Goal: Task Accomplishment & Management: Contribute content

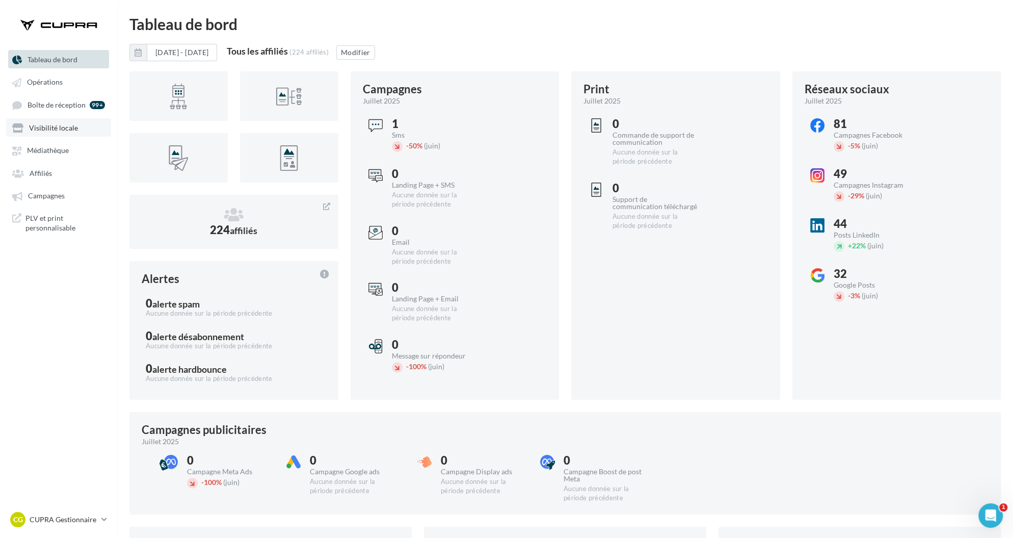
click at [57, 127] on span "Visibilité locale" at bounding box center [53, 127] width 49 height 9
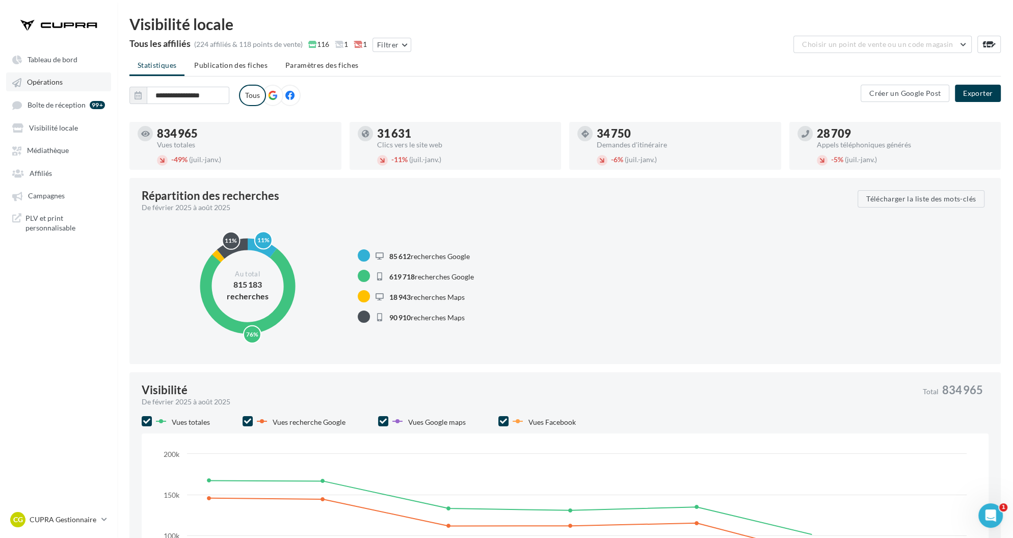
click at [54, 77] on link "Opérations" at bounding box center [58, 81] width 105 height 18
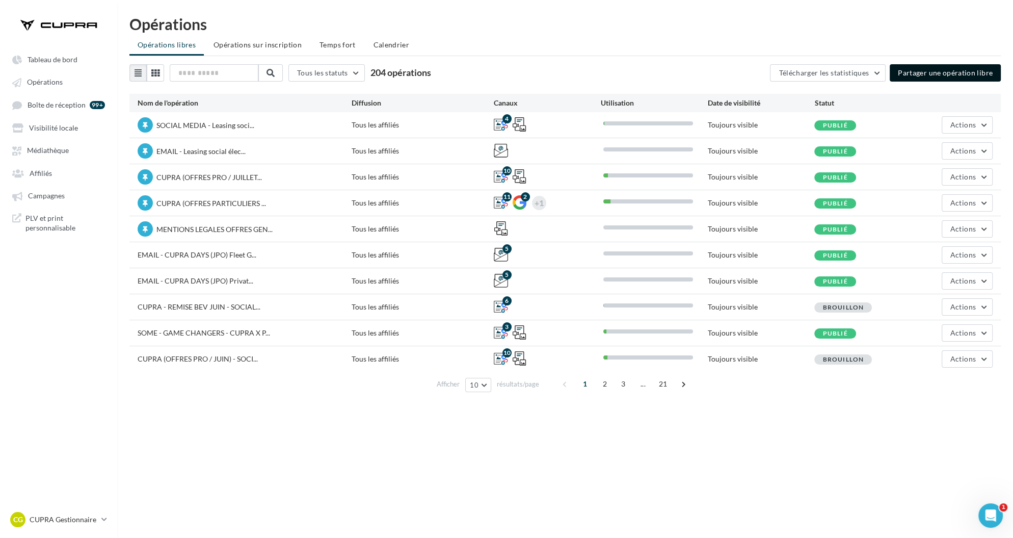
click at [921, 72] on button "Partager une opération libre" at bounding box center [945, 72] width 111 height 17
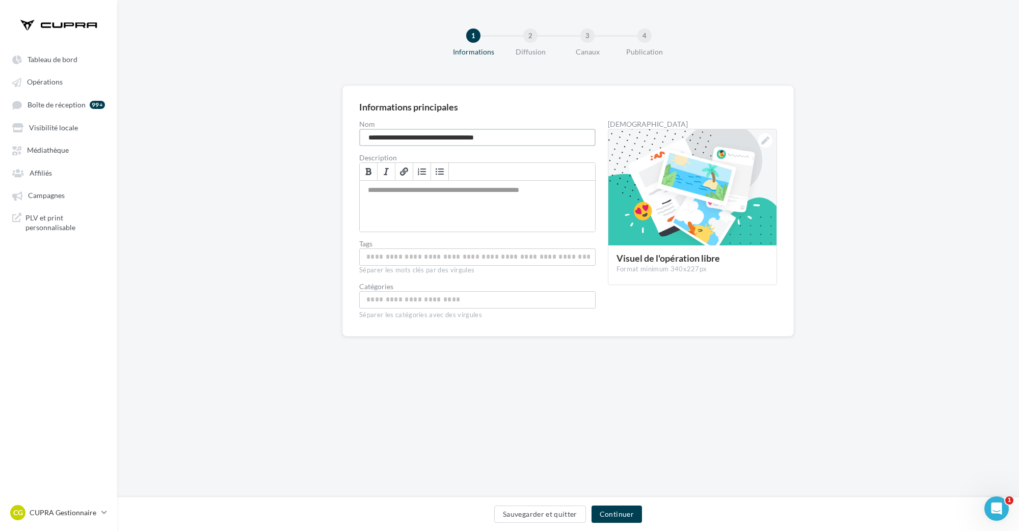
click at [494, 133] on input "**********" at bounding box center [477, 137] width 236 height 17
type input "**********"
click at [682, 239] on div at bounding box center [692, 187] width 168 height 117
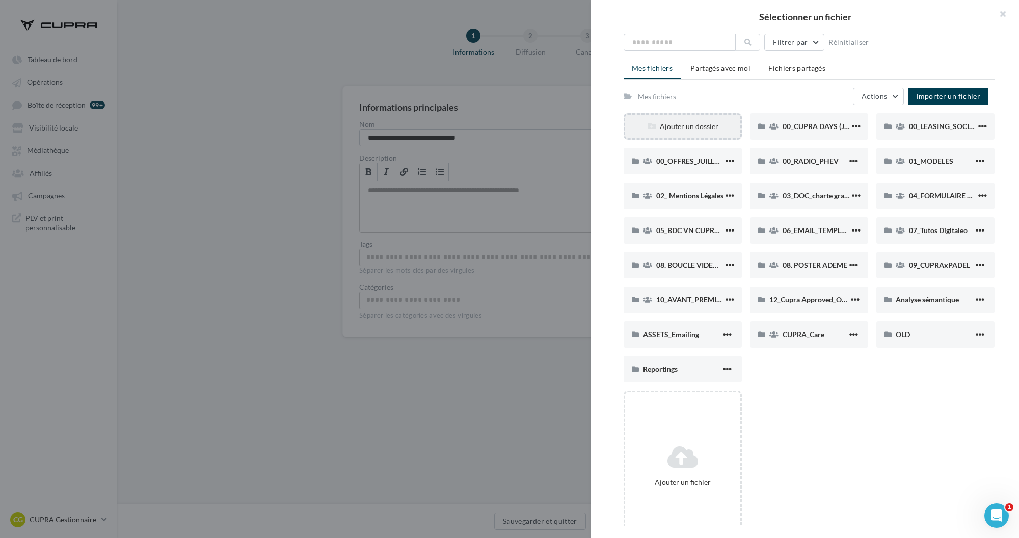
click at [685, 128] on div "Ajouter un dossier" at bounding box center [682, 126] width 115 height 10
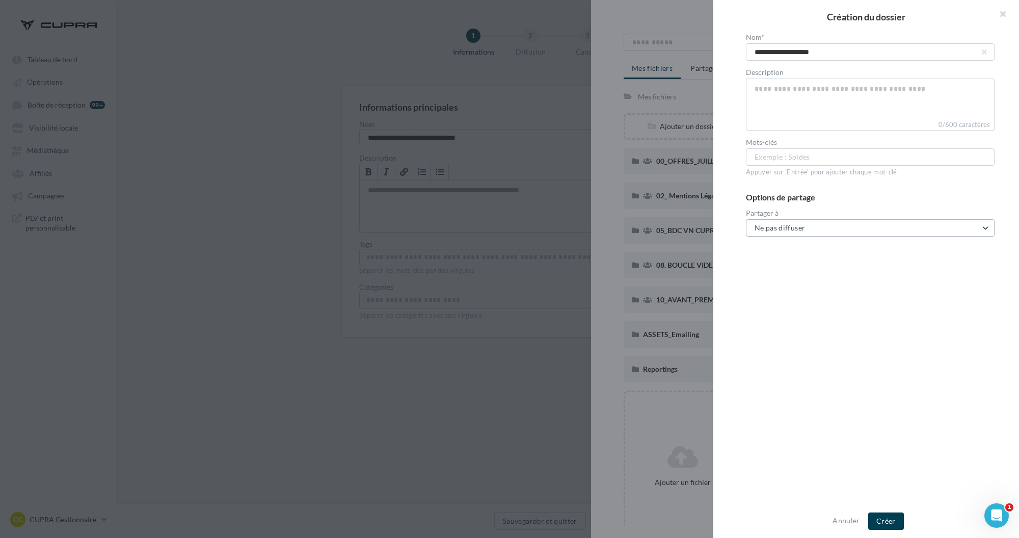
type input "**********"
click at [823, 222] on button "Ne pas diffuser" at bounding box center [870, 227] width 249 height 17
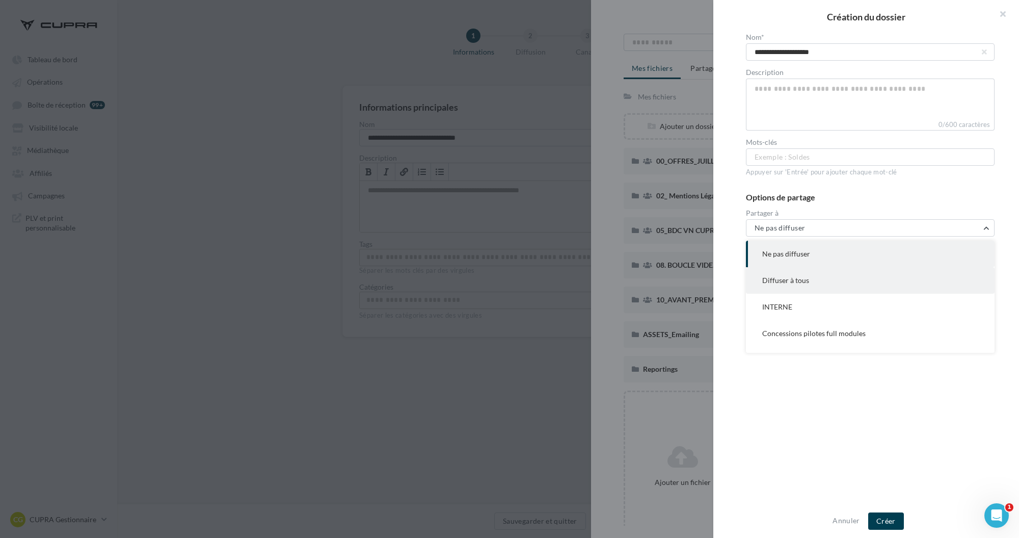
click at [825, 286] on button "Diffuser à tous" at bounding box center [870, 280] width 249 height 26
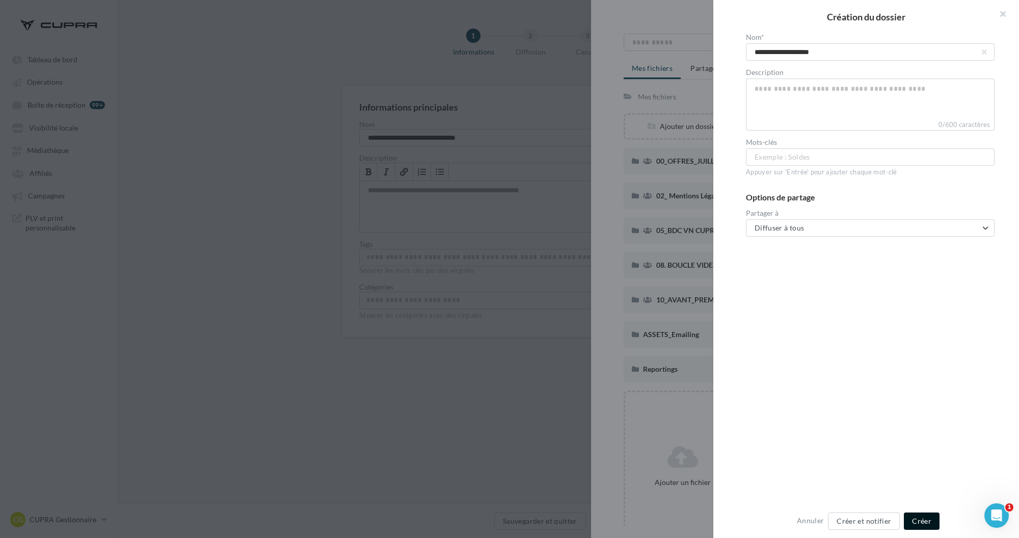
click at [924, 521] on button "Créer" at bounding box center [922, 520] width 36 height 17
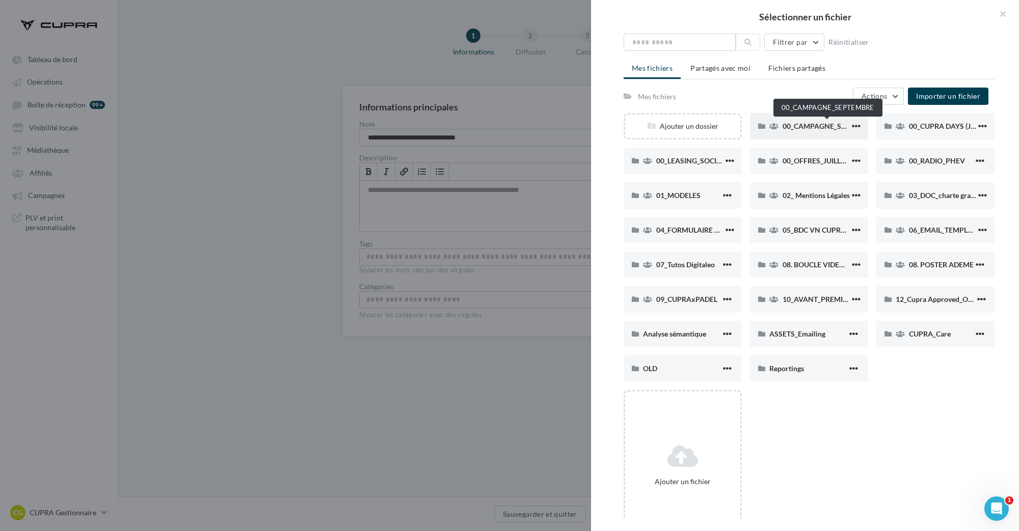
click at [807, 126] on span "00_CAMPAGNE_SEPTEMBRE" at bounding box center [830, 126] width 95 height 9
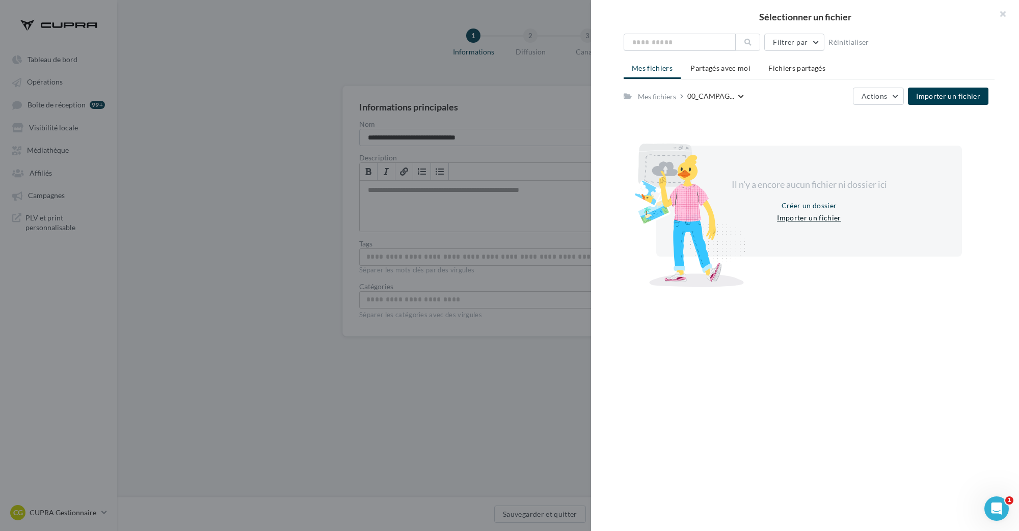
click at [803, 218] on button "Importer un fichier" at bounding box center [809, 218] width 72 height 12
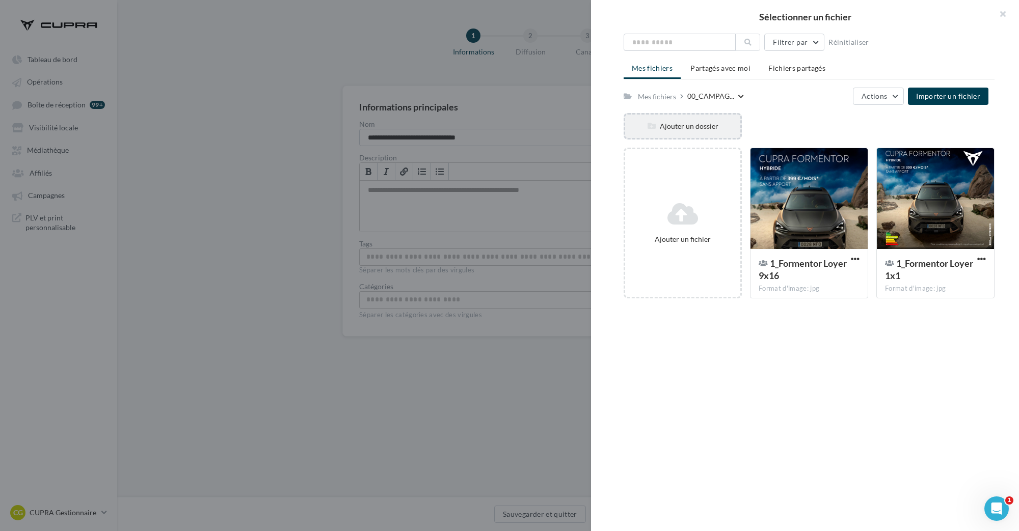
click at [674, 122] on div "Ajouter un dossier" at bounding box center [682, 126] width 115 height 10
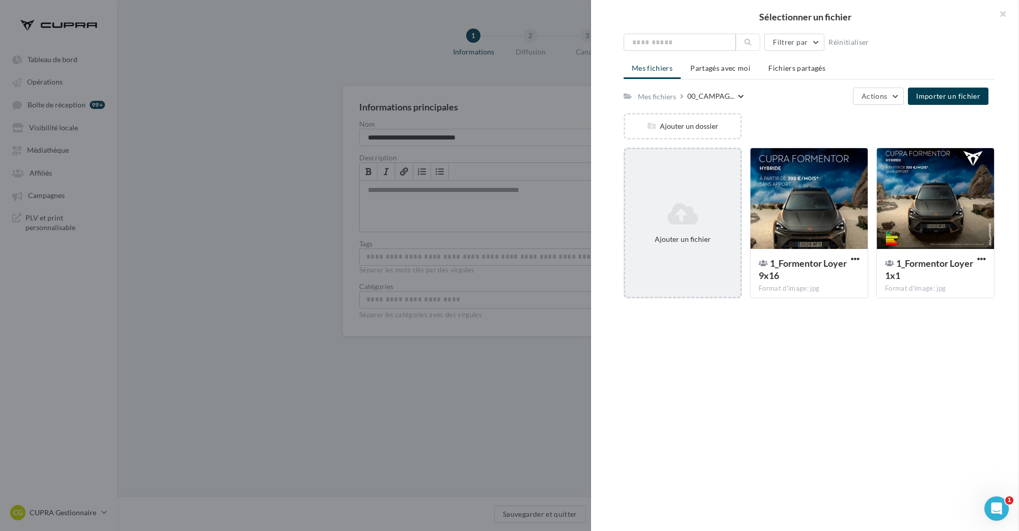
click at [683, 202] on icon at bounding box center [682, 214] width 107 height 24
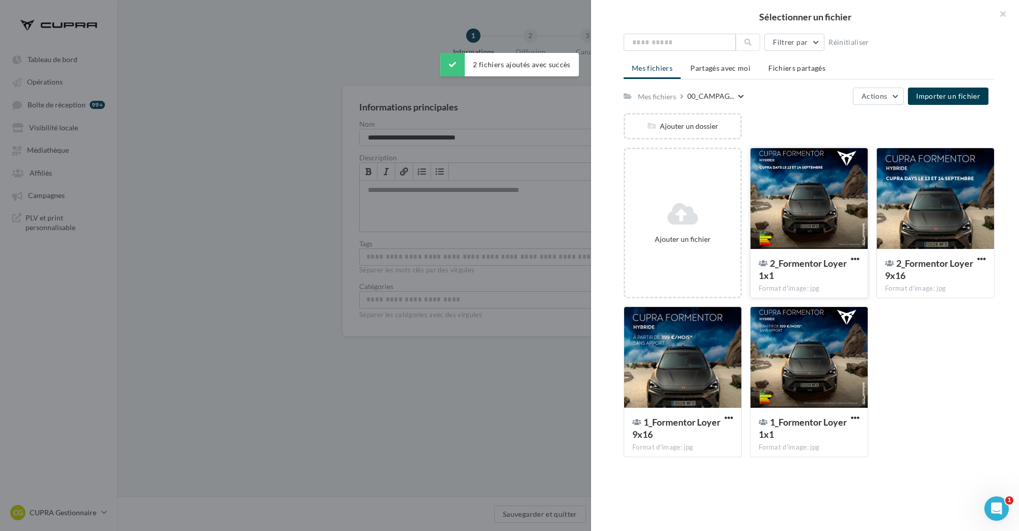
click at [803, 229] on div at bounding box center [809, 199] width 117 height 102
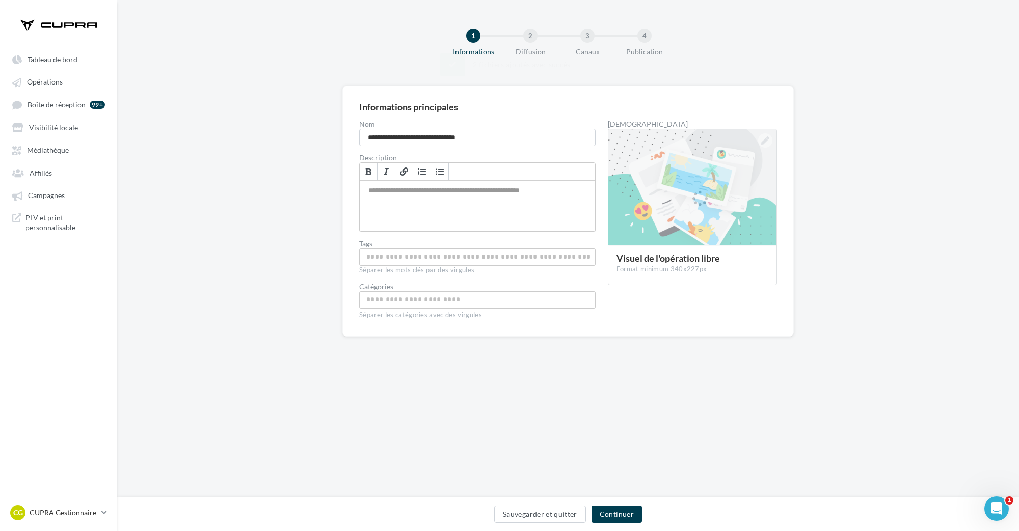
click at [485, 199] on div "Permet de préciser les enjeux de la campagne à vos affiliés" at bounding box center [477, 206] width 235 height 51
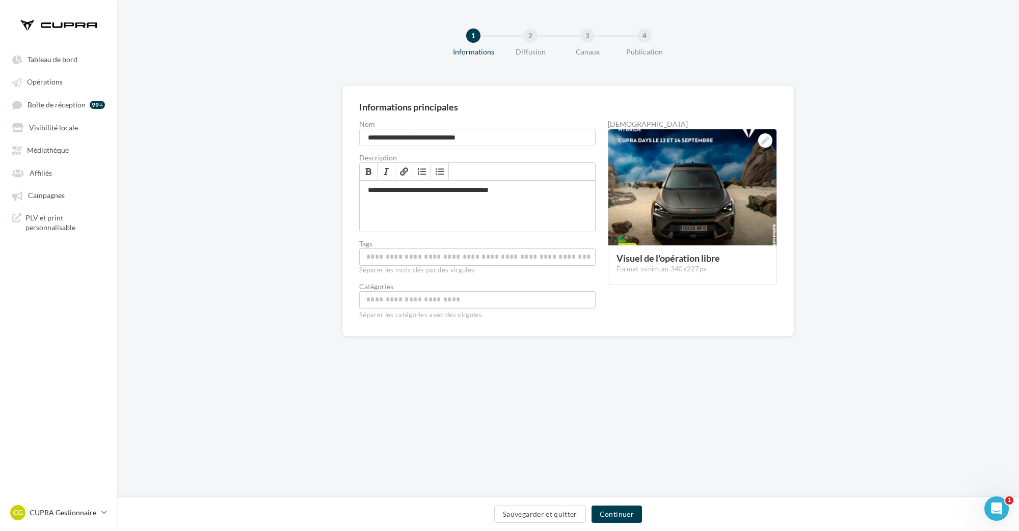
click at [448, 298] on input "Choisissez une catégorie" at bounding box center [477, 300] width 231 height 12
click at [439, 354] on span "JPO" at bounding box center [477, 351] width 234 height 26
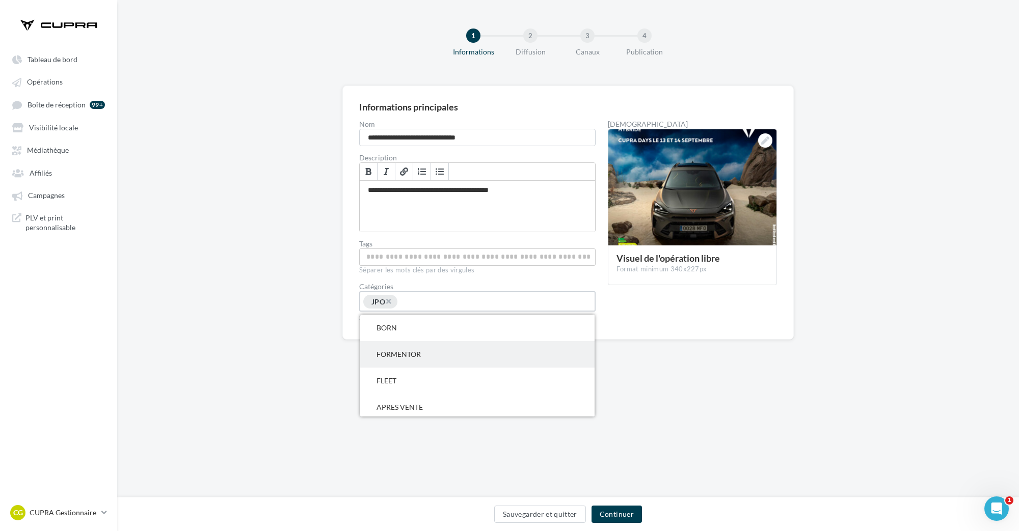
click at [439, 350] on span "FORMENTOR" at bounding box center [477, 354] width 234 height 26
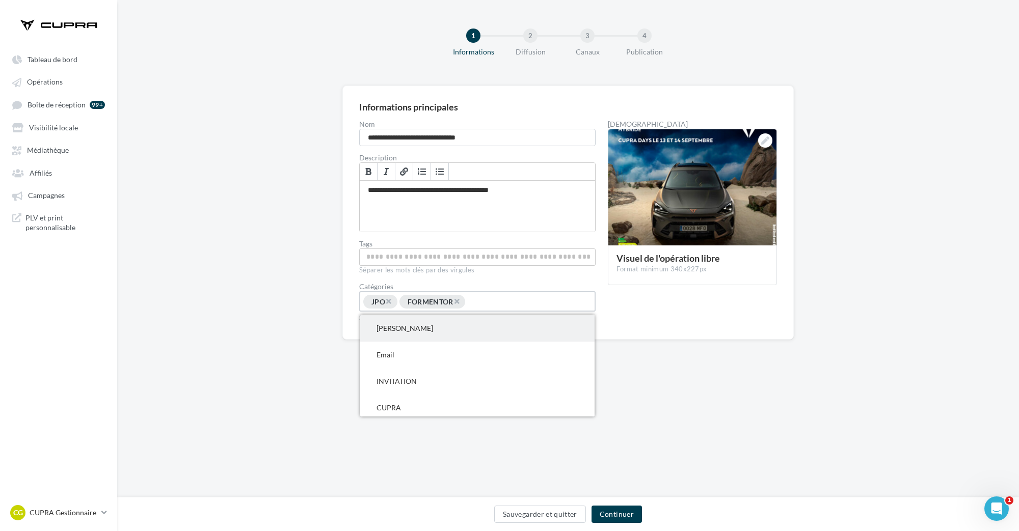
scroll to position [114, 0]
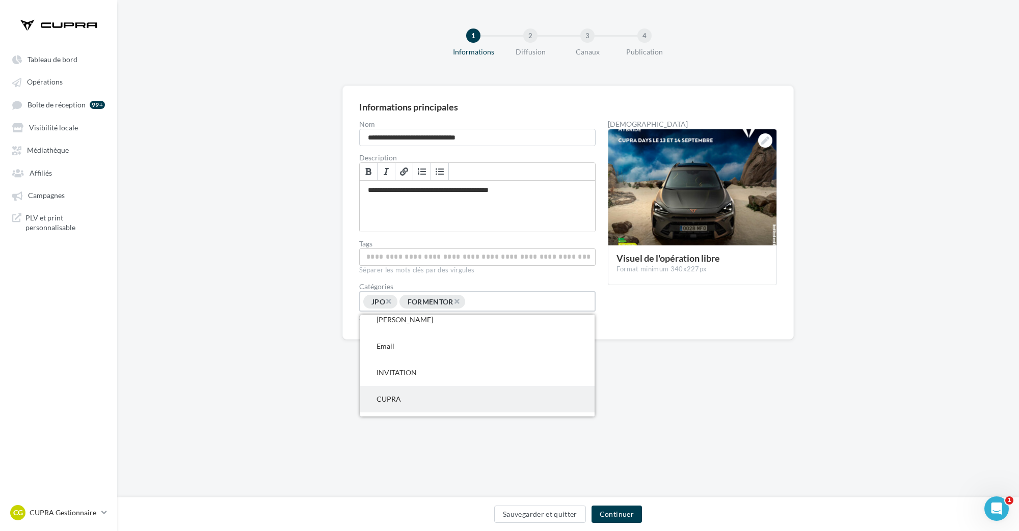
click at [428, 394] on span "CUPRA" at bounding box center [477, 399] width 234 height 26
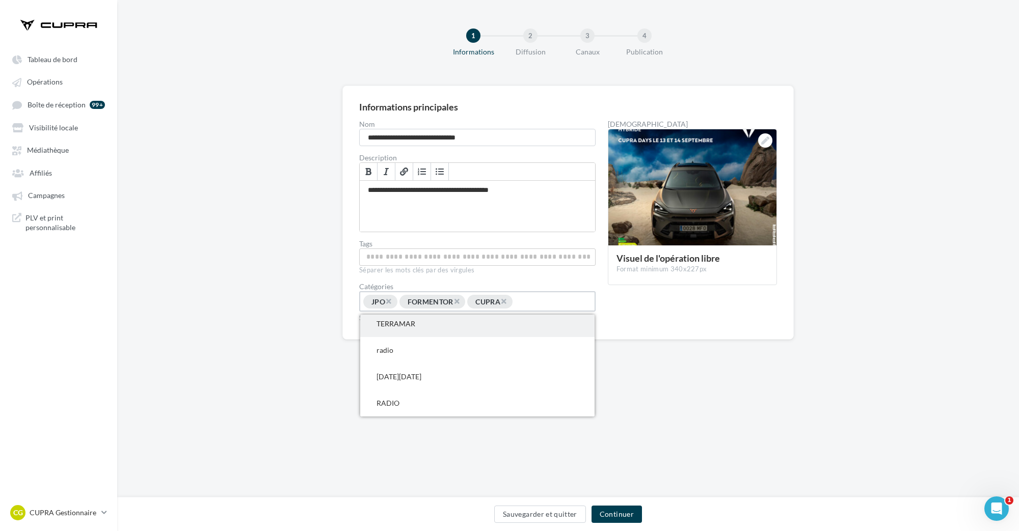
click at [422, 337] on span "TERRAMAR" at bounding box center [477, 324] width 234 height 26
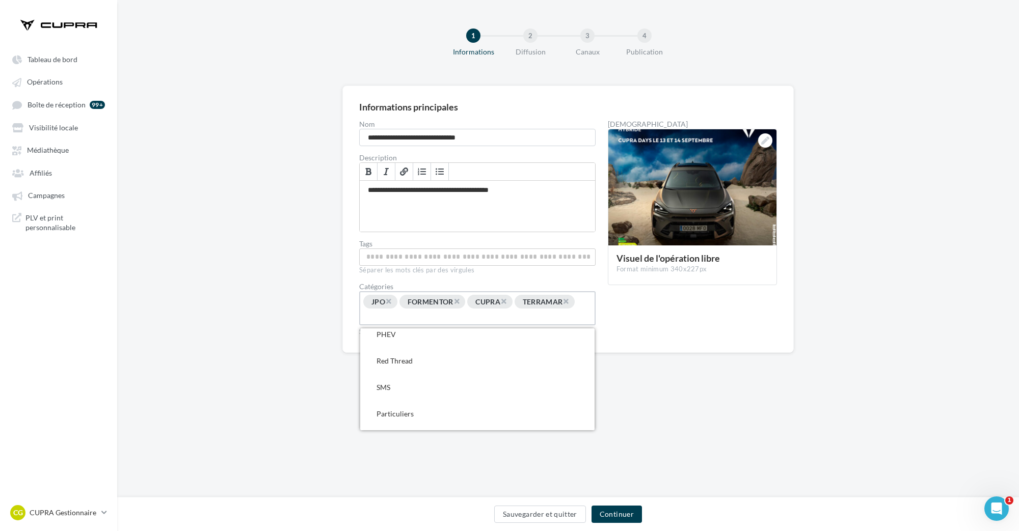
scroll to position [640, 0]
click at [433, 414] on span "CUPRA Days" at bounding box center [477, 417] width 234 height 26
click at [671, 385] on div "**********" at bounding box center [568, 238] width 902 height 304
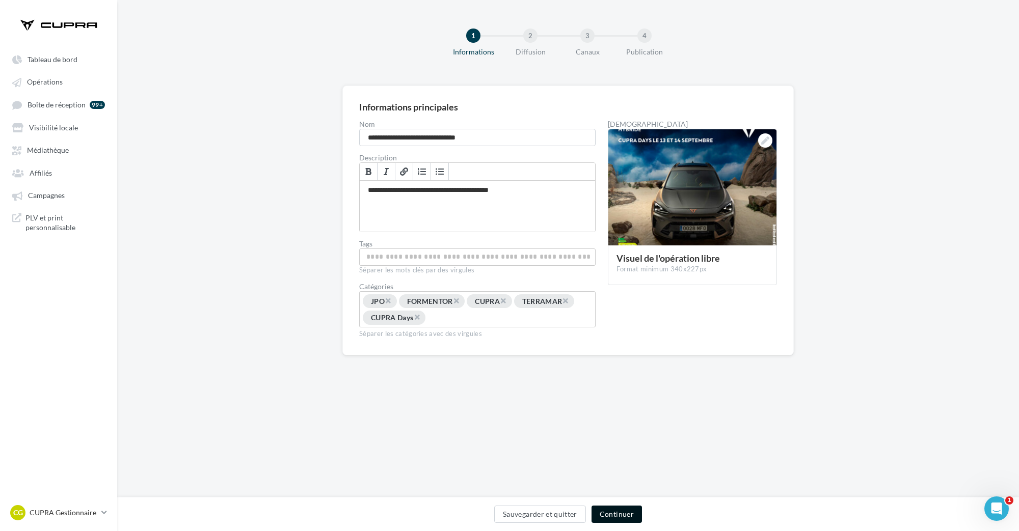
click at [628, 513] on button "Continuer" at bounding box center [617, 514] width 50 height 17
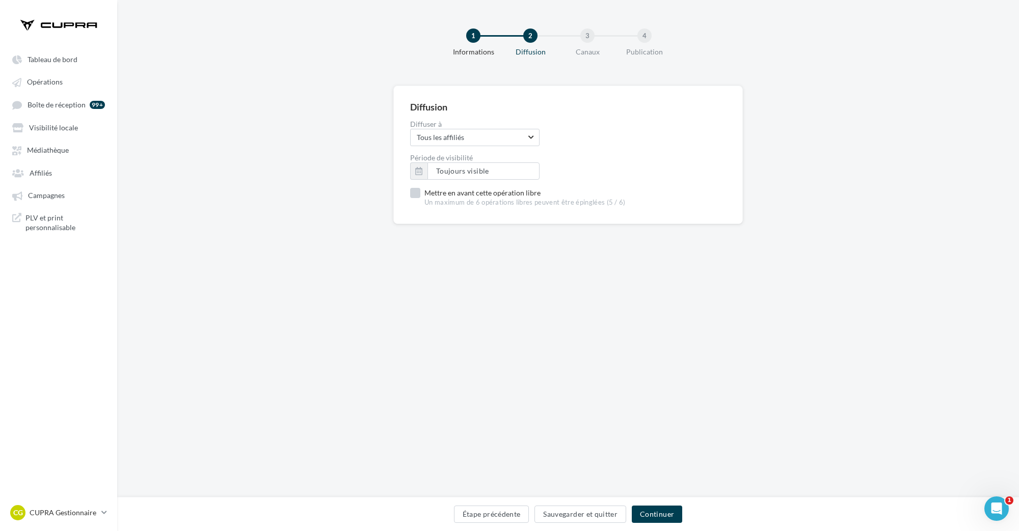
click at [454, 195] on label "Mettre en avant cette opération libre Un maximum de 6 opérations libres peuvent…" at bounding box center [518, 197] width 216 height 19
click at [661, 513] on button "Continuer" at bounding box center [657, 514] width 50 height 17
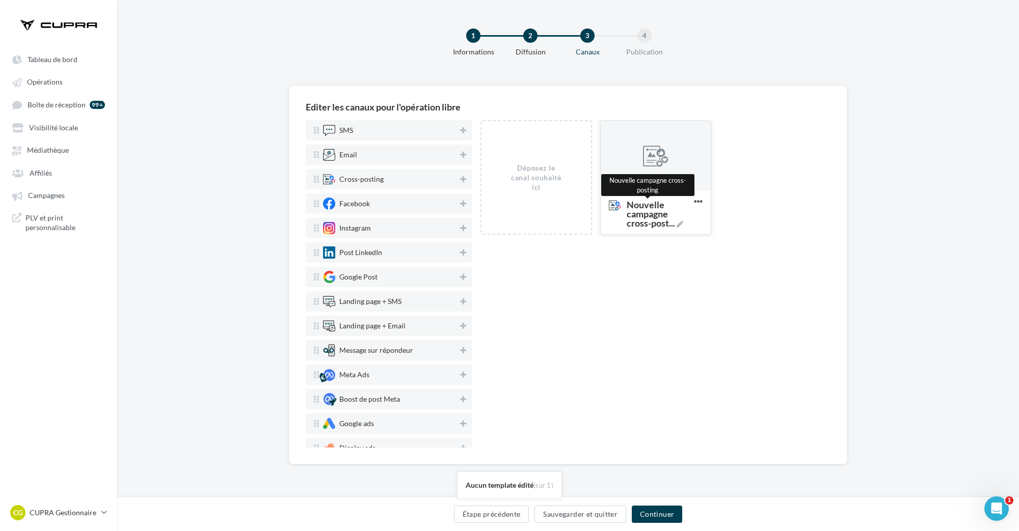
click at [662, 225] on span "Nouvelle campagne cross-post ..." at bounding box center [658, 214] width 63 height 28
click at [662, 225] on textarea "Nouvelle campagne cross-post ... Nouvelle campagne cross-posting" at bounding box center [645, 215] width 83 height 40
click at [609, 204] on textarea "CUPRA DAYS" at bounding box center [645, 206] width 83 height 23
type textarea "**********"
click at [727, 309] on div "Déposez le canal souhaité ici CUPRA DAYS Supprimer" at bounding box center [656, 284] width 350 height 328
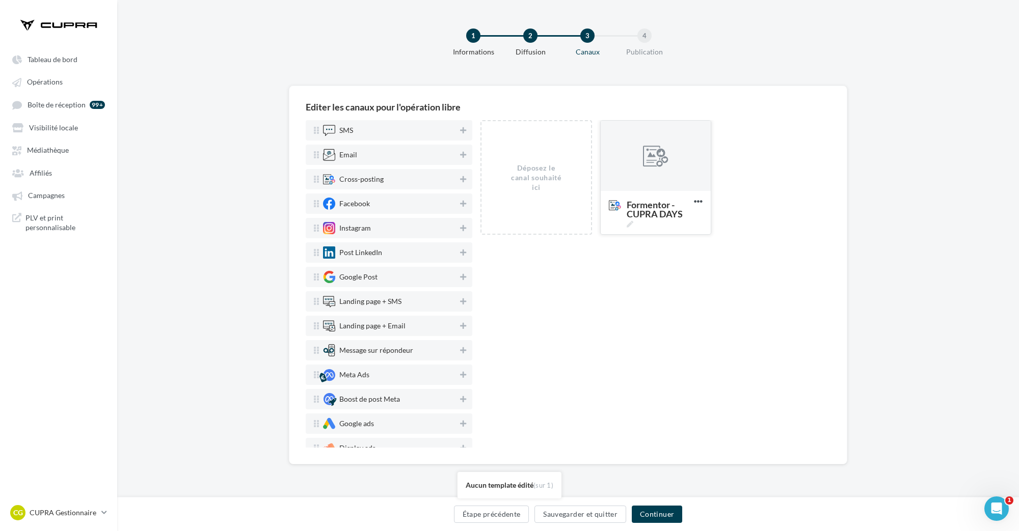
click at [682, 159] on div at bounding box center [656, 156] width 110 height 71
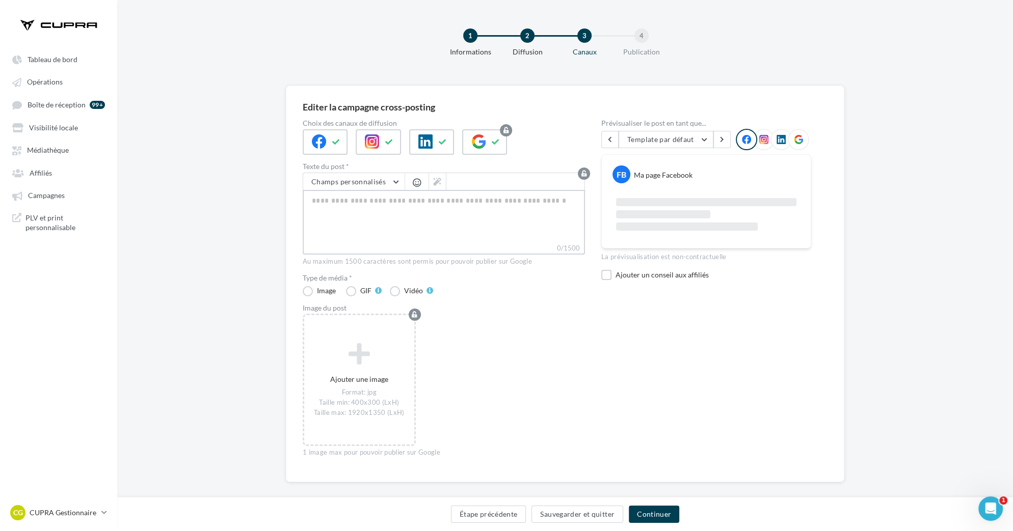
click at [432, 220] on textarea "0/1500" at bounding box center [444, 216] width 282 height 53
paste textarea "**********"
type textarea "**********"
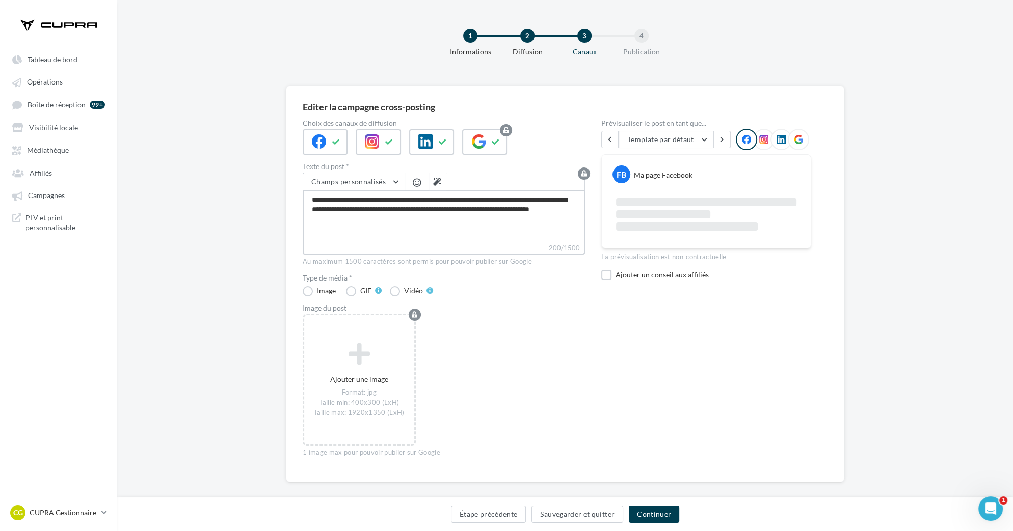
type textarea "**********"
click at [485, 383] on div "Ajouter une image Format: jpg Taille min: 400x300 (LxH) Taille max: 1920x1350 (…" at bounding box center [448, 384] width 290 height 143
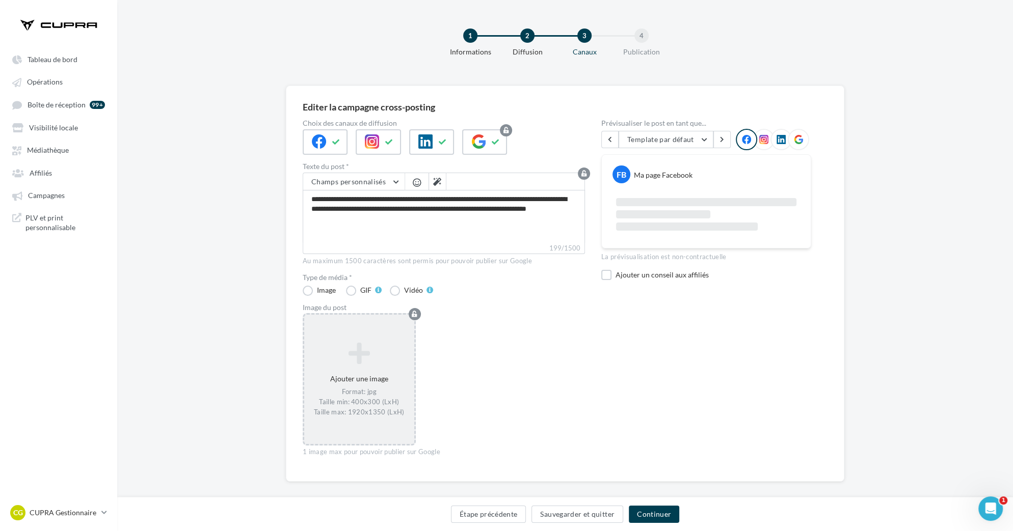
click at [335, 355] on icon at bounding box center [359, 353] width 102 height 24
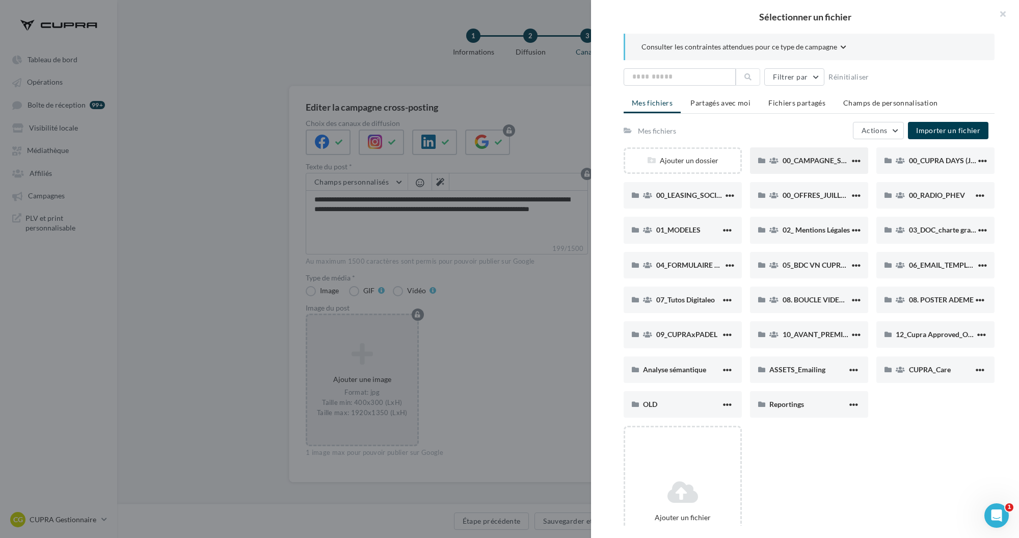
click at [806, 149] on div "00_CAMPAGNE_SEPTEMBRE" at bounding box center [809, 160] width 118 height 26
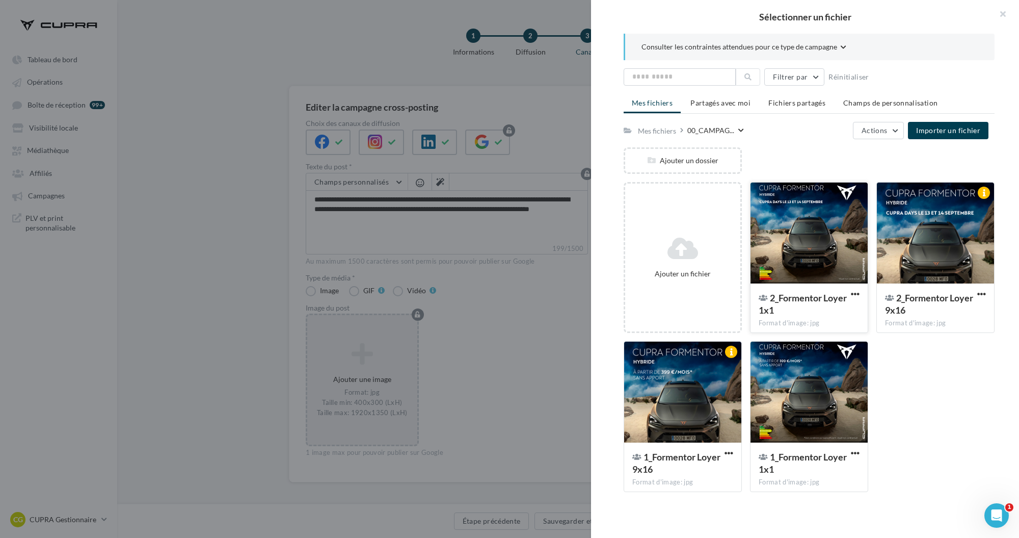
click at [795, 265] on div at bounding box center [809, 233] width 117 height 102
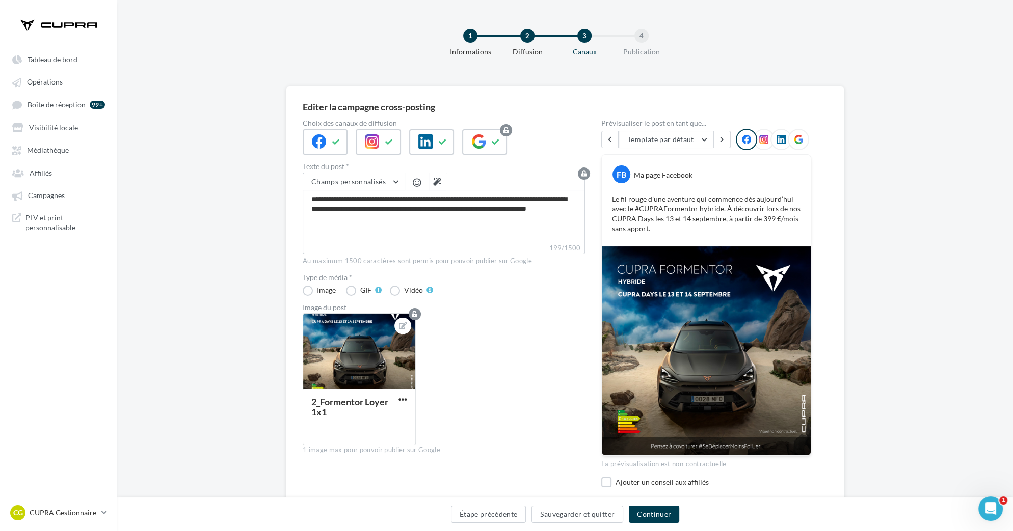
click at [521, 314] on div "2_Formentor Loyer 1x1" at bounding box center [448, 383] width 290 height 141
click at [668, 514] on button "Continuer" at bounding box center [654, 514] width 50 height 17
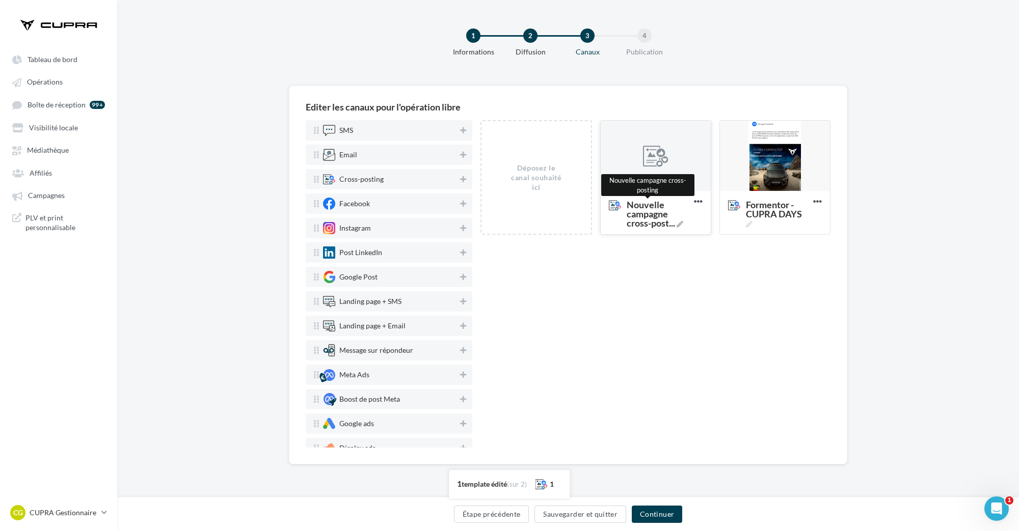
click at [670, 221] on span "..." at bounding box center [672, 223] width 6 height 11
click at [670, 221] on textarea "Nouvelle campagne cross-post ... Nouvelle campagne cross-posting" at bounding box center [645, 215] width 83 height 40
type textarea "*"
click at [626, 203] on textarea "Formentor - CUPRA DAYS" at bounding box center [645, 209] width 83 height 29
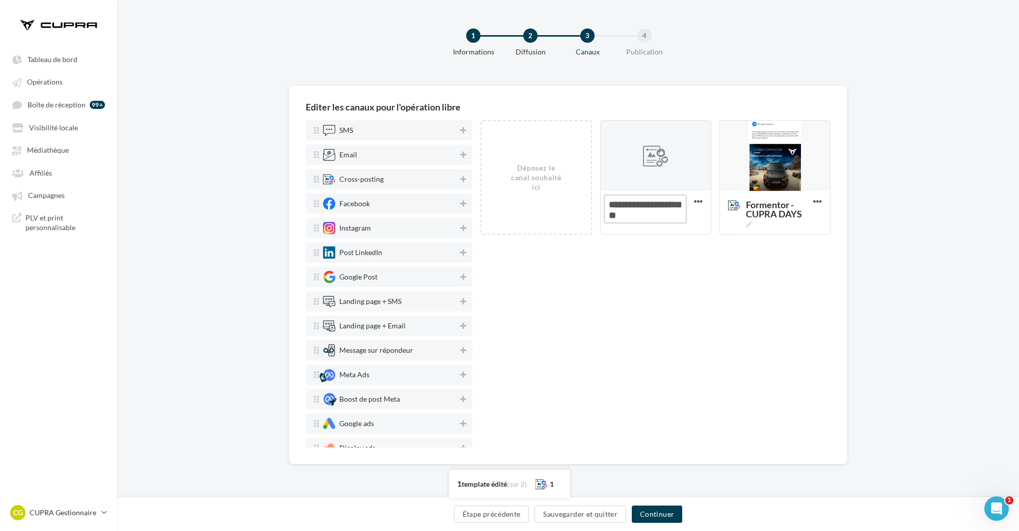
type textarea "**********"
click at [648, 266] on div "Déposez le canal souhaité ici Terramar - CUPRA DAYS Supprimer Formentor - CUPRA…" at bounding box center [656, 284] width 350 height 328
click at [651, 161] on div at bounding box center [655, 156] width 25 height 25
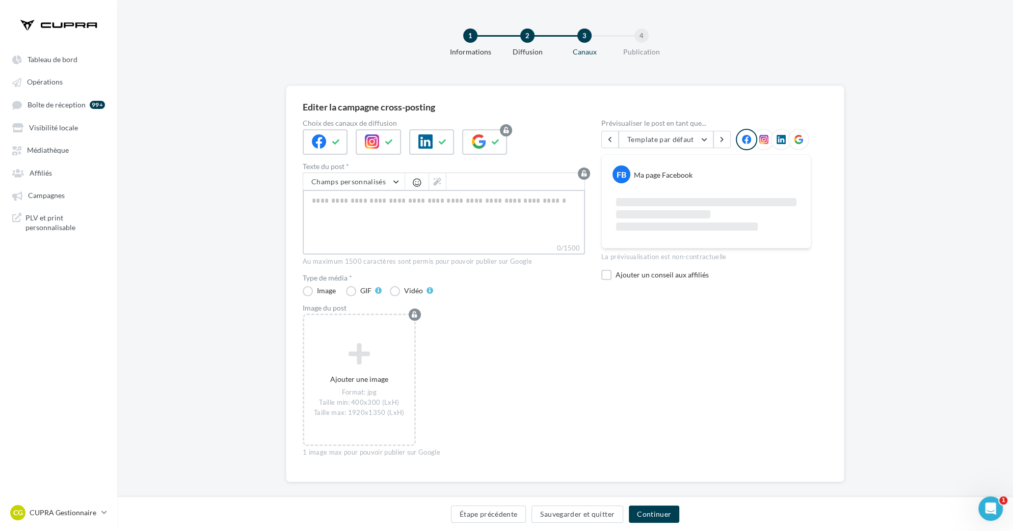
click at [446, 201] on textarea "0/1500" at bounding box center [444, 216] width 282 height 53
paste textarea "**********"
type textarea "**********"
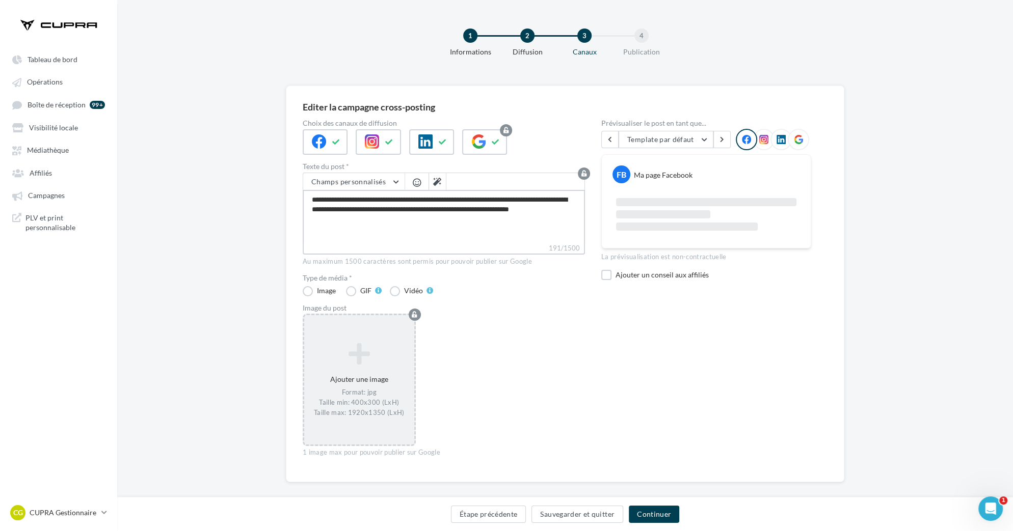
type textarea "**********"
click at [358, 388] on div "Format: jpg Taille min: 400x300 (LxH) Taille max: 1920x1350 (LxH)" at bounding box center [359, 403] width 102 height 30
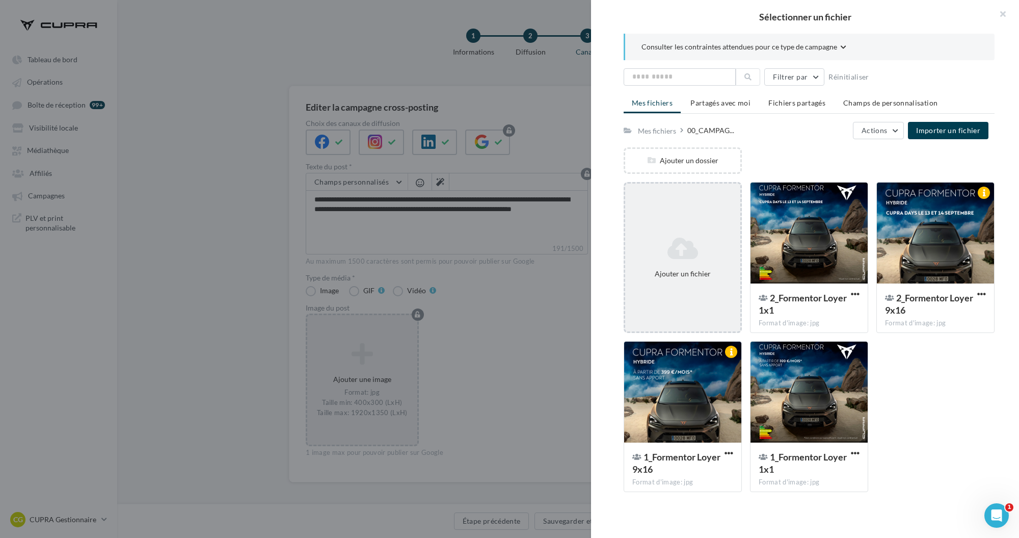
click at [685, 239] on icon at bounding box center [682, 248] width 107 height 24
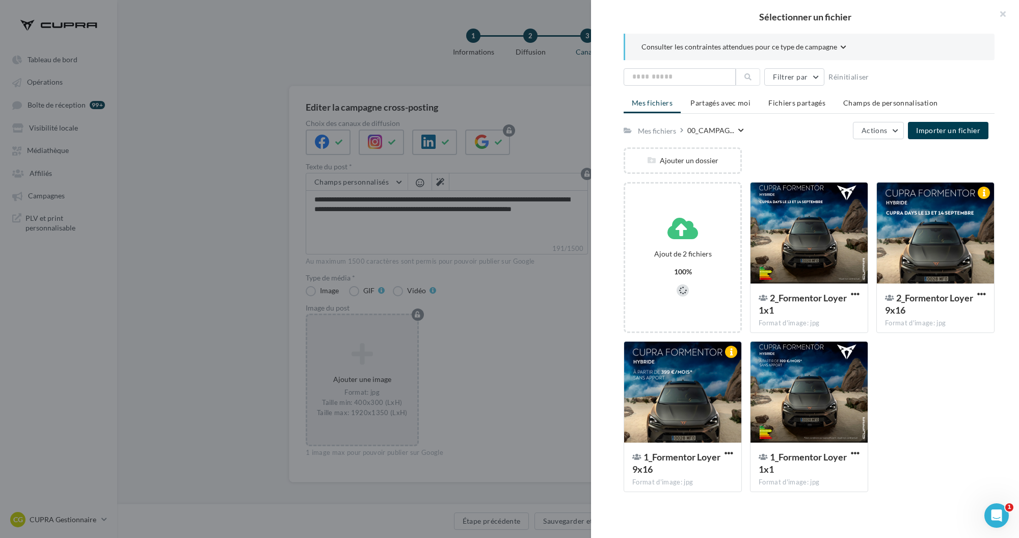
click at [784, 155] on div at bounding box center [809, 297] width 371 height 406
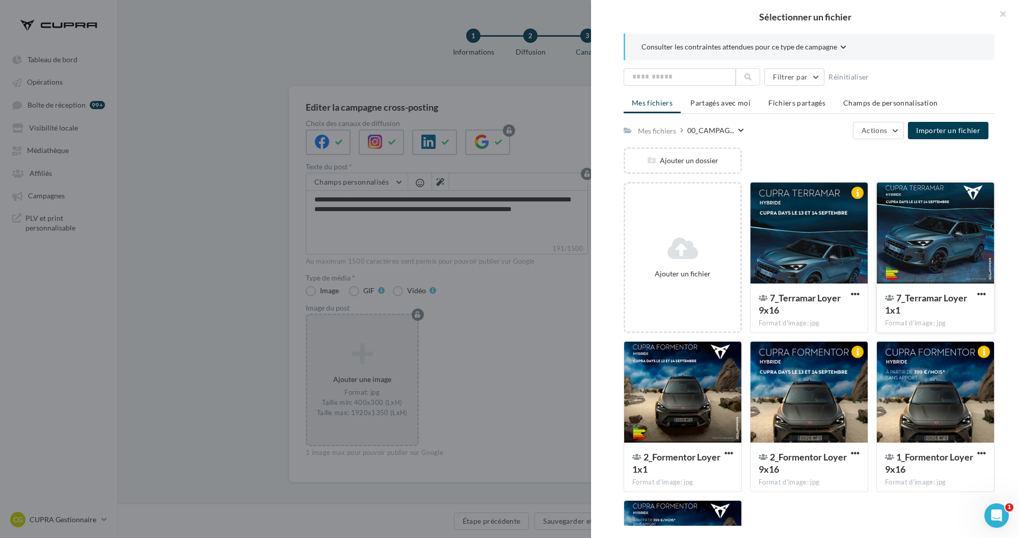
click at [940, 237] on div at bounding box center [935, 233] width 117 height 102
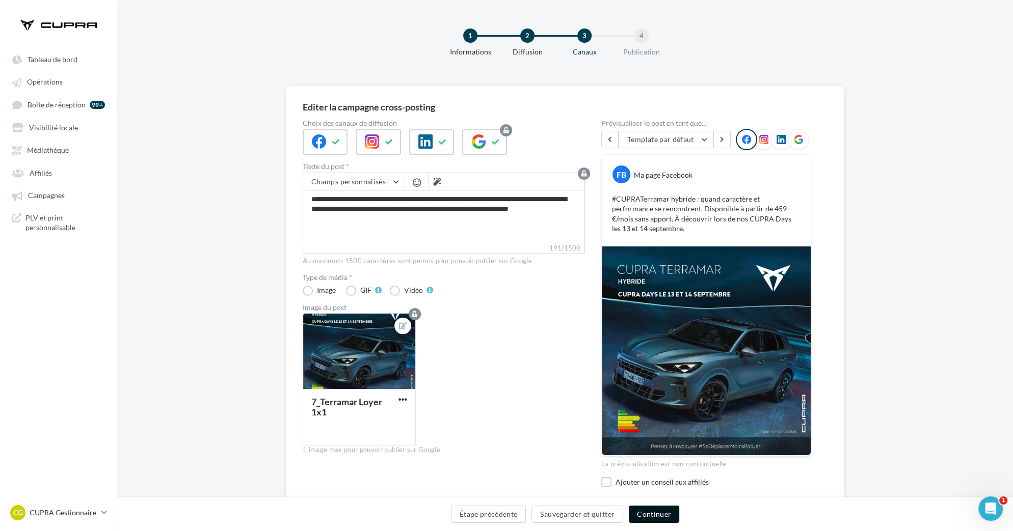
click at [662, 511] on button "Continuer" at bounding box center [654, 514] width 50 height 17
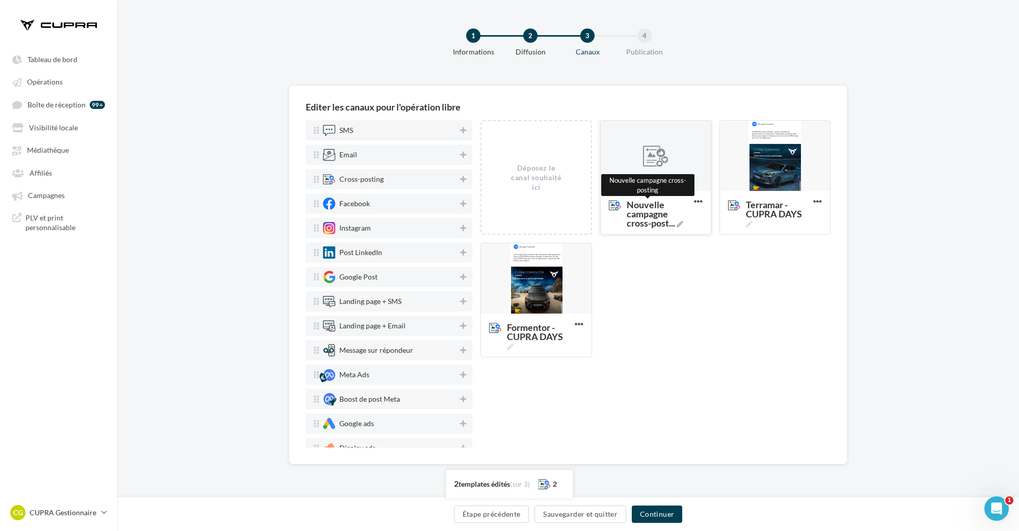
click at [672, 221] on span "..." at bounding box center [672, 223] width 6 height 11
click at [672, 221] on textarea "Nouvelle campagne cross-post ... Nouvelle campagne cross-posting" at bounding box center [645, 215] width 83 height 40
type textarea "**********"
click at [701, 275] on div "Déposez le canal souhaité ici Nouvelle campagne cross-post ... Nouvelle campagn…" at bounding box center [660, 243] width 358 height 246
click at [662, 136] on div at bounding box center [656, 156] width 110 height 71
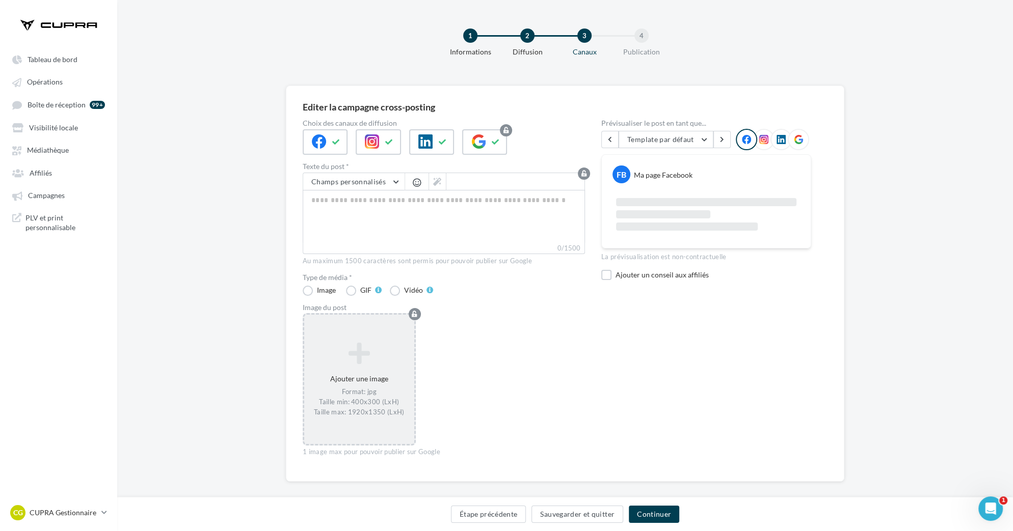
click at [367, 359] on icon at bounding box center [359, 353] width 102 height 24
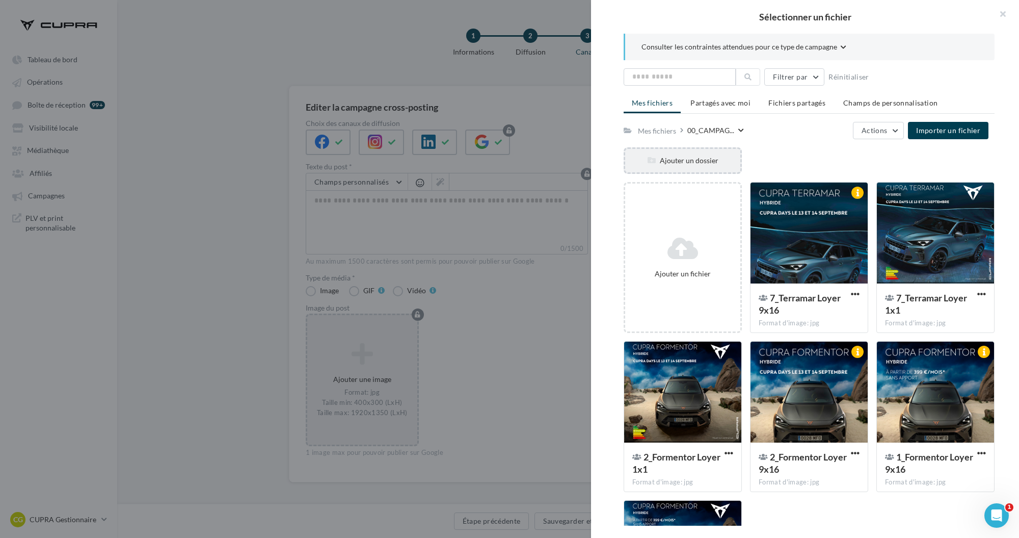
click at [707, 158] on div "Ajouter un dossier" at bounding box center [682, 160] width 115 height 10
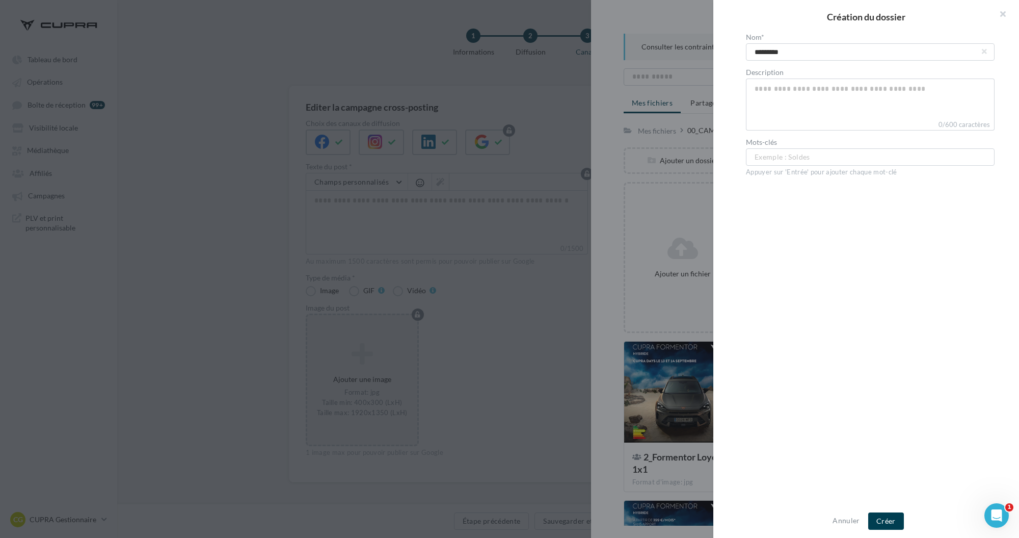
type input "**********"
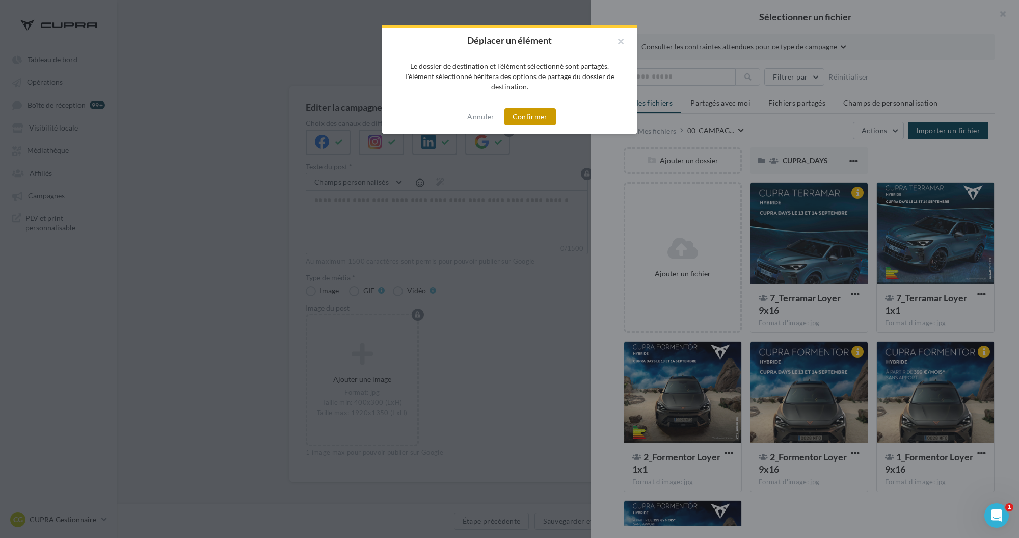
click at [521, 117] on button "Confirmer" at bounding box center [529, 116] width 51 height 17
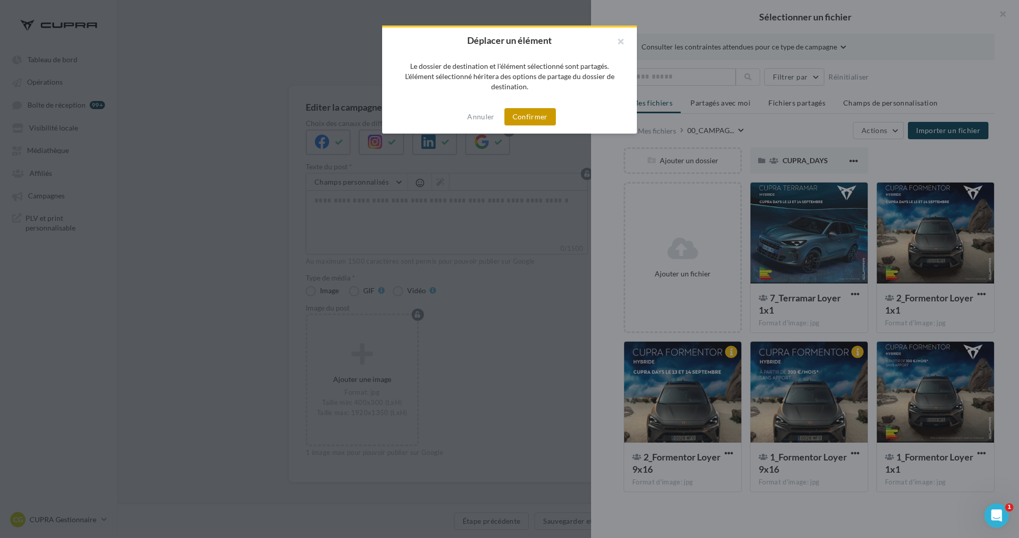
click at [547, 117] on button "Confirmer" at bounding box center [529, 116] width 51 height 17
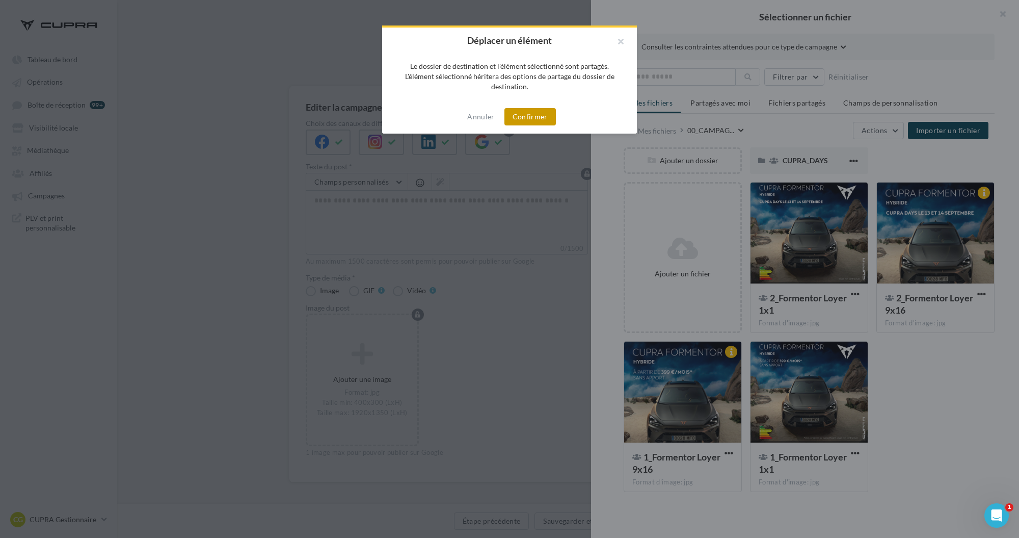
click at [538, 119] on button "Confirmer" at bounding box center [529, 116] width 51 height 17
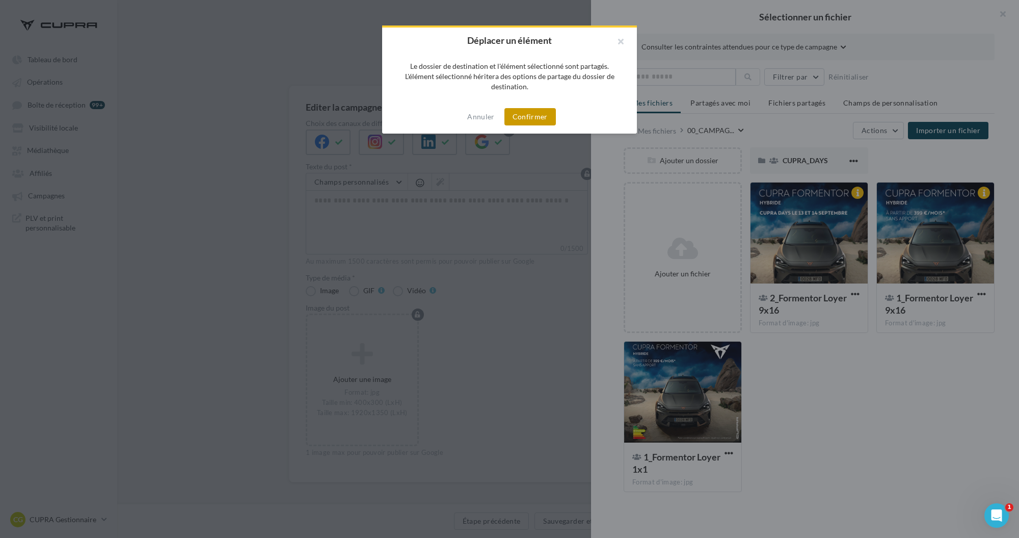
click at [544, 116] on button "Confirmer" at bounding box center [529, 116] width 51 height 17
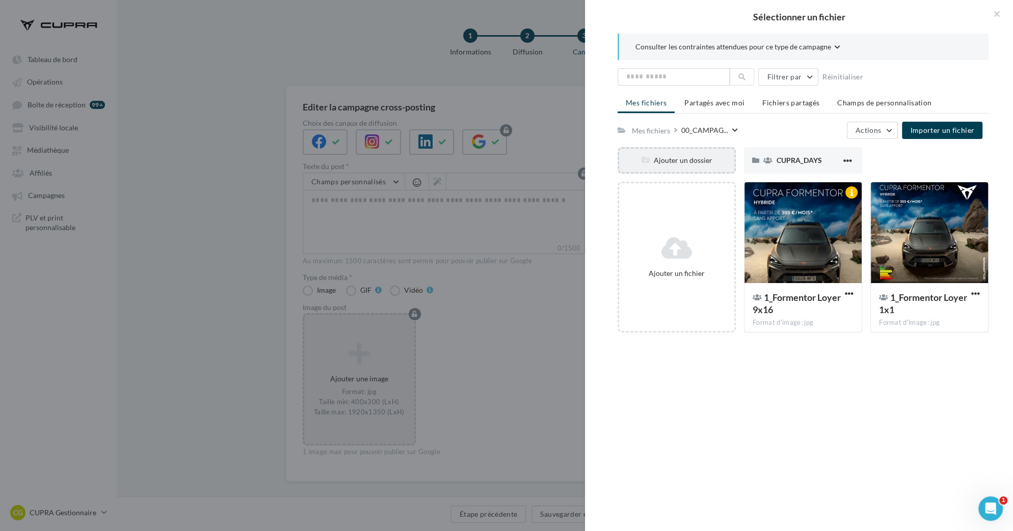
click at [677, 165] on div "Ajouter un dossier" at bounding box center [677, 160] width 118 height 26
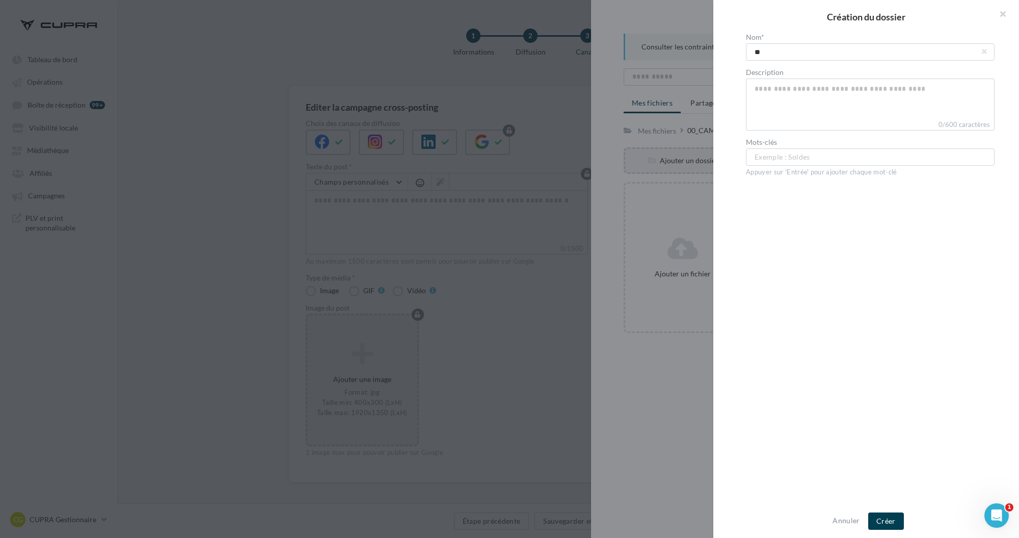
type input "*"
type input "*****"
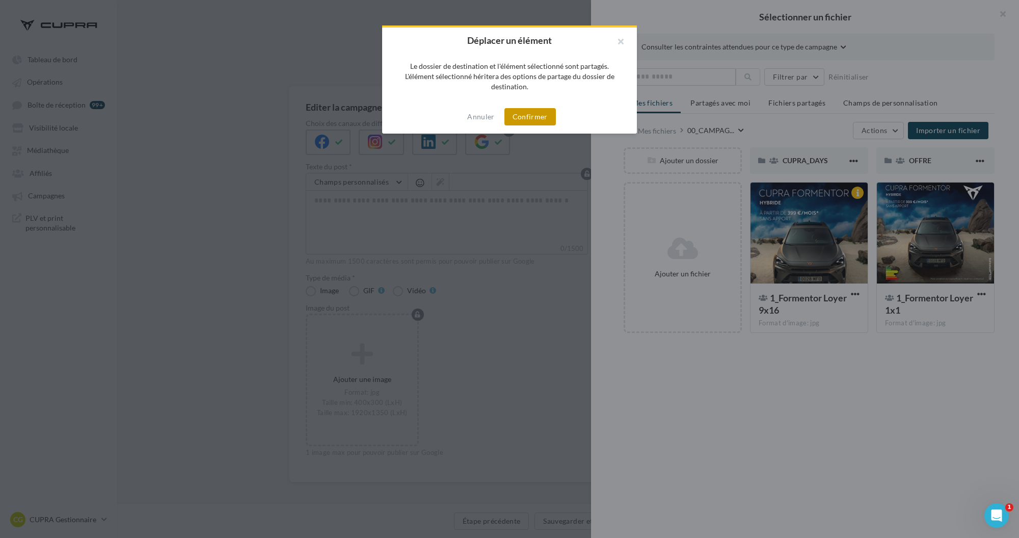
click at [536, 114] on button "Confirmer" at bounding box center [529, 116] width 51 height 17
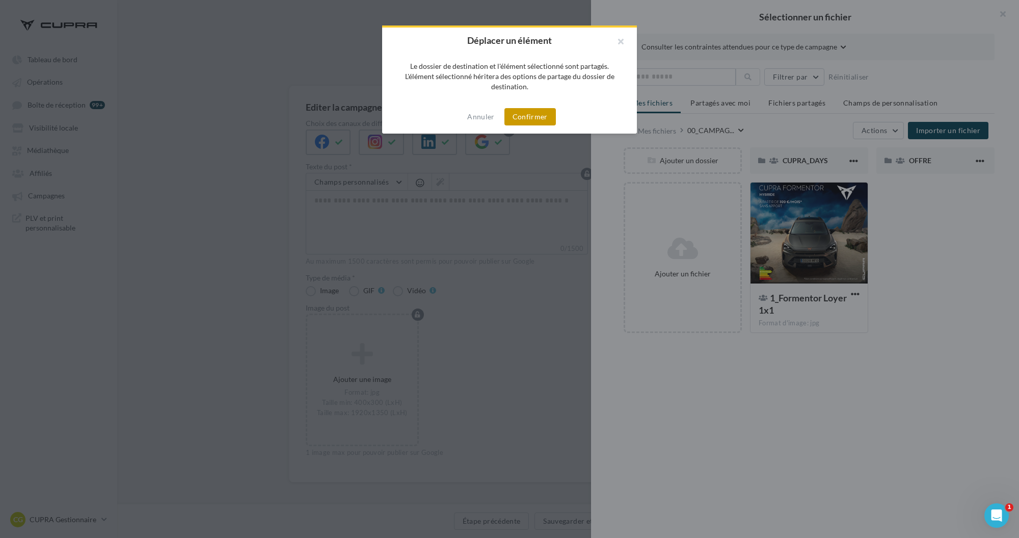
click at [545, 118] on button "Confirmer" at bounding box center [529, 116] width 51 height 17
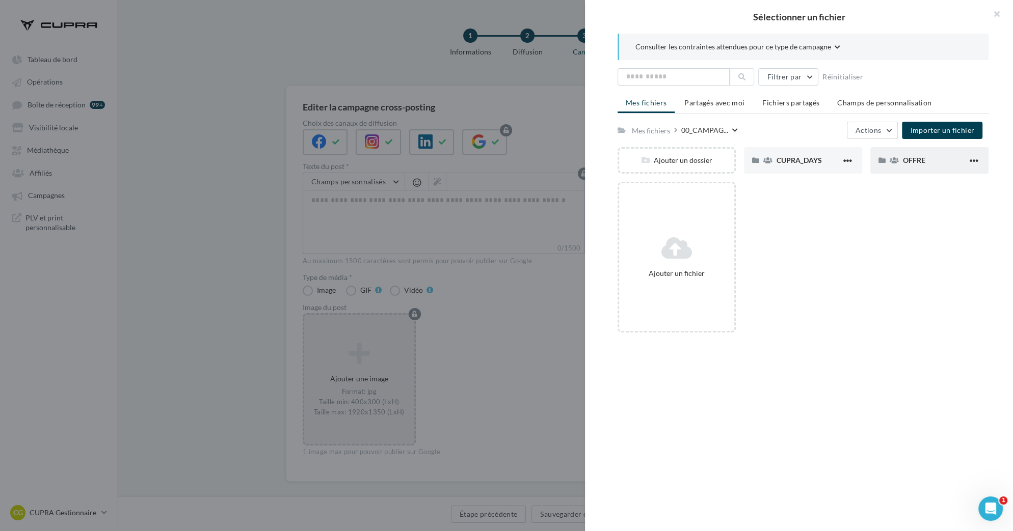
click at [894, 164] on div "OFFRE" at bounding box center [929, 160] width 118 height 26
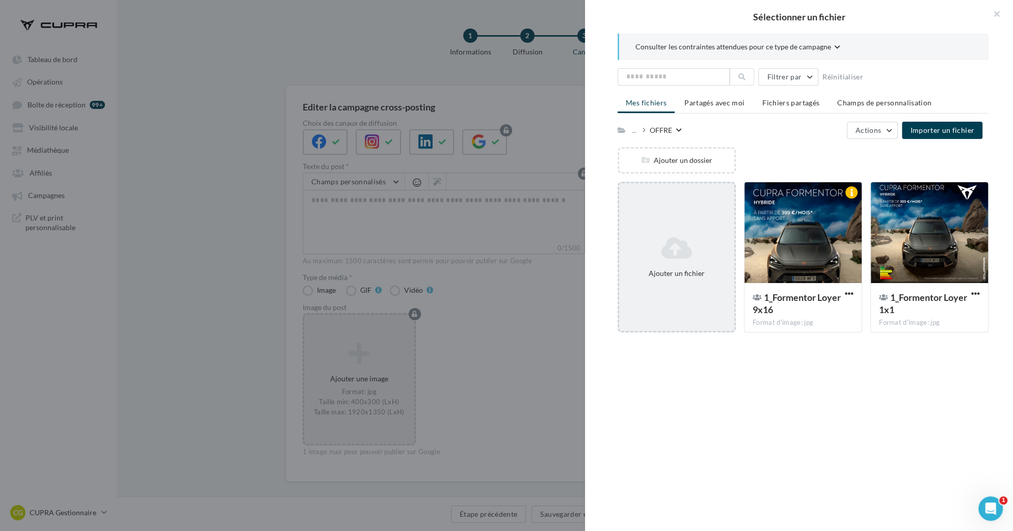
click at [686, 257] on icon at bounding box center [676, 248] width 107 height 24
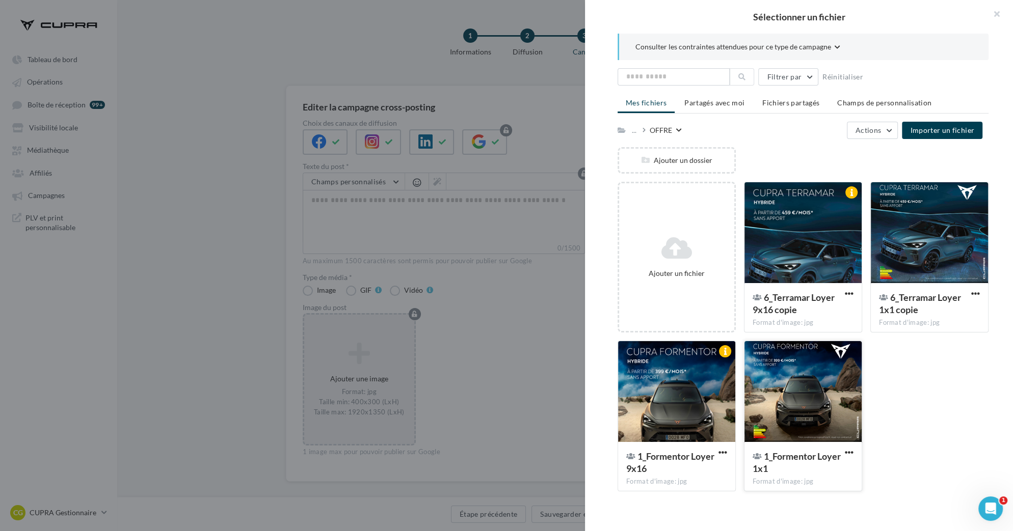
click at [805, 461] on div "1_Formentor Loyer 1x1" at bounding box center [797, 462] width 89 height 24
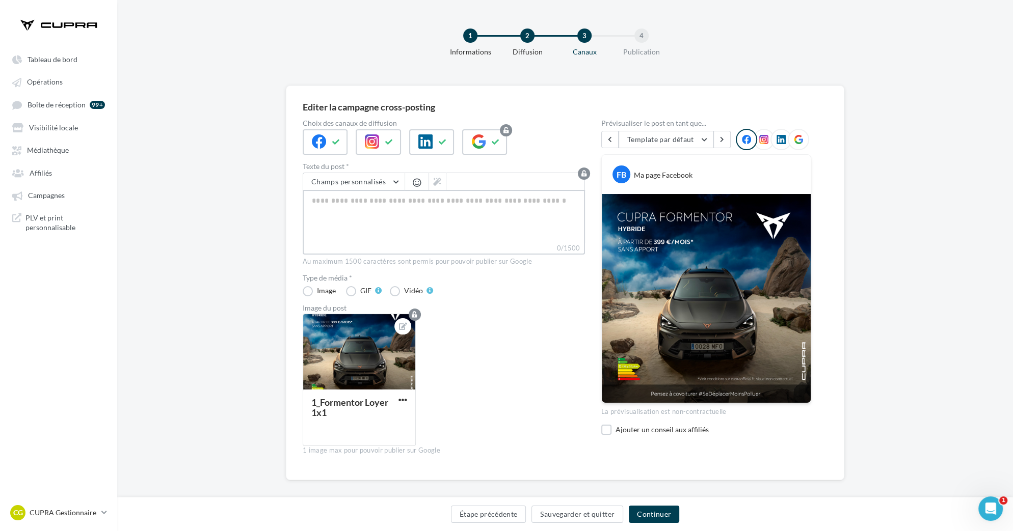
click at [431, 218] on textarea "0/1500" at bounding box center [444, 216] width 282 height 53
paste textarea "**********"
type textarea "**********"
click at [503, 406] on div "1_Formentor Loyer 1x1" at bounding box center [448, 383] width 290 height 141
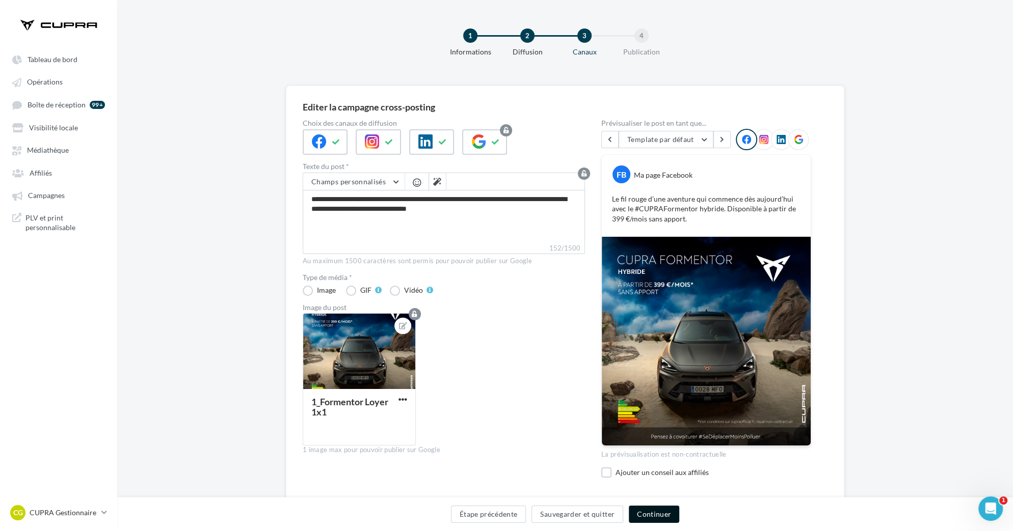
click at [653, 514] on button "Continuer" at bounding box center [654, 514] width 50 height 17
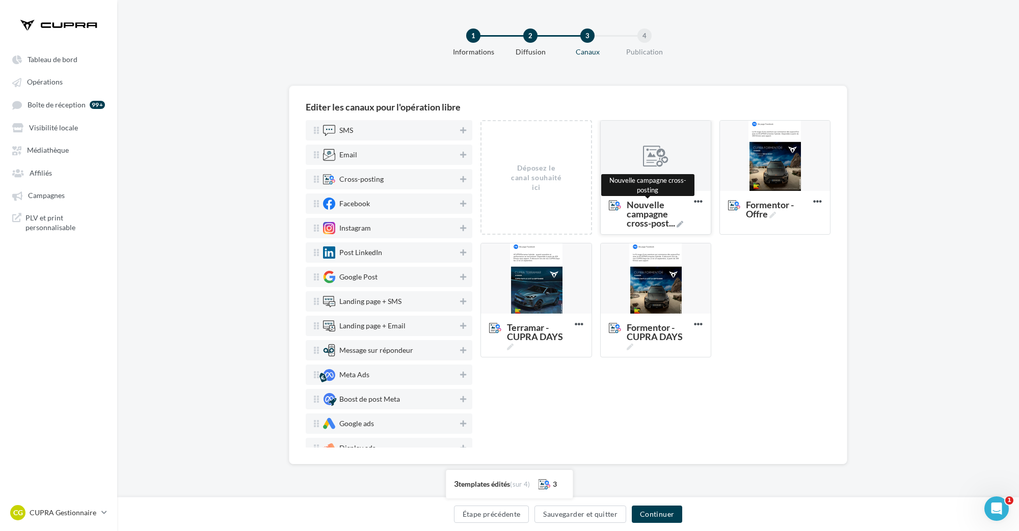
click at [664, 217] on span "Nouvelle campagne cross-post ..." at bounding box center [658, 214] width 63 height 28
click at [664, 217] on textarea "Nouvelle campagne cross-post ... Nouvelle campagne cross-posting" at bounding box center [645, 215] width 83 height 40
type textarea "**********"
click at [831, 346] on div "SMS Email Cross-posting Facebook Instagram Post LinkedIn Google Post Landing pa…" at bounding box center [572, 284] width 533 height 328
click at [671, 167] on div at bounding box center [656, 156] width 110 height 71
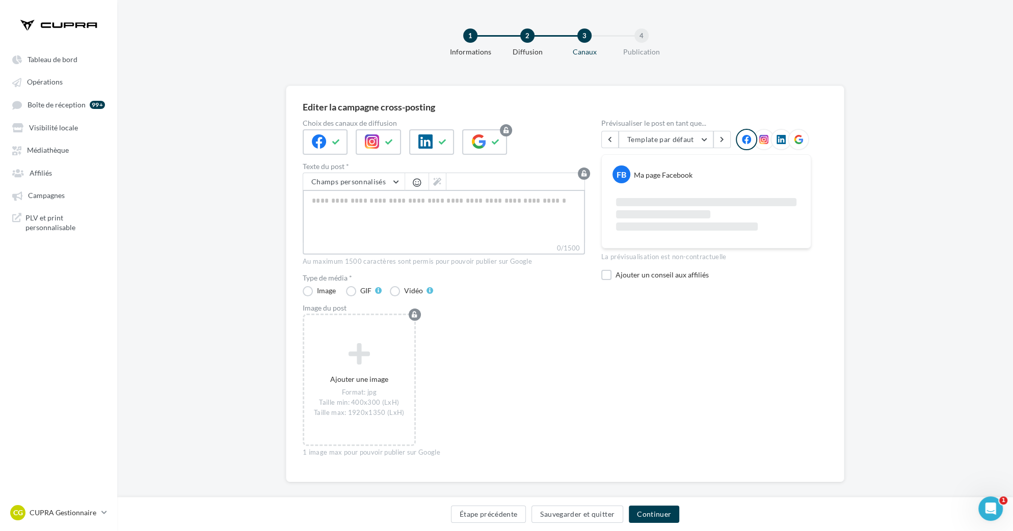
click at [459, 222] on textarea "0/1500" at bounding box center [444, 216] width 282 height 53
paste textarea "**********"
type textarea "**********"
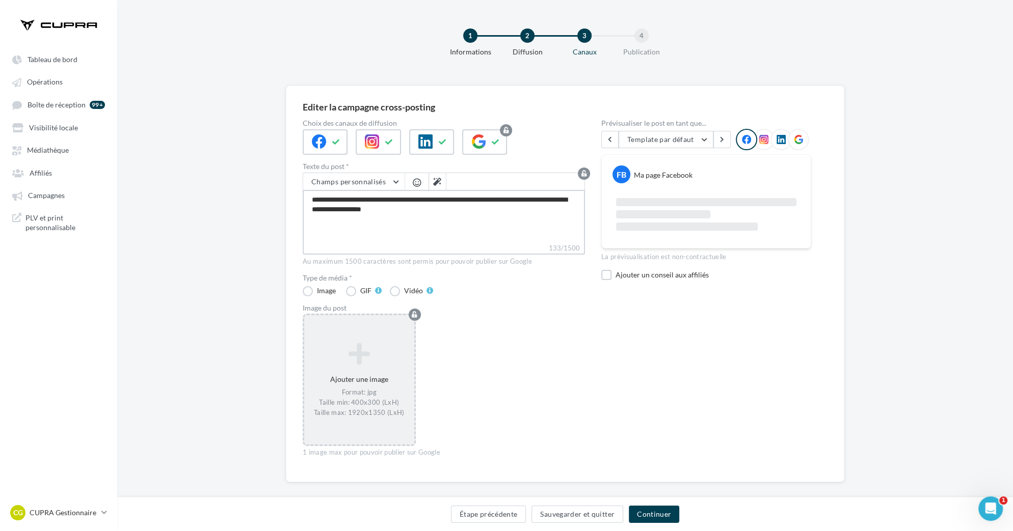
type textarea "**********"
click at [361, 382] on div "Ajouter une image Format: jpg Taille min: 400x300 (LxH) Taille max: 1920x1350 (…" at bounding box center [359, 379] width 110 height 85
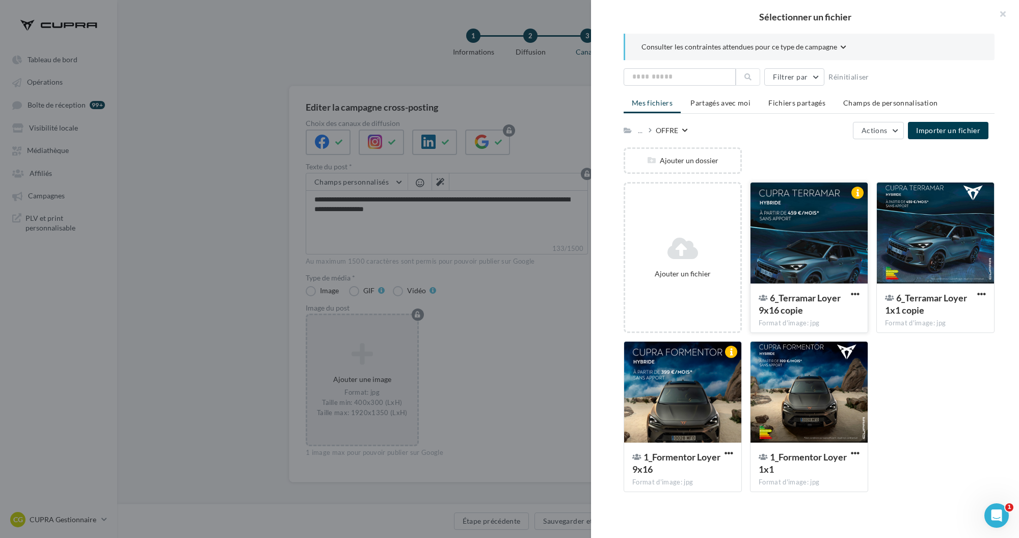
click at [813, 248] on div at bounding box center [809, 233] width 117 height 102
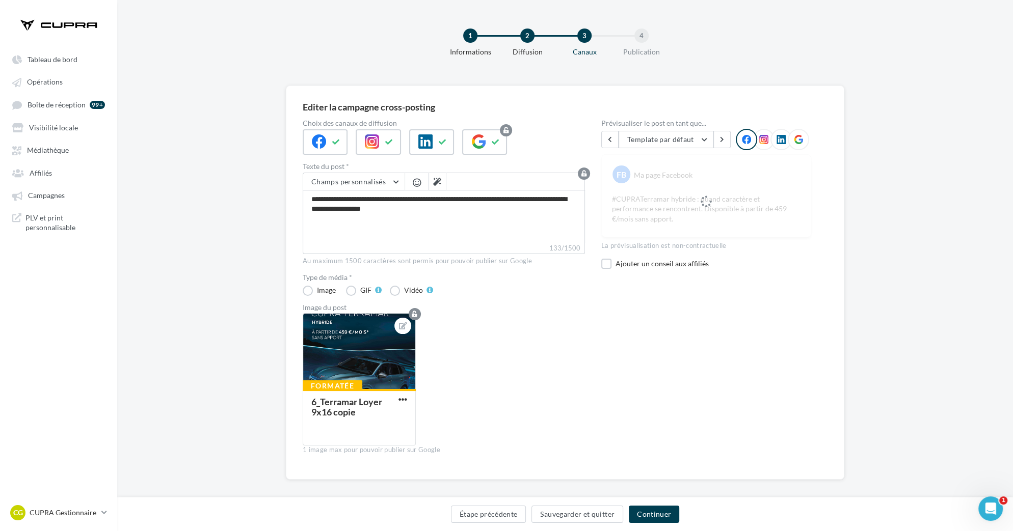
click at [531, 310] on div "Image du post" at bounding box center [444, 307] width 282 height 7
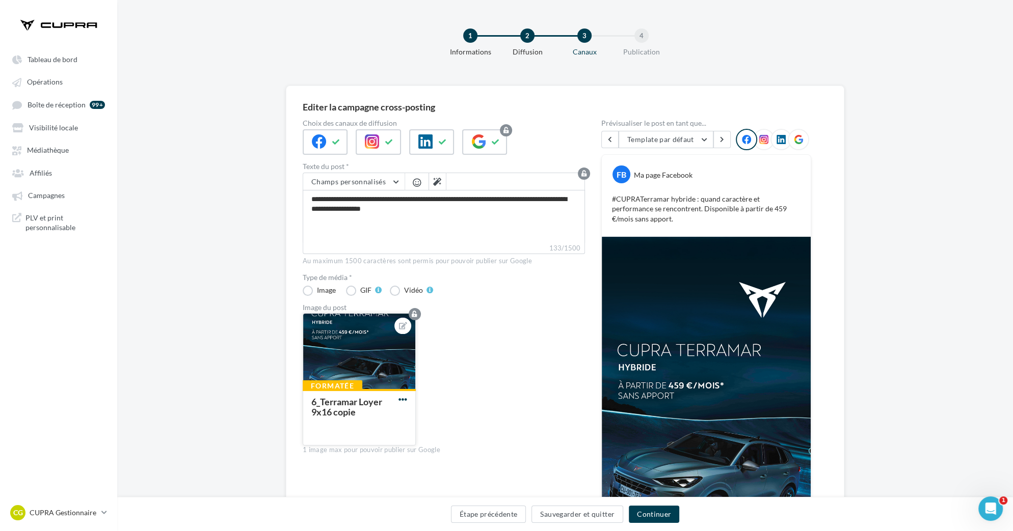
click at [398, 398] on button "button" at bounding box center [402, 400] width 13 height 10
click at [421, 422] on button "Remplacer l'image" at bounding box center [450, 420] width 108 height 26
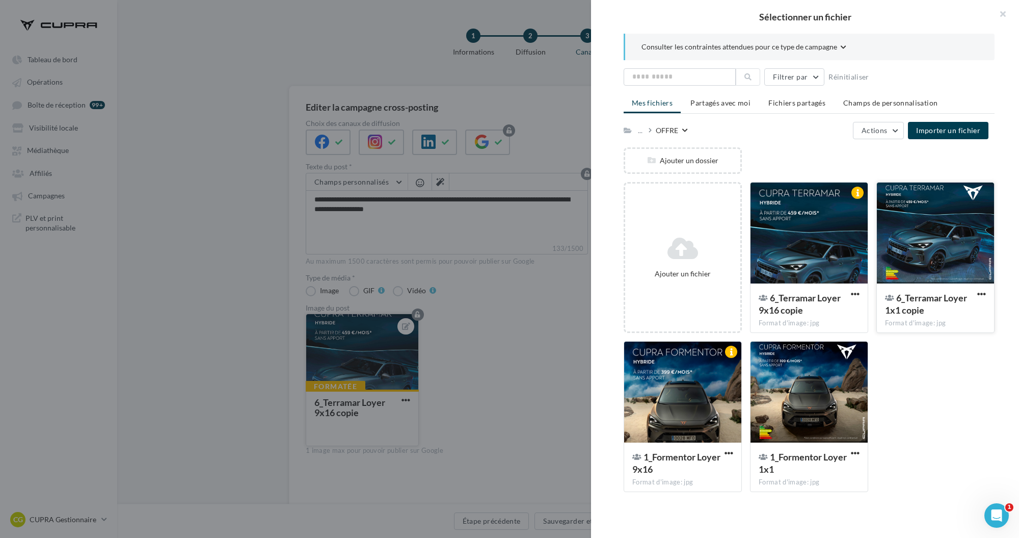
click at [919, 311] on span "6_Terramar Loyer 1x1 copie" at bounding box center [926, 303] width 82 height 23
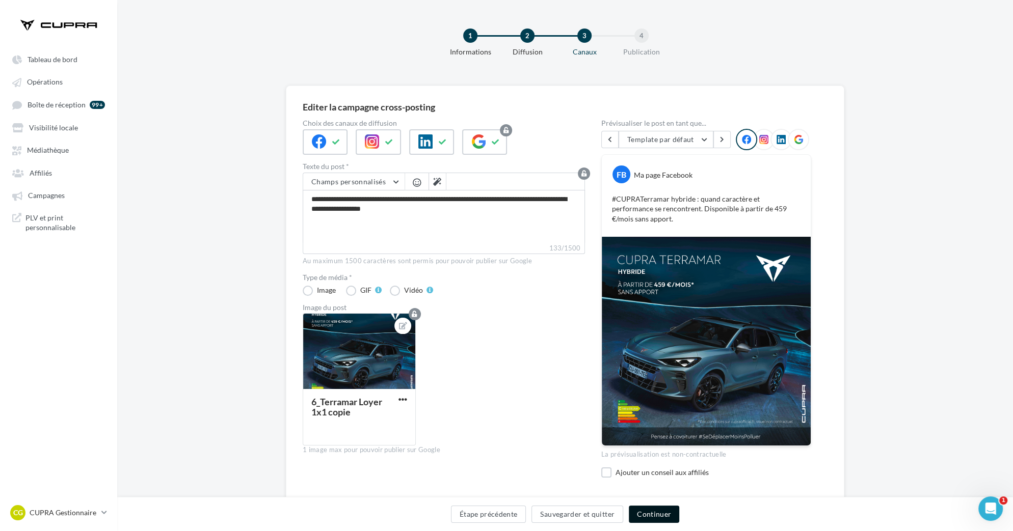
click at [651, 514] on button "Continuer" at bounding box center [654, 514] width 50 height 17
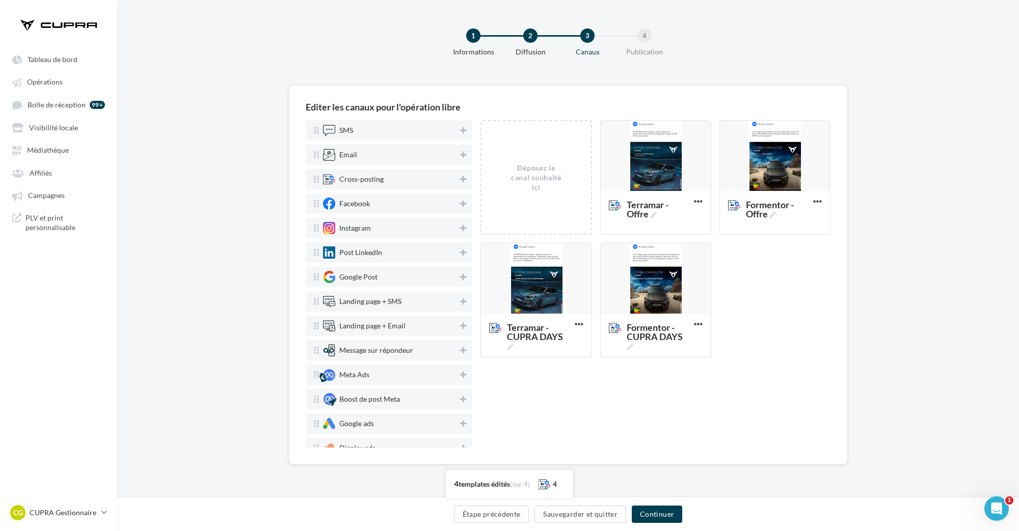
click at [711, 379] on div "Déposez le canal souhaité ici Terramar - Offre Editer Prévisualiser Dupliquer S…" at bounding box center [656, 284] width 350 height 328
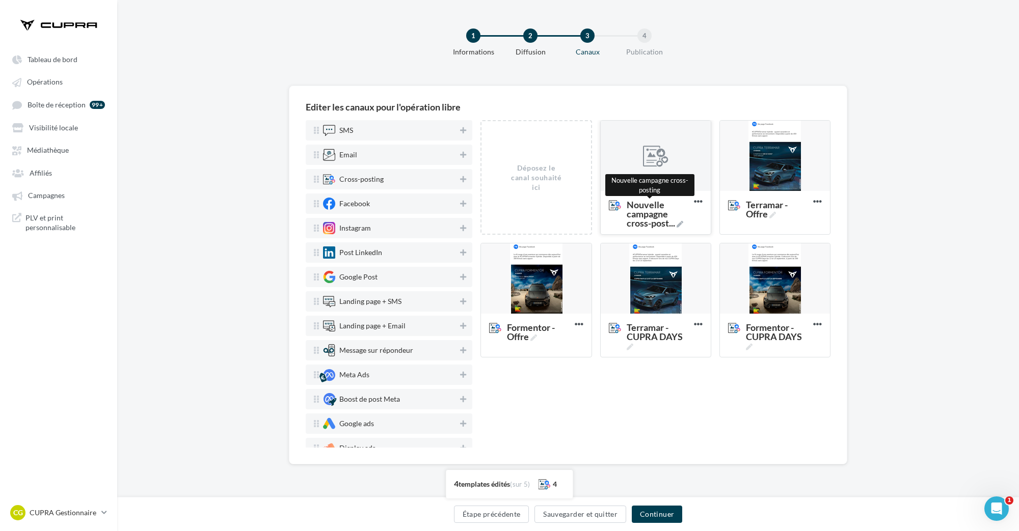
click at [676, 222] on span "Nouvelle campagne cross-post ..." at bounding box center [658, 214] width 63 height 28
click at [676, 222] on textarea "Nouvelle campagne cross-post ... Nouvelle campagne cross-posting" at bounding box center [645, 215] width 83 height 40
type textarea "**********"
click at [686, 412] on div "Déposez le canal souhaité ici Formentor Supprimer Terramar - Offre Editer Prévi…" at bounding box center [656, 284] width 350 height 328
click at [667, 164] on div at bounding box center [655, 156] width 25 height 25
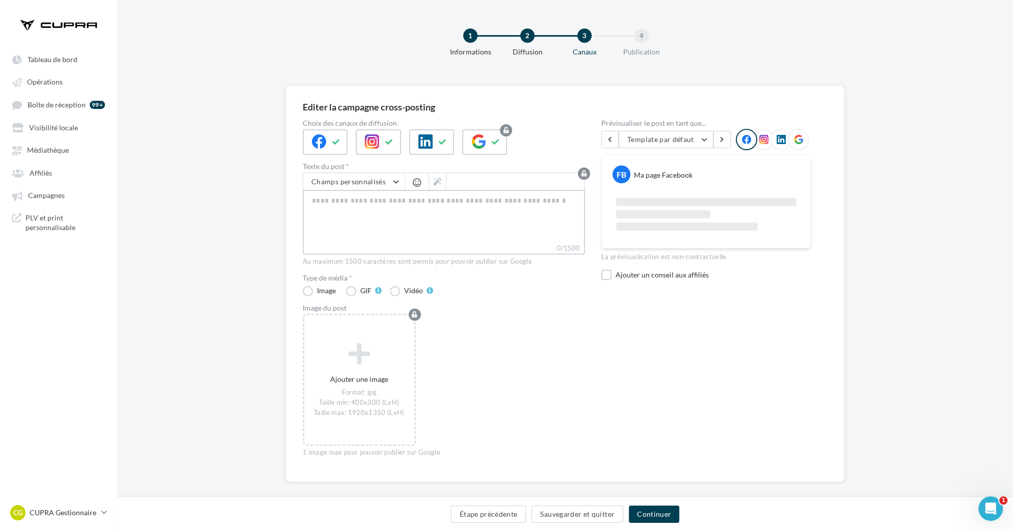
click at [505, 210] on textarea "0/1500" at bounding box center [444, 216] width 282 height 53
paste textarea "**********"
type textarea "**********"
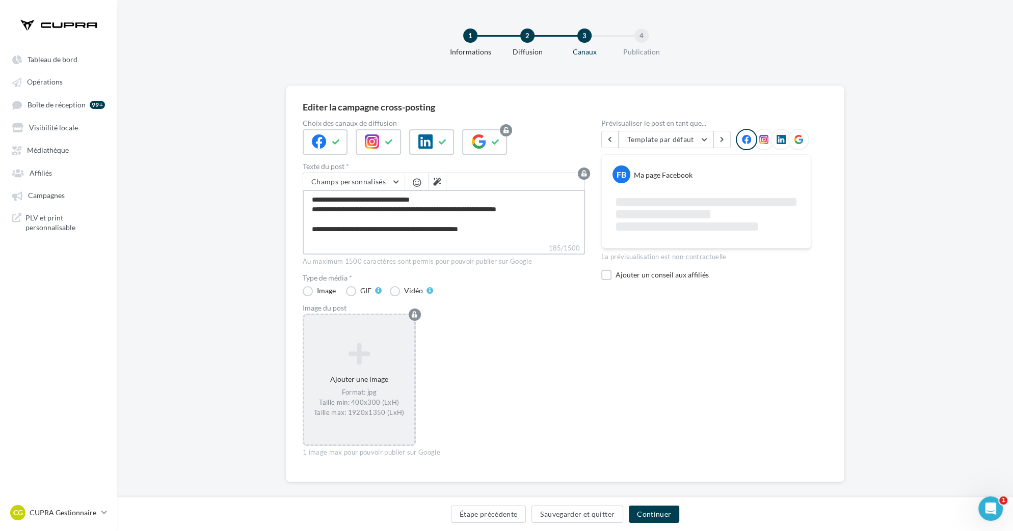
type textarea "**********"
click at [312, 367] on div "Ajouter une image Format: jpg Taille min: 400x300 (LxH) Taille max: 1920x1350 (…" at bounding box center [359, 379] width 110 height 85
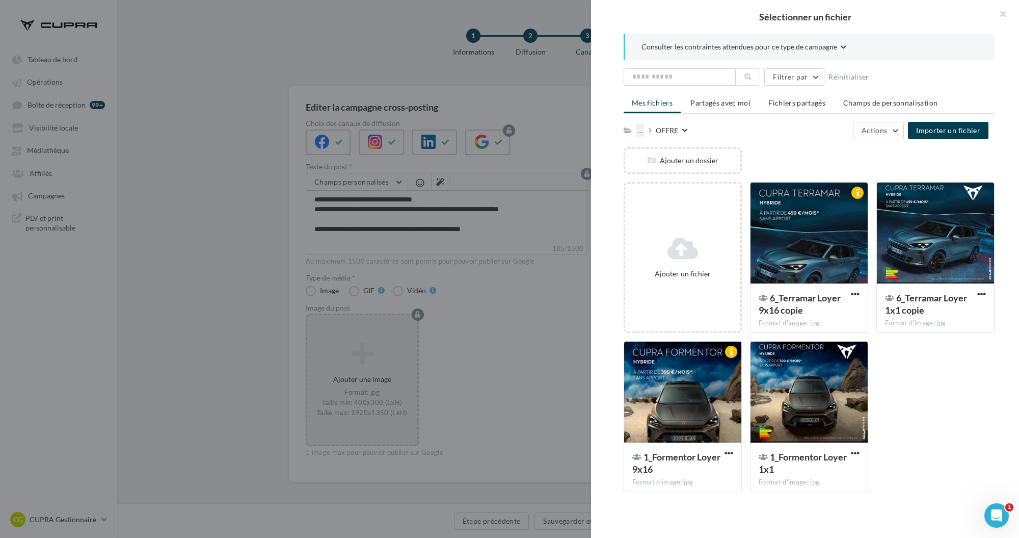
click at [640, 131] on div "..." at bounding box center [640, 130] width 9 height 14
click at [683, 174] on button "00_CAMPAGNE_SEPTEMBRE" at bounding box center [712, 181] width 152 height 26
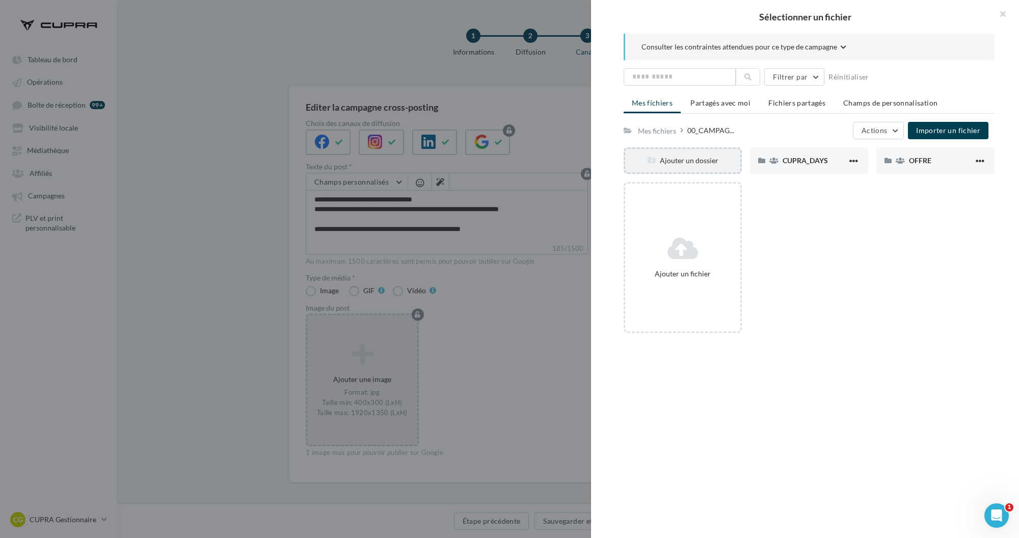
click at [695, 159] on div "Ajouter un dossier" at bounding box center [682, 160] width 115 height 10
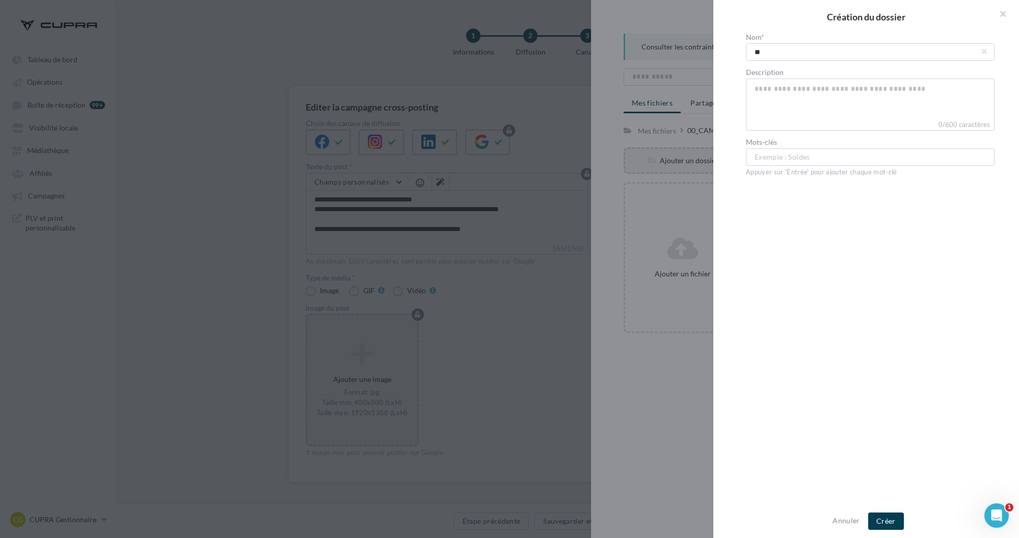
type input "***"
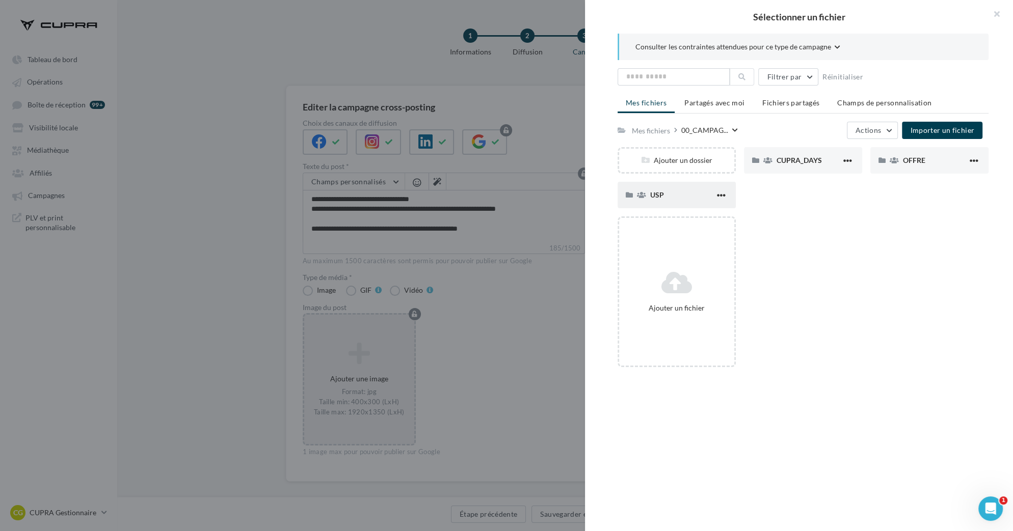
click at [662, 188] on div "USP" at bounding box center [677, 195] width 118 height 26
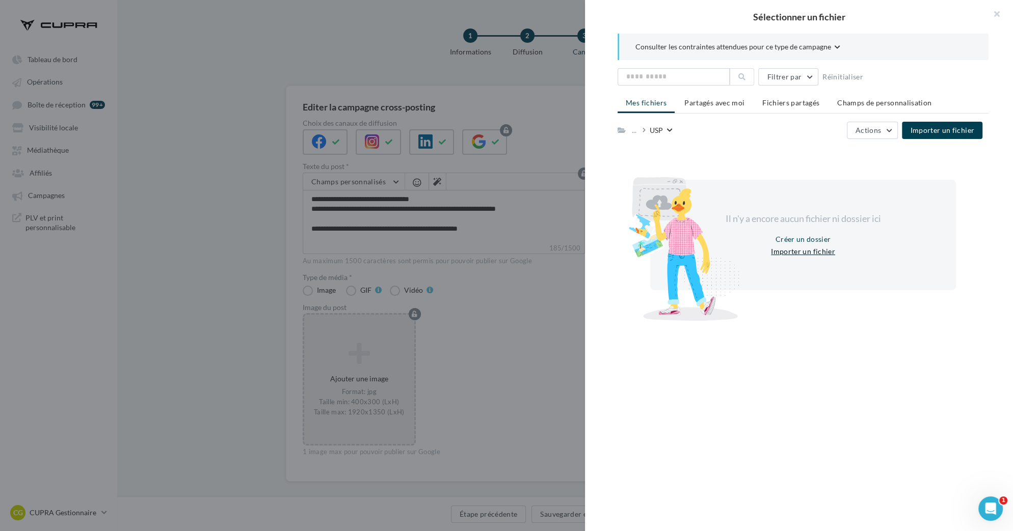
click at [800, 249] on button "Importer un fichier" at bounding box center [803, 252] width 72 height 12
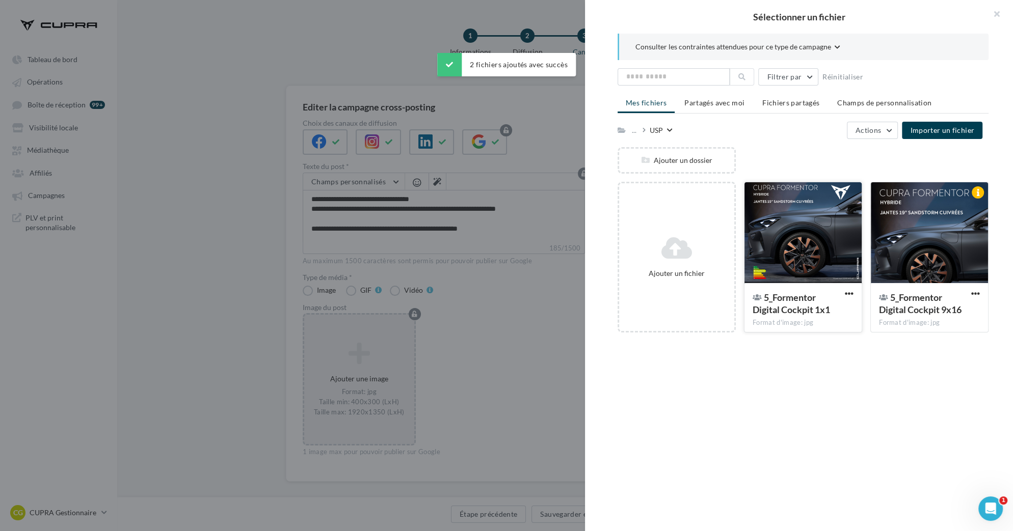
click at [809, 232] on div at bounding box center [802, 233] width 117 height 102
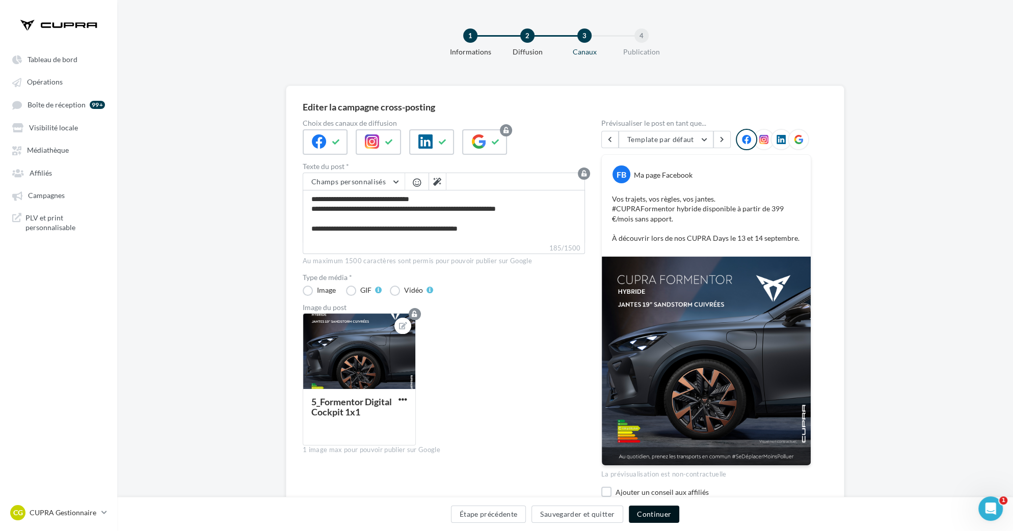
click at [663, 517] on button "Continuer" at bounding box center [654, 514] width 50 height 17
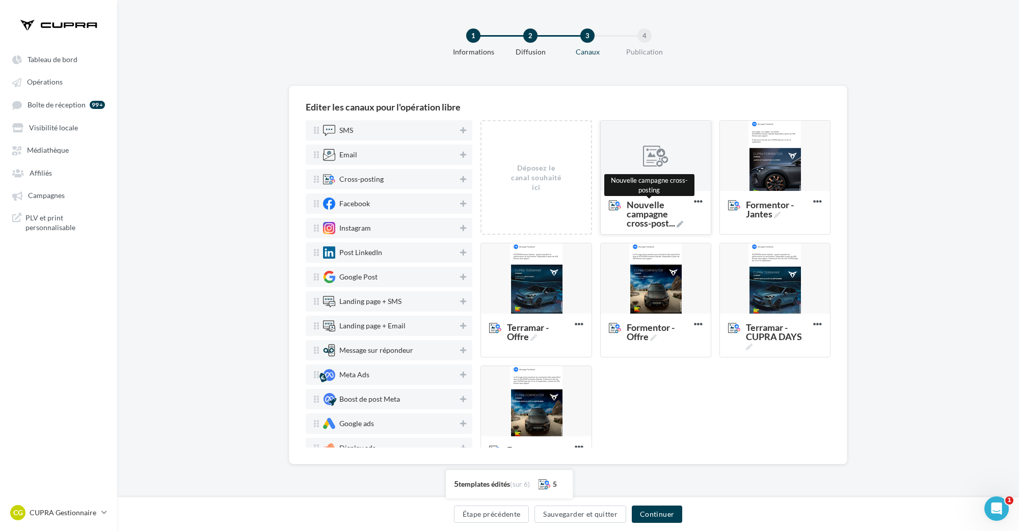
click at [673, 218] on span "..." at bounding box center [672, 223] width 6 height 11
click at [673, 217] on textarea "Nouvelle campagne cross-post ... Nouvelle campagne cross-posting" at bounding box center [644, 215] width 81 height 40
type textarea "**********"
click at [725, 412] on div "Déposez le canal souhaité ici Nouvelle campagne cross-post ... Supprimer Formen…" at bounding box center [660, 304] width 358 height 368
click at [670, 144] on div at bounding box center [656, 156] width 110 height 71
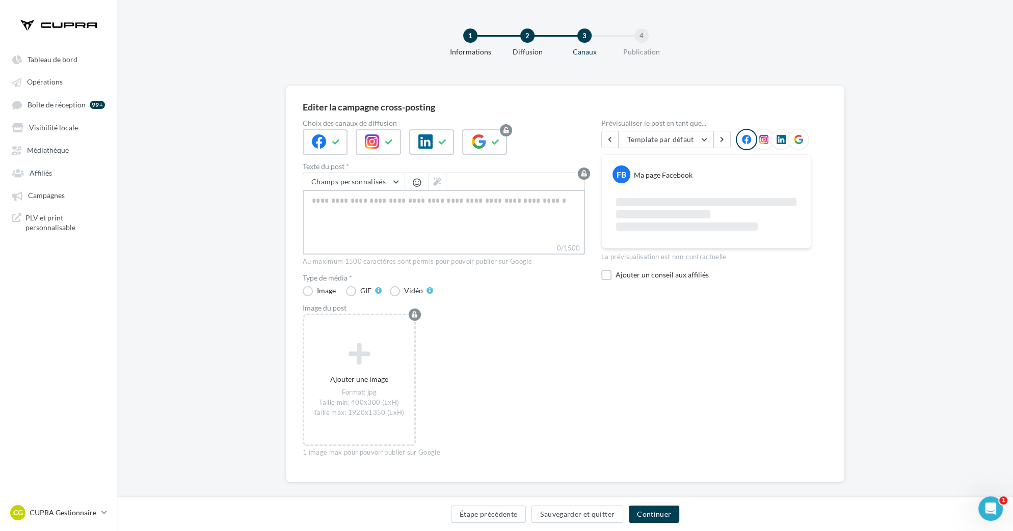
click at [418, 219] on textarea "0/1500" at bounding box center [444, 216] width 282 height 53
paste textarea "**********"
type textarea "**********"
click at [496, 323] on div "Ajouter une image Format: jpg Taille min: 400x300 (LxH) Taille max: 1920x1350 (…" at bounding box center [448, 384] width 290 height 143
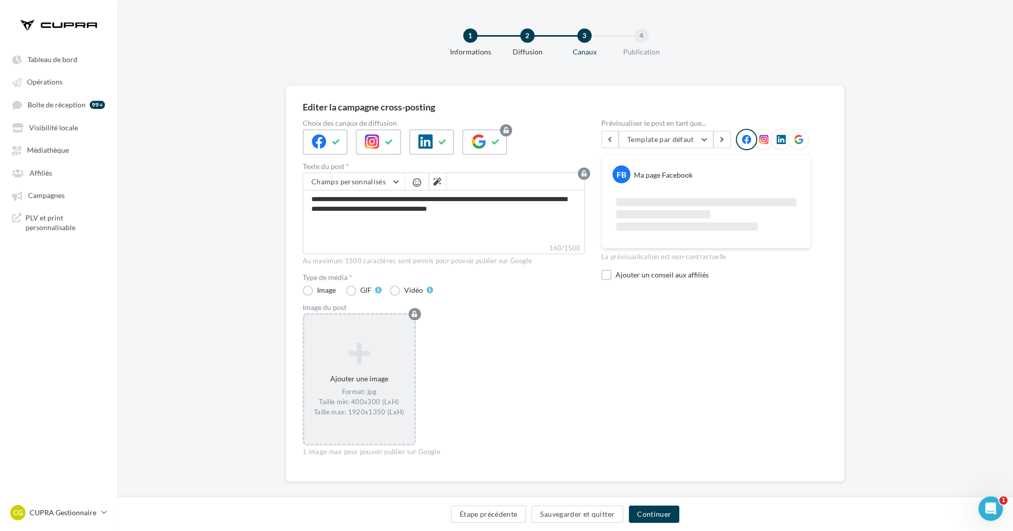
click at [383, 389] on div "Format: jpg Taille min: 400x300 (LxH) Taille max: 1920x1350 (LxH)" at bounding box center [359, 403] width 102 height 30
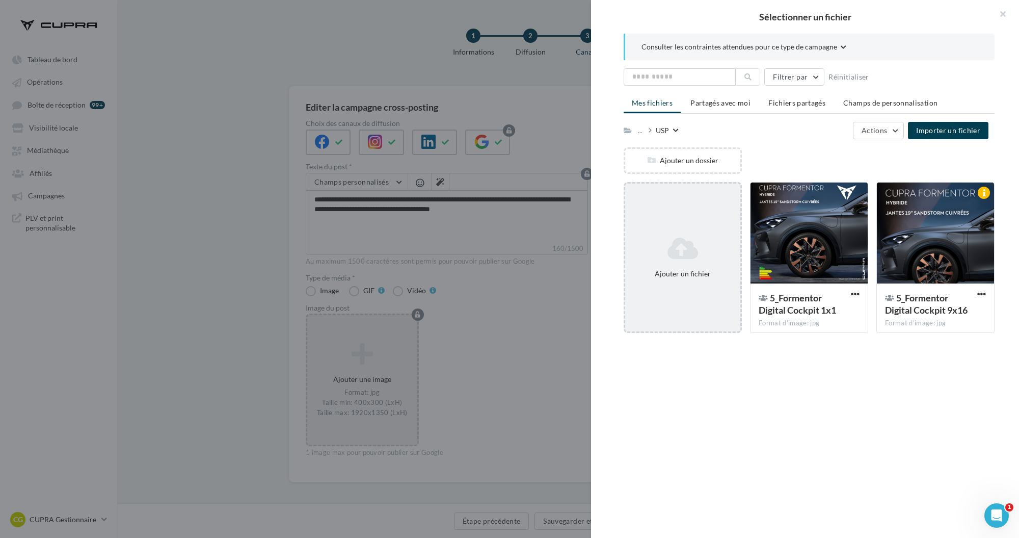
click at [680, 290] on div "Ajouter un fichier" at bounding box center [683, 257] width 118 height 151
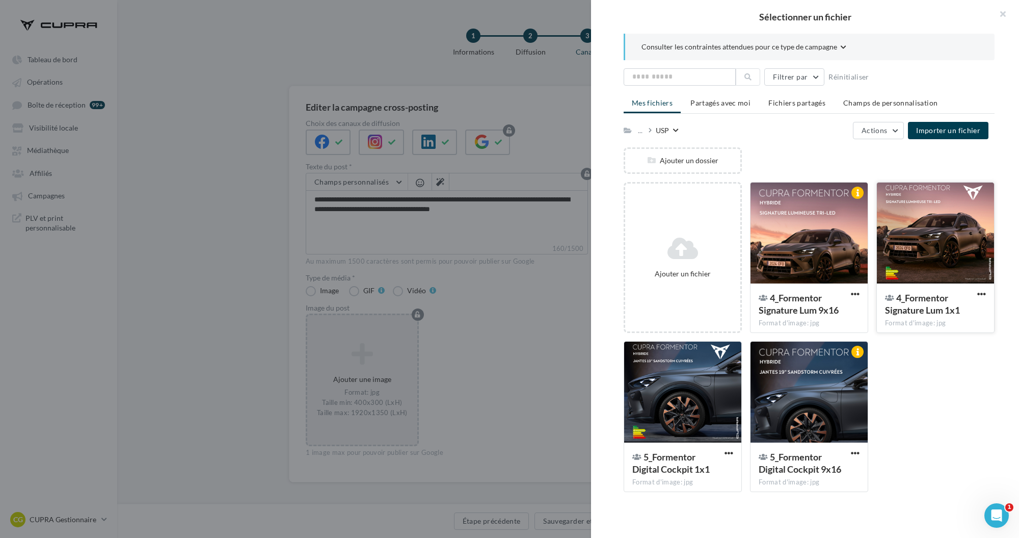
click at [923, 264] on div at bounding box center [935, 233] width 117 height 102
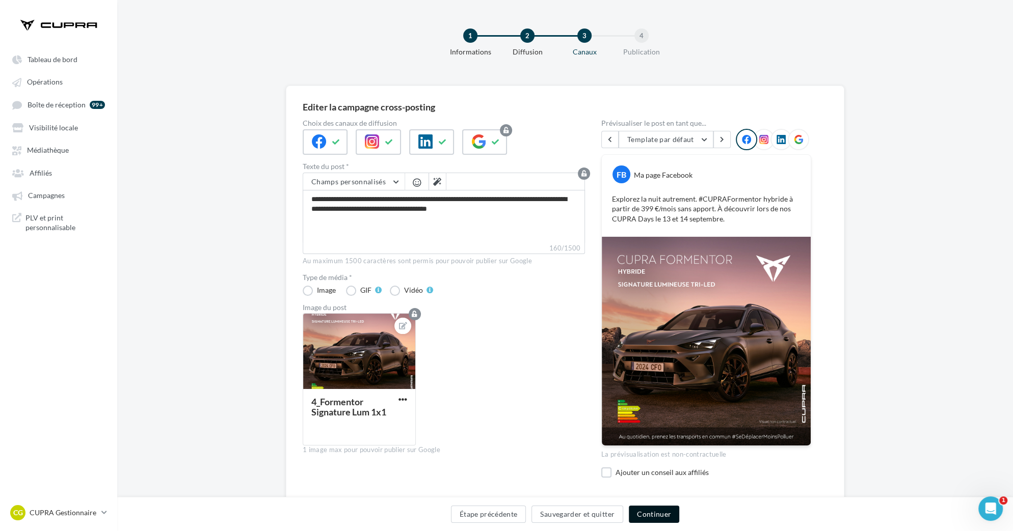
click at [651, 512] on button "Continuer" at bounding box center [654, 514] width 50 height 17
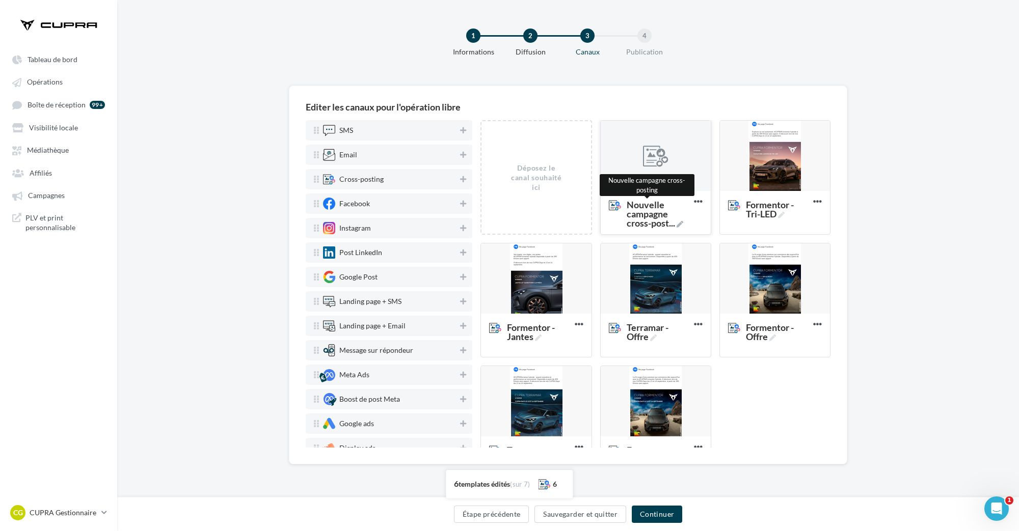
click at [664, 223] on span "Nouvelle campagne cross-post ..." at bounding box center [658, 214] width 63 height 28
click at [664, 223] on textarea "Nouvelle campagne cross-post ... Nouvelle campagne cross-posting" at bounding box center [644, 215] width 81 height 40
type textarea "**********"
click at [784, 416] on div "Déposez le canal souhaité ici Nouvelle campagne cross-post ... Supprimer Formen…" at bounding box center [660, 304] width 358 height 368
click at [656, 173] on div at bounding box center [656, 156] width 110 height 71
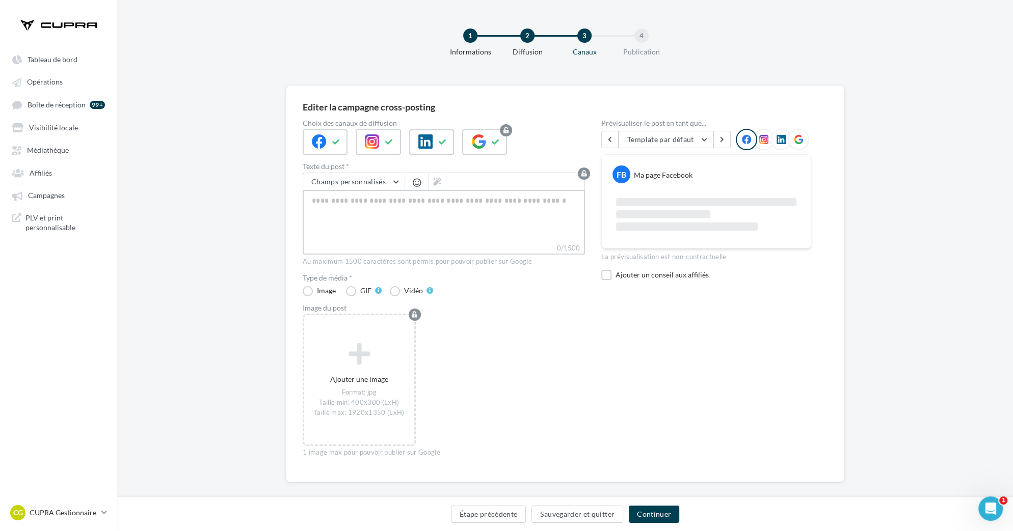
click at [412, 196] on textarea "0/1500" at bounding box center [444, 216] width 282 height 53
paste textarea "**********"
type textarea "**********"
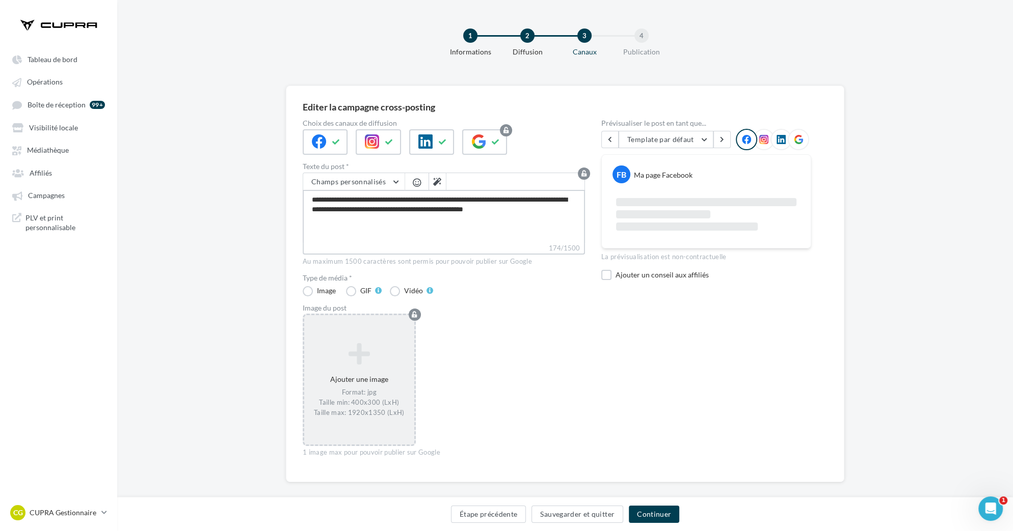
type textarea "**********"
click at [370, 348] on icon at bounding box center [359, 353] width 102 height 24
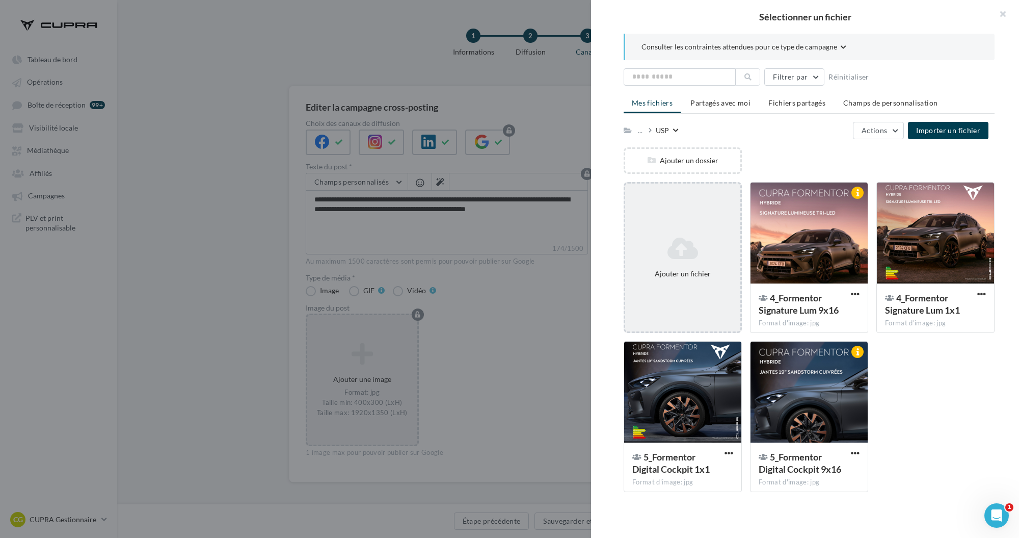
click at [665, 279] on div "Ajouter un fichier" at bounding box center [682, 257] width 115 height 50
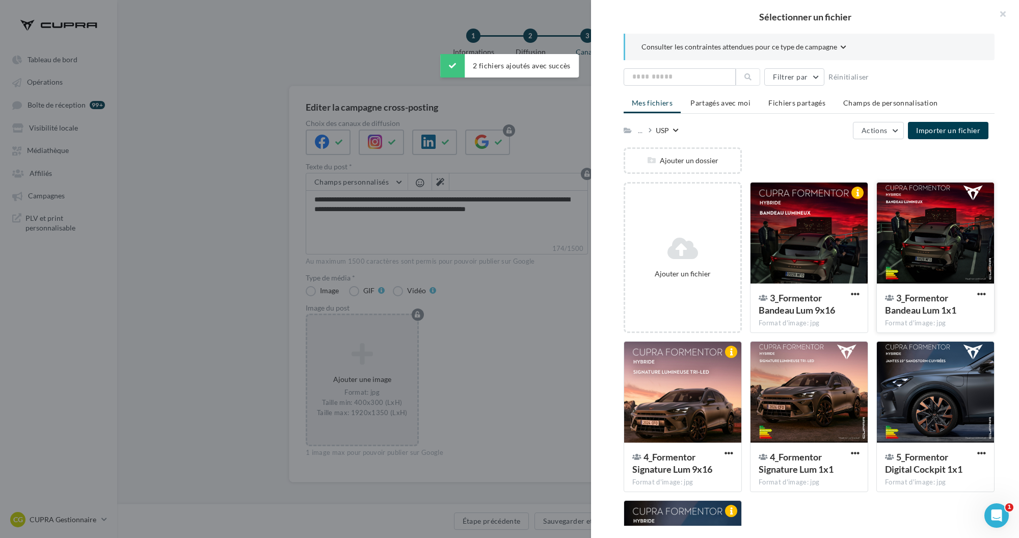
click at [914, 271] on div at bounding box center [935, 233] width 117 height 102
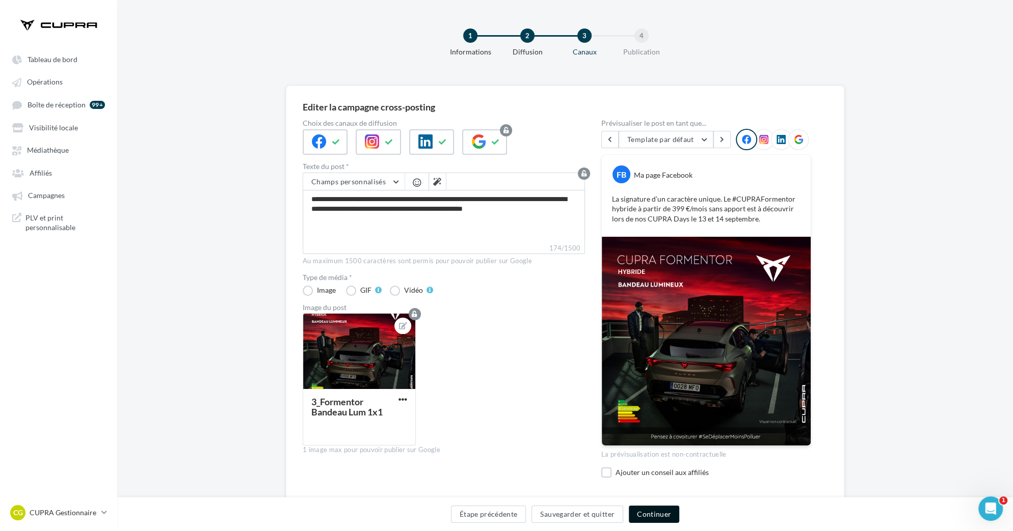
click at [655, 517] on button "Continuer" at bounding box center [654, 514] width 50 height 17
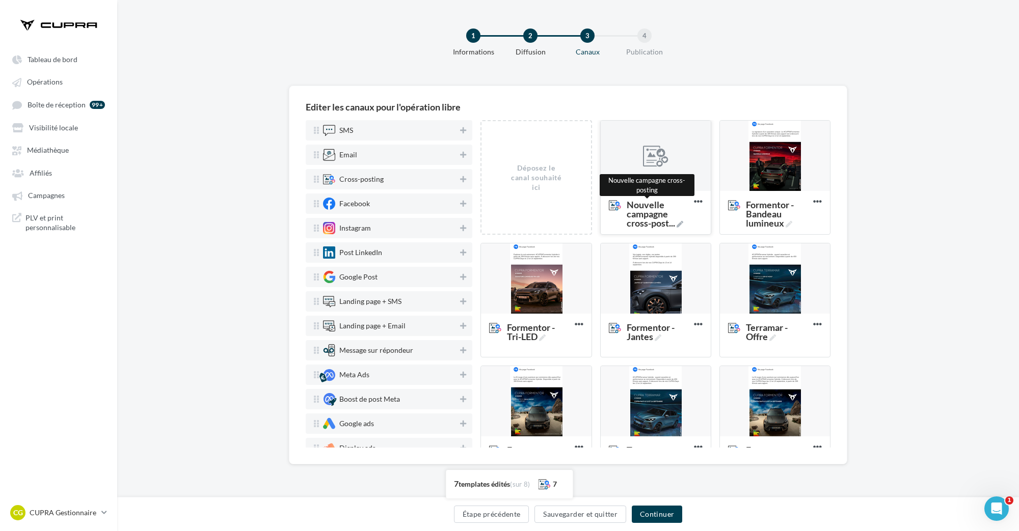
click at [667, 221] on span "Nouvelle campagne cross-post ..." at bounding box center [658, 214] width 63 height 28
click at [667, 221] on textarea "Nouvelle campagne cross-post ... Nouvelle campagne cross-posting" at bounding box center [644, 215] width 81 height 40
type textarea "**********"
click at [870, 201] on div "Editer les canaux pour l'opération libre SMS Email Cross-posting Facebook Insta…" at bounding box center [568, 292] width 902 height 412
click at [658, 154] on div at bounding box center [655, 156] width 25 height 25
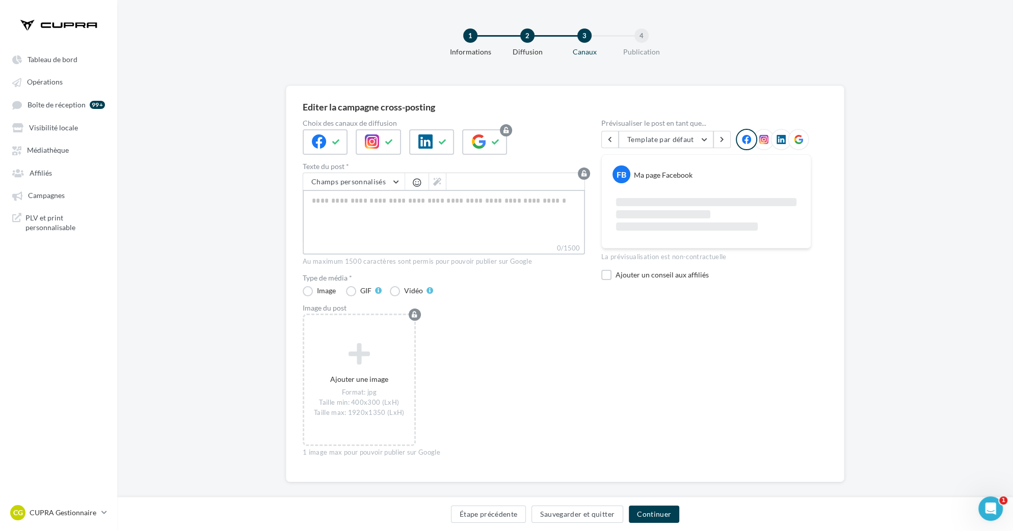
click at [426, 199] on textarea "0/1500" at bounding box center [444, 216] width 282 height 53
paste textarea "**********"
type textarea "**********"
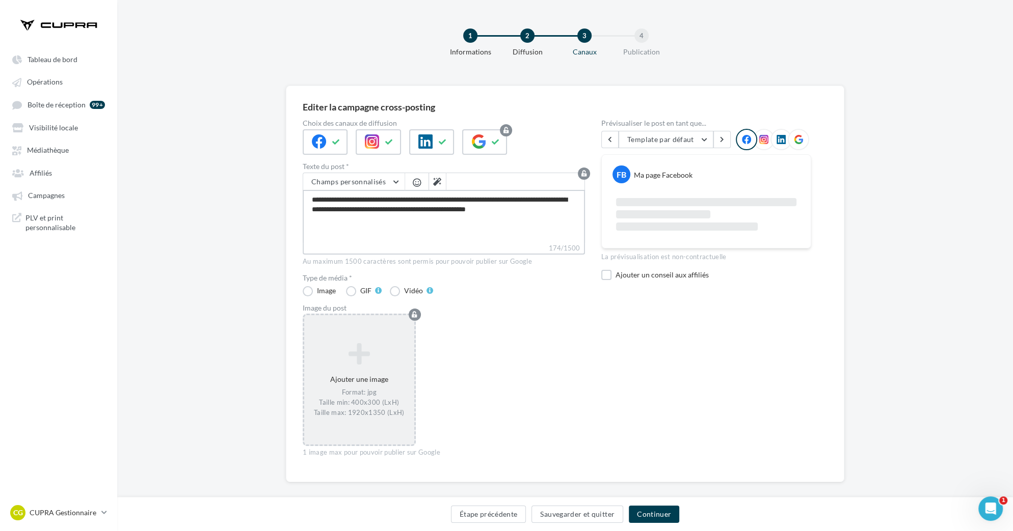
type textarea "**********"
click at [388, 395] on div "Format: jpg Taille min: 400x300 (LxH) Taille max: 1920x1350 (LxH)" at bounding box center [359, 403] width 102 height 30
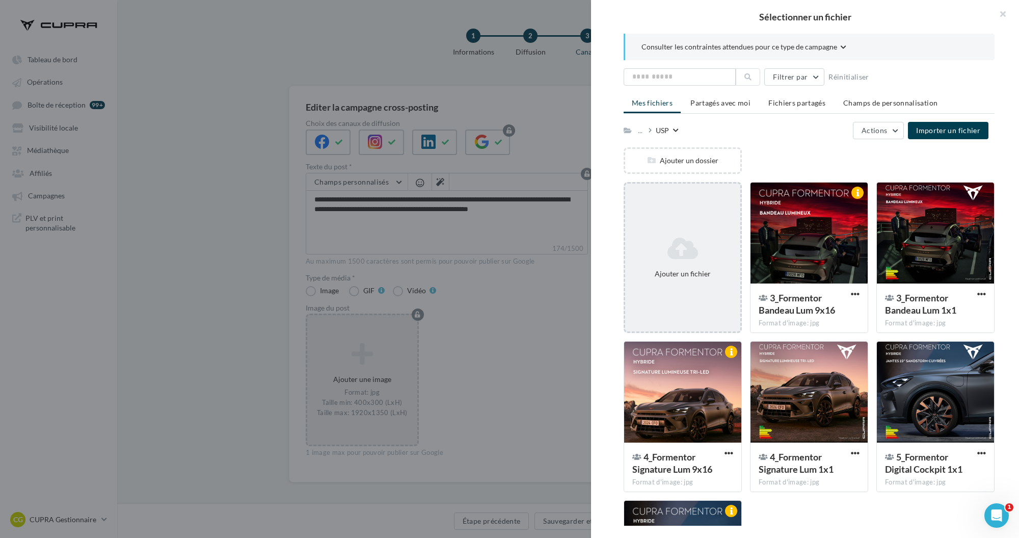
click at [702, 254] on icon at bounding box center [682, 248] width 107 height 24
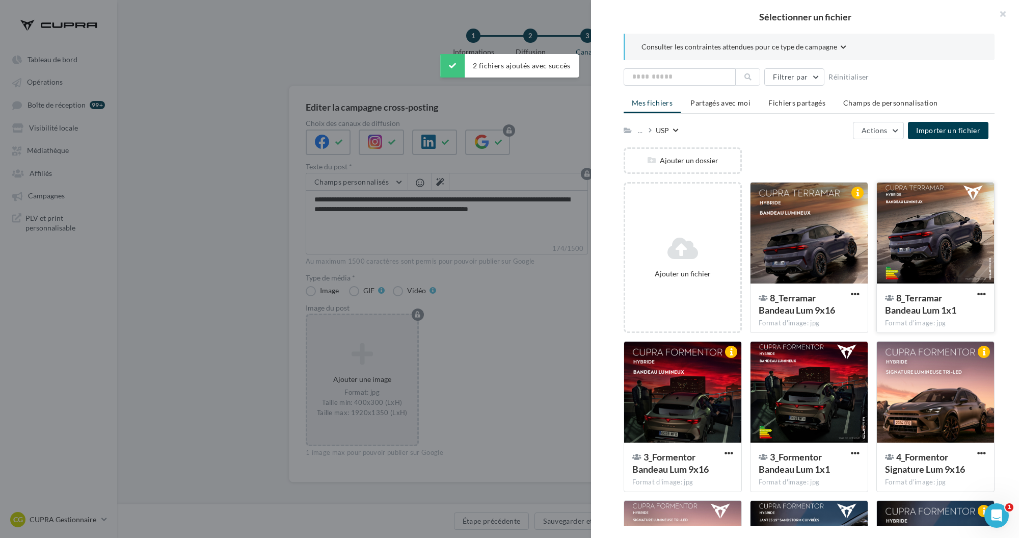
click at [912, 304] on span "8_Terramar Bandeau Lum 1x1" at bounding box center [920, 303] width 71 height 23
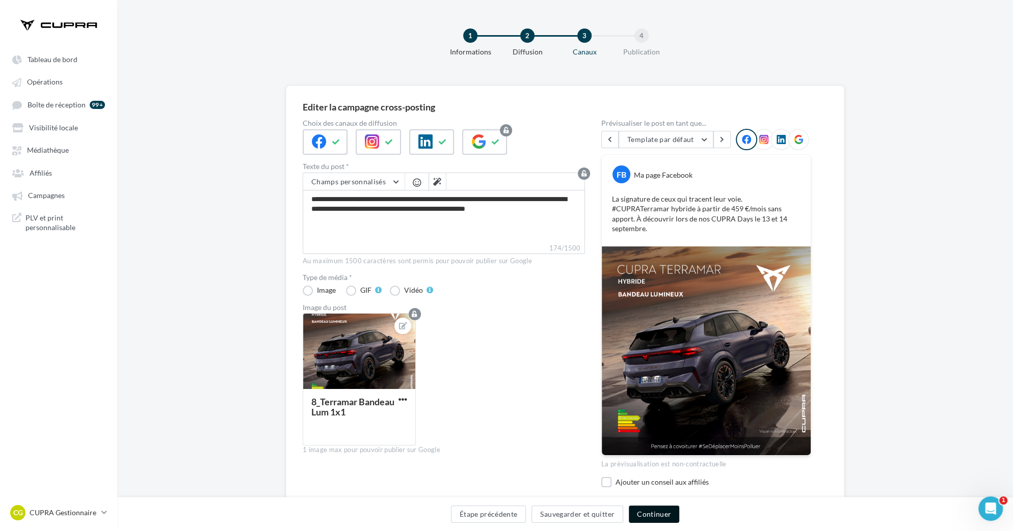
click at [661, 513] on button "Continuer" at bounding box center [654, 514] width 50 height 17
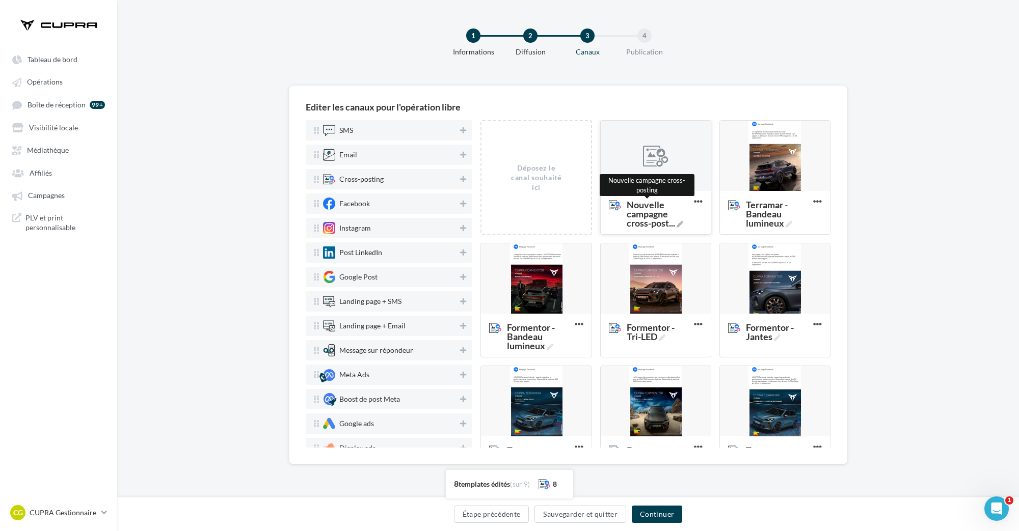
click at [683, 220] on span "Nouvelle campagne cross-post ..." at bounding box center [658, 214] width 63 height 28
click at [683, 220] on textarea "Nouvelle campagne cross-post ... Nouvelle campagne cross-posting" at bounding box center [644, 215] width 81 height 40
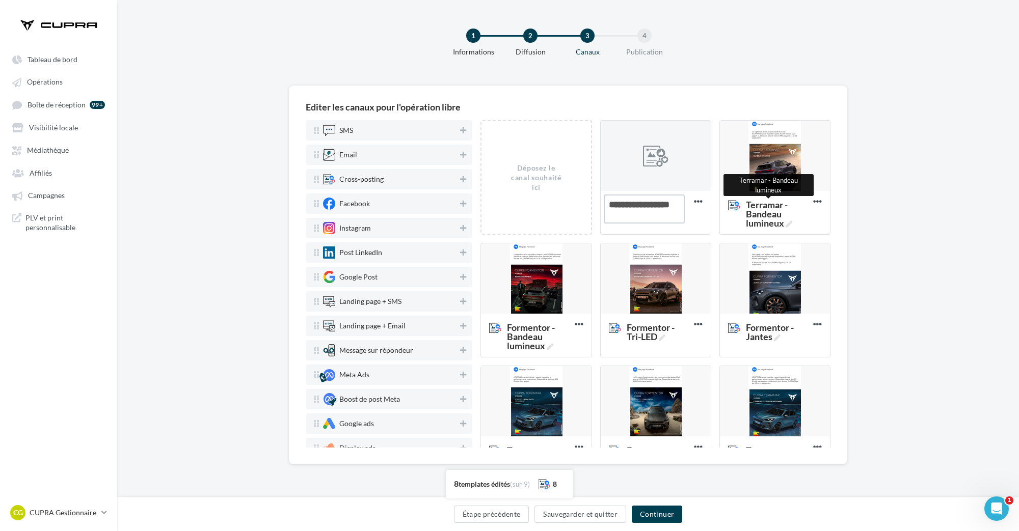
type textarea "**********"
click at [940, 248] on div "Editer les canaux pour l'opération libre SMS Email Cross-posting Facebook Insta…" at bounding box center [568, 292] width 902 height 412
click at [653, 159] on div at bounding box center [655, 156] width 25 height 25
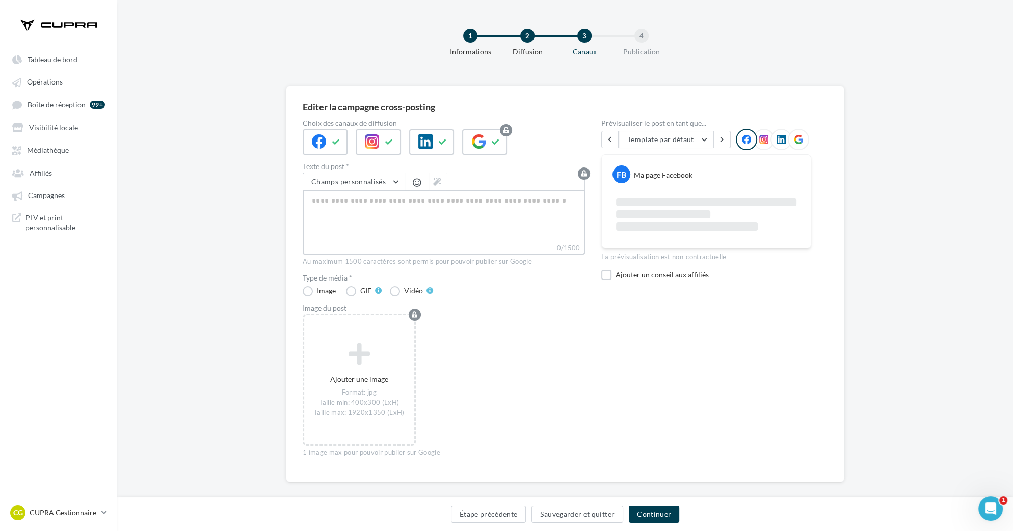
click at [431, 203] on textarea "0/1500" at bounding box center [444, 216] width 282 height 53
paste textarea "**********"
type textarea "**********"
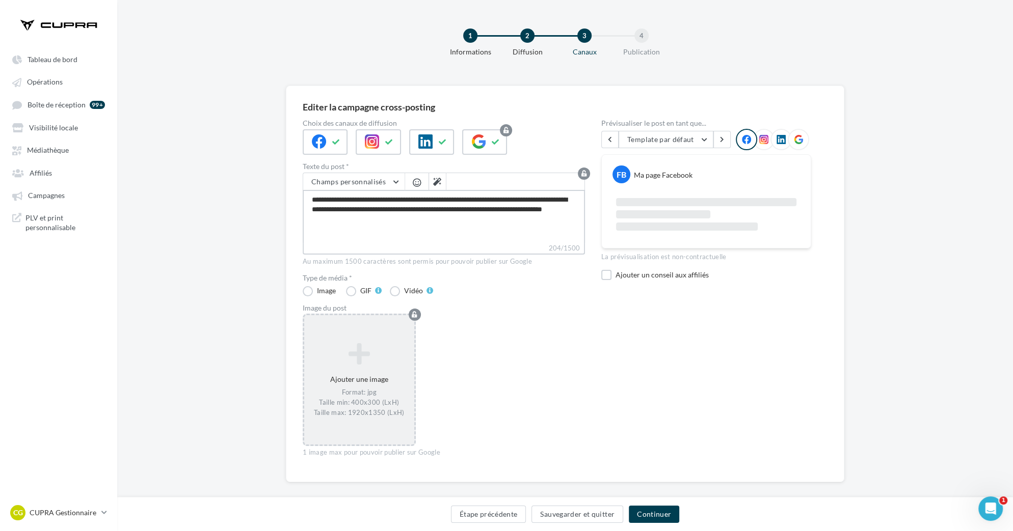
type textarea "**********"
click at [370, 423] on div "Ajouter une image Format: jpg Taille min: 400x300 (LxH) Taille max: 1920x1350 (…" at bounding box center [359, 379] width 113 height 132
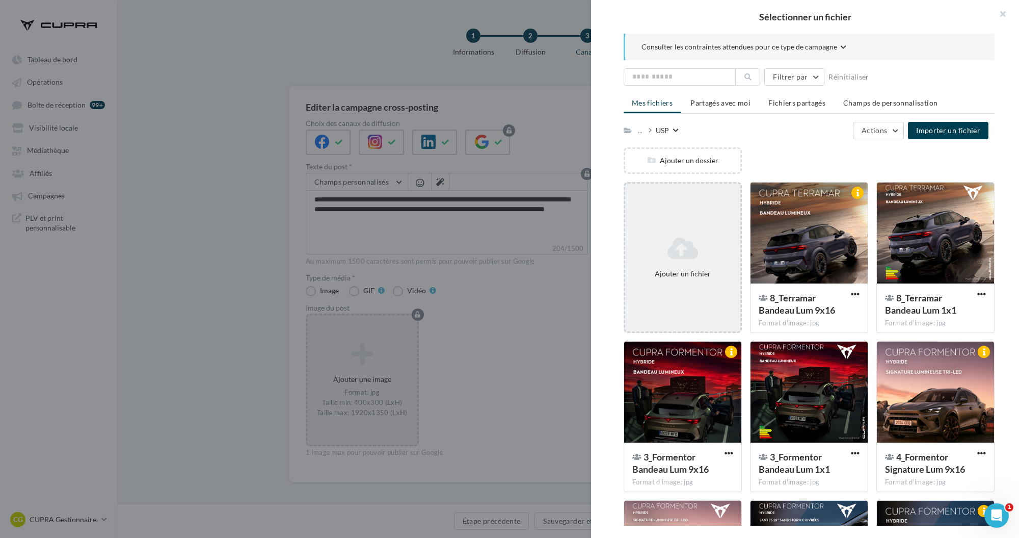
click at [689, 253] on icon at bounding box center [682, 248] width 107 height 24
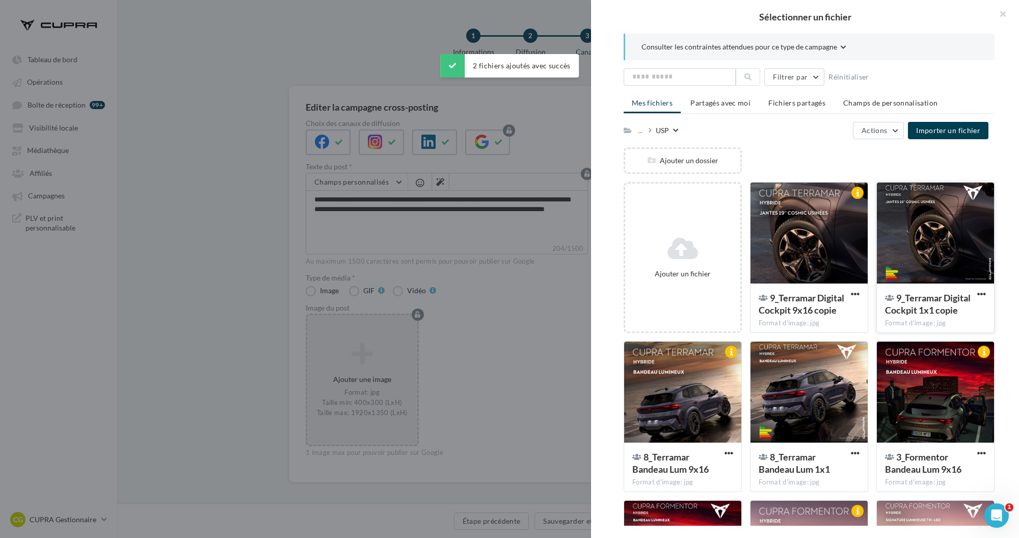
click at [965, 313] on div "9_Terramar Digital Cockpit 1x1 copie" at bounding box center [929, 303] width 89 height 24
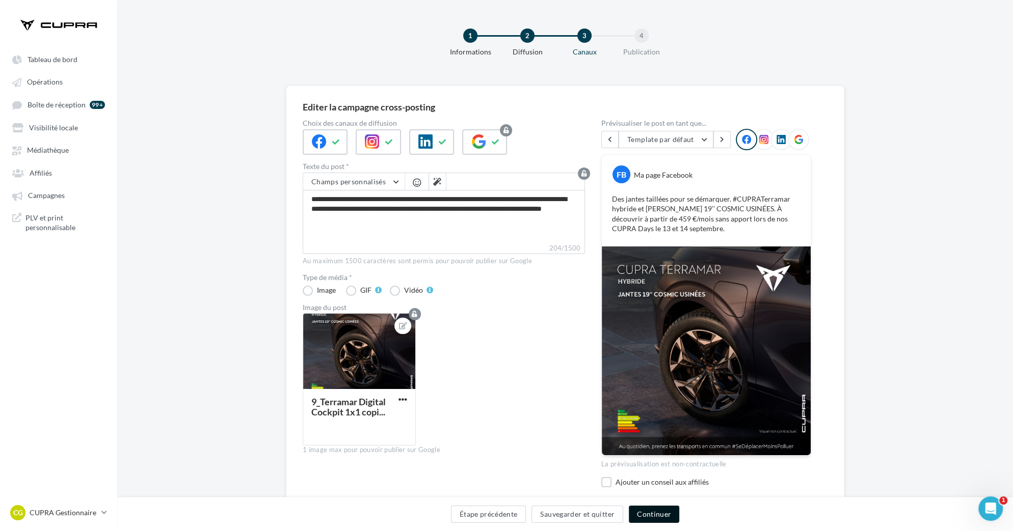
click at [660, 512] on button "Continuer" at bounding box center [654, 514] width 50 height 17
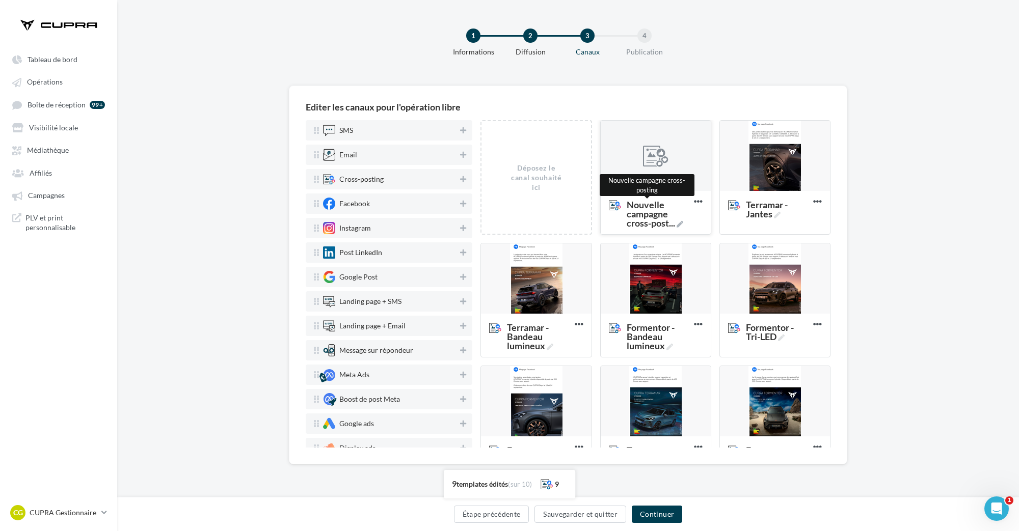
click at [662, 215] on span "Nouvelle campagne cross-post ..." at bounding box center [658, 214] width 63 height 28
click at [662, 215] on textarea "Nouvelle campagne cross-post ... Nouvelle campagne cross-posting" at bounding box center [644, 215] width 81 height 40
type textarea "**********"
click at [983, 188] on div "Editer les canaux pour l'opération libre SMS Email Cross-posting Facebook Insta…" at bounding box center [568, 292] width 902 height 412
click at [638, 165] on div at bounding box center [656, 156] width 110 height 71
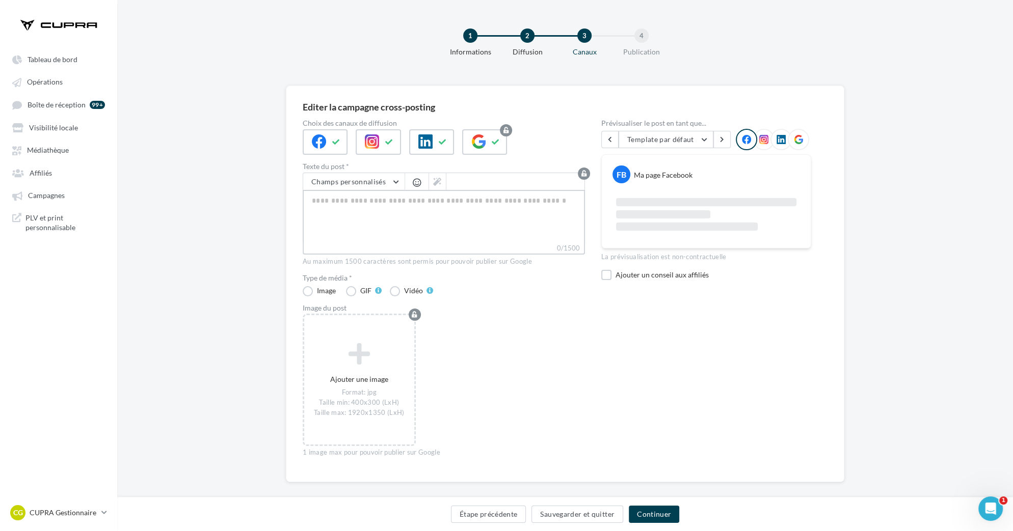
click at [459, 194] on textarea "0/1500" at bounding box center [444, 216] width 282 height 53
paste textarea "**********"
type textarea "**********"
click at [485, 325] on div "Ajouter une image Format: jpg Taille min: 400x300 (LxH) Taille max: 1920x1350 (…" at bounding box center [448, 384] width 290 height 143
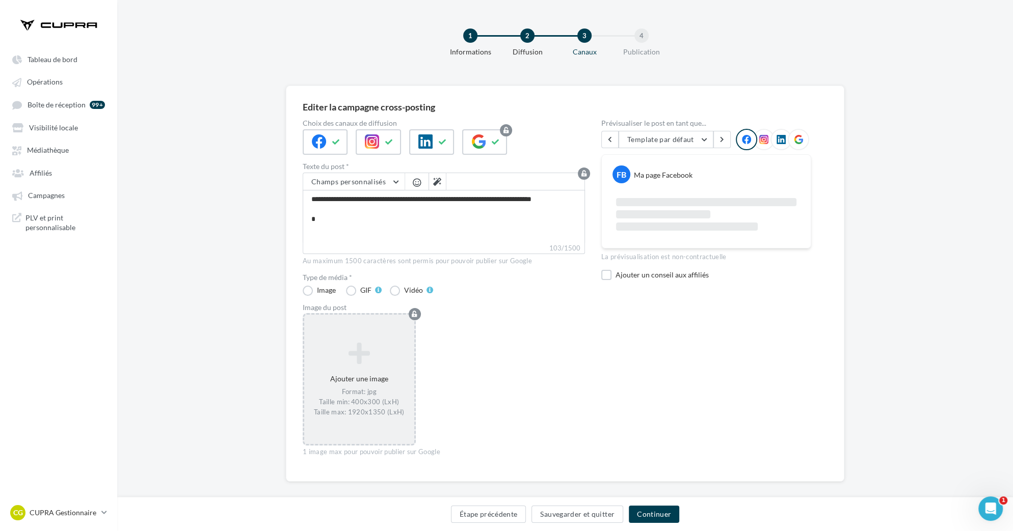
click at [363, 379] on div "Ajouter une image Format: jpg Taille min: 400x300 (LxH) Taille max: 1920x1350 (…" at bounding box center [359, 379] width 110 height 85
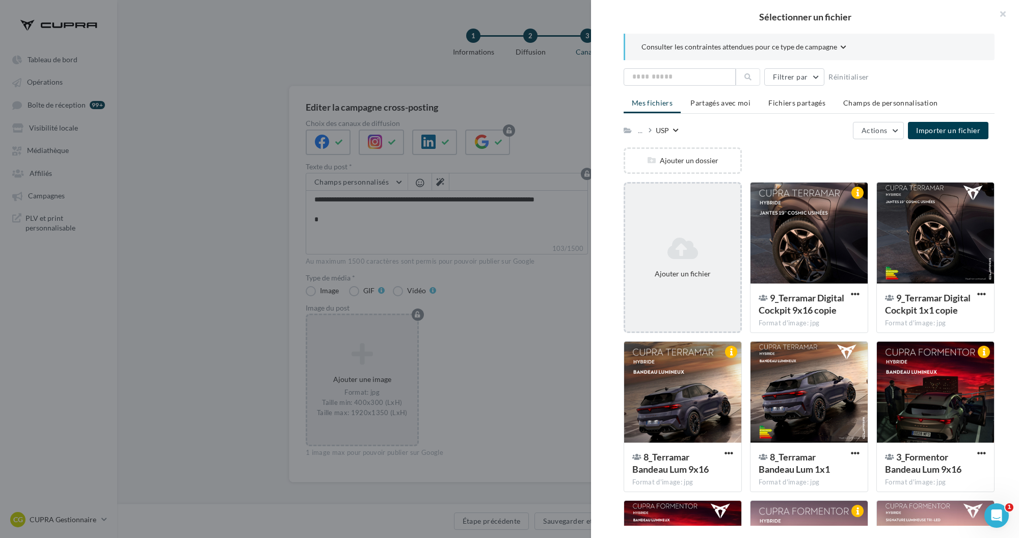
click at [685, 261] on div "Ajouter un fichier" at bounding box center [682, 257] width 115 height 50
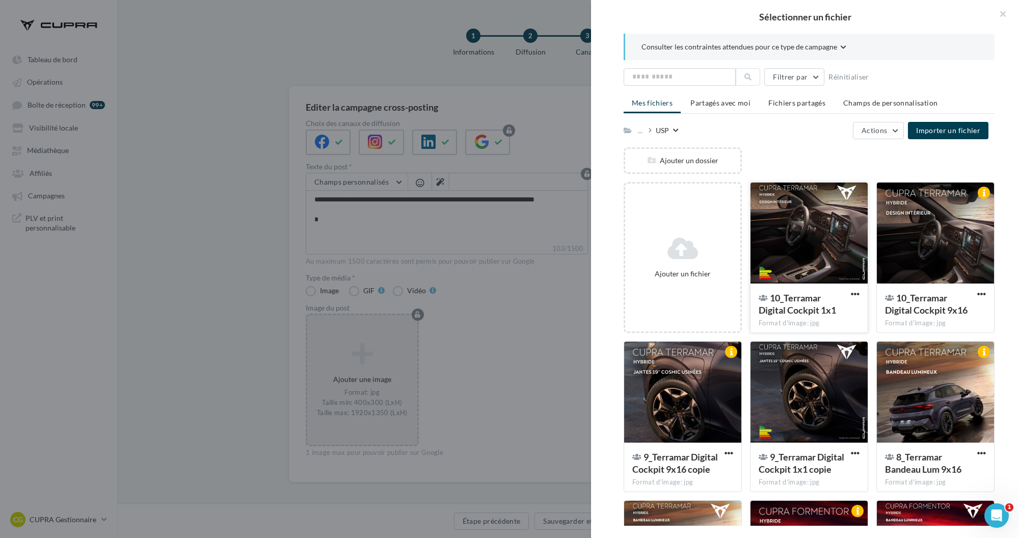
click at [798, 300] on span "10_Terramar Digital Cockpit 1x1" at bounding box center [797, 303] width 77 height 23
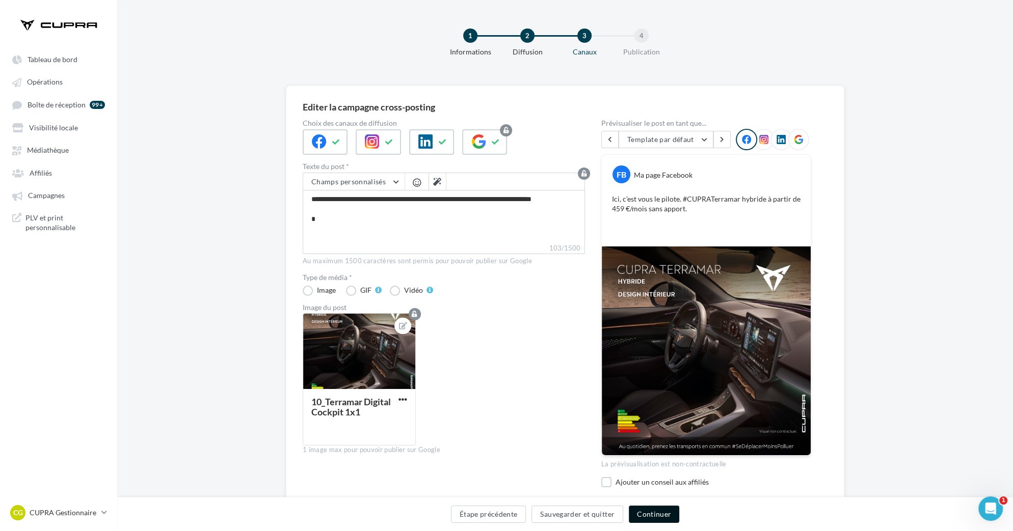
click at [654, 510] on button "Continuer" at bounding box center [654, 514] width 50 height 17
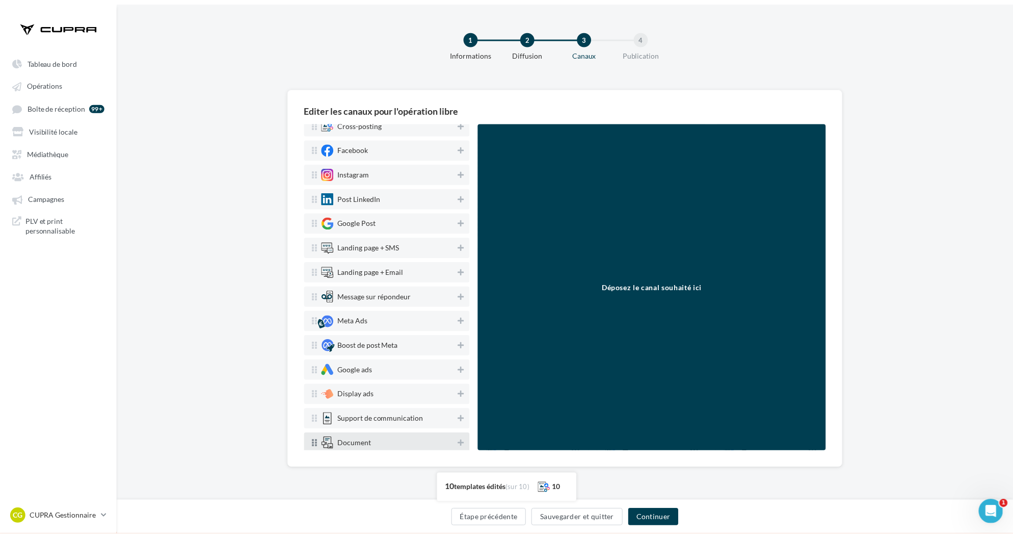
scroll to position [57, 0]
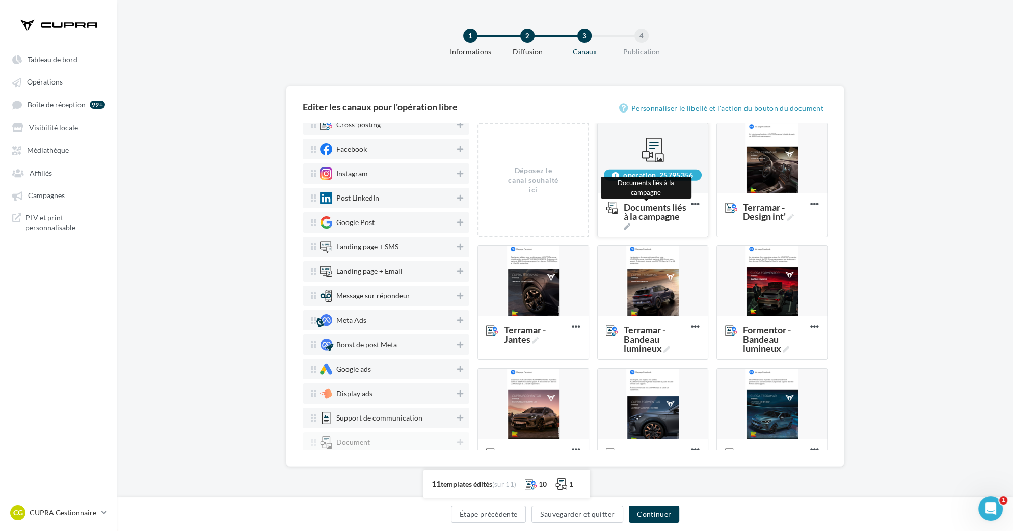
click at [657, 221] on span "Documents liés à la campagne" at bounding box center [655, 217] width 63 height 28
click at [657, 221] on textarea "Documents liés à la campagne Documents liés à la campagne" at bounding box center [641, 211] width 81 height 29
type textarea "*****"
click at [927, 199] on div "Editer les canaux pour l'opération libre Personnaliser le libellé et l'action d…" at bounding box center [565, 293] width 896 height 414
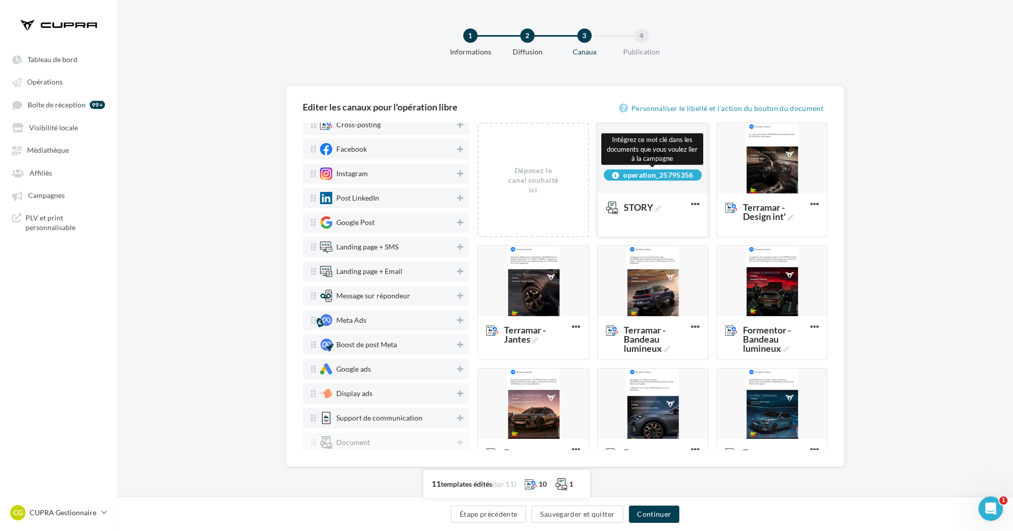
click at [647, 175] on div "operation_25795356" at bounding box center [653, 174] width 98 height 11
copy div "operation_25795356"
click at [892, 207] on div "Editer les canaux pour l'opération libre Personnaliser le libellé et l'action d…" at bounding box center [565, 293] width 896 height 414
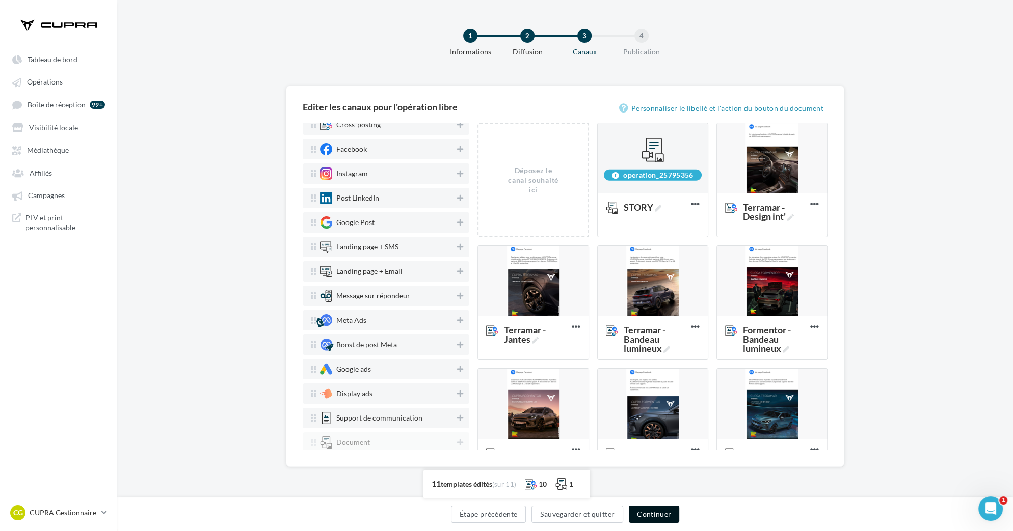
click at [648, 510] on button "Continuer" at bounding box center [654, 514] width 50 height 17
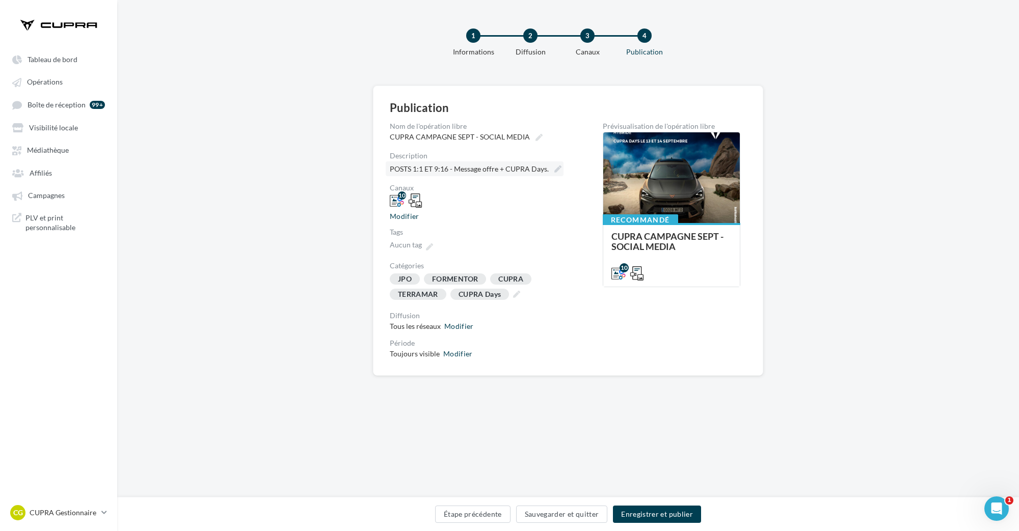
click at [554, 171] on icon at bounding box center [557, 169] width 7 height 7
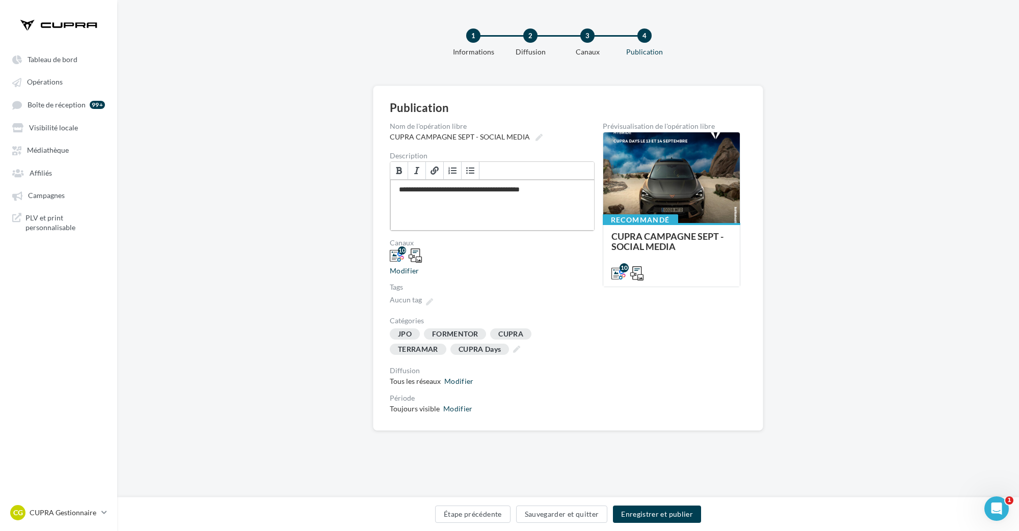
click at [512, 192] on div "**********" at bounding box center [492, 205] width 204 height 51
click at [566, 185] on div "**********" at bounding box center [492, 205] width 204 height 51
click at [752, 428] on div "**********" at bounding box center [568, 258] width 390 height 345
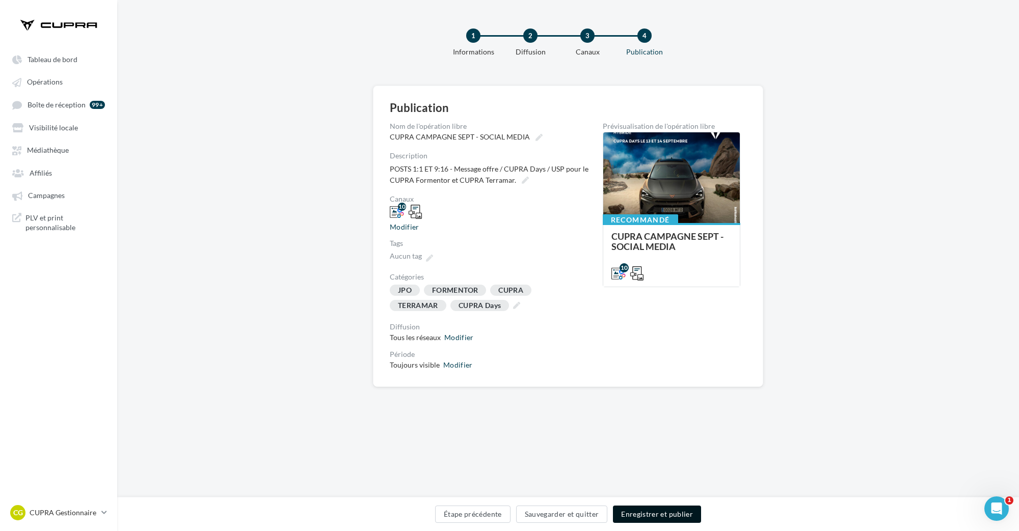
click at [659, 516] on button "Enregistrer et publier" at bounding box center [657, 514] width 88 height 17
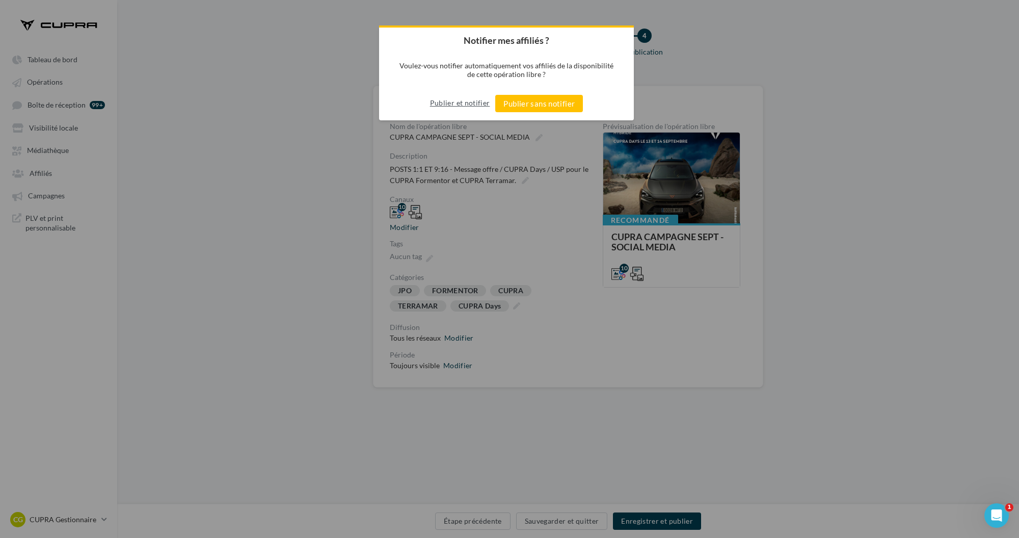
click at [465, 101] on button "Publier et notifier" at bounding box center [460, 103] width 60 height 16
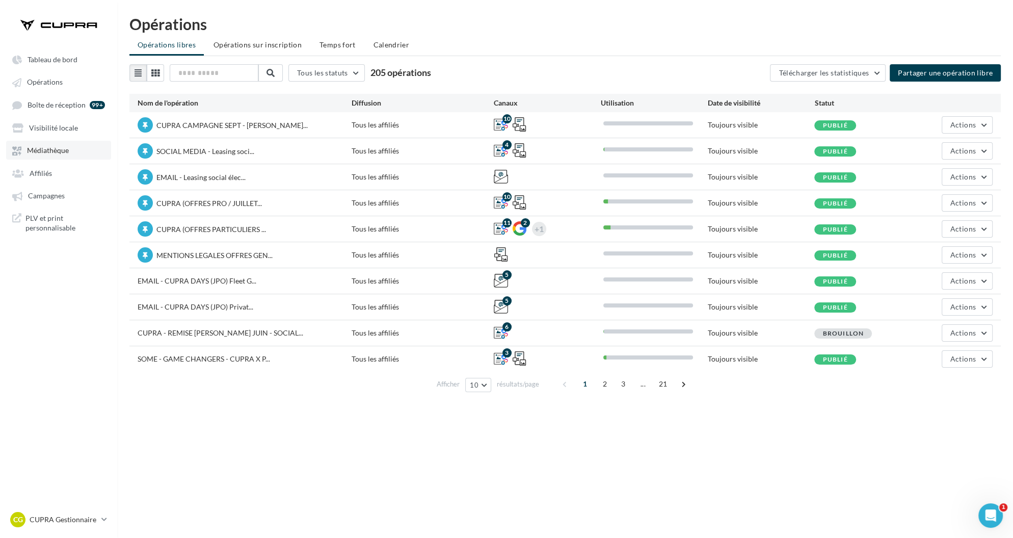
click at [62, 151] on span "Médiathèque" at bounding box center [48, 150] width 42 height 9
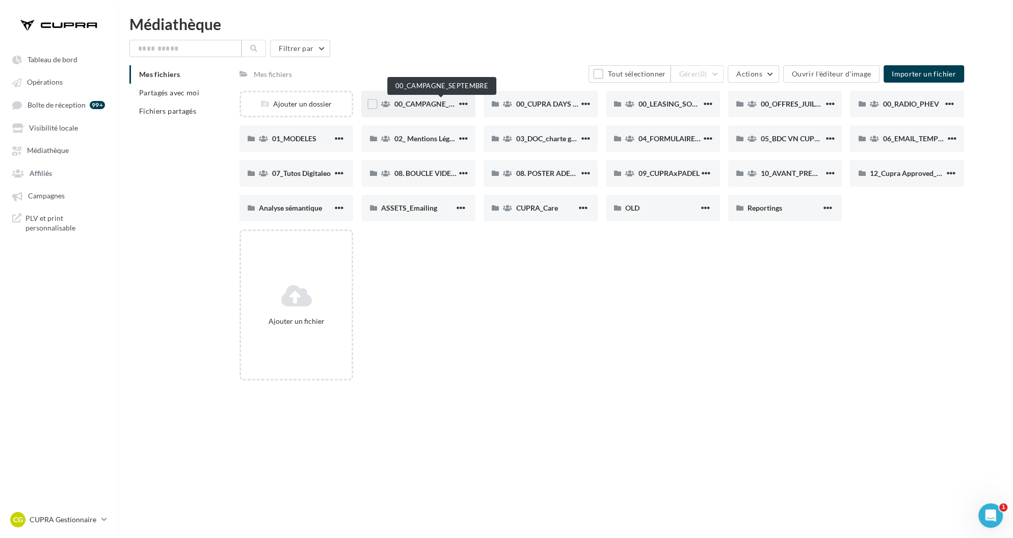
click at [434, 102] on span "00_CAMPAGNE_SEPTEMBRE" at bounding box center [441, 103] width 95 height 9
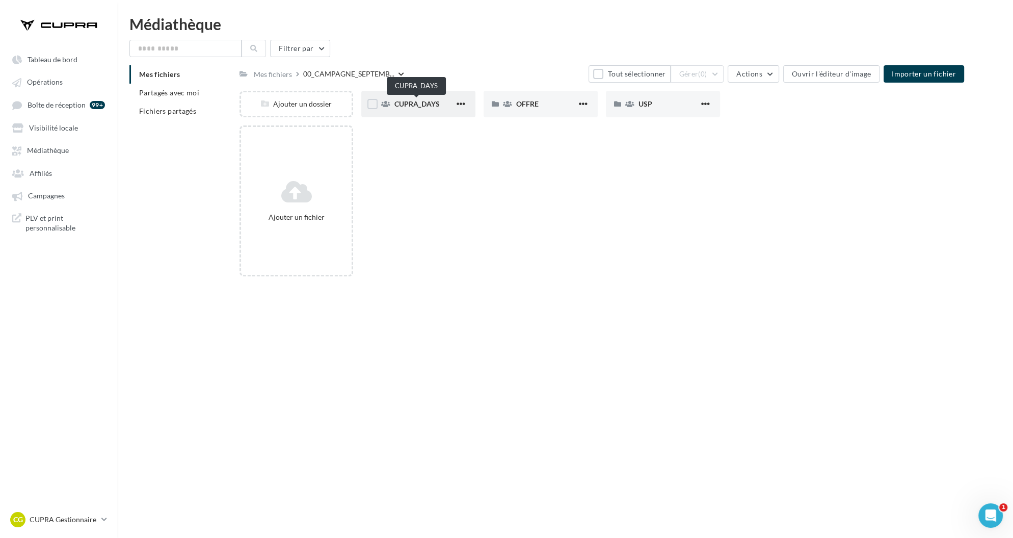
click at [418, 104] on span "CUPRA_DAYS" at bounding box center [416, 103] width 45 height 9
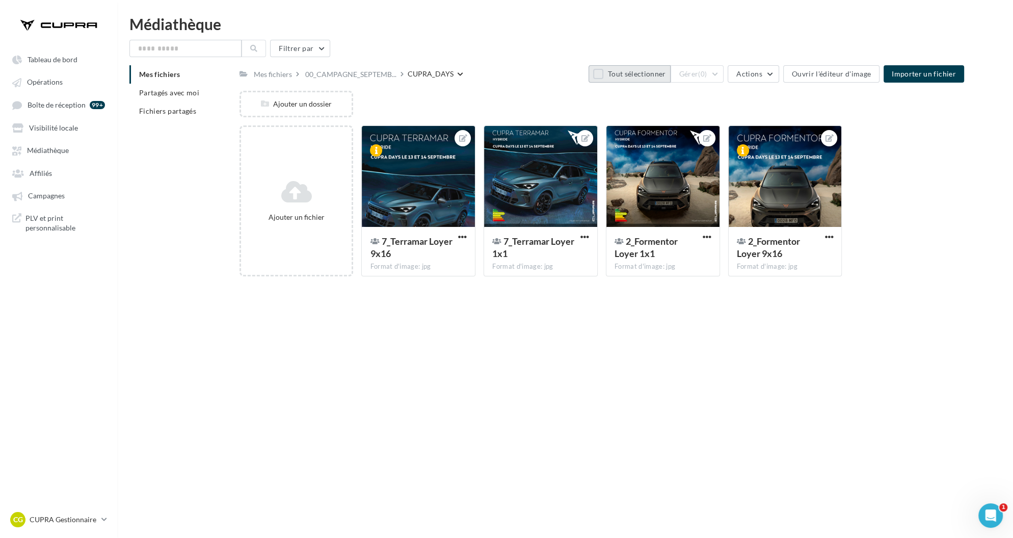
click at [611, 73] on button "Tout sélectionner" at bounding box center [630, 73] width 82 height 17
click at [715, 74] on button "Gérer (4)" at bounding box center [698, 73] width 54 height 17
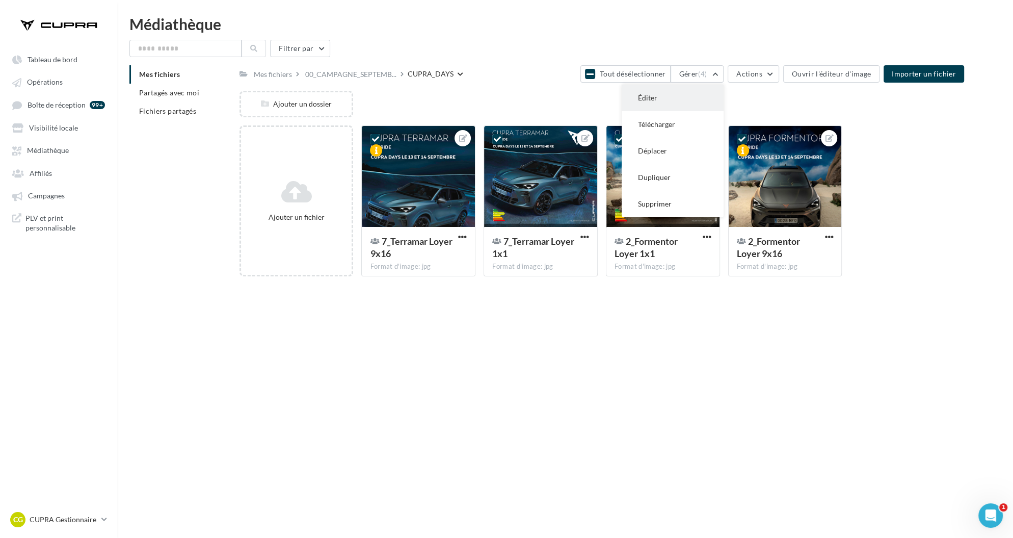
click at [716, 91] on button "Éditer" at bounding box center [673, 98] width 102 height 26
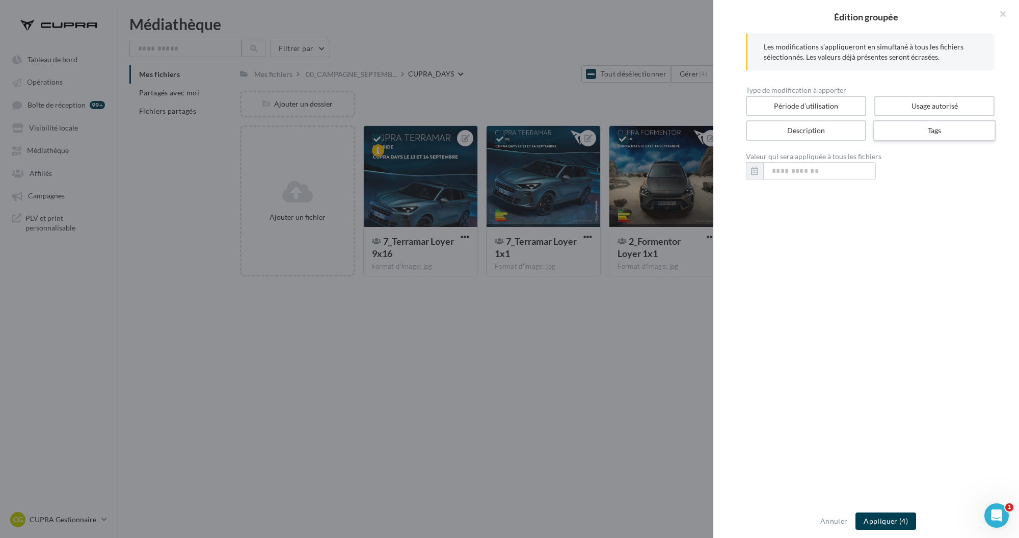
click at [896, 135] on label "Tags" at bounding box center [934, 130] width 123 height 21
click at [839, 170] on input "text" at bounding box center [867, 170] width 221 height 10
paste input "**********"
type input "**********"
click at [894, 517] on button "Appliquer (4)" at bounding box center [886, 520] width 61 height 17
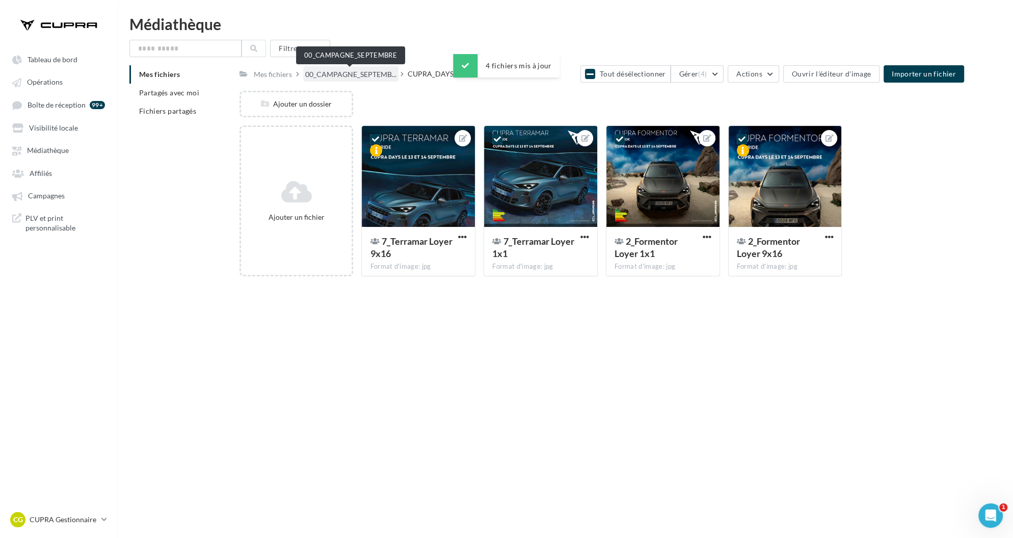
click at [374, 75] on span "00_CAMPAGNE_SEPTEMB..." at bounding box center [350, 74] width 91 height 10
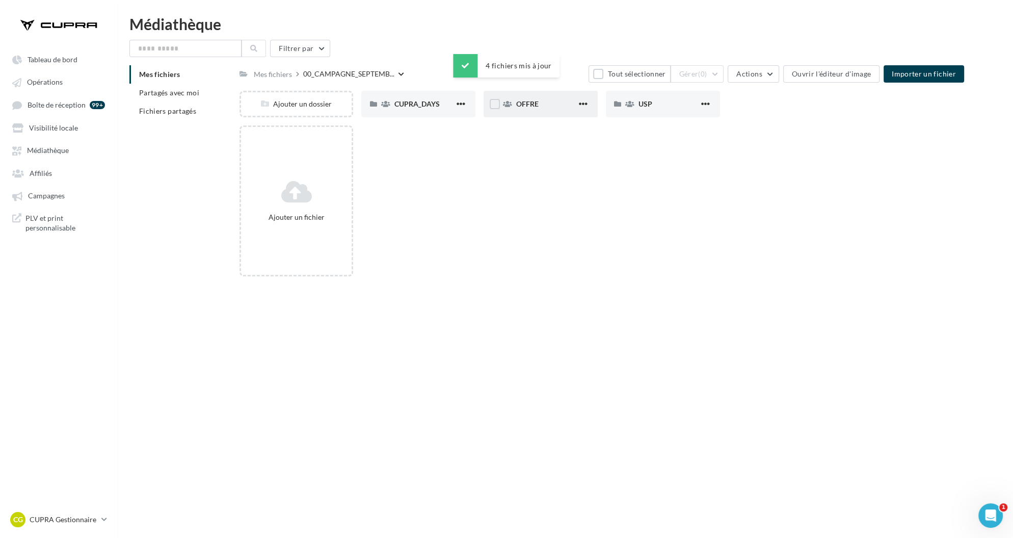
click at [535, 108] on div "OFFRE" at bounding box center [546, 104] width 61 height 10
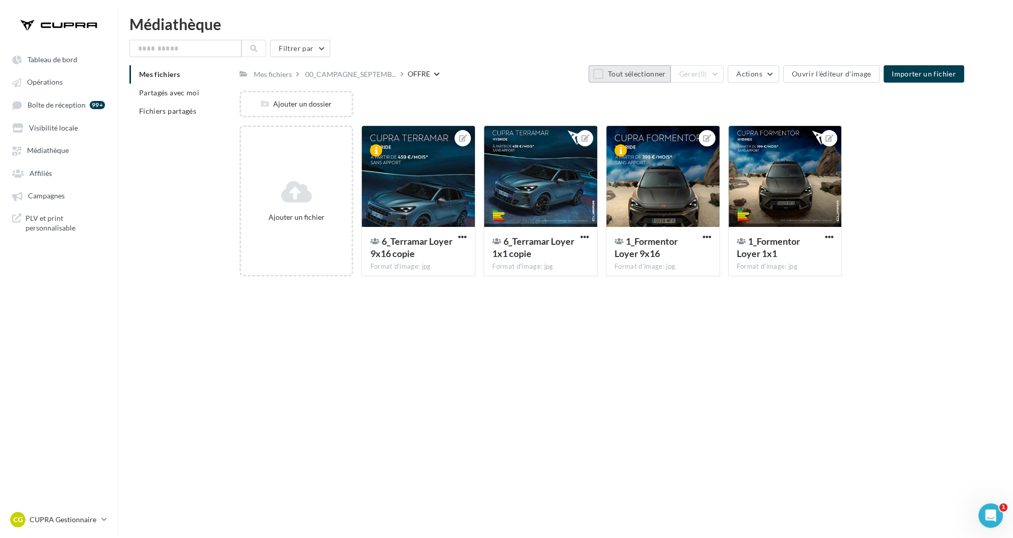
click at [602, 72] on button "Tout sélectionner" at bounding box center [630, 73] width 82 height 17
click at [713, 72] on button "Gérer (4)" at bounding box center [698, 73] width 54 height 17
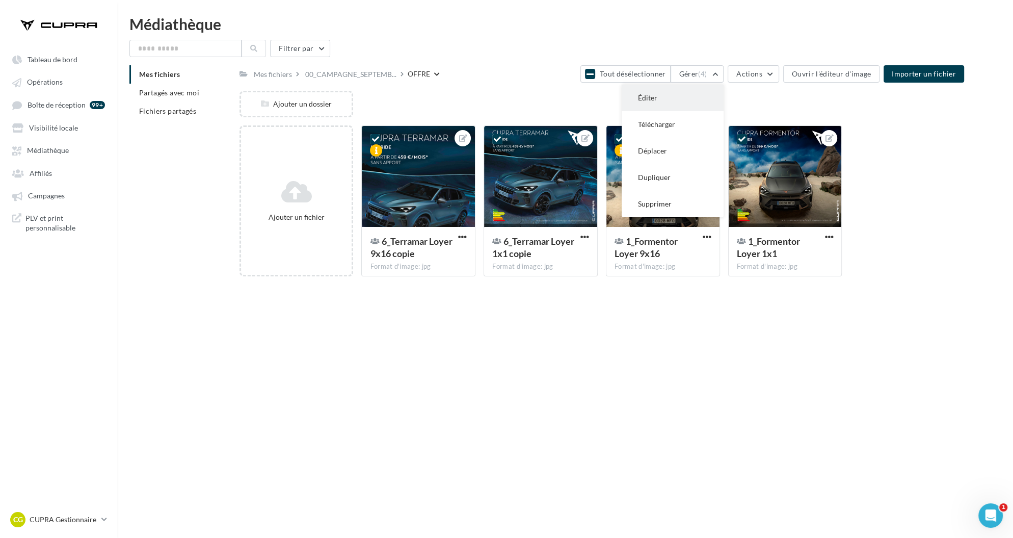
click at [714, 100] on button "Éditer" at bounding box center [673, 98] width 102 height 26
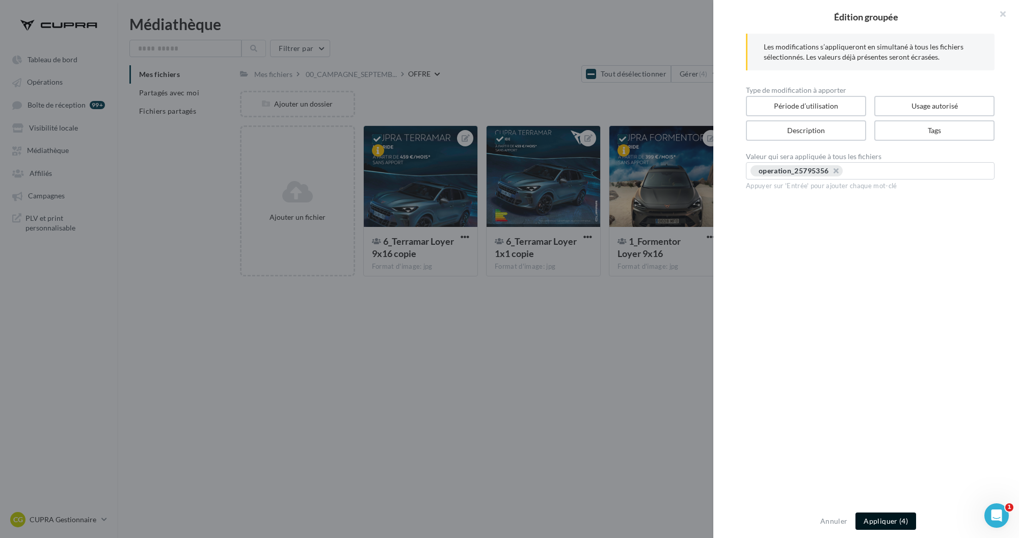
click at [876, 526] on button "Appliquer (4)" at bounding box center [886, 520] width 61 height 17
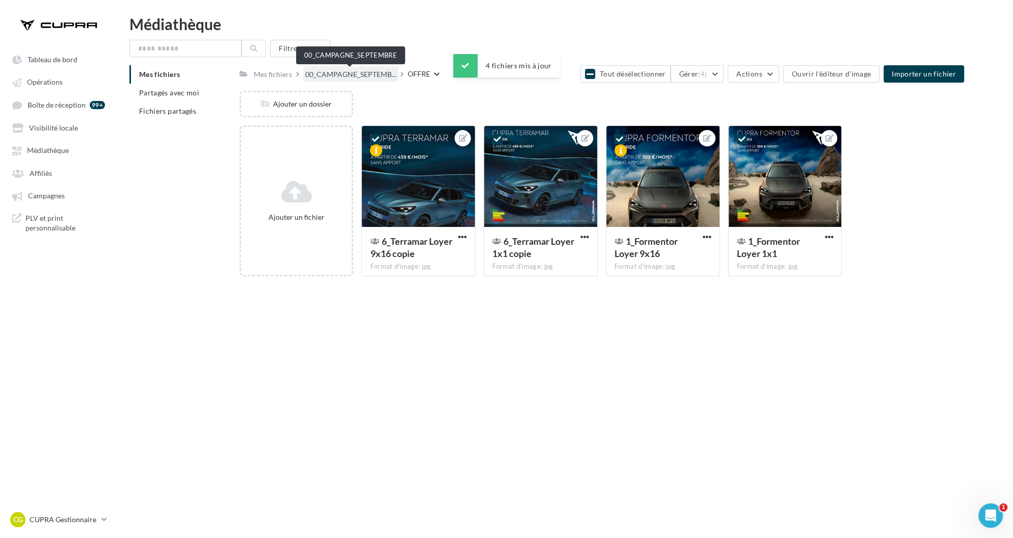
click at [360, 76] on span "00_CAMPAGNE_SEPTEMB..." at bounding box center [350, 74] width 91 height 10
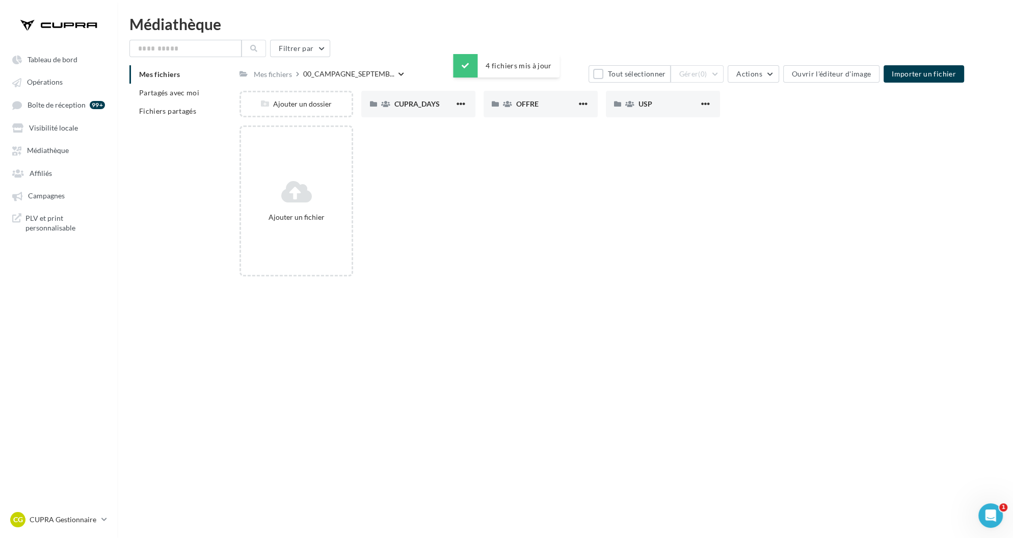
click at [644, 118] on div "Ajouter un dossier CUPRA_DAYS CUPRA_DAYS OFFRE OFFRE USP USP" at bounding box center [605, 108] width 733 height 35
click at [644, 102] on span "USP" at bounding box center [645, 103] width 14 height 9
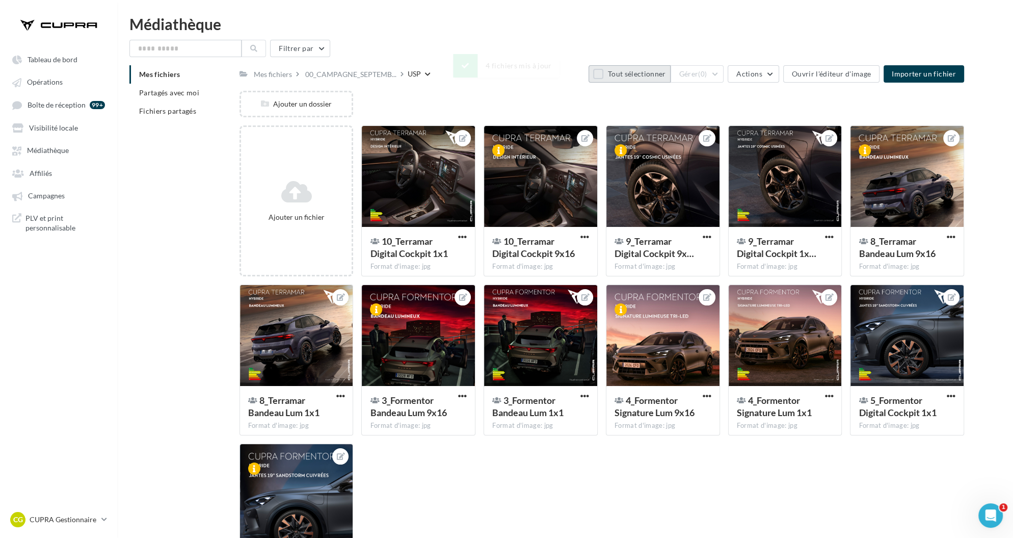
click at [627, 73] on button "Tout sélectionner" at bounding box center [630, 73] width 82 height 17
click at [716, 72] on button "Gérer (12)" at bounding box center [695, 73] width 58 height 17
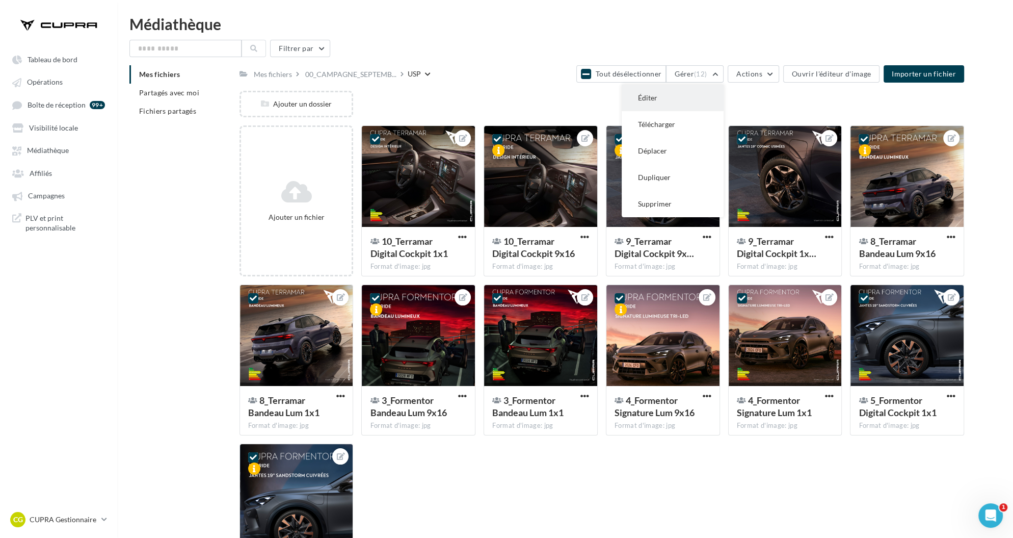
click at [712, 94] on button "Éditer" at bounding box center [673, 98] width 102 height 26
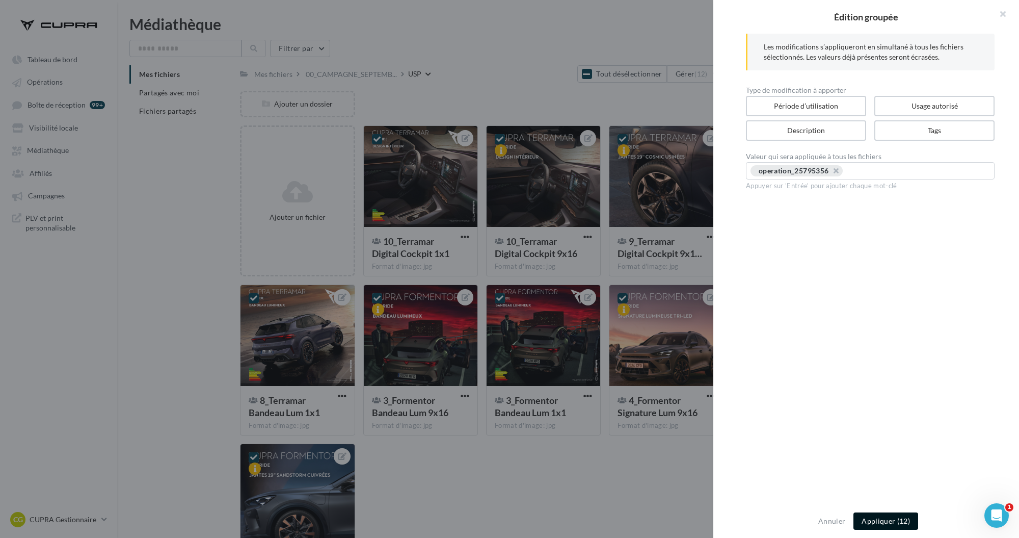
click at [885, 520] on button "Appliquer (12)" at bounding box center [886, 520] width 65 height 17
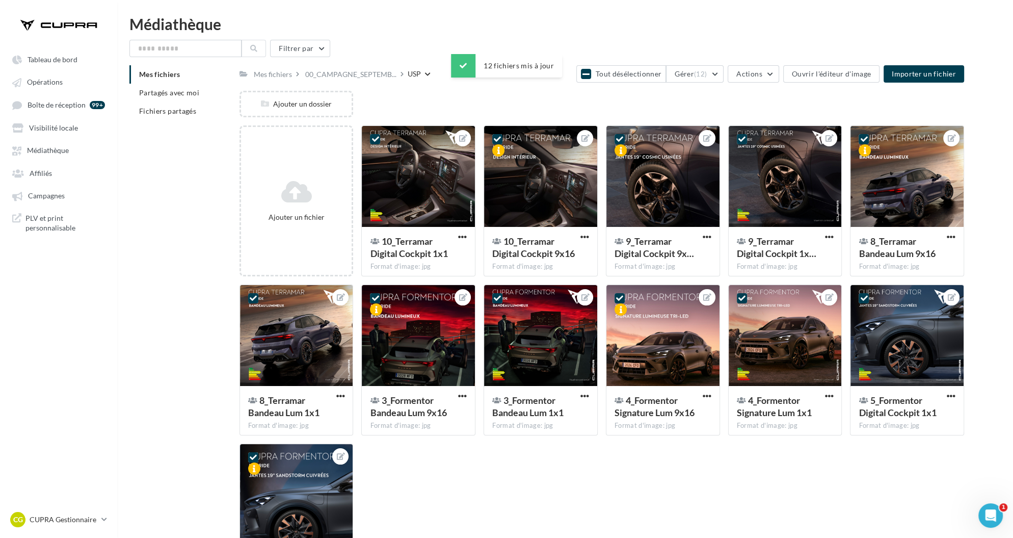
click at [577, 443] on div "Ajouter un fichier 10_Terramar Digital Cockpit 1x1 Format d'image: jpg 12 10_Te…" at bounding box center [605, 363] width 733 height 477
click at [359, 70] on span "00_CAMPAGNE_SEPTEMB..." at bounding box center [350, 74] width 91 height 10
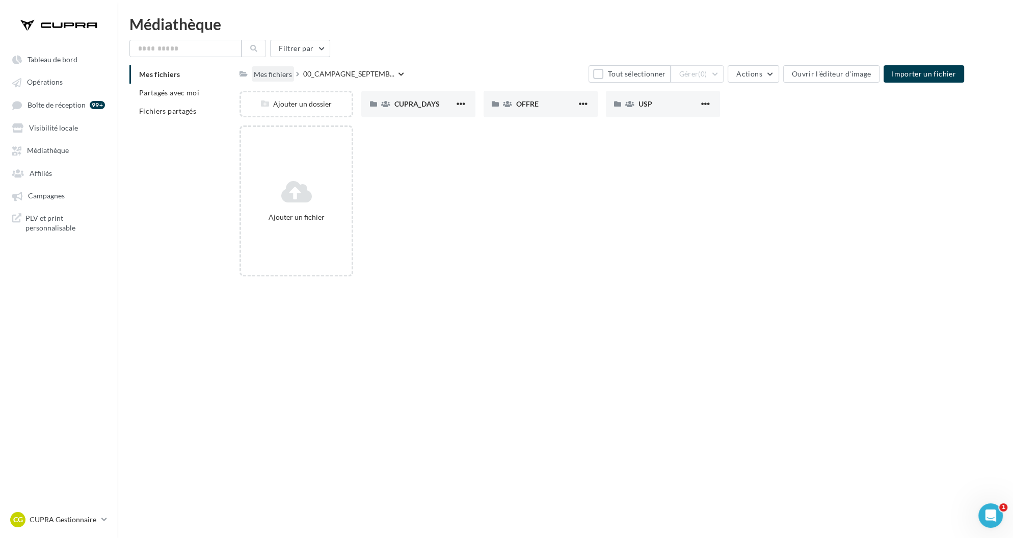
click at [269, 76] on div "Mes fichiers" at bounding box center [273, 74] width 38 height 10
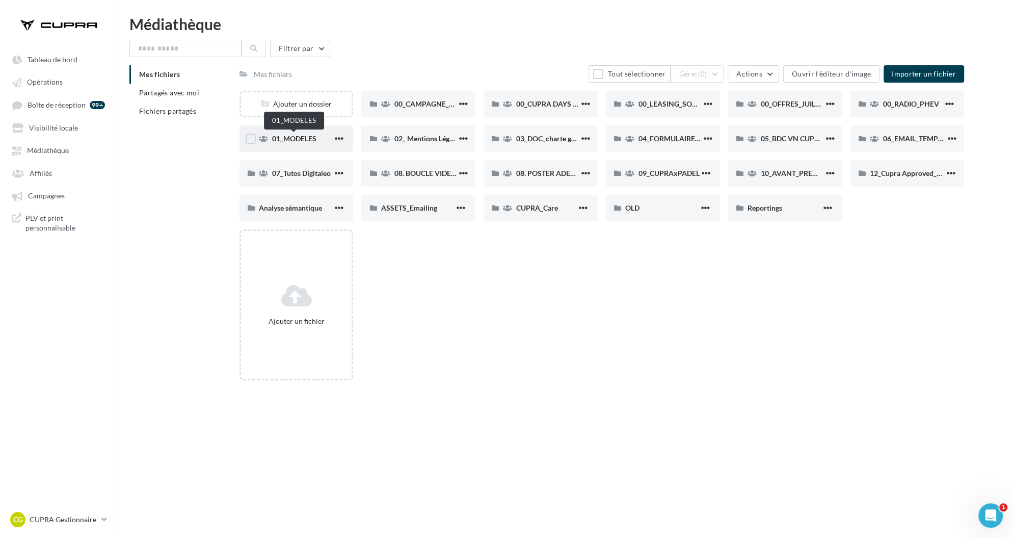
click at [312, 140] on span "01_MODELES" at bounding box center [294, 138] width 44 height 9
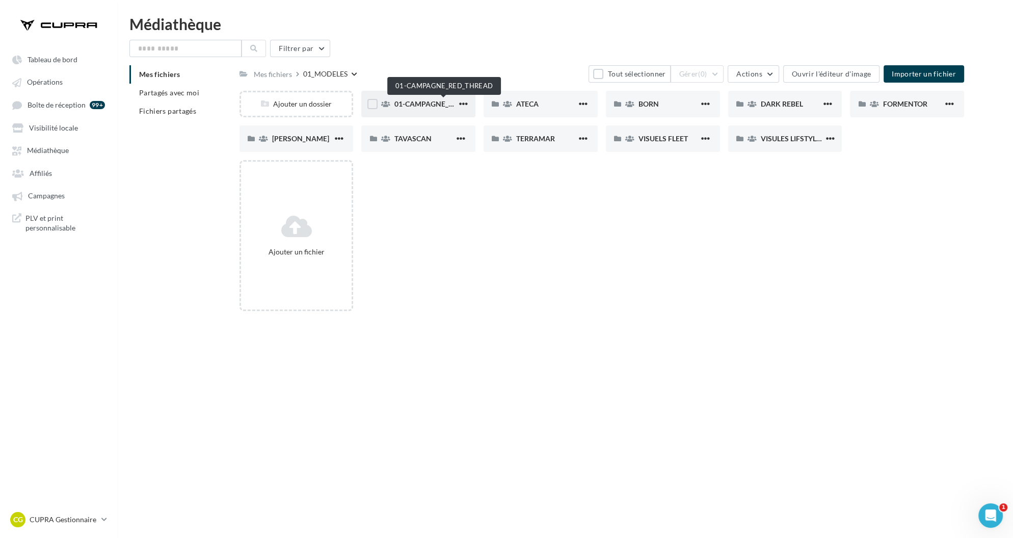
click at [404, 106] on span "01-CAMPAGNE_RED_THREAD" at bounding box center [443, 103] width 99 height 9
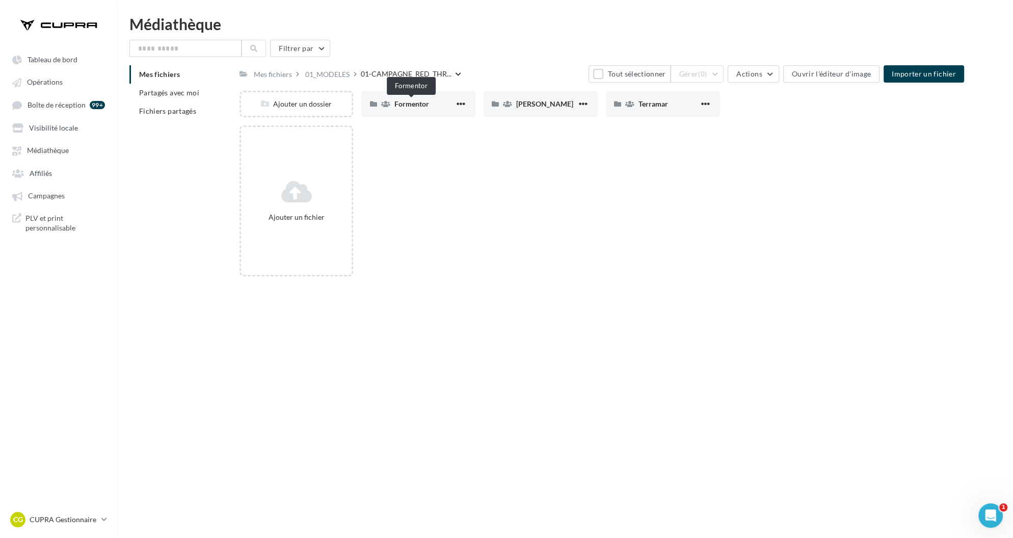
click at [404, 106] on span "Formentor" at bounding box center [411, 103] width 35 height 9
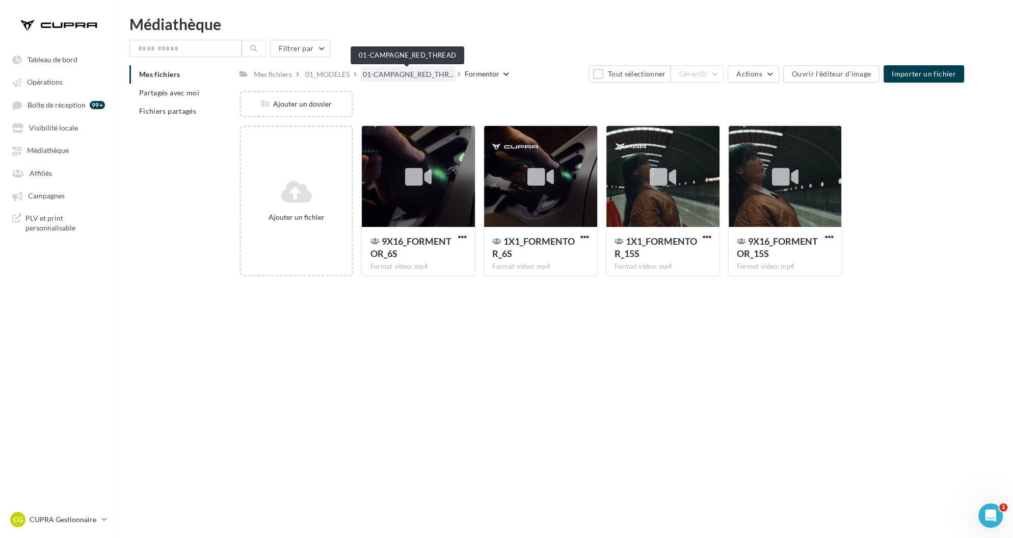
click at [396, 74] on span "01-CAMPAGNE_RED_THR..." at bounding box center [408, 74] width 91 height 10
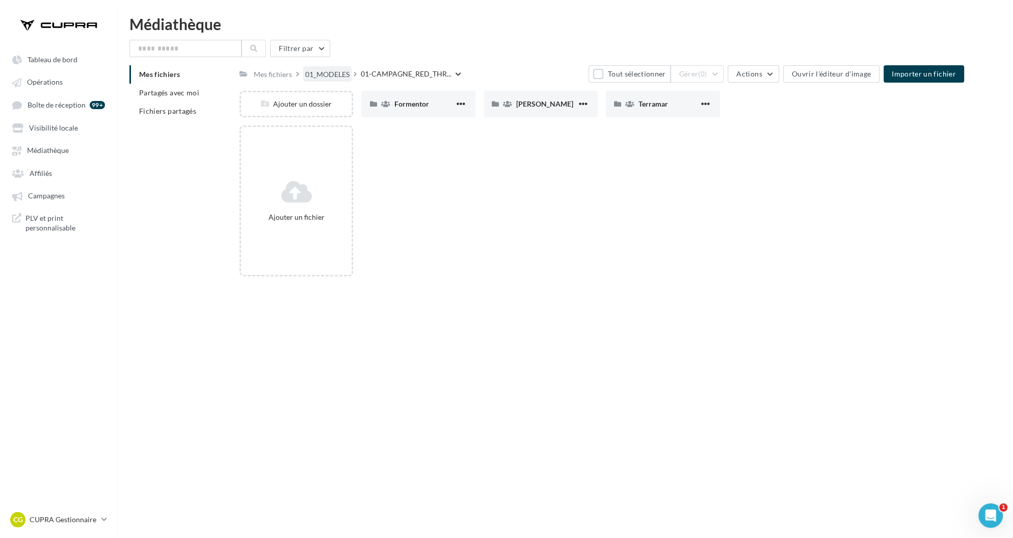
click at [319, 76] on div "01_MODELES" at bounding box center [327, 74] width 44 height 10
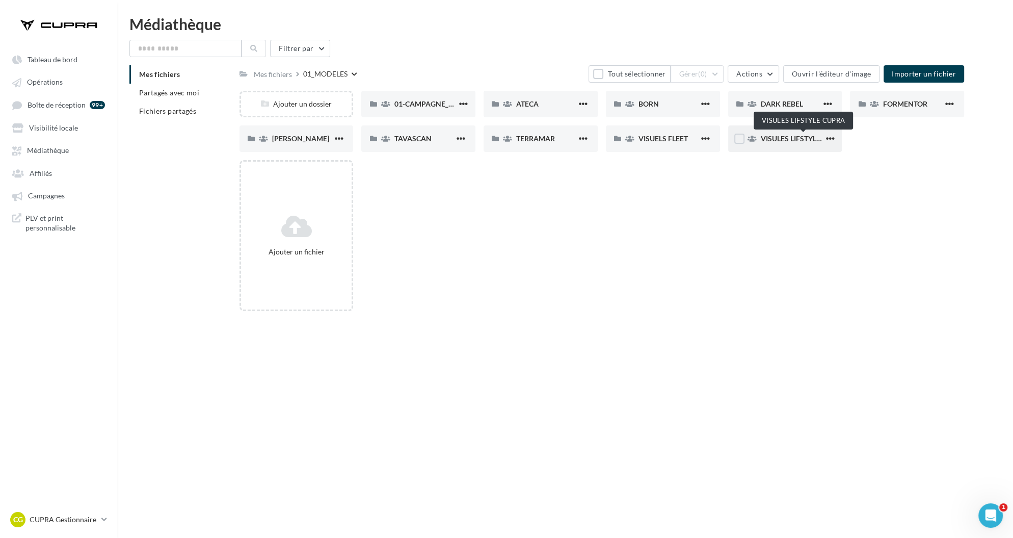
click at [787, 141] on span "VISULES LIFSTYLE CUPRA" at bounding box center [803, 138] width 85 height 9
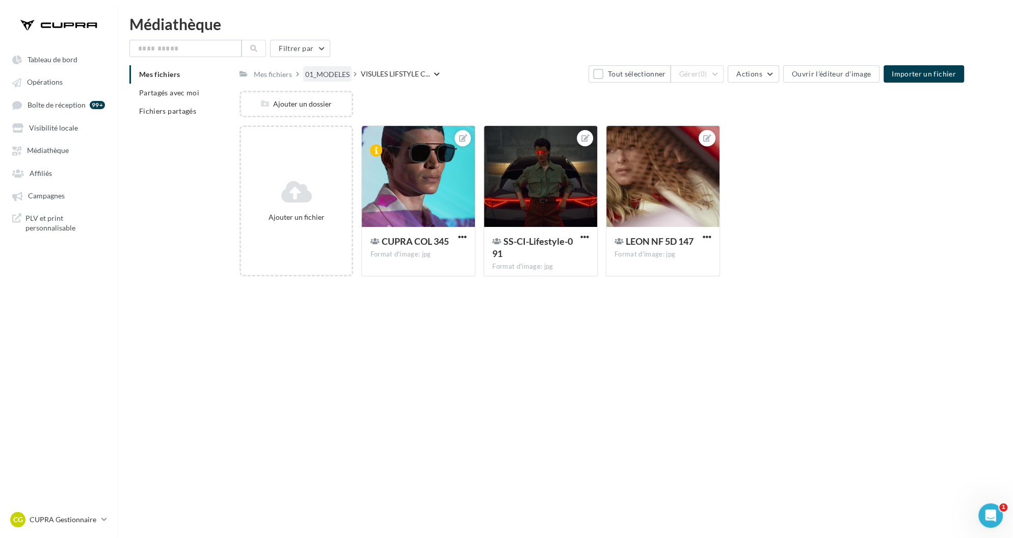
click at [337, 72] on div "01_MODELES" at bounding box center [327, 74] width 44 height 10
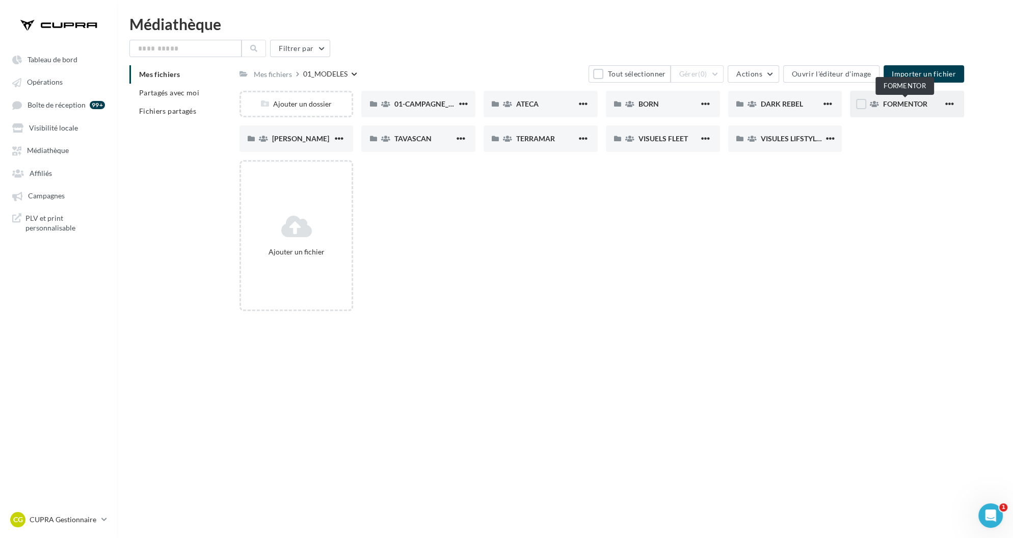
click at [896, 101] on span "FORMENTOR" at bounding box center [905, 103] width 44 height 9
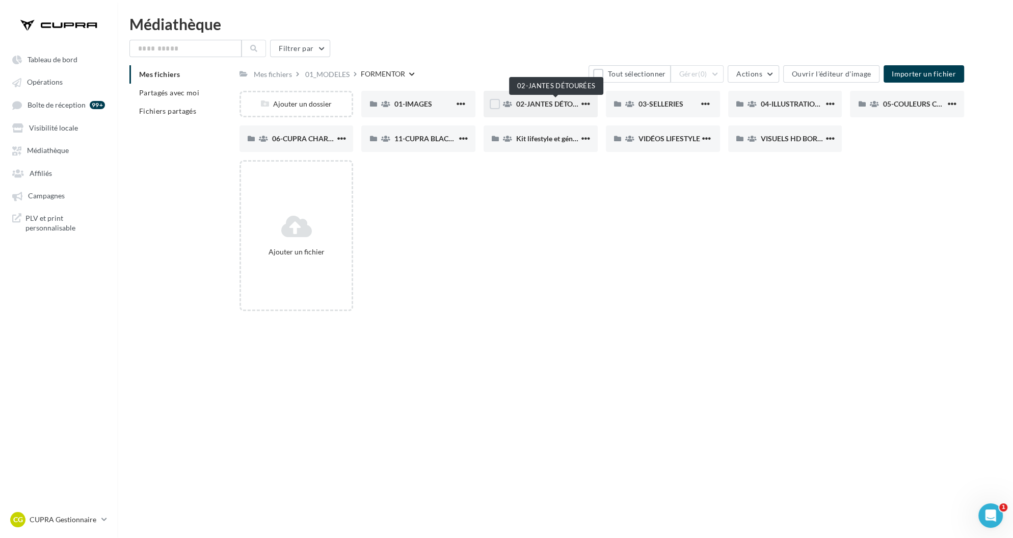
click at [550, 103] on span "02-JANTES DÉTOURÉES" at bounding box center [555, 103] width 78 height 9
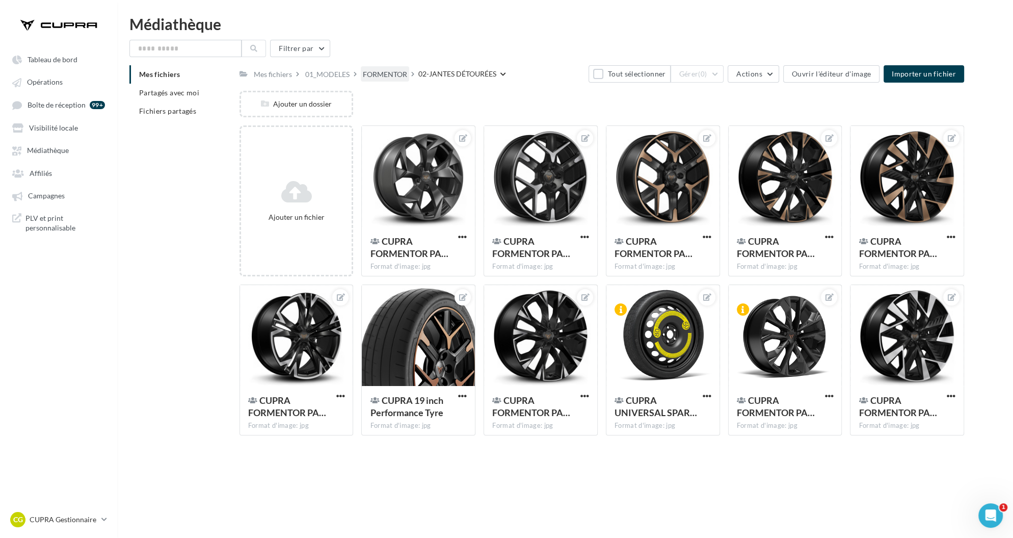
click at [389, 69] on div "FORMENTOR" at bounding box center [385, 74] width 44 height 10
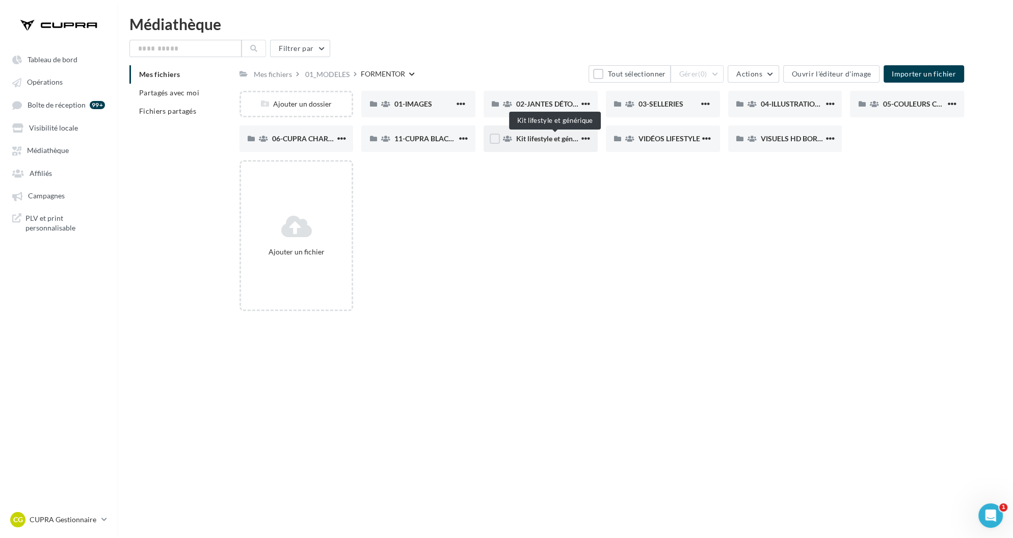
click at [564, 139] on span "Kit lifestyle et générique" at bounding box center [554, 138] width 77 height 9
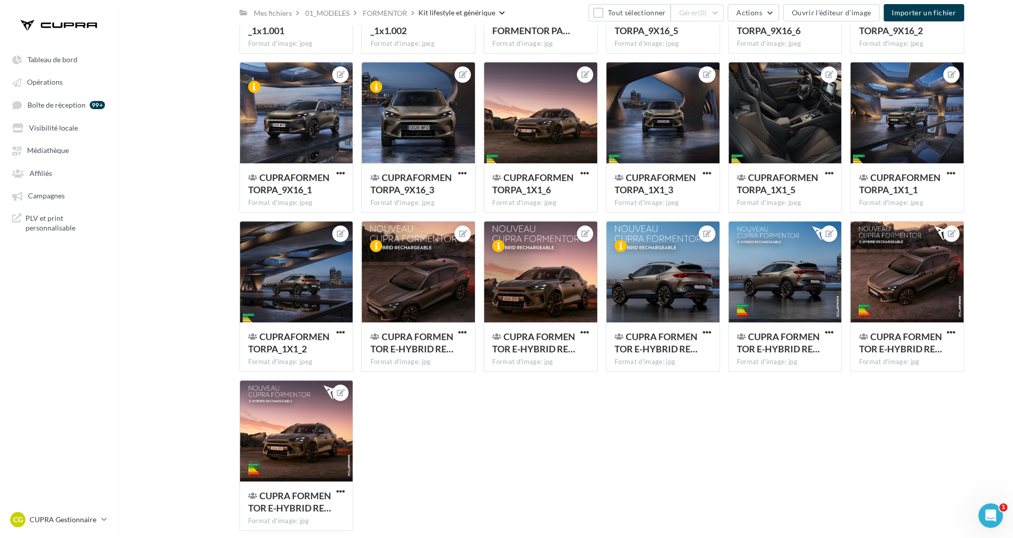
scroll to position [896, 0]
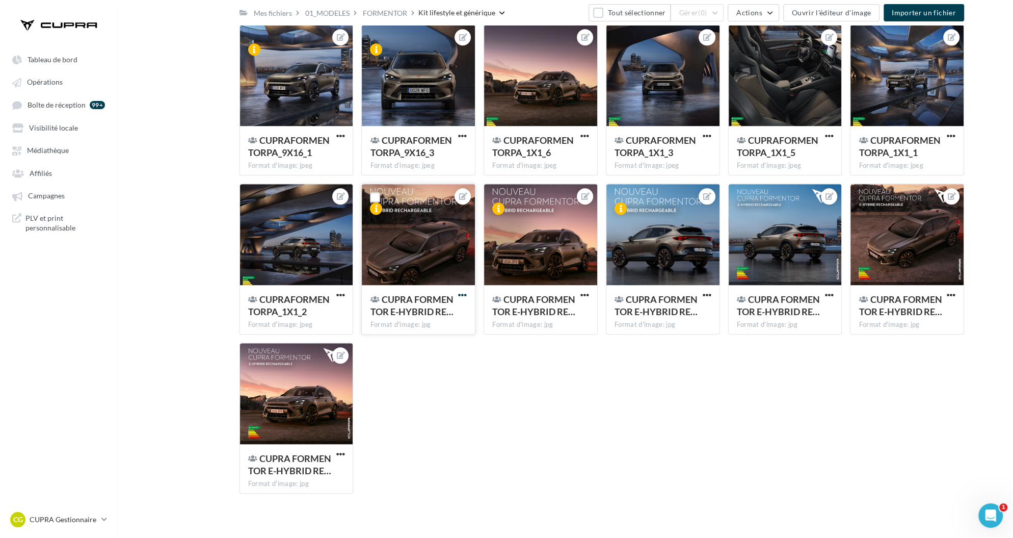
click at [462, 292] on span "button" at bounding box center [462, 294] width 9 height 9
click at [431, 474] on button "Supprimer" at bounding box center [412, 474] width 113 height 26
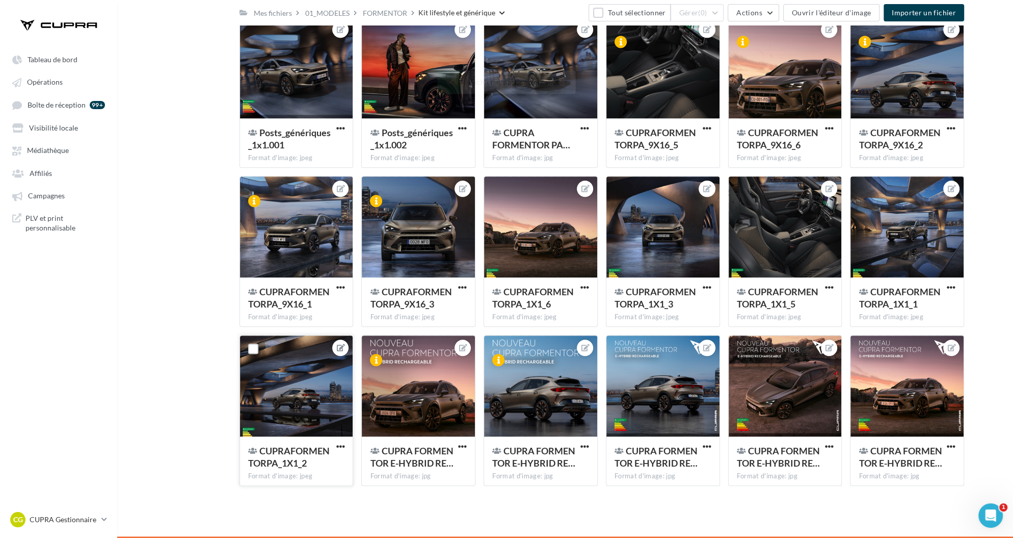
scroll to position [744, 0]
click at [461, 441] on div "CUPRA FORMENTOR E-HYBRID RE… Format d'image: jpg" at bounding box center [418, 460] width 113 height 48
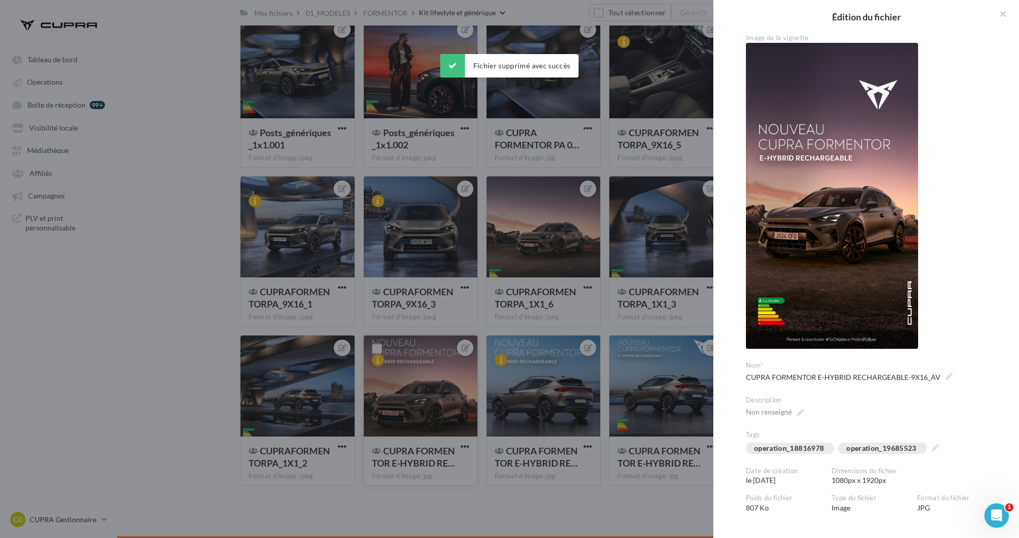
click at [461, 446] on div at bounding box center [509, 269] width 1019 height 538
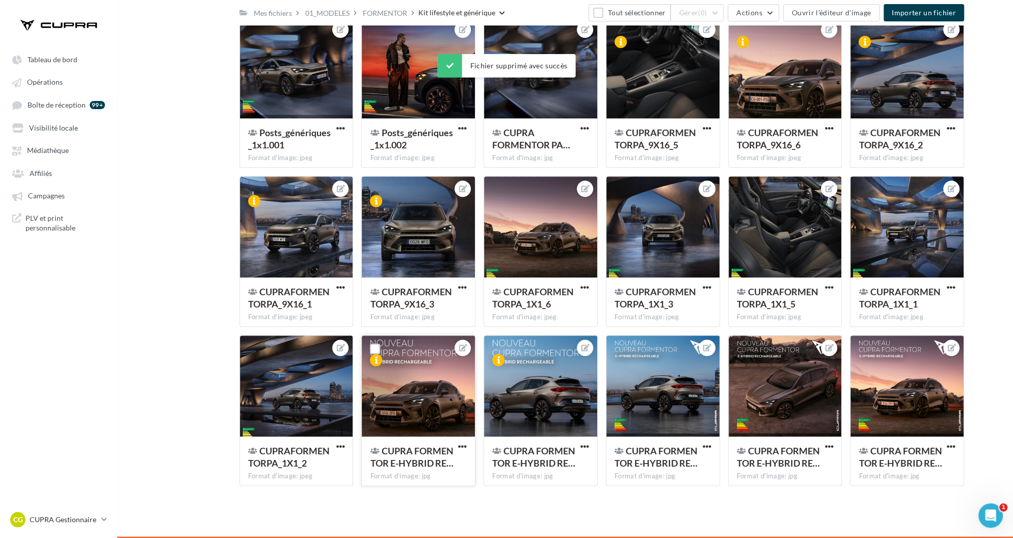
click at [461, 446] on span "button" at bounding box center [462, 446] width 9 height 9
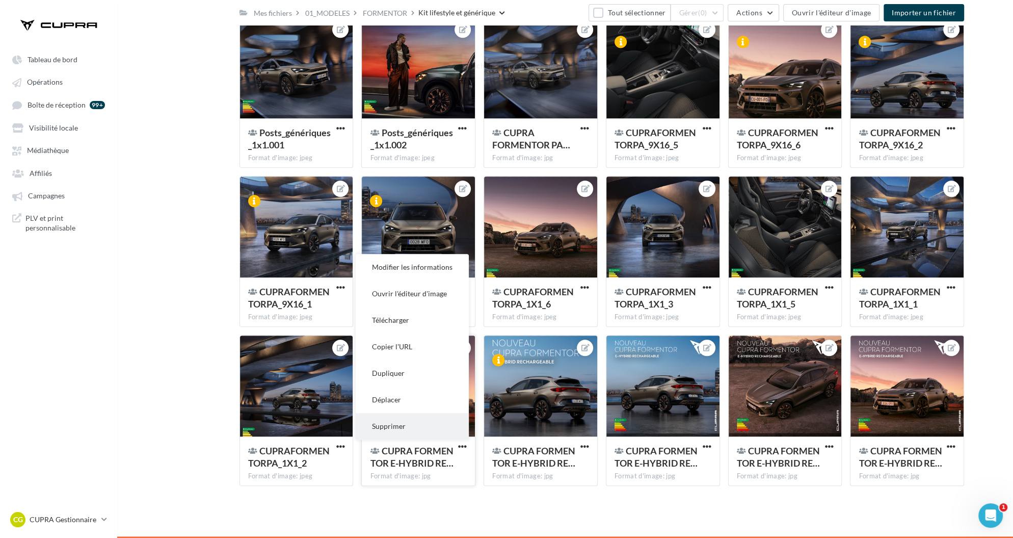
click at [440, 425] on button "Supprimer" at bounding box center [412, 426] width 113 height 26
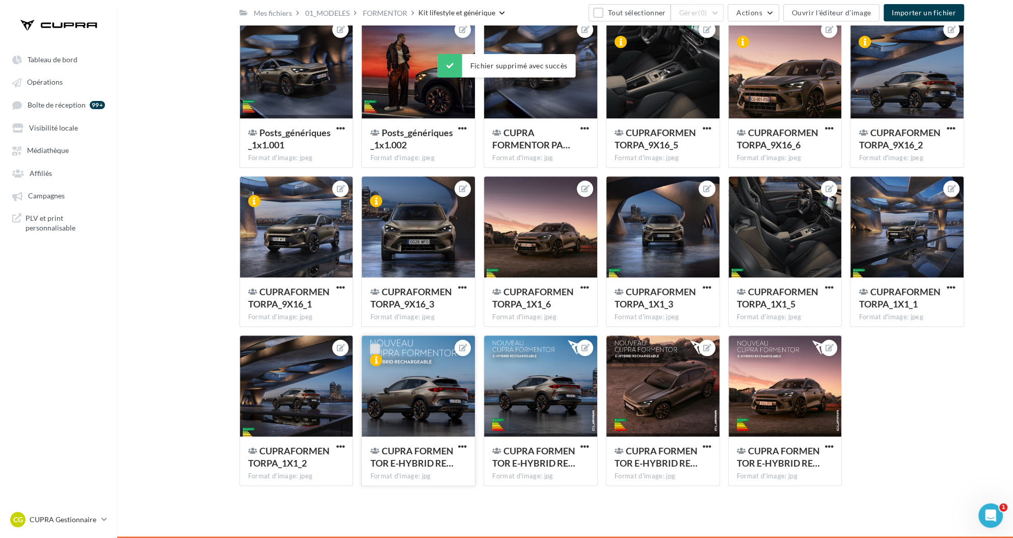
click at [379, 348] on label at bounding box center [375, 348] width 10 height 10
click at [501, 354] on div at bounding box center [497, 349] width 10 height 13
click at [498, 350] on label at bounding box center [497, 348] width 10 height 10
click at [624, 357] on div at bounding box center [619, 348] width 26 height 26
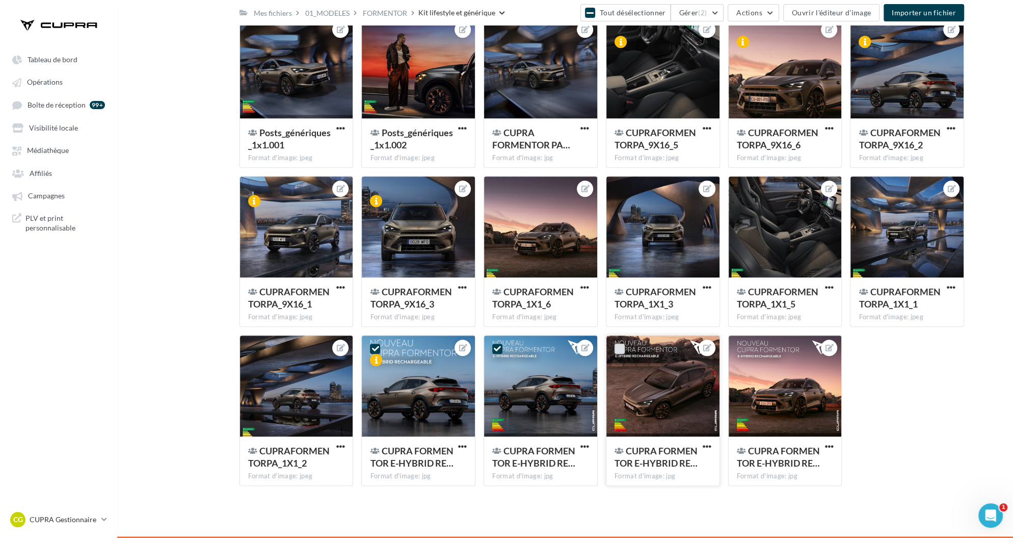
click at [619, 350] on label at bounding box center [620, 348] width 10 height 10
click at [741, 349] on label at bounding box center [742, 348] width 10 height 10
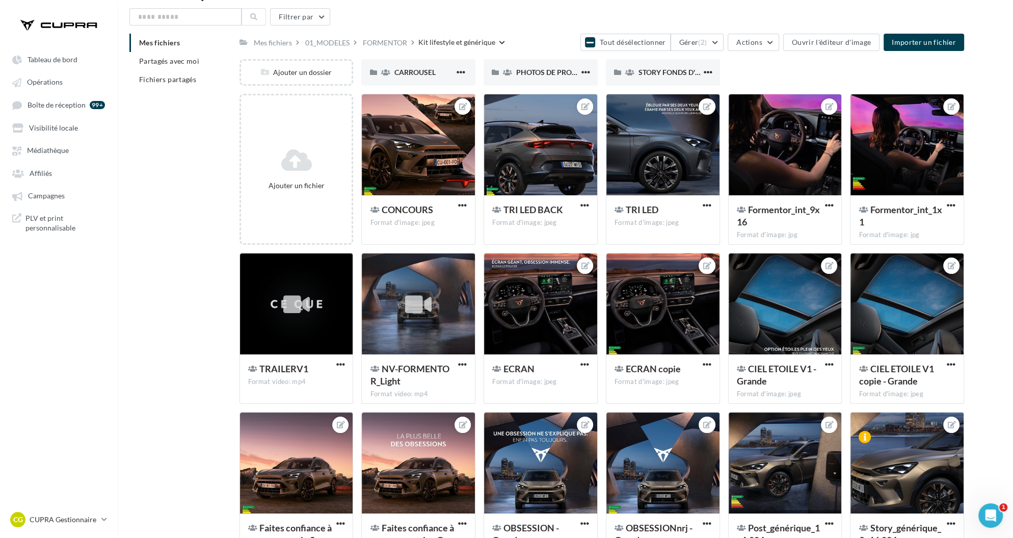
scroll to position [0, 0]
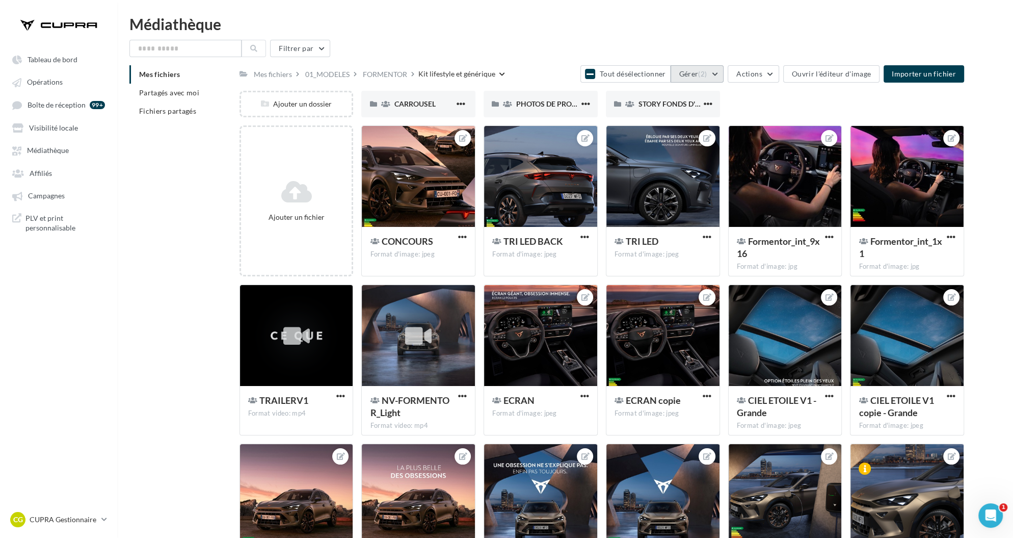
click at [719, 67] on button "Gérer (2)" at bounding box center [698, 73] width 54 height 17
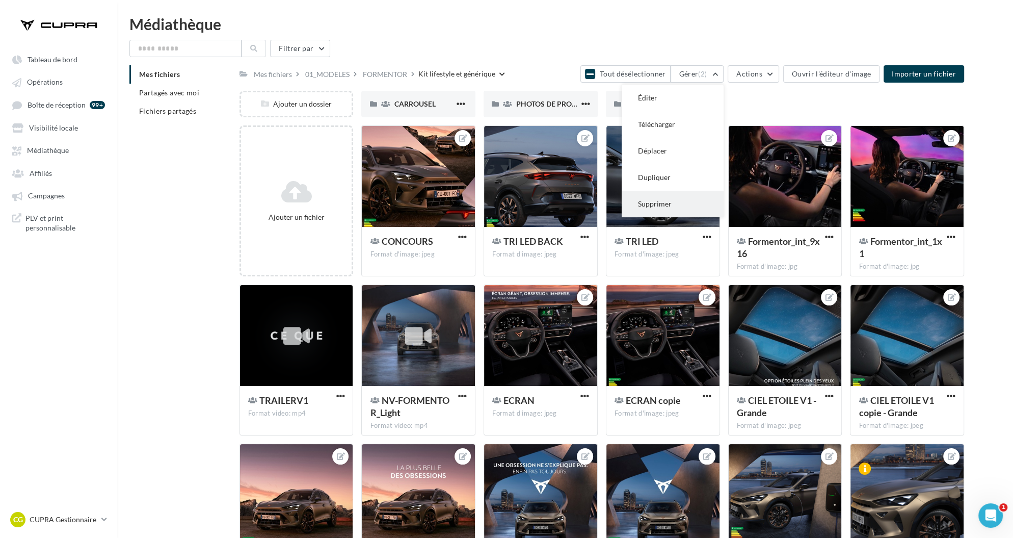
click at [669, 207] on button "Supprimer" at bounding box center [673, 204] width 102 height 26
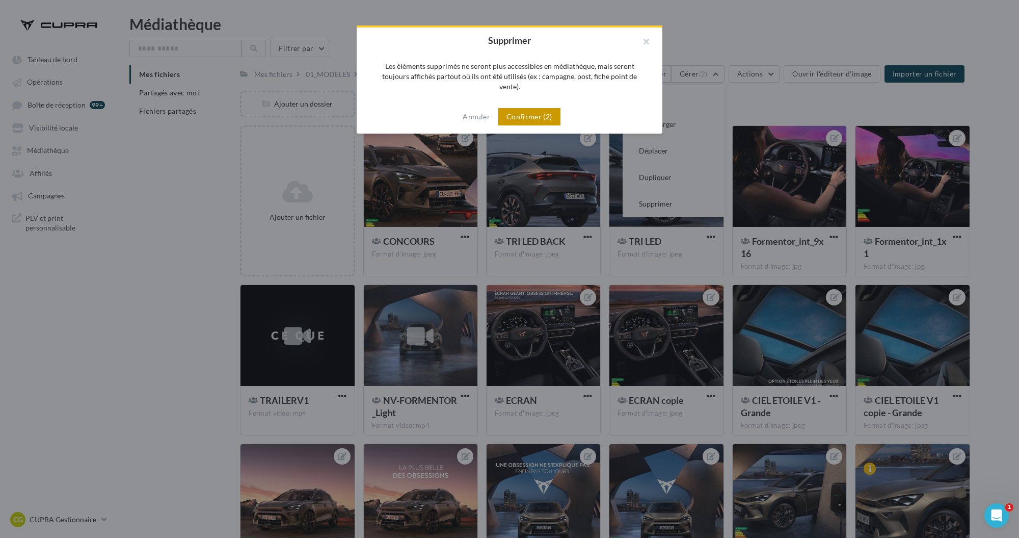
click at [532, 108] on button "Confirmer (2)" at bounding box center [529, 116] width 62 height 17
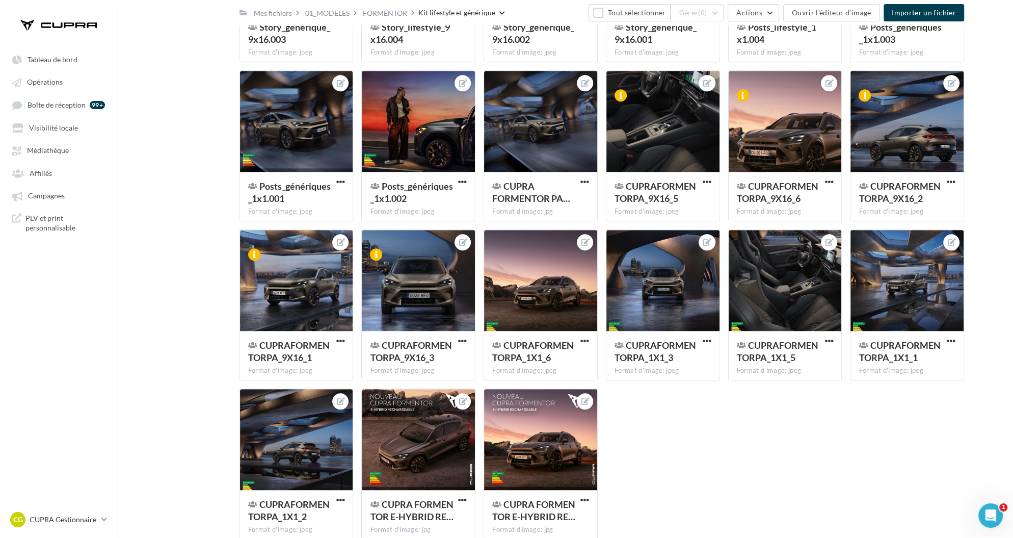
scroll to position [744, 0]
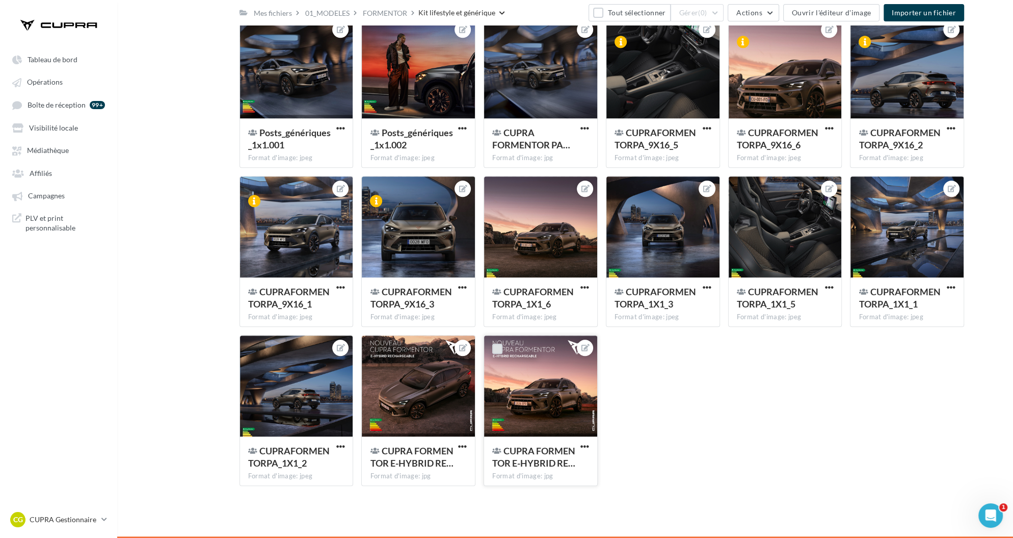
click at [499, 348] on label at bounding box center [497, 348] width 10 height 10
click at [376, 349] on label at bounding box center [375, 348] width 10 height 10
click at [712, 7] on button "Gérer (2)" at bounding box center [698, 12] width 54 height 17
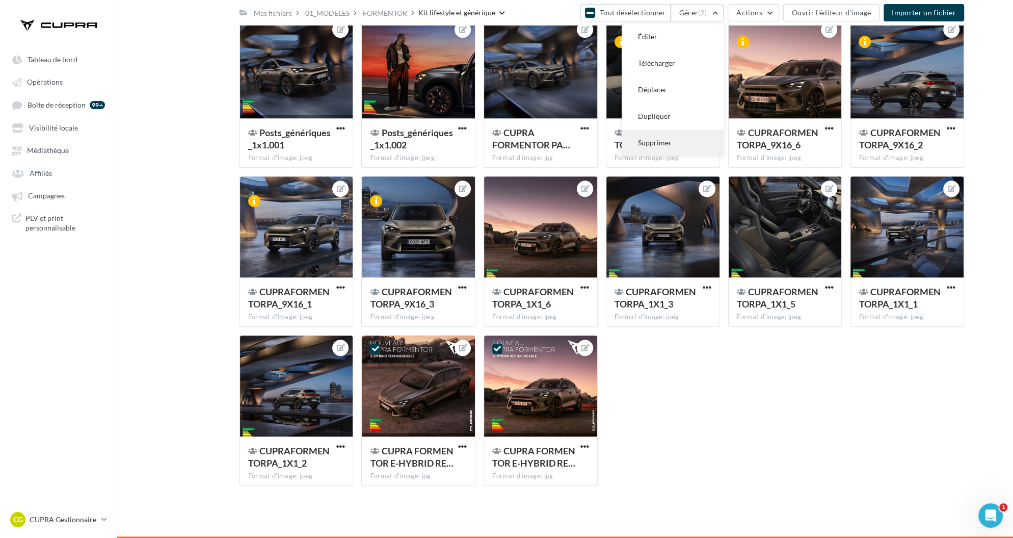
click at [675, 141] on button "Supprimer" at bounding box center [673, 142] width 102 height 26
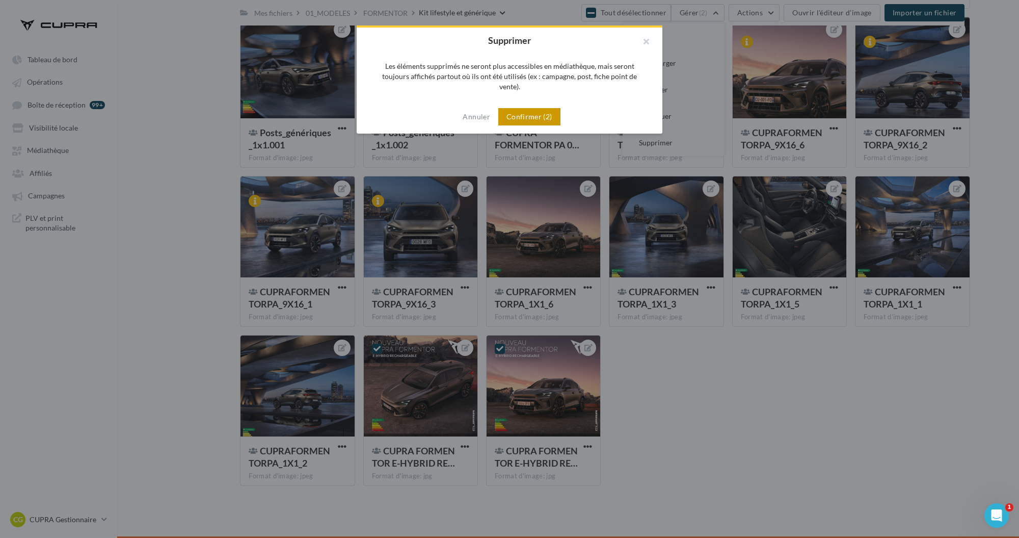
click at [541, 108] on button "Confirmer (2)" at bounding box center [529, 116] width 62 height 17
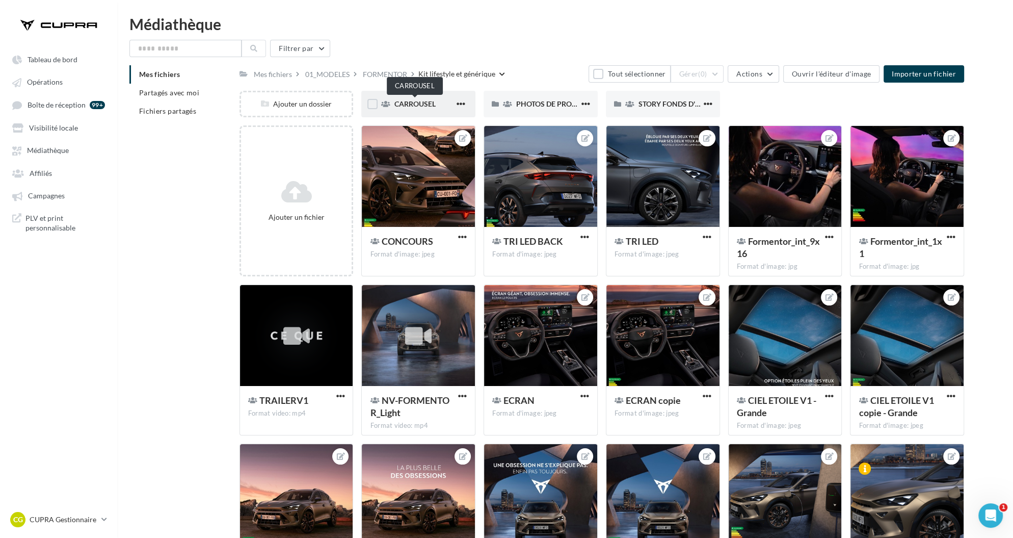
click at [421, 100] on span "CARROUSEL" at bounding box center [414, 103] width 41 height 9
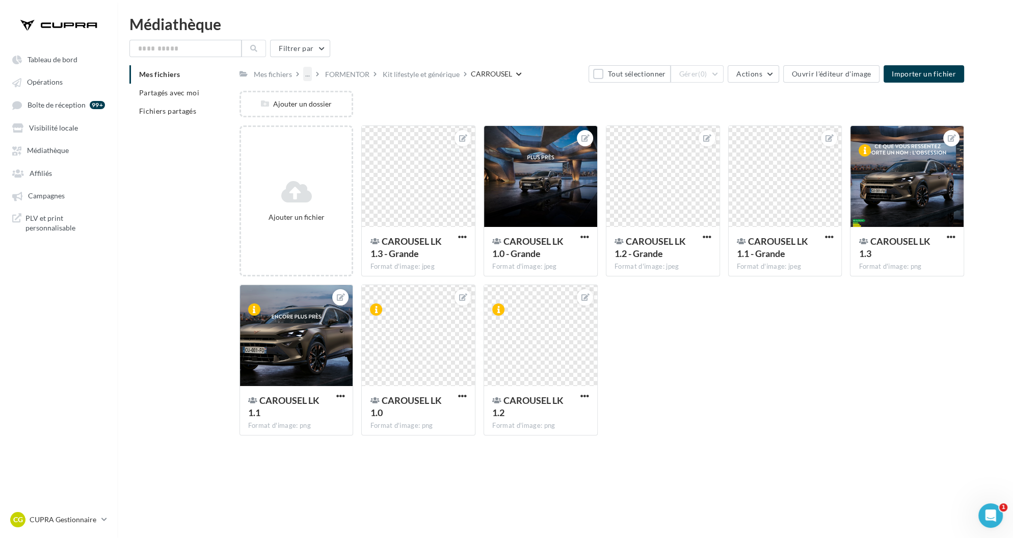
click at [305, 74] on div "..." at bounding box center [307, 74] width 9 height 14
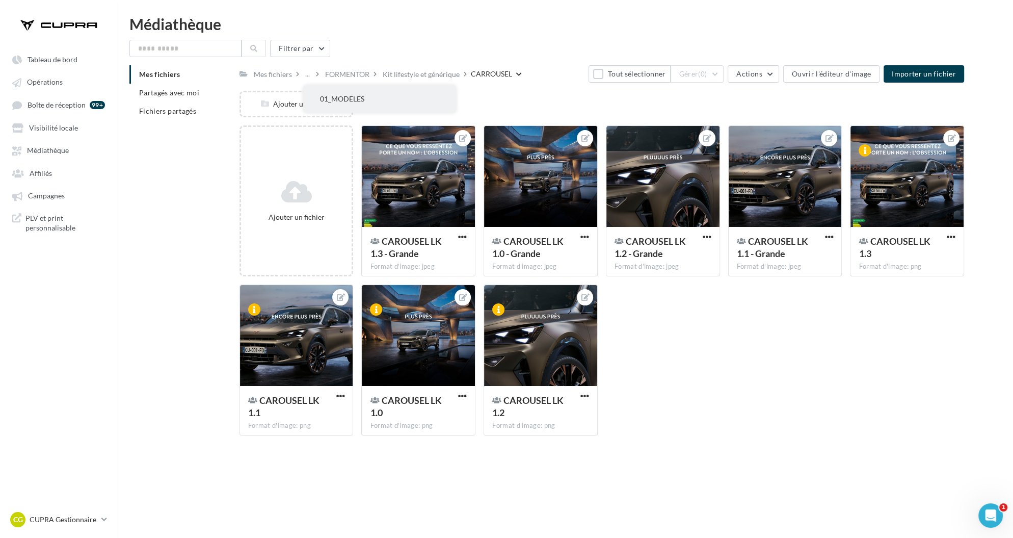
click at [336, 96] on button "01_MODELES" at bounding box center [380, 99] width 152 height 26
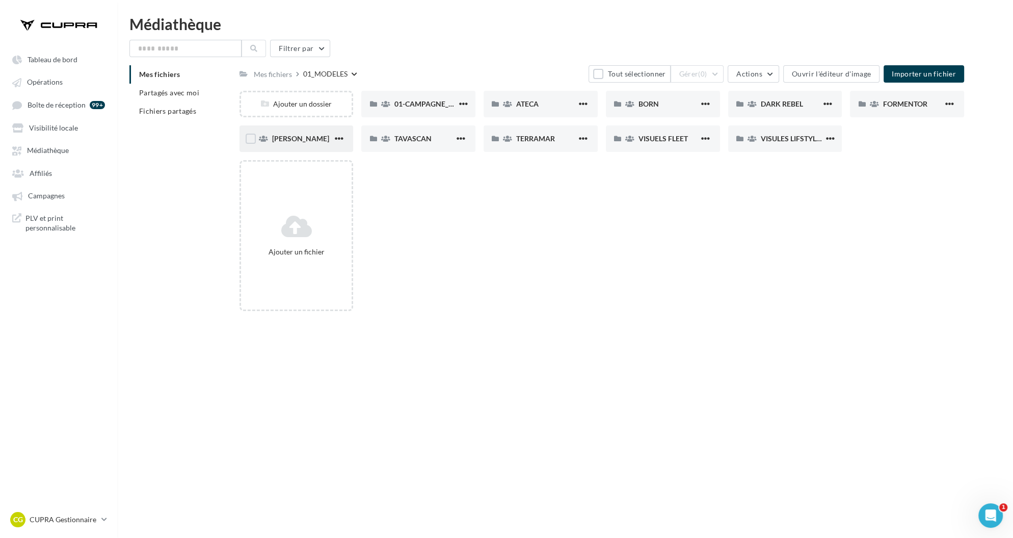
click at [305, 142] on div "[PERSON_NAME]" at bounding box center [302, 139] width 61 height 10
click at [792, 138] on span "13-VISUELS LIFE STYLE" at bounding box center [798, 138] width 75 height 9
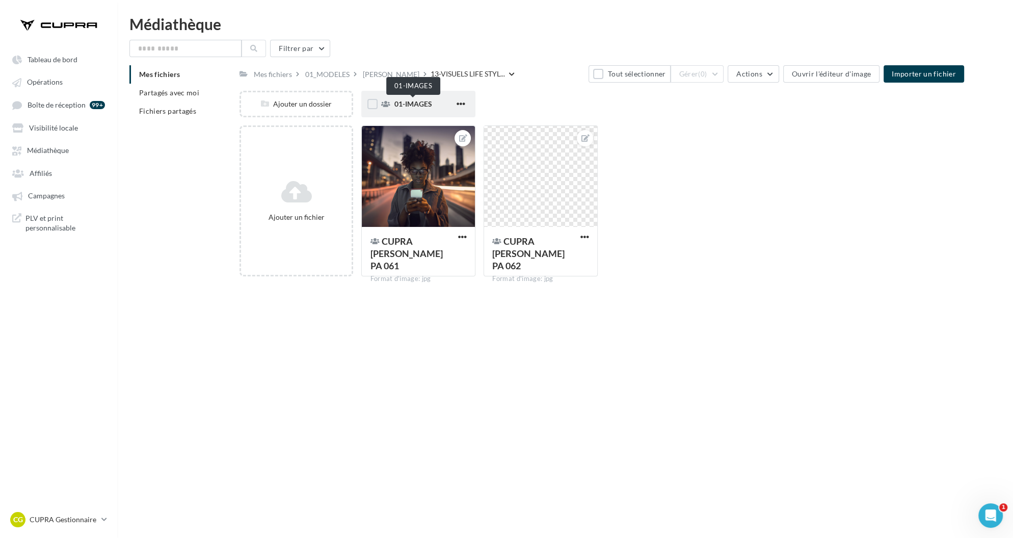
click at [423, 104] on span "01-IMAGES" at bounding box center [413, 103] width 38 height 9
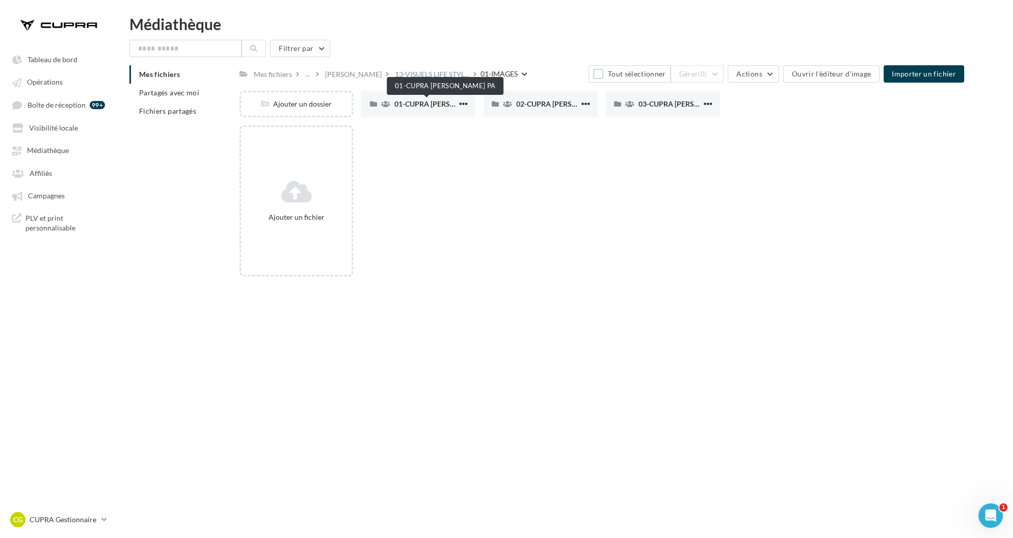
click at [423, 104] on span "01-CUPRA [PERSON_NAME] PA" at bounding box center [446, 103] width 104 height 9
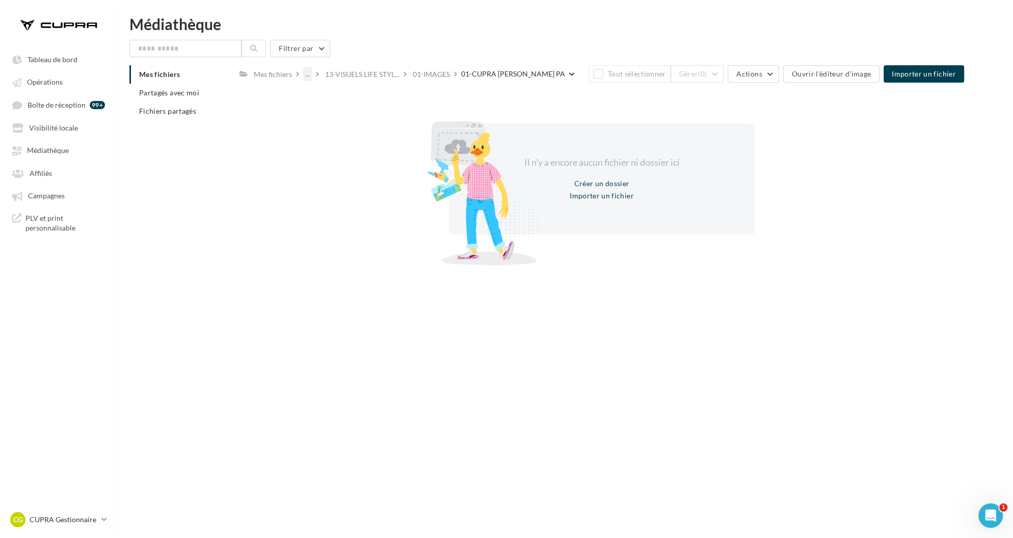
click at [305, 72] on div "..." at bounding box center [307, 74] width 9 height 14
click at [356, 129] on button "[PERSON_NAME]" at bounding box center [380, 125] width 152 height 26
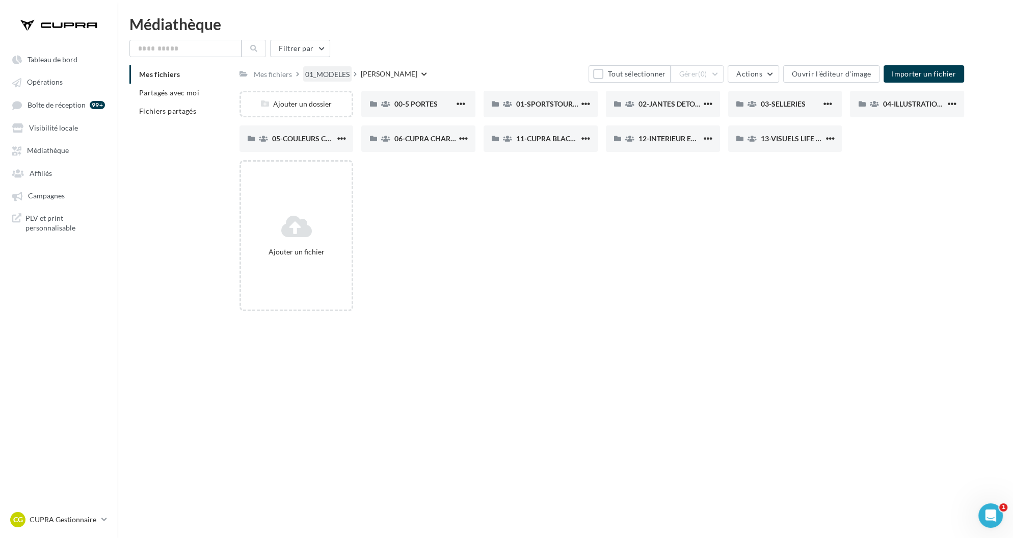
click at [330, 75] on div "01_MODELES" at bounding box center [327, 74] width 44 height 10
click at [414, 144] on div "TAVASCAN" at bounding box center [424, 139] width 61 height 10
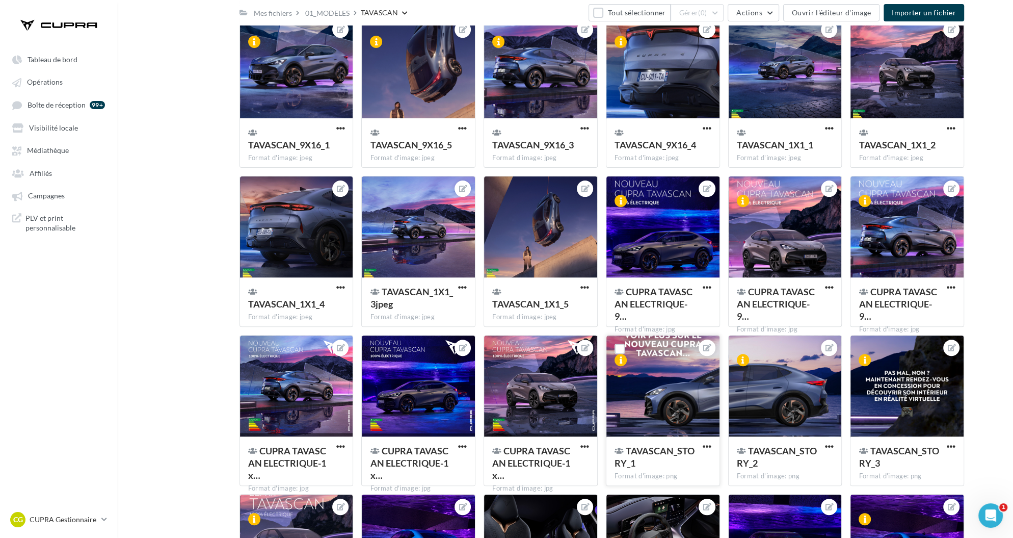
scroll to position [312, 0]
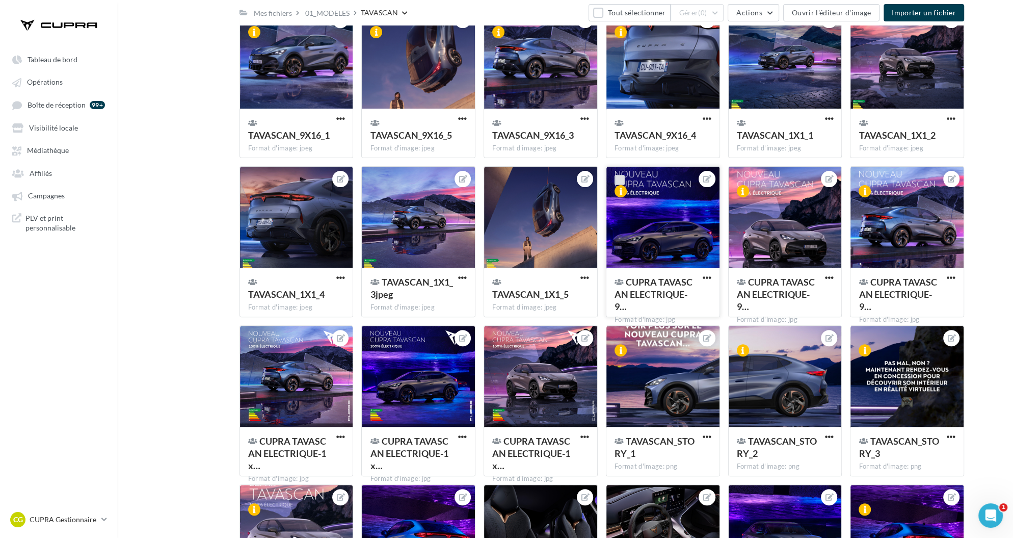
click at [618, 181] on label at bounding box center [620, 180] width 10 height 10
click at [741, 178] on label at bounding box center [742, 180] width 10 height 10
click at [711, 13] on button "Gérer (2)" at bounding box center [698, 12] width 54 height 17
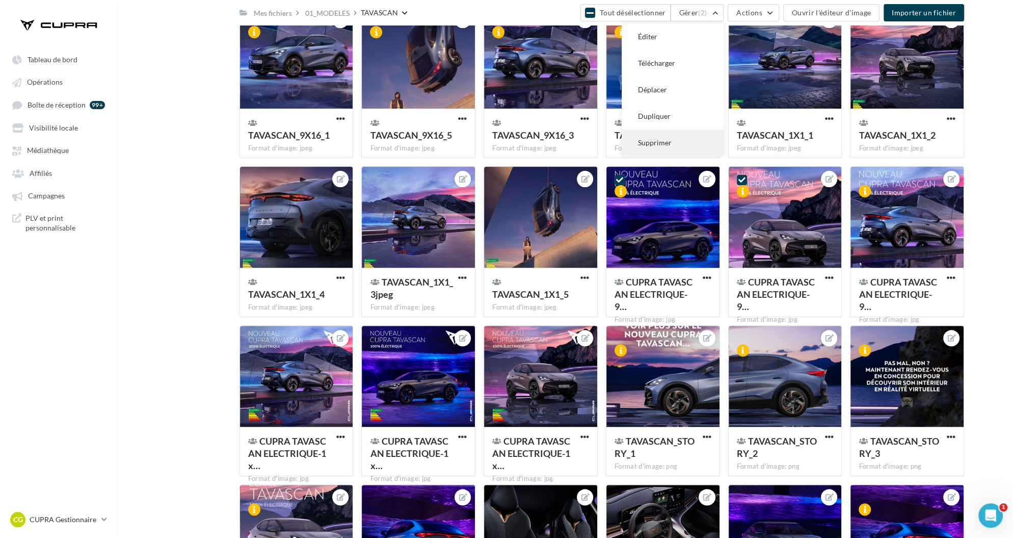
click at [691, 142] on button "Supprimer" at bounding box center [673, 142] width 102 height 26
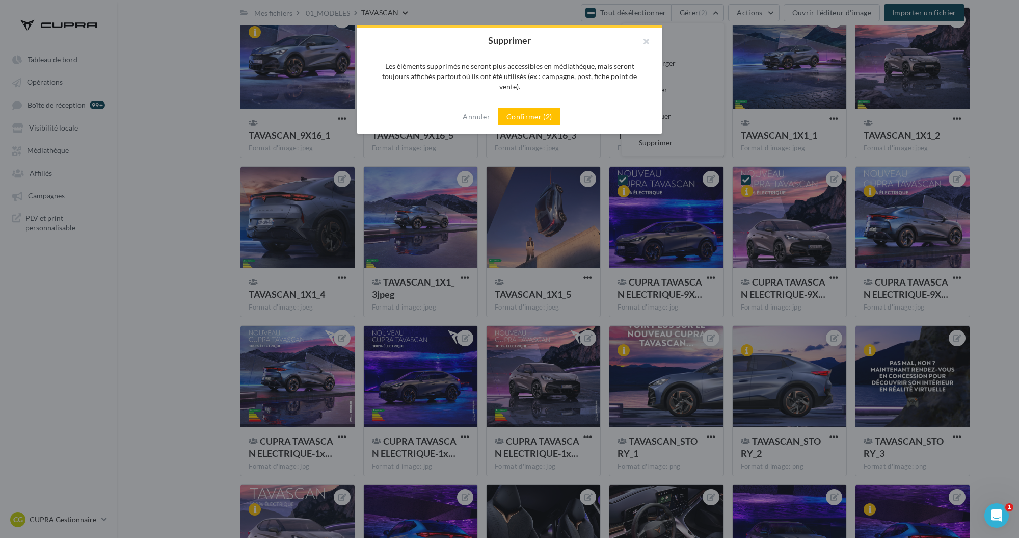
click at [552, 118] on div "Annuler Confirmer (2)" at bounding box center [510, 117] width 306 height 34
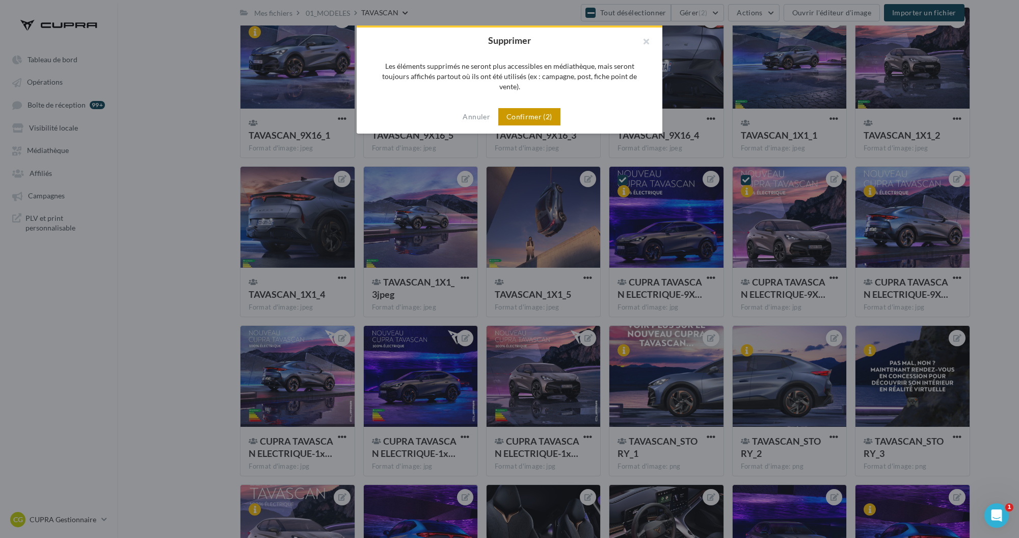
click at [540, 108] on button "Confirmer (2)" at bounding box center [529, 116] width 62 height 17
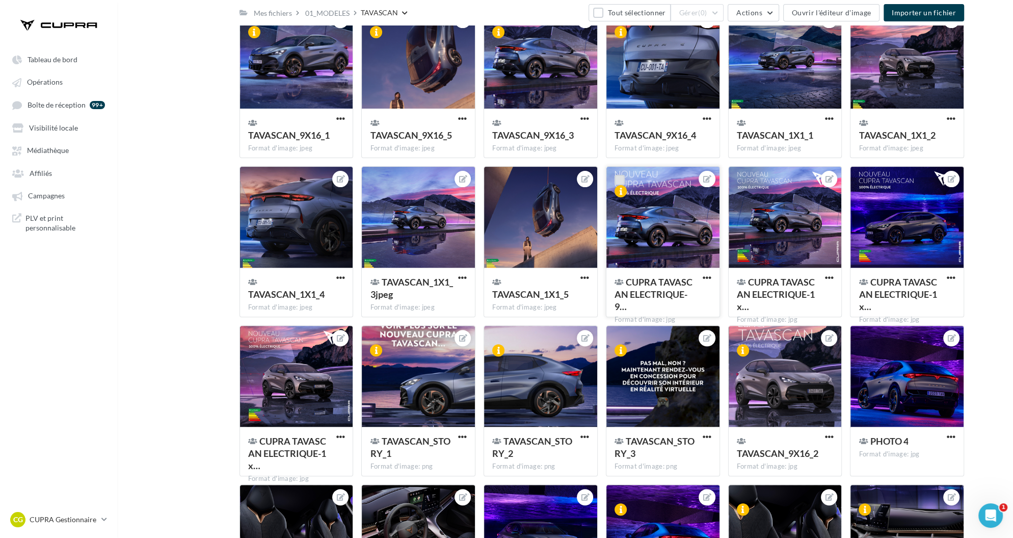
click at [619, 180] on label at bounding box center [620, 180] width 10 height 10
click at [741, 178] on label at bounding box center [742, 180] width 10 height 10
click at [863, 182] on label at bounding box center [864, 180] width 10 height 10
click at [255, 338] on label at bounding box center [253, 339] width 10 height 10
click at [712, 18] on button "Gérer (2)" at bounding box center [698, 12] width 54 height 17
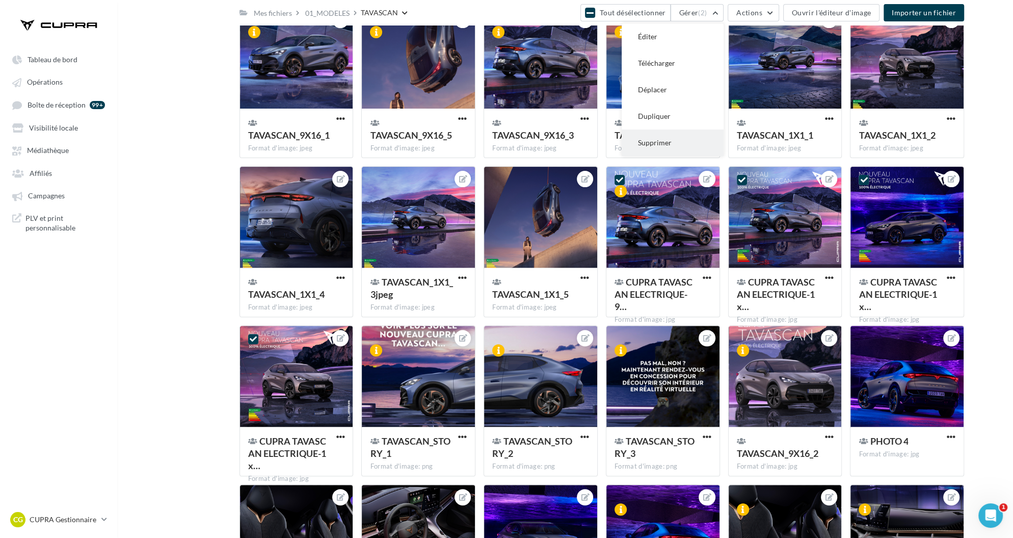
click at [673, 150] on button "Supprimer" at bounding box center [673, 142] width 102 height 26
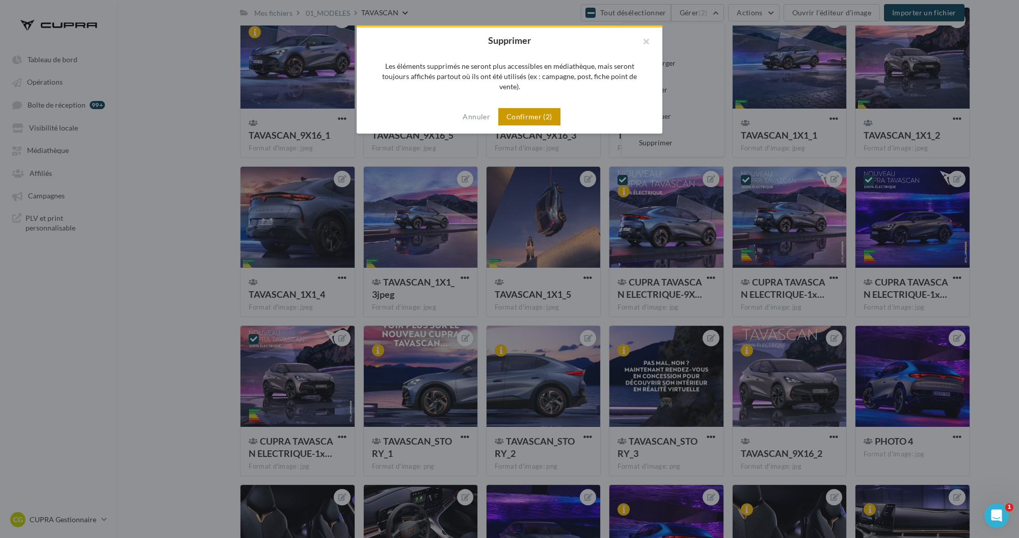
click at [537, 108] on button "Confirmer (2)" at bounding box center [529, 116] width 62 height 17
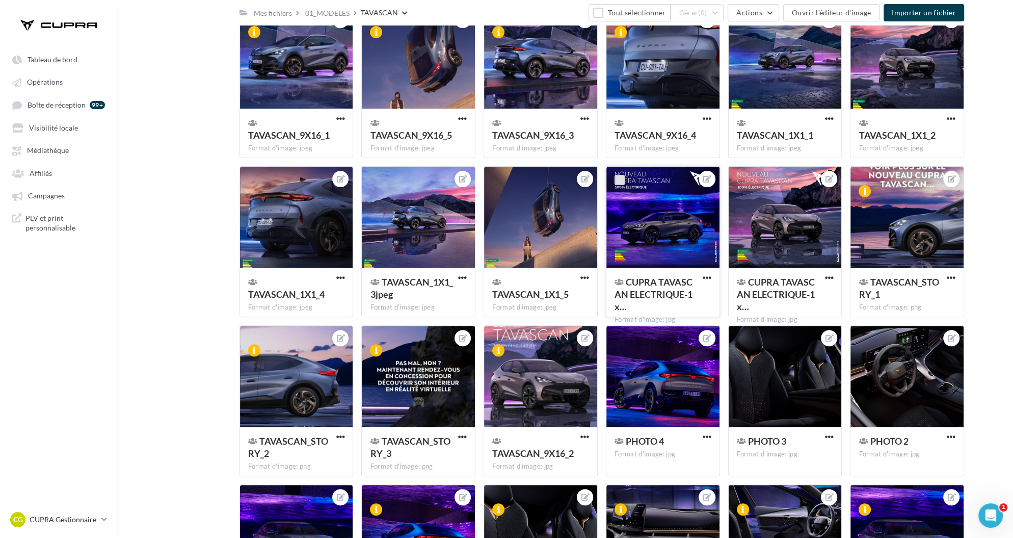
click at [619, 179] on label at bounding box center [620, 180] width 10 height 10
click at [741, 178] on label at bounding box center [742, 180] width 10 height 10
click at [706, 12] on span "(2)" at bounding box center [702, 13] width 9 height 8
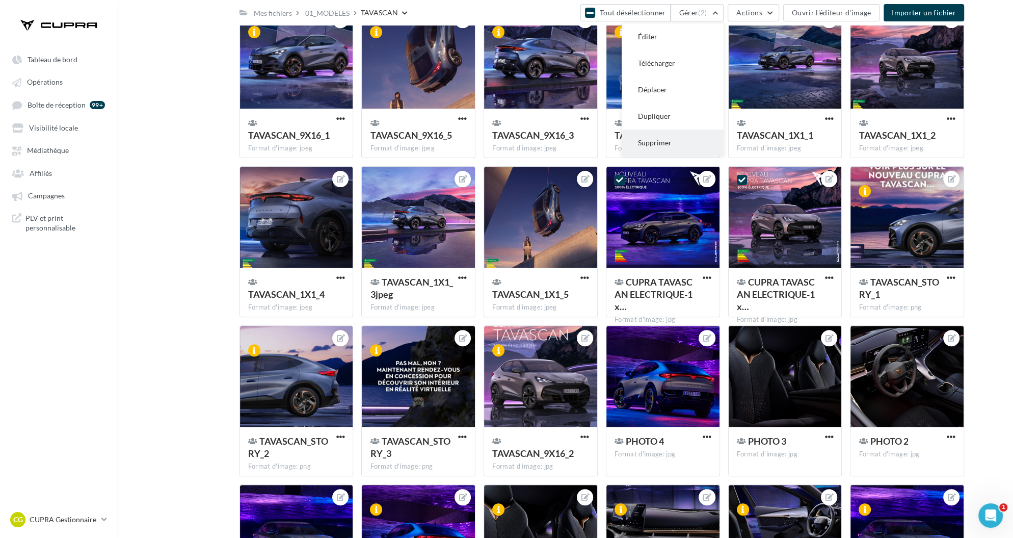
click at [671, 142] on button "Supprimer" at bounding box center [673, 142] width 102 height 26
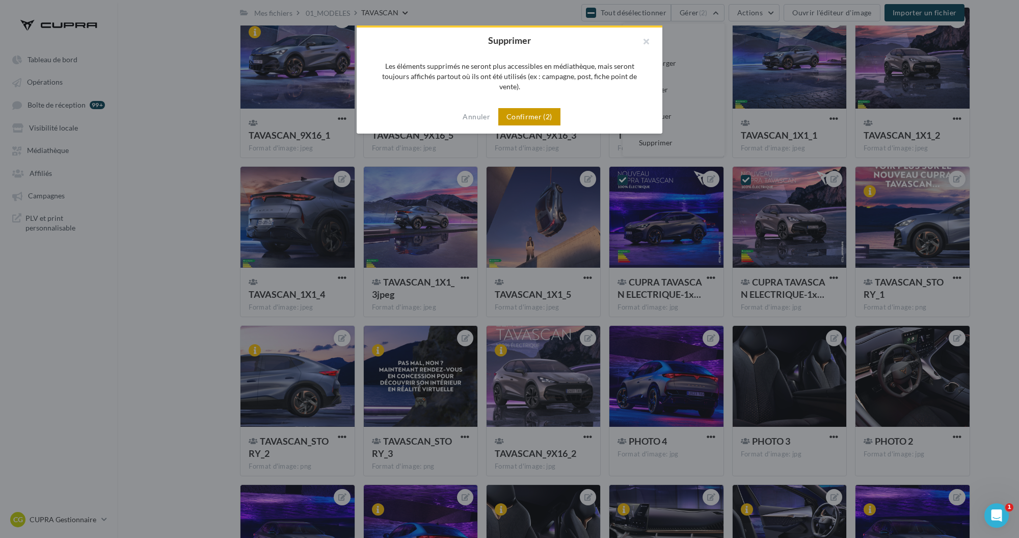
click at [523, 112] on button "Confirmer (2)" at bounding box center [529, 116] width 62 height 17
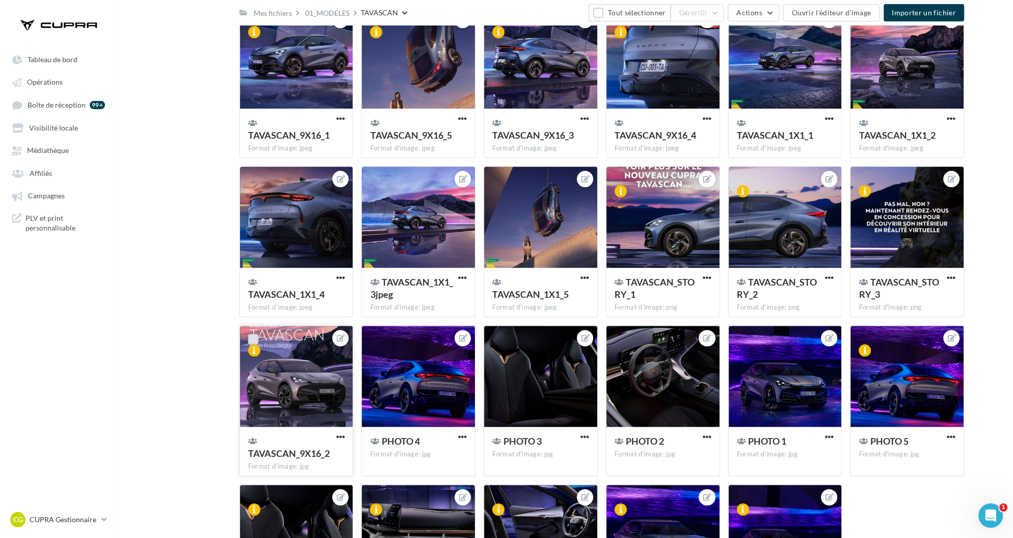
click at [254, 339] on label at bounding box center [253, 339] width 10 height 10
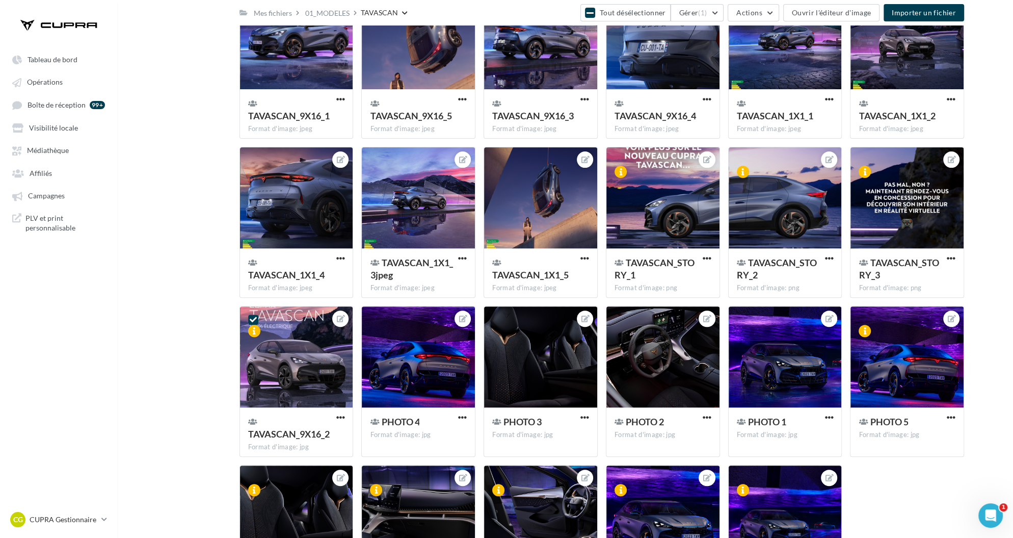
scroll to position [332, 0]
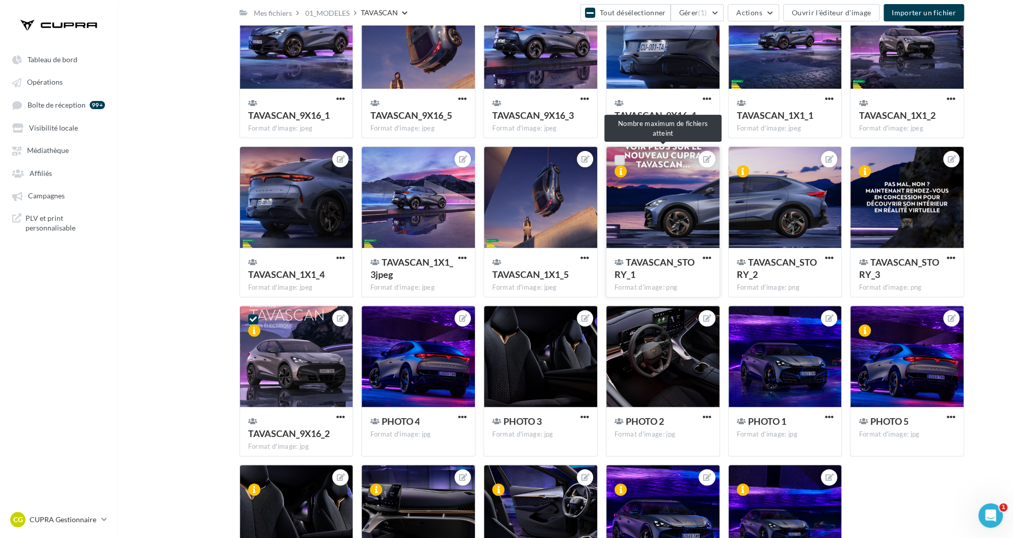
click at [623, 159] on label at bounding box center [620, 160] width 10 height 10
click at [740, 162] on label at bounding box center [742, 160] width 10 height 10
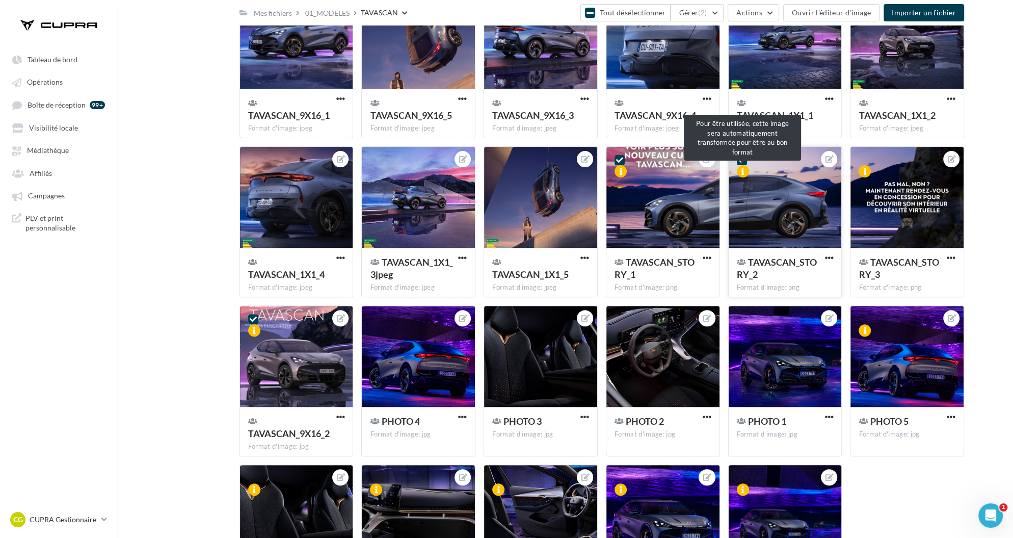
click at [741, 166] on div at bounding box center [743, 171] width 12 height 12
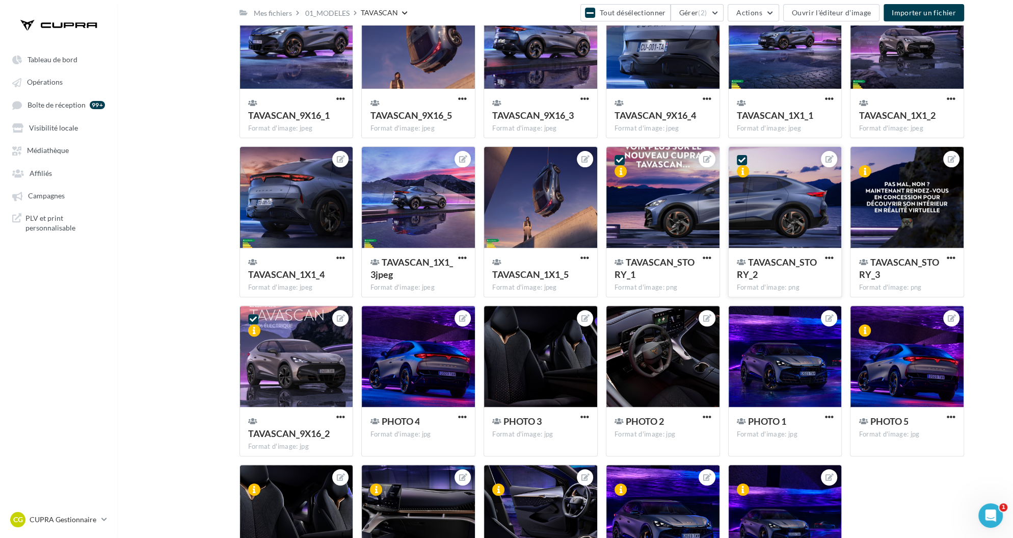
click at [742, 160] on icon at bounding box center [741, 159] width 7 height 7
click at [701, 10] on button "Gérer (2)" at bounding box center [698, 12] width 54 height 17
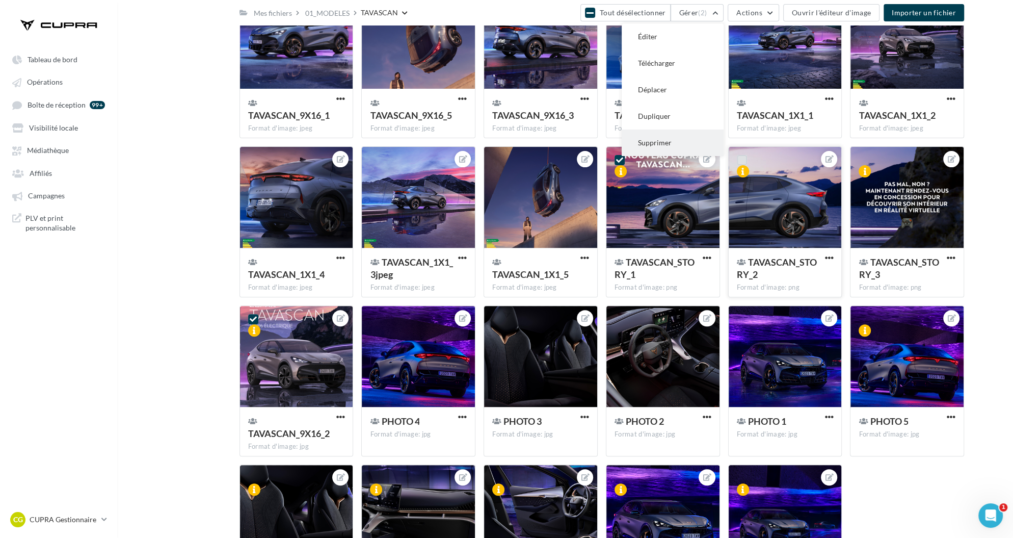
click at [657, 149] on button "Supprimer" at bounding box center [673, 142] width 102 height 26
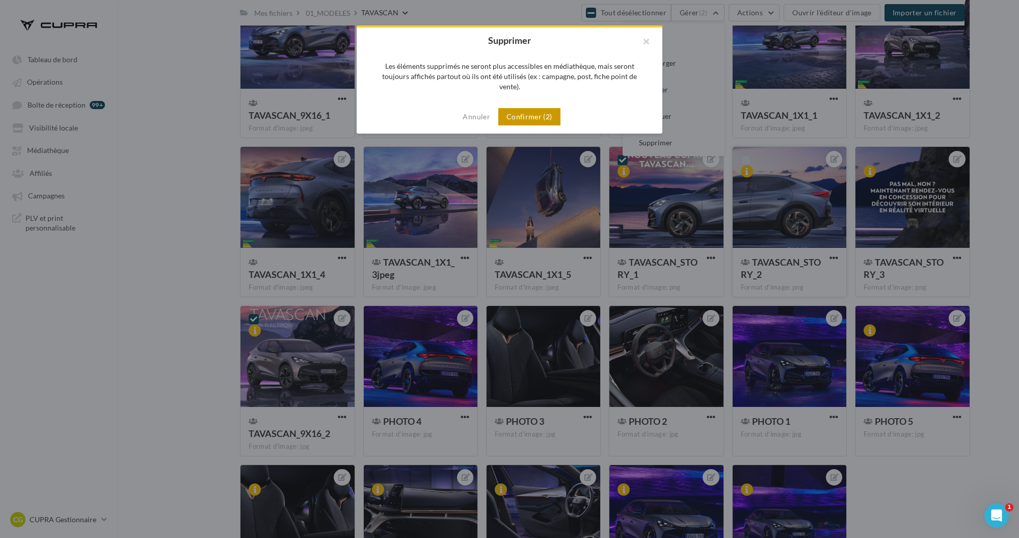
click at [545, 108] on button "Confirmer (2)" at bounding box center [529, 116] width 62 height 17
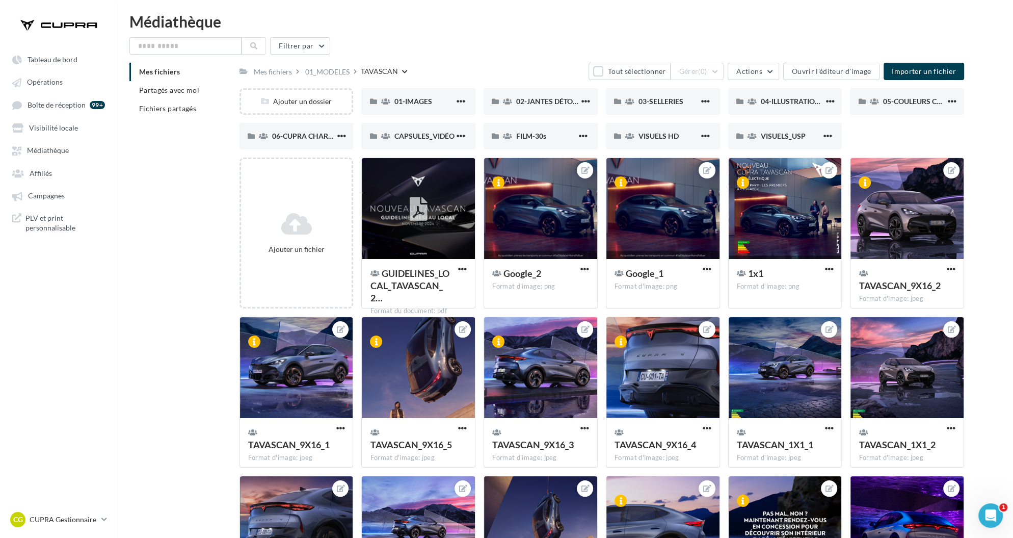
scroll to position [0, 0]
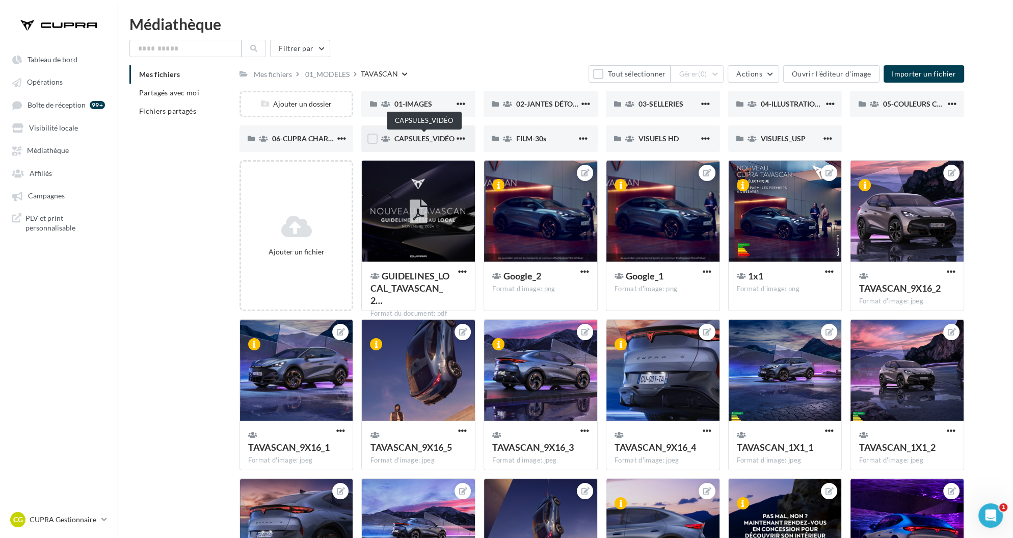
click at [418, 139] on span "CAPSULES_VIDÉO" at bounding box center [424, 138] width 60 height 9
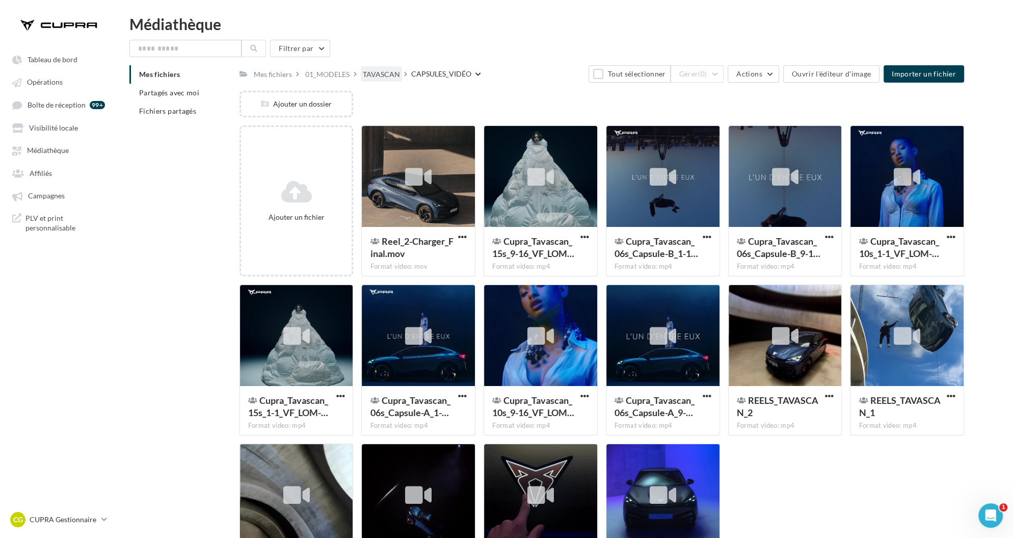
click at [385, 71] on div "TAVASCAN" at bounding box center [381, 74] width 37 height 10
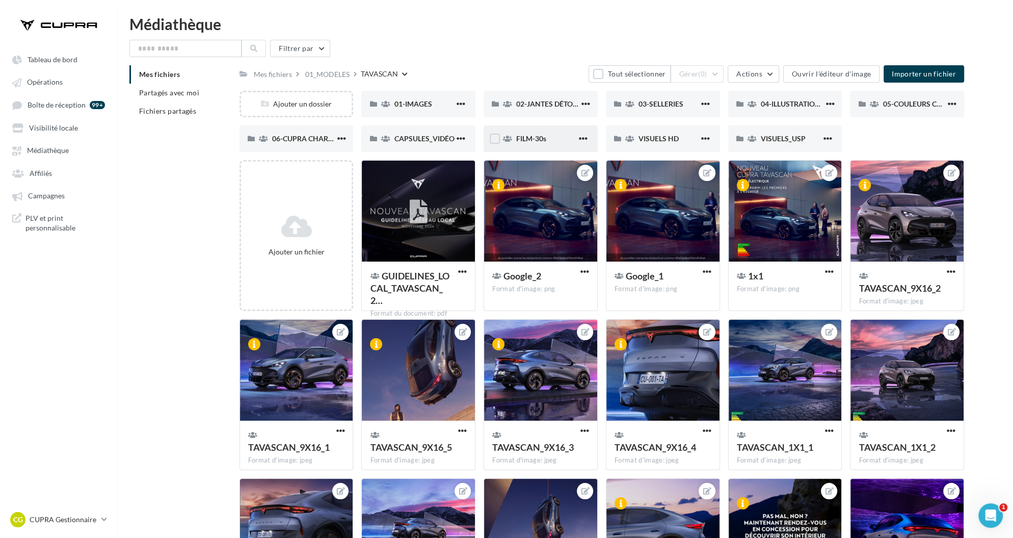
click at [545, 132] on div "FILM-30s" at bounding box center [541, 138] width 114 height 26
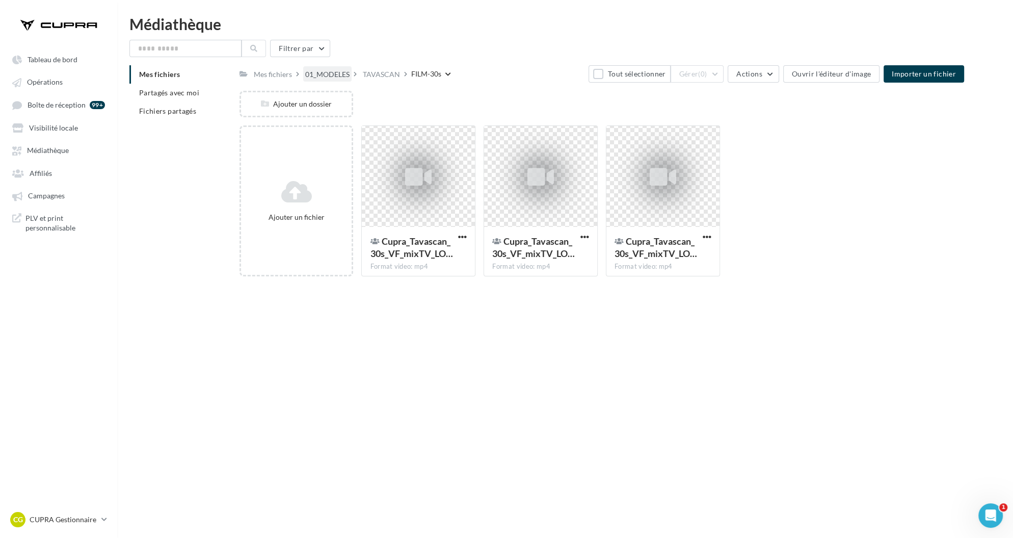
click at [319, 76] on div "01_MODELES" at bounding box center [327, 74] width 44 height 10
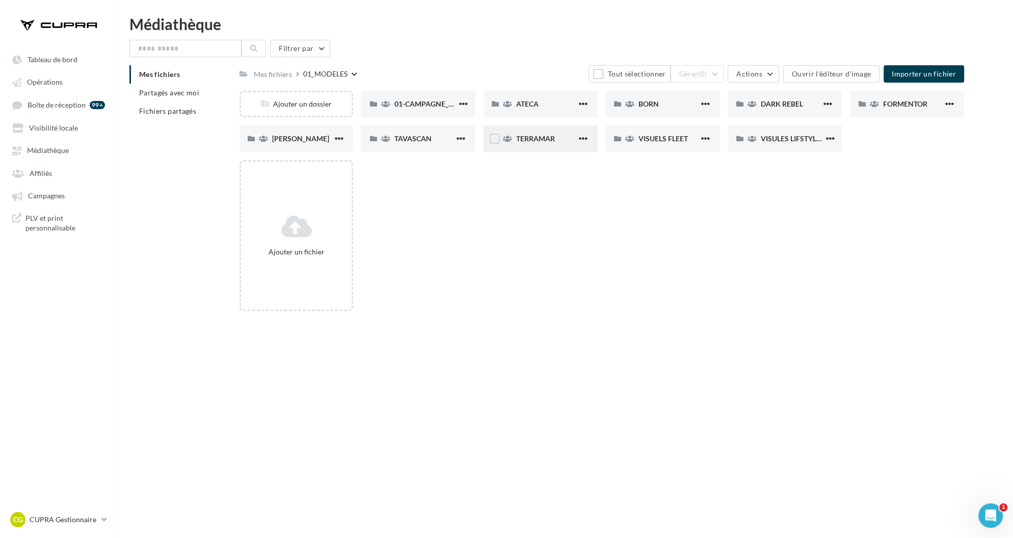
click at [546, 144] on div "TERRAMAR" at bounding box center [541, 138] width 114 height 26
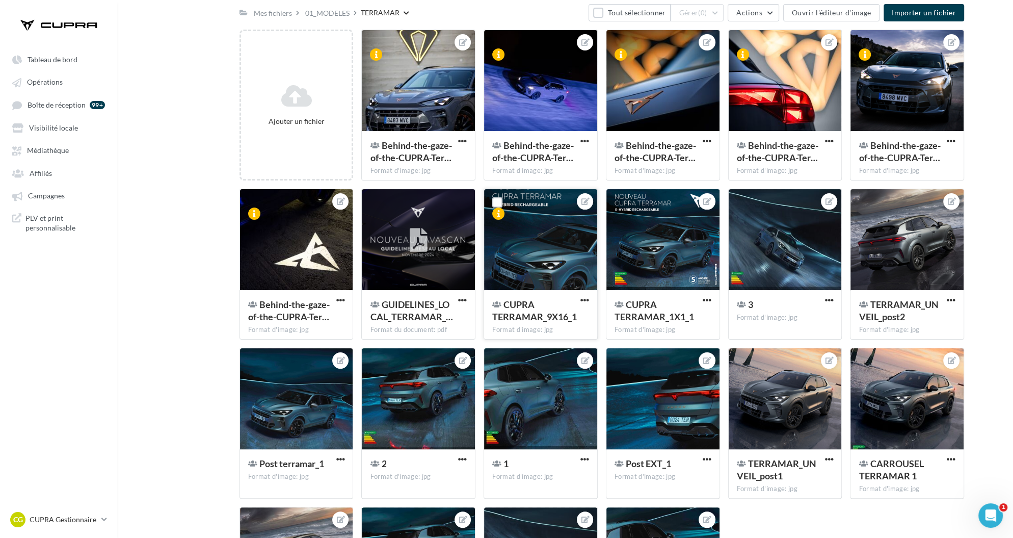
scroll to position [131, 0]
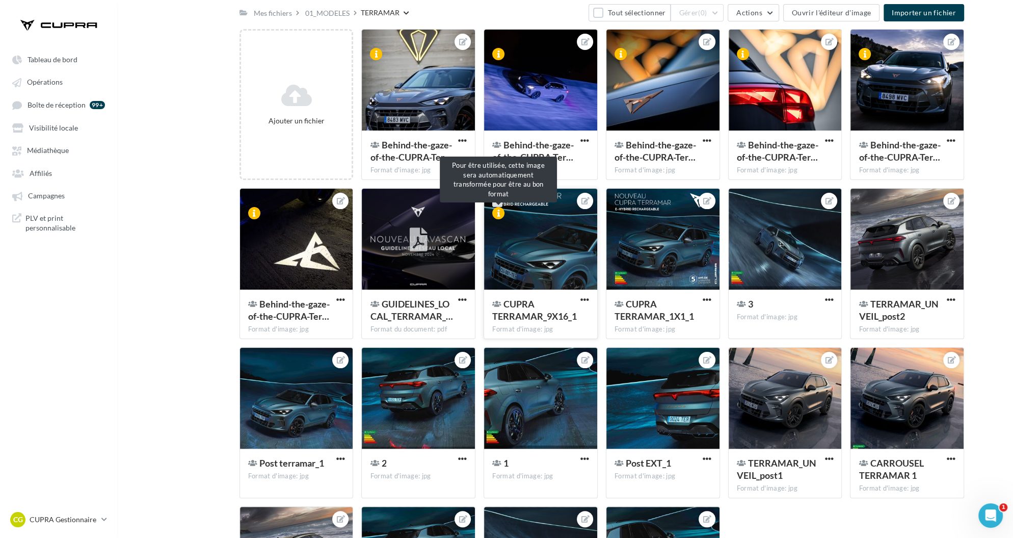
click at [497, 205] on label at bounding box center [497, 202] width 10 height 10
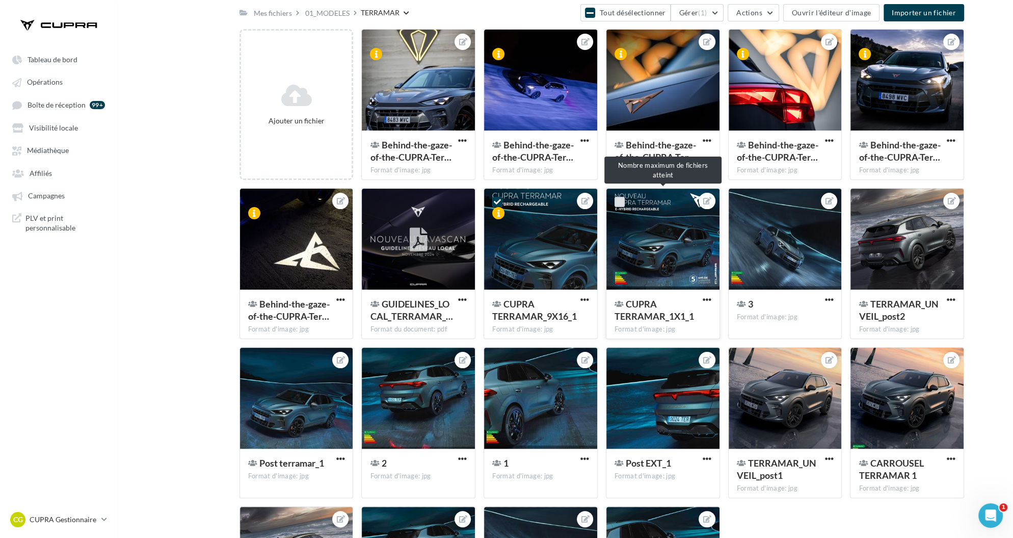
click at [618, 200] on label at bounding box center [620, 202] width 10 height 10
click at [695, 11] on button "Gérer (2)" at bounding box center [698, 12] width 54 height 17
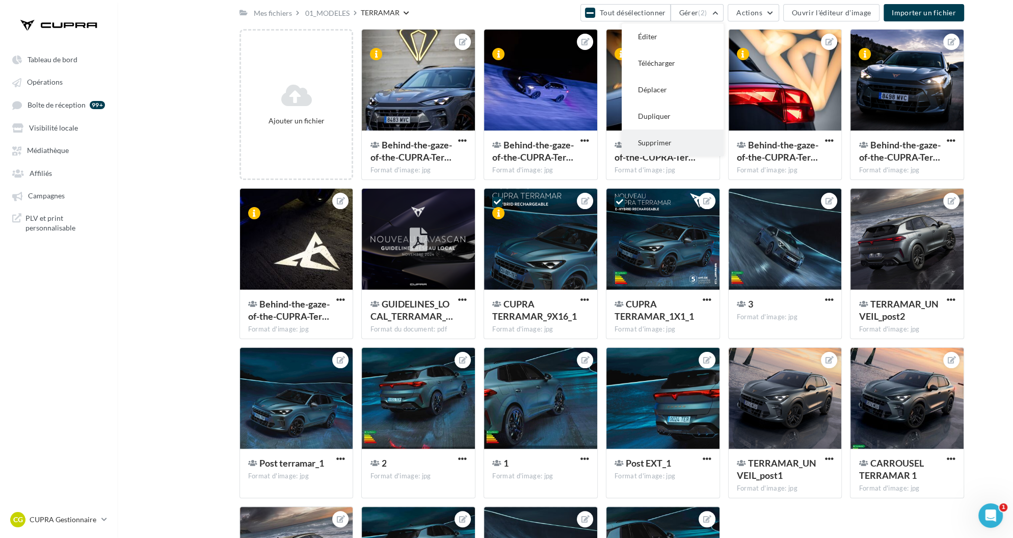
click at [667, 138] on button "Supprimer" at bounding box center [673, 142] width 102 height 26
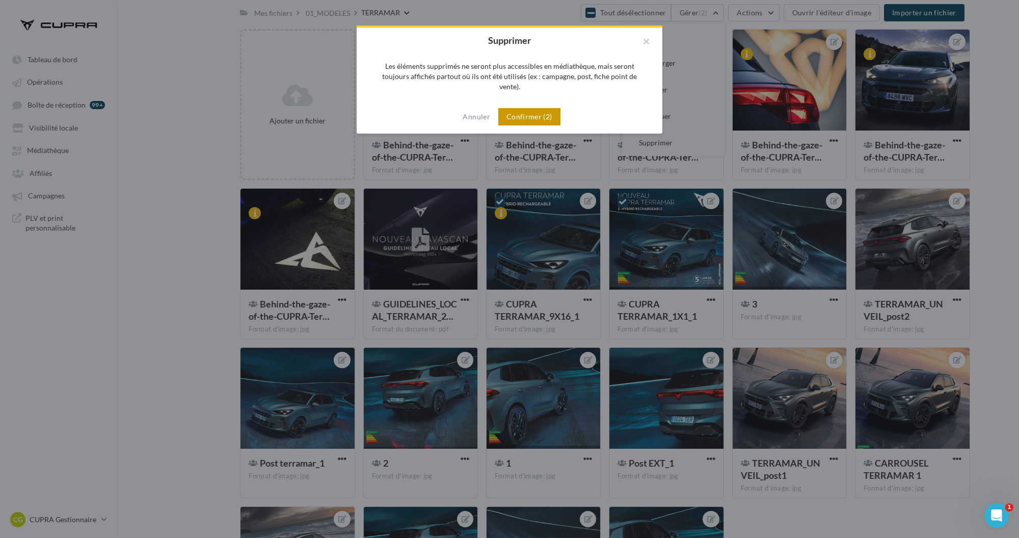
click at [535, 108] on button "Confirmer (2)" at bounding box center [529, 116] width 62 height 17
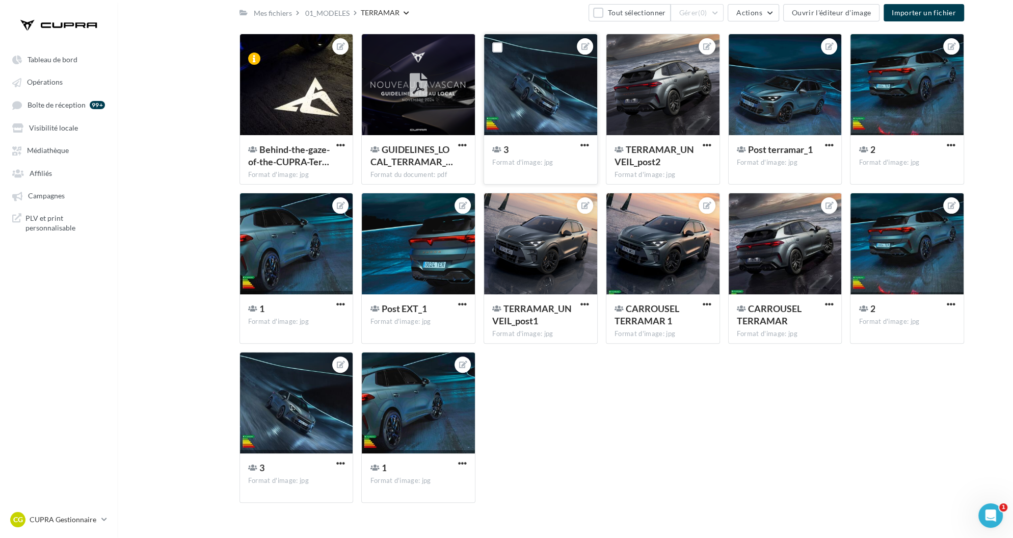
scroll to position [0, 0]
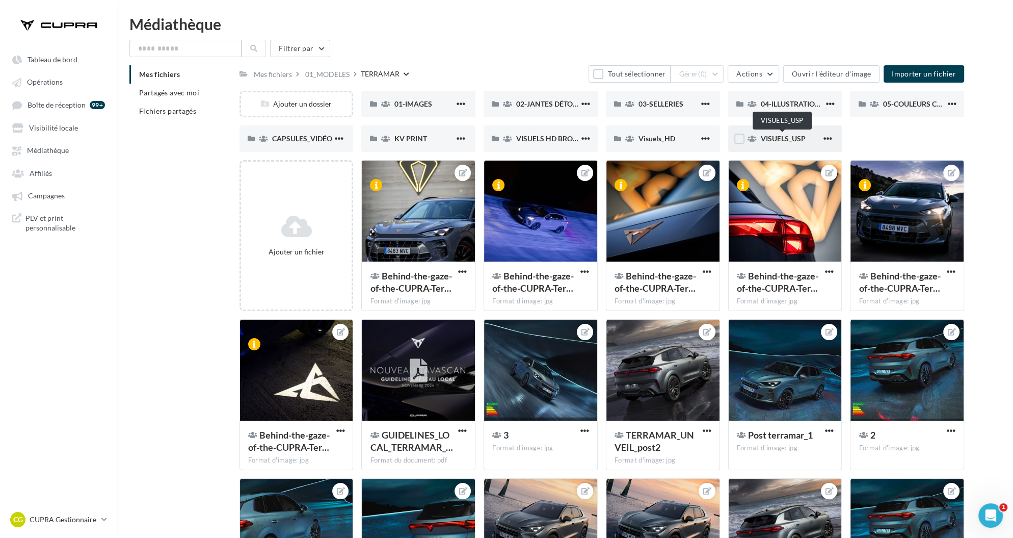
click at [782, 137] on span "VISUELS_USP" at bounding box center [783, 138] width 45 height 9
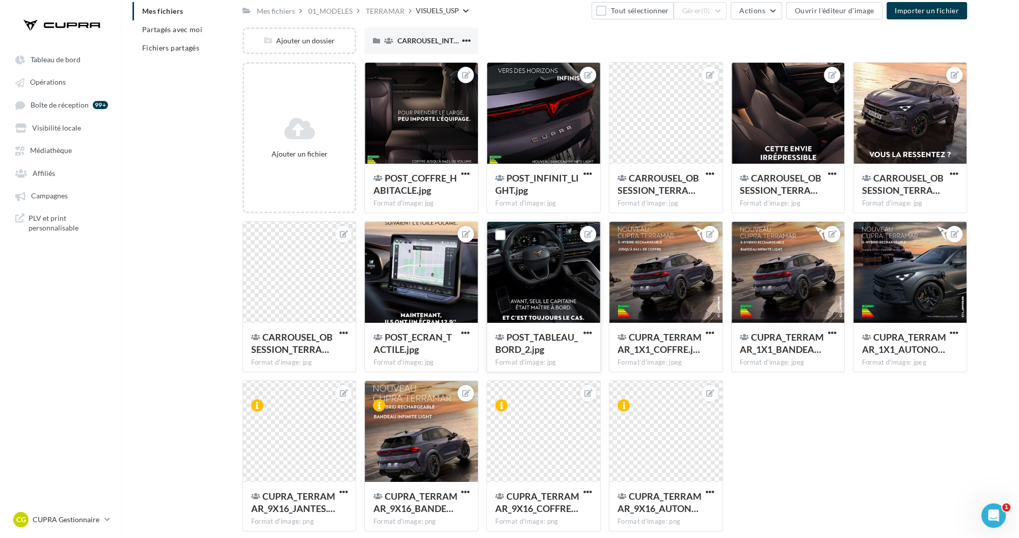
scroll to position [73, 0]
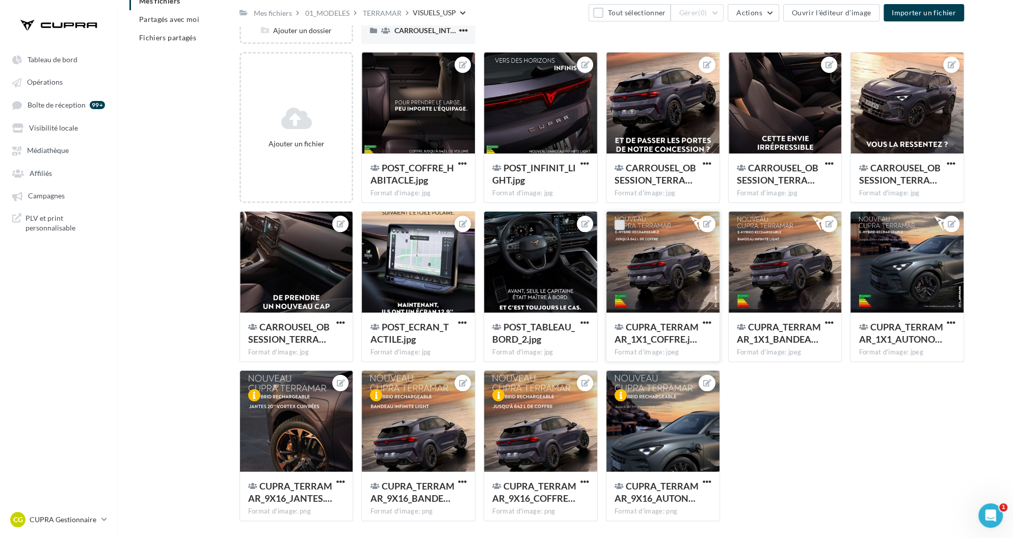
click at [617, 223] on label at bounding box center [620, 225] width 10 height 10
click at [742, 226] on label at bounding box center [742, 225] width 10 height 10
click at [707, 10] on span "(2)" at bounding box center [702, 13] width 9 height 8
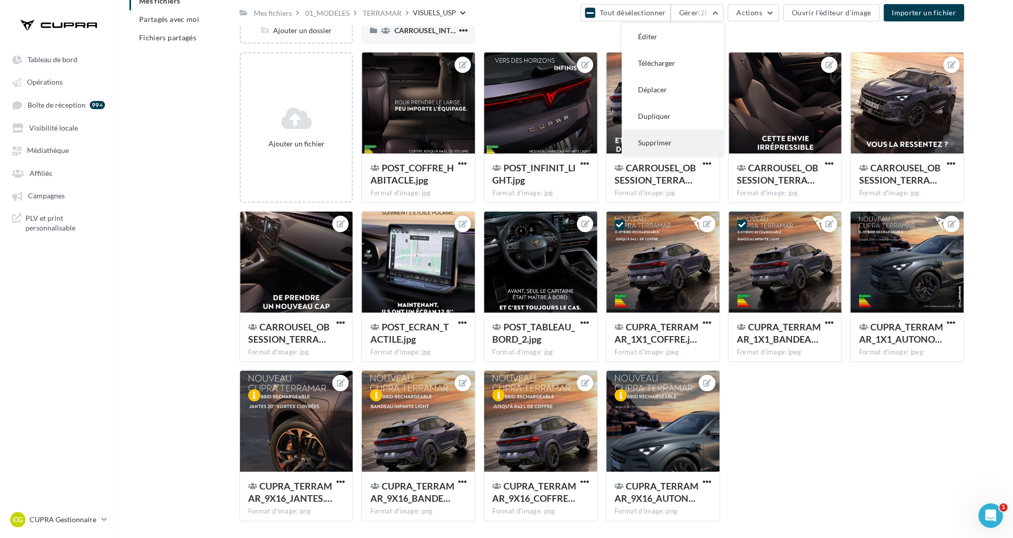
click at [688, 141] on button "Supprimer" at bounding box center [673, 142] width 102 height 26
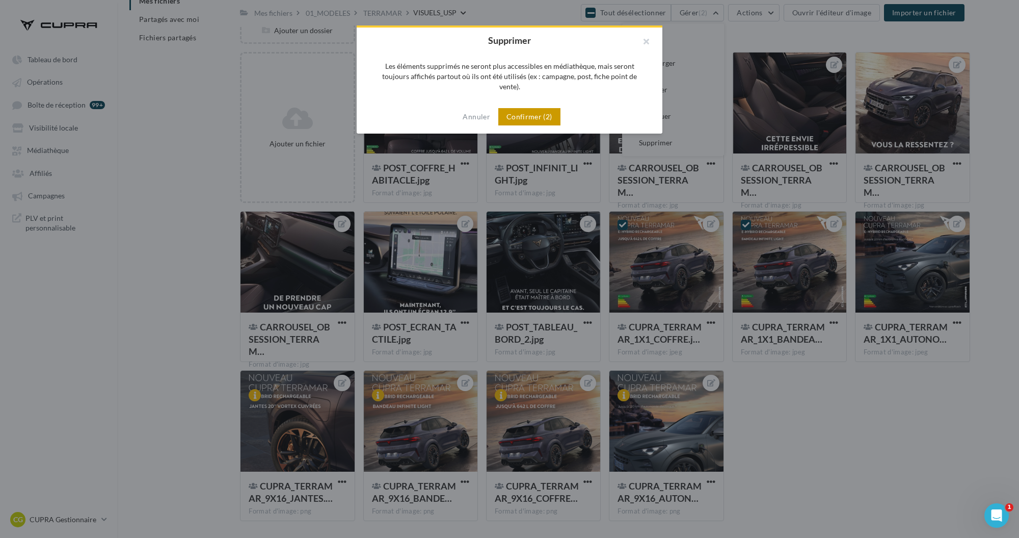
click at [543, 108] on button "Confirmer (2)" at bounding box center [529, 116] width 62 height 17
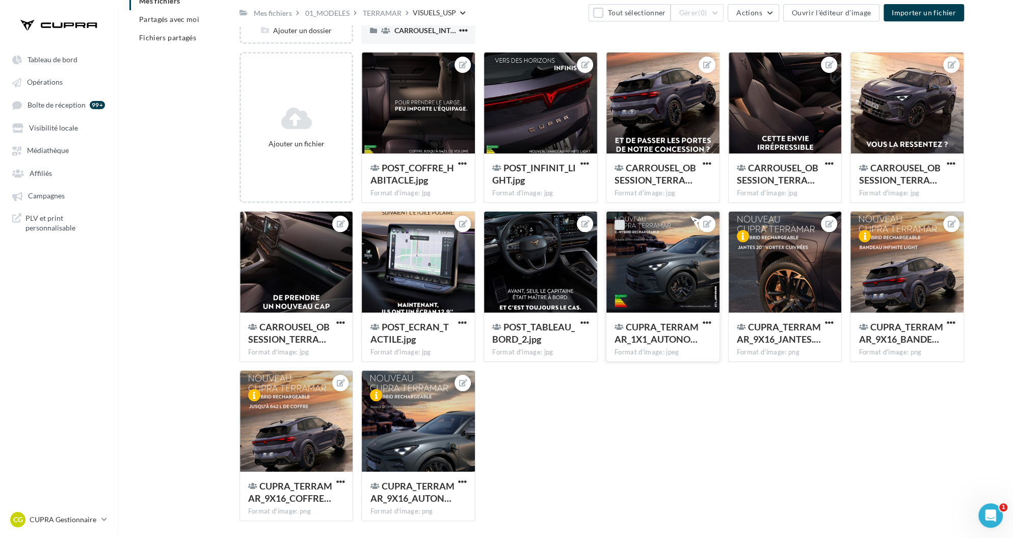
click at [616, 222] on label at bounding box center [620, 225] width 10 height 10
click at [737, 226] on label at bounding box center [742, 225] width 10 height 10
click at [695, 17] on button "Gérer (2)" at bounding box center [698, 12] width 54 height 17
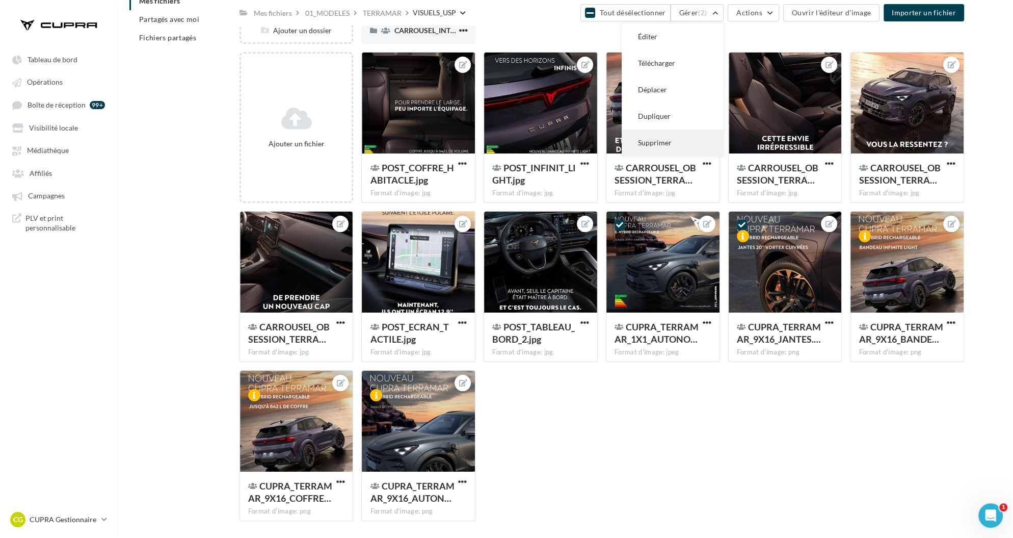
click at [673, 153] on button "Supprimer" at bounding box center [673, 142] width 102 height 26
click at [673, 153] on div at bounding box center [506, 254] width 1013 height 538
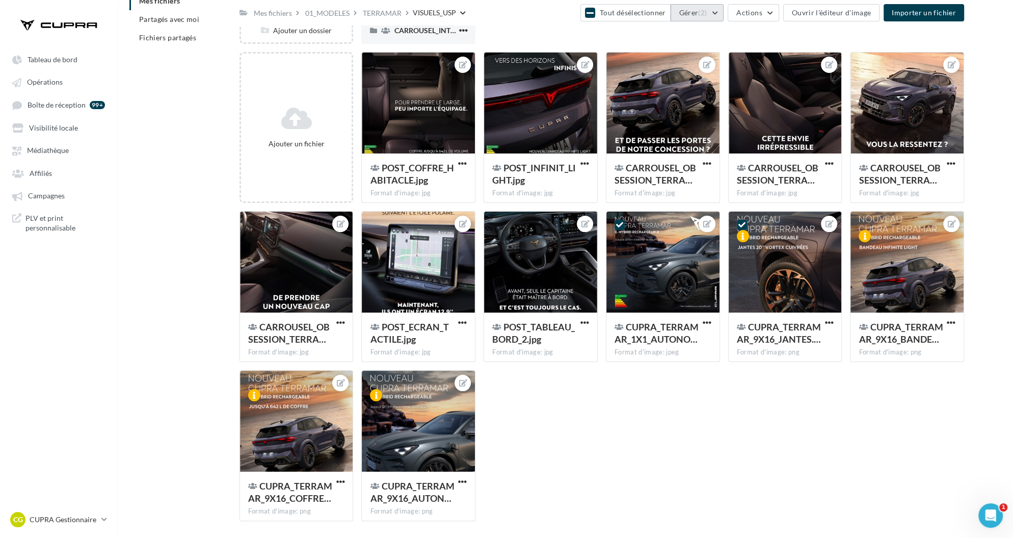
click at [697, 15] on button "Gérer (2)" at bounding box center [698, 12] width 54 height 17
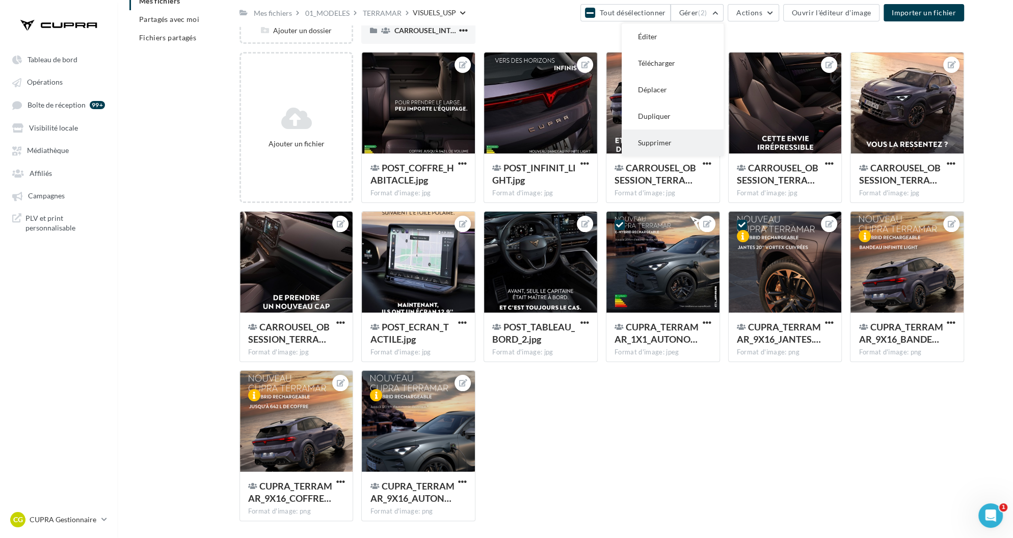
click at [667, 146] on button "Supprimer" at bounding box center [673, 142] width 102 height 26
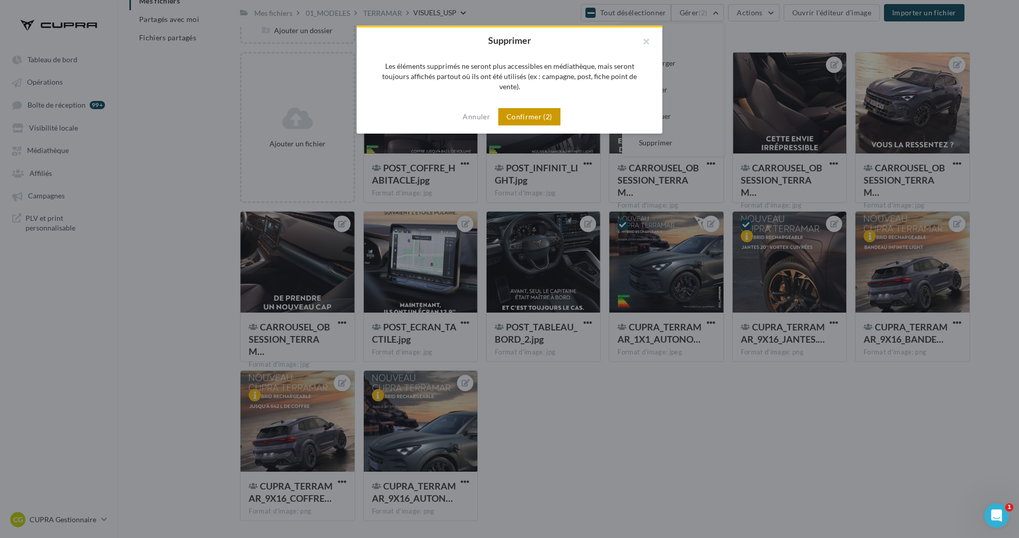
click at [550, 108] on button "Confirmer (2)" at bounding box center [529, 116] width 62 height 17
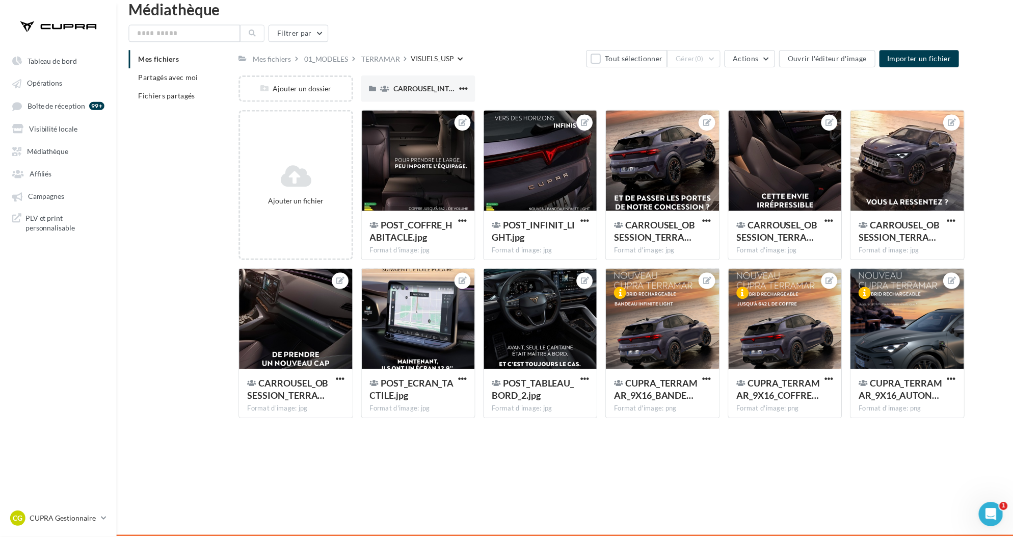
scroll to position [16, 0]
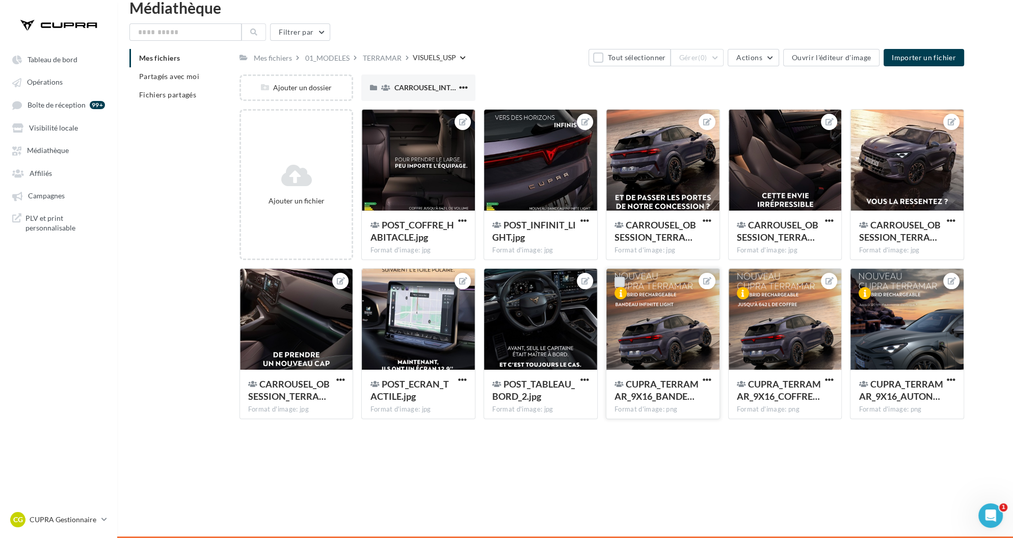
click at [620, 278] on label at bounding box center [620, 282] width 10 height 10
click at [740, 278] on label at bounding box center [742, 282] width 10 height 10
click at [707, 59] on span "(2)" at bounding box center [702, 58] width 9 height 8
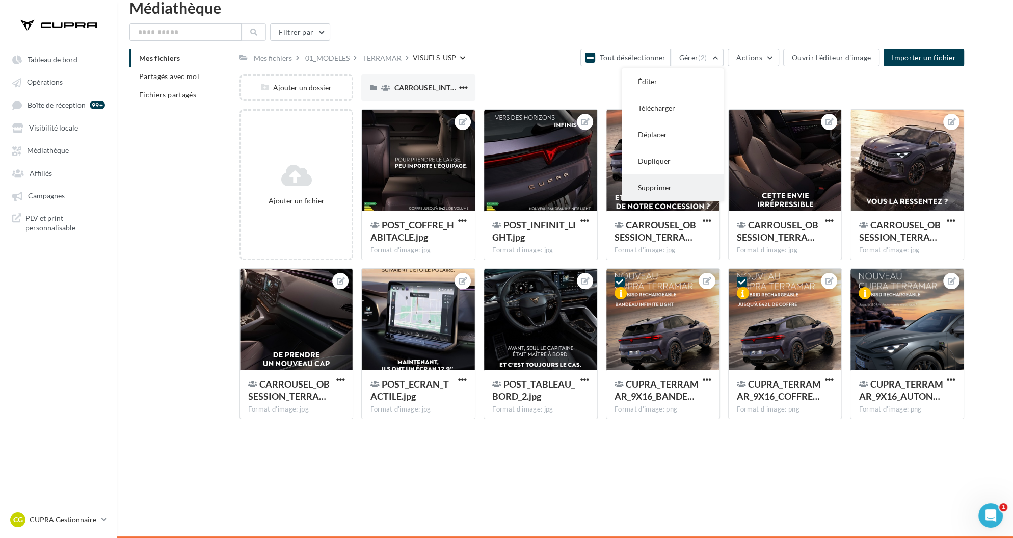
click at [671, 188] on button "Supprimer" at bounding box center [673, 187] width 102 height 26
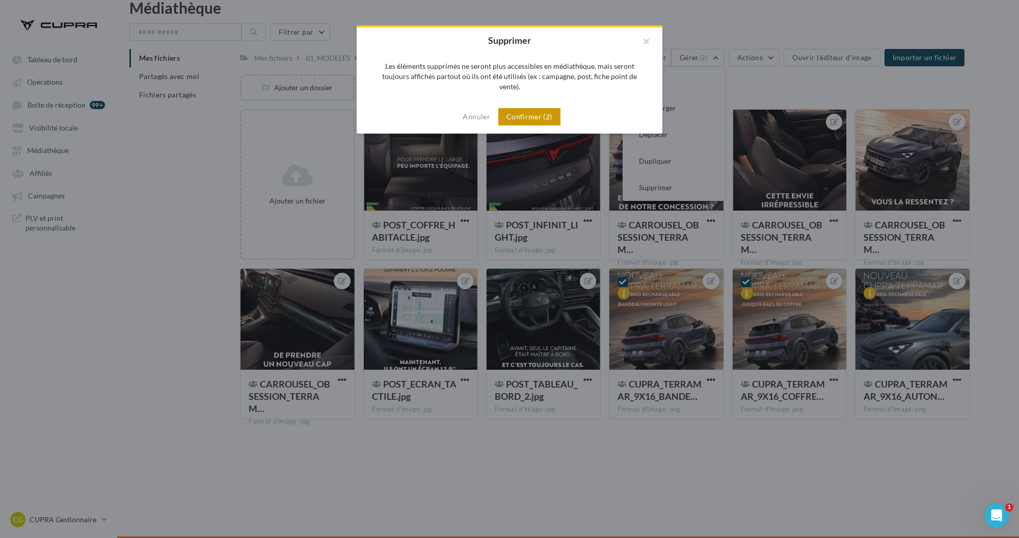
click at [548, 108] on button "Confirmer (2)" at bounding box center [529, 116] width 62 height 17
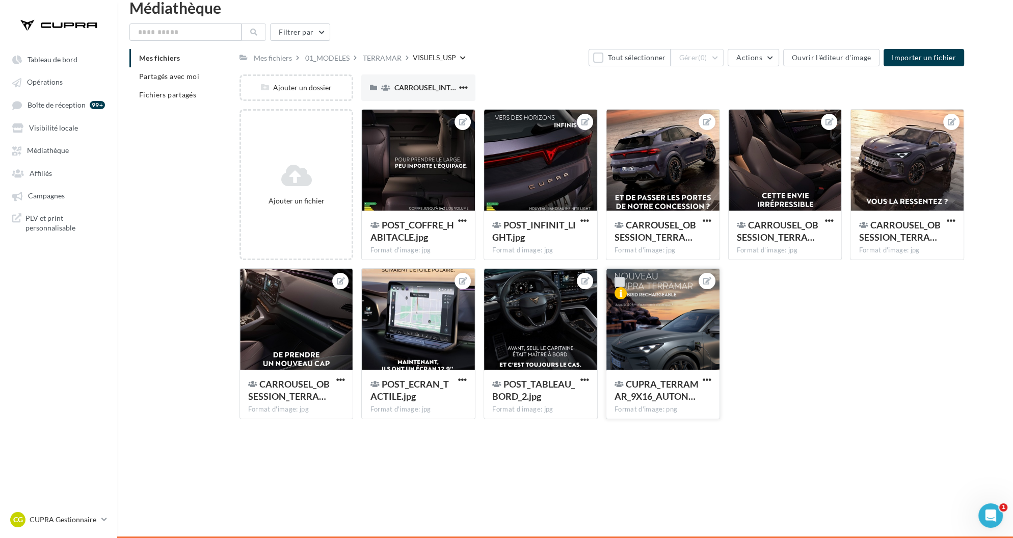
click at [621, 282] on label at bounding box center [620, 282] width 10 height 10
click at [721, 55] on button "Gérer (1)" at bounding box center [698, 57] width 54 height 17
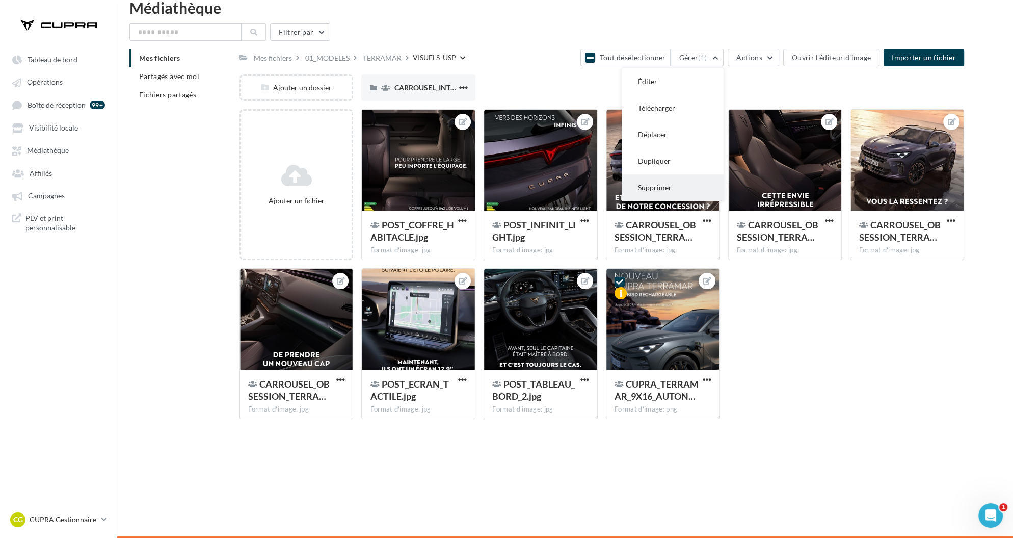
click at [689, 190] on button "Supprimer" at bounding box center [673, 187] width 102 height 26
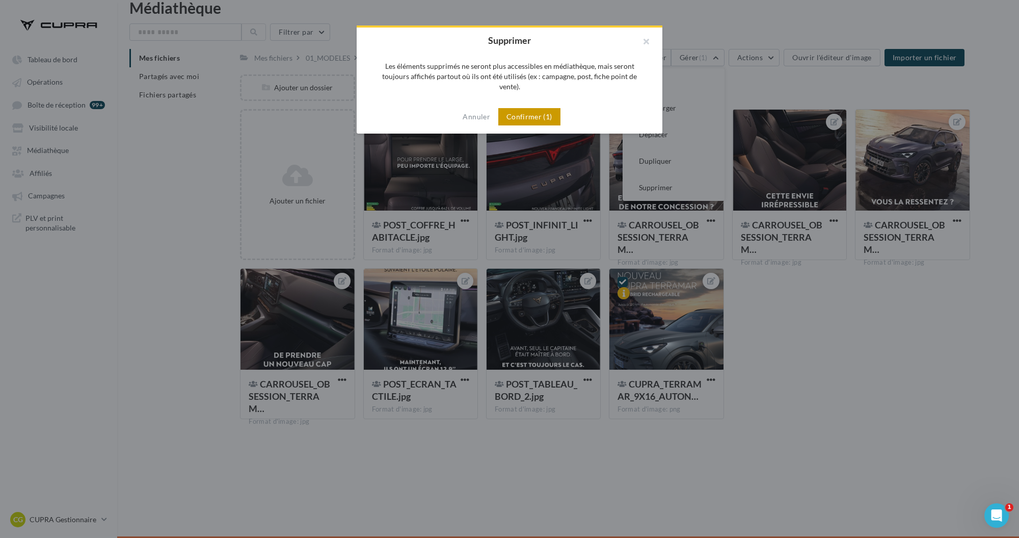
click at [537, 108] on button "Confirmer (1)" at bounding box center [529, 116] width 62 height 17
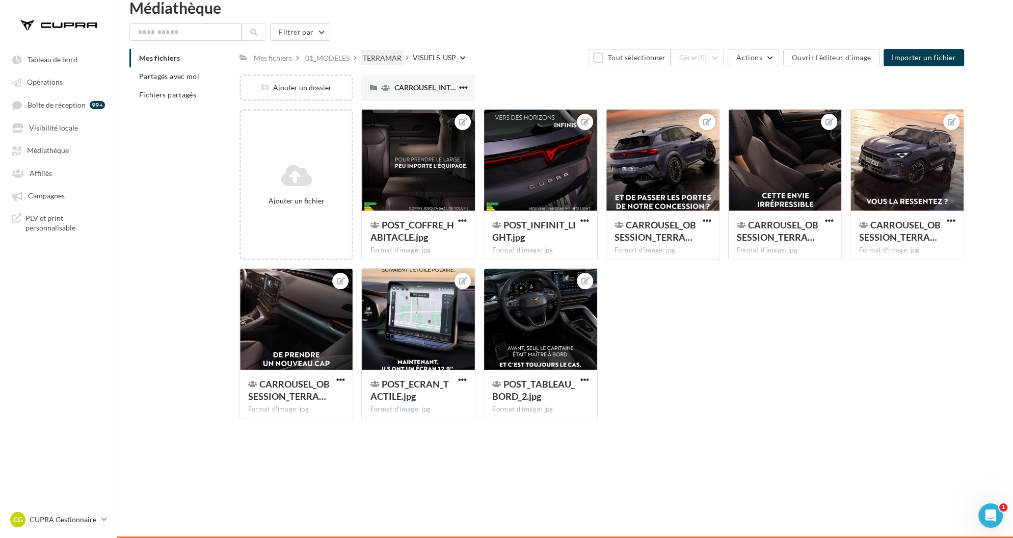
click at [387, 58] on div "TERRAMAR" at bounding box center [382, 58] width 39 height 10
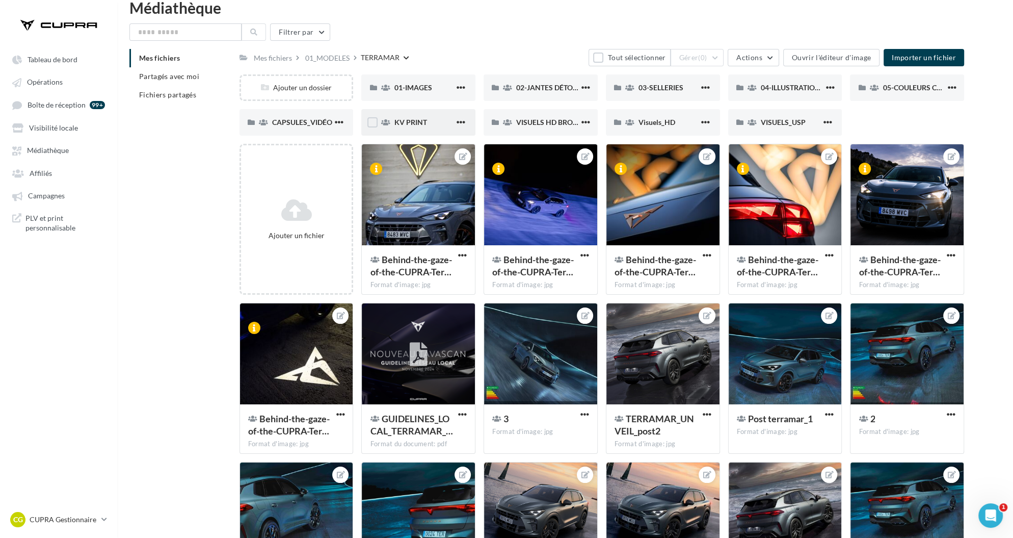
click at [411, 115] on div "KV PRINT" at bounding box center [418, 122] width 114 height 26
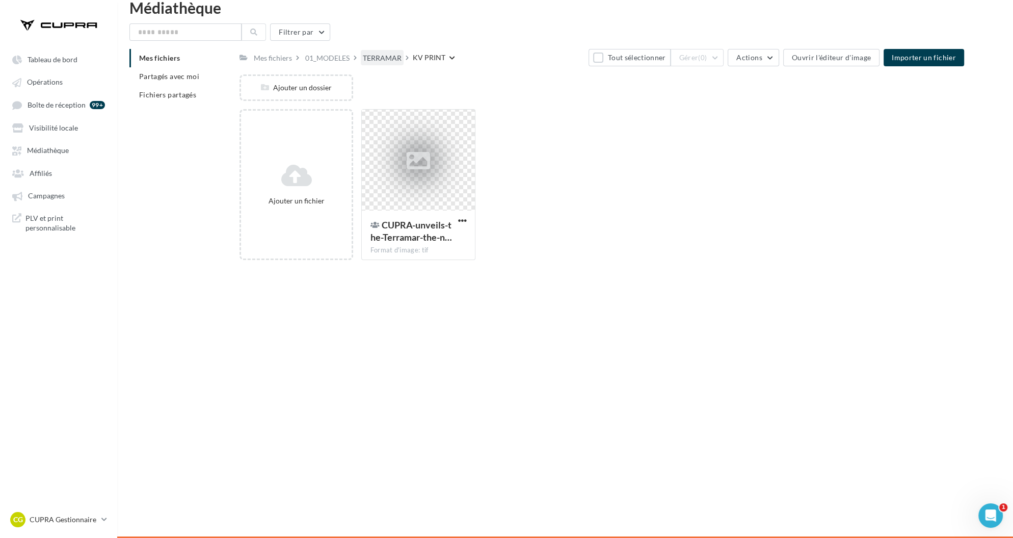
click at [395, 59] on div "TERRAMAR" at bounding box center [382, 58] width 39 height 10
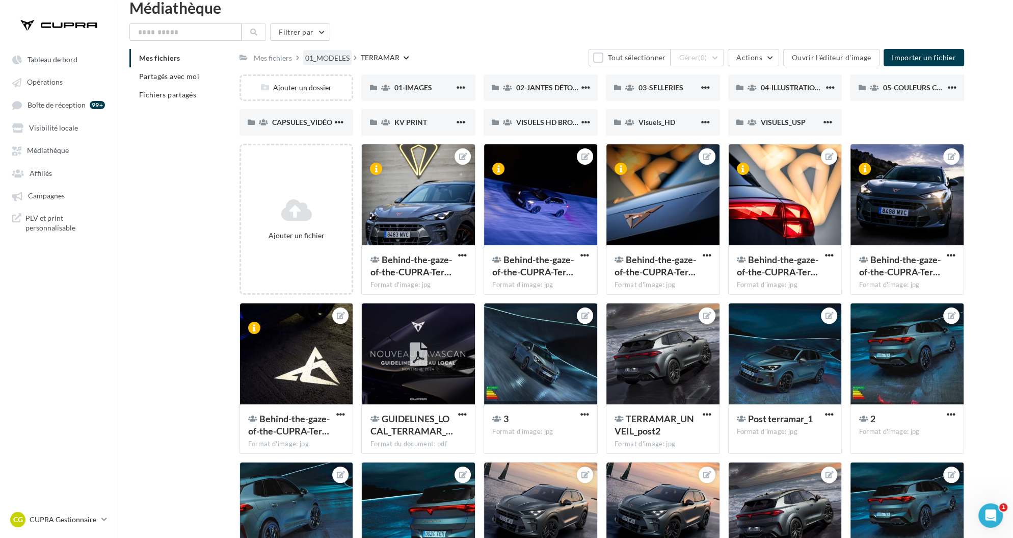
click at [328, 56] on div "01_MODELES" at bounding box center [327, 58] width 44 height 10
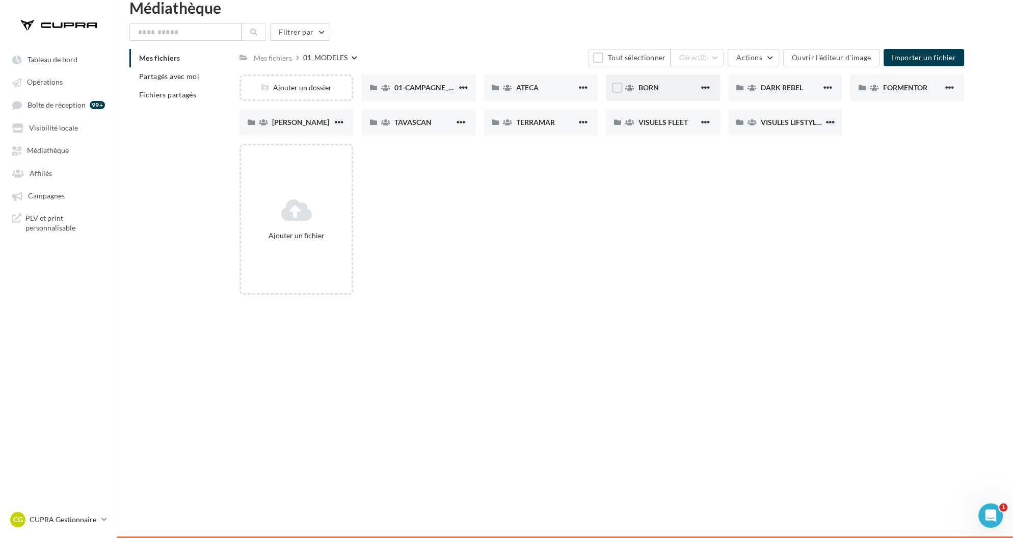
click at [659, 86] on div "BORN" at bounding box center [668, 88] width 61 height 10
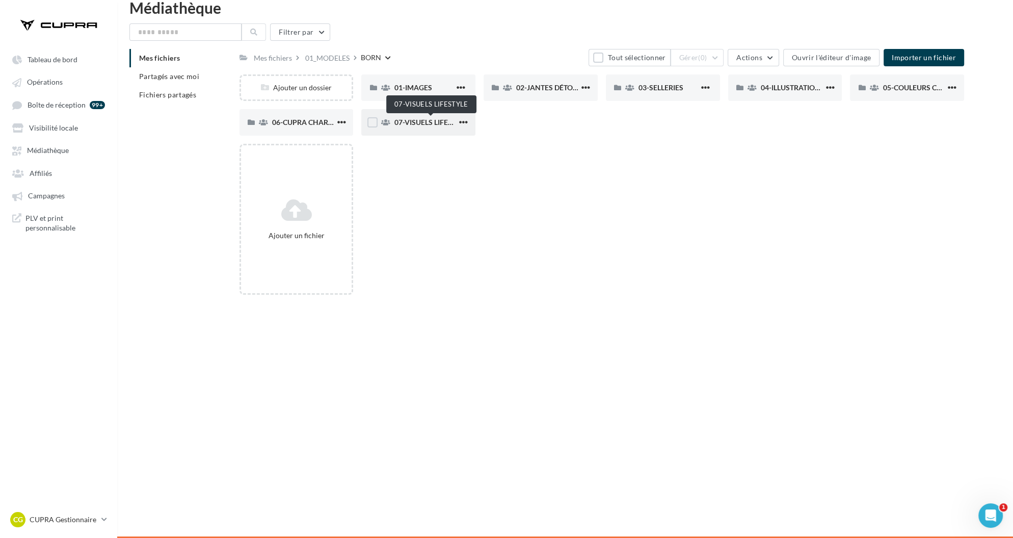
click at [433, 121] on span "07-VISUELS LIFESTYLE" at bounding box center [431, 122] width 74 height 9
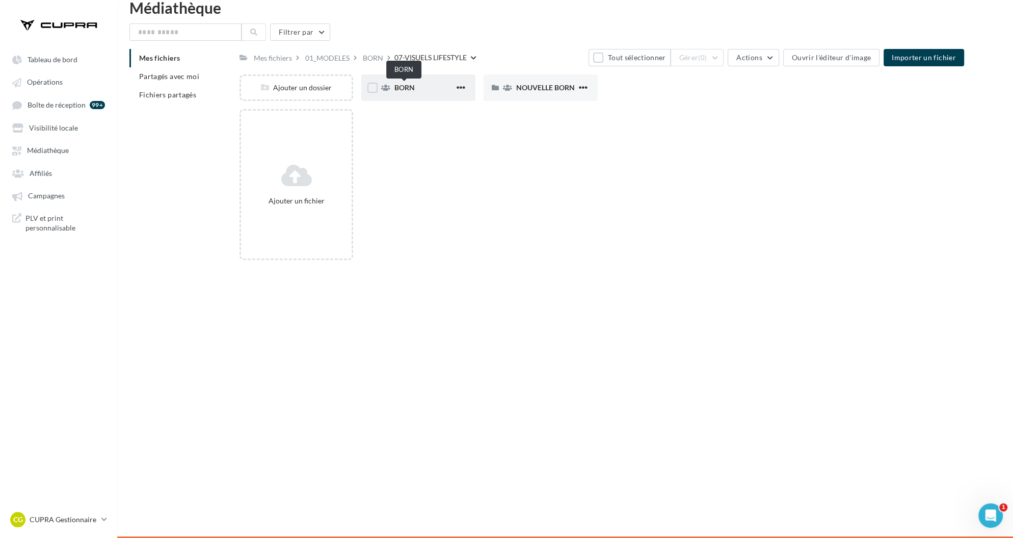
click at [404, 91] on span "BORN" at bounding box center [404, 87] width 20 height 9
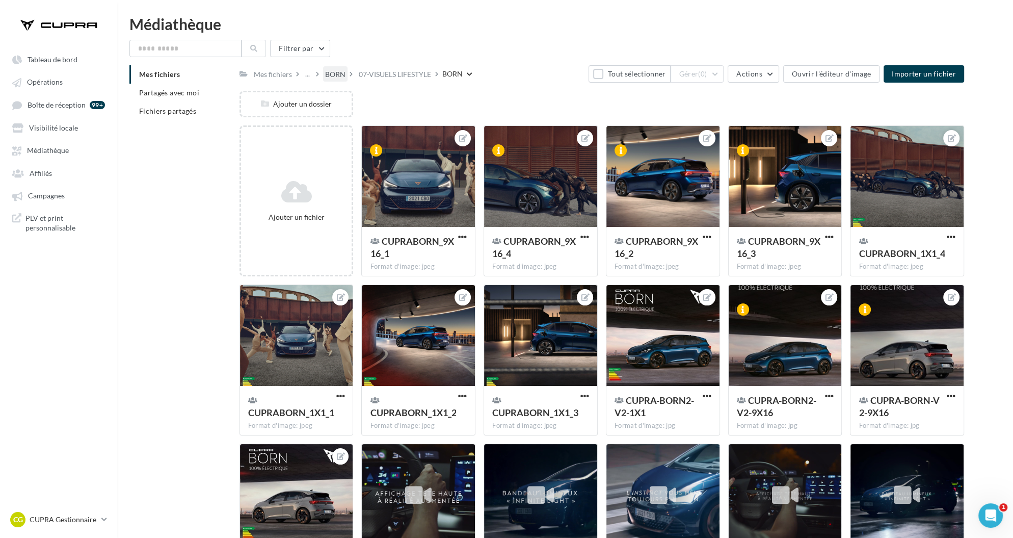
click at [331, 75] on div "BORN" at bounding box center [335, 74] width 20 height 10
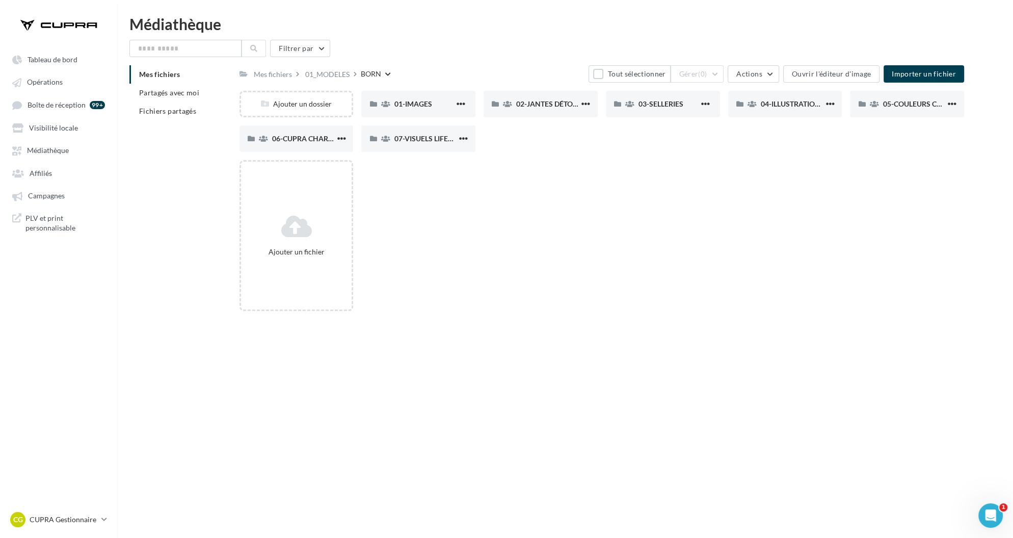
click at [532, 199] on div "Ajouter un fichier" at bounding box center [605, 239] width 733 height 159
click at [321, 77] on div "01_MODELES" at bounding box center [327, 74] width 44 height 10
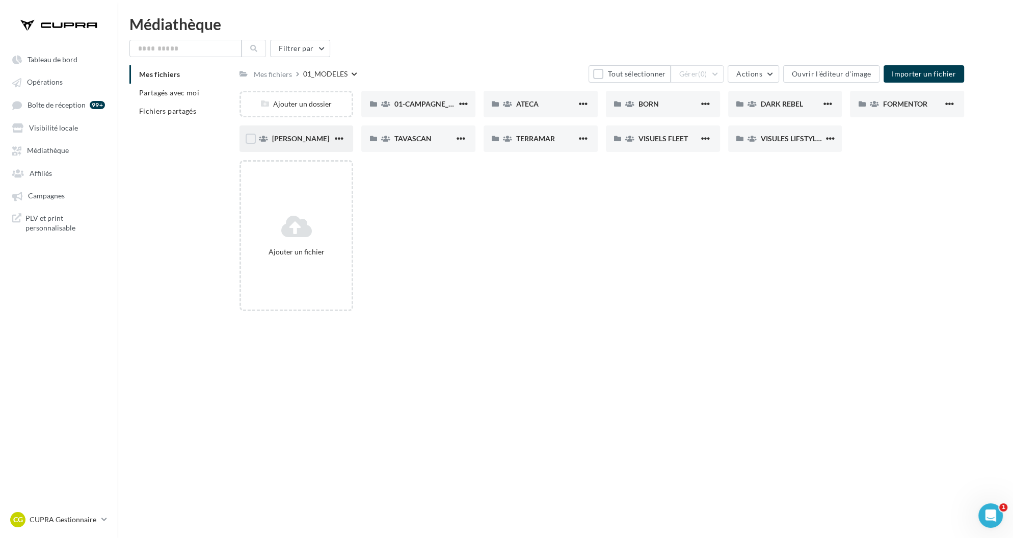
click at [299, 141] on div "[PERSON_NAME]" at bounding box center [302, 139] width 61 height 10
click at [771, 138] on span "13-VISUELS LIFE STYLE" at bounding box center [798, 138] width 75 height 9
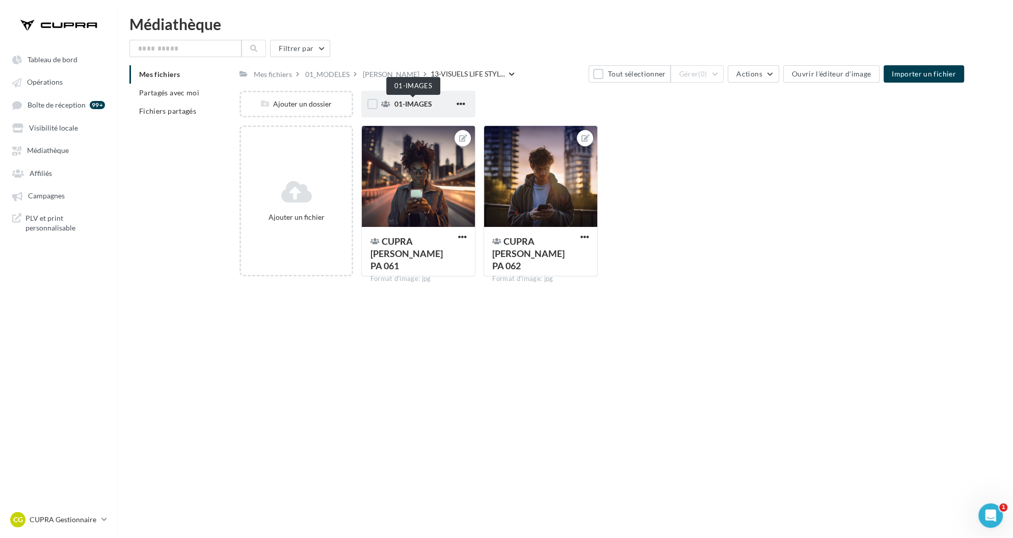
click at [416, 106] on span "01-IMAGES" at bounding box center [413, 103] width 38 height 9
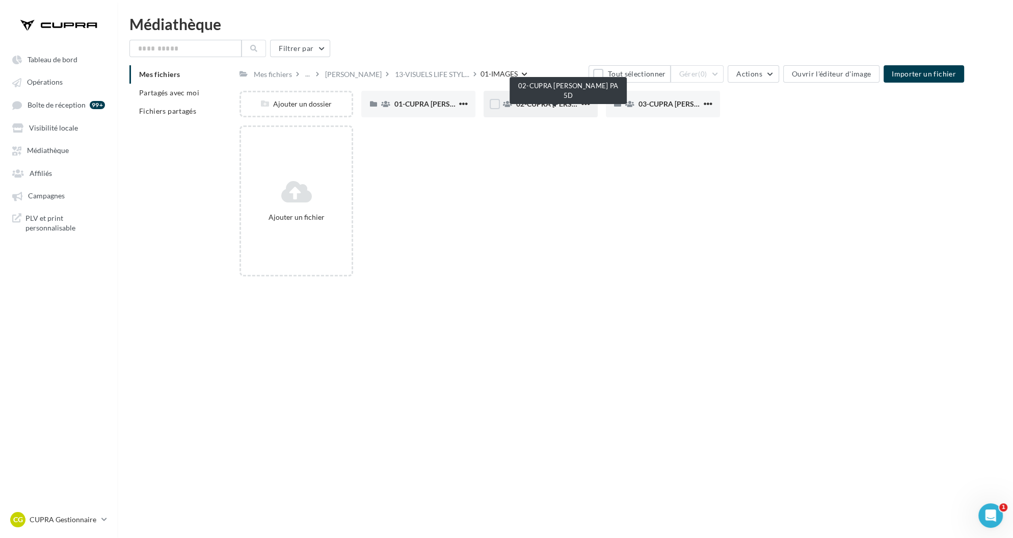
click at [556, 104] on span "02-CUPRA [PERSON_NAME] PA 5D" at bounding box center [573, 103] width 115 height 9
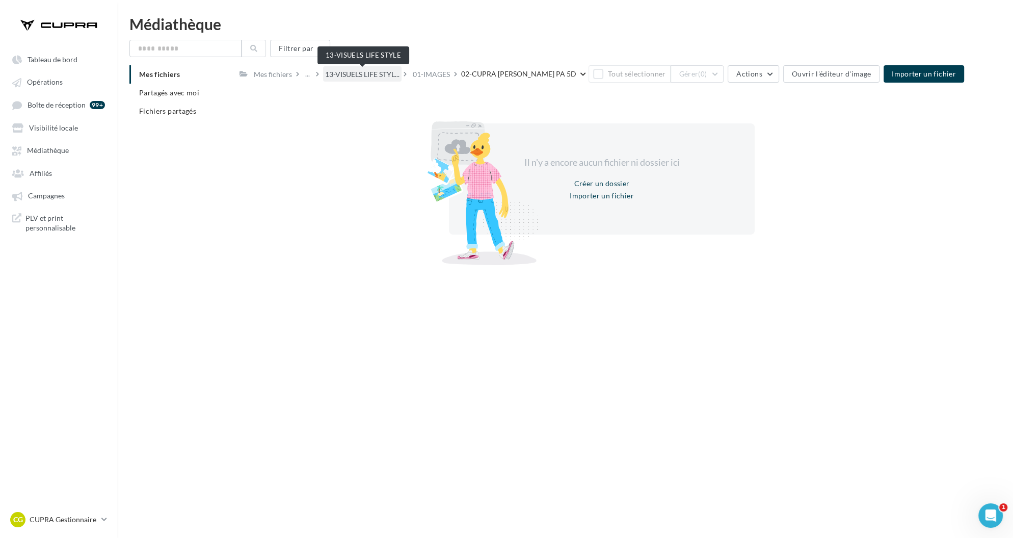
click at [365, 78] on span "13-VISUELS LIFE STYL..." at bounding box center [362, 74] width 74 height 10
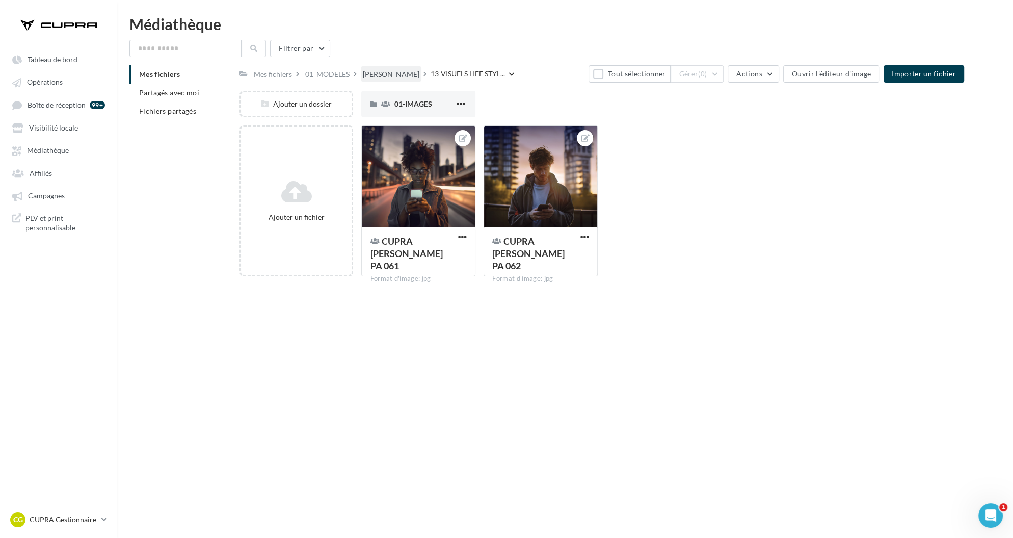
click at [368, 78] on div "[PERSON_NAME]" at bounding box center [391, 74] width 57 height 10
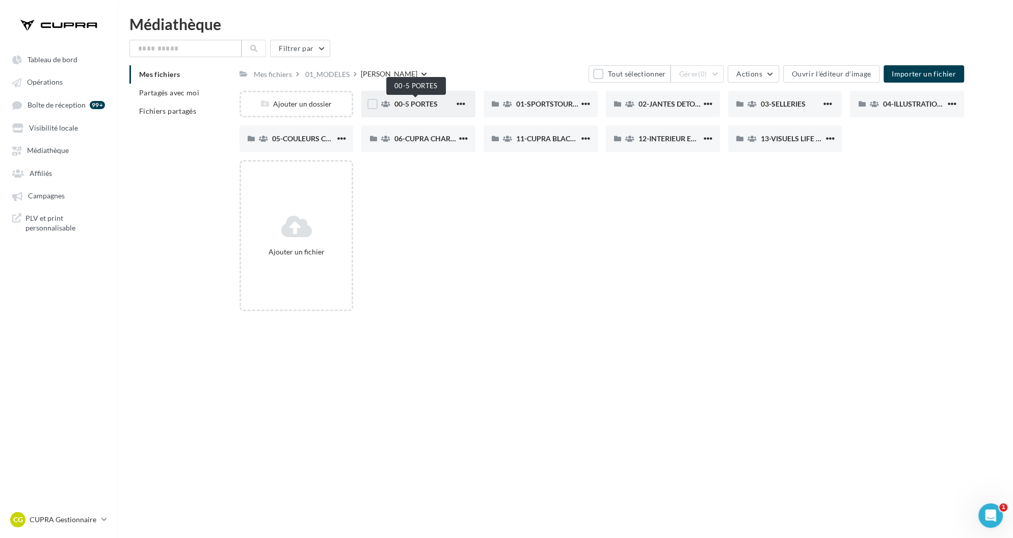
click at [428, 107] on span "00-5 PORTES" at bounding box center [415, 103] width 43 height 9
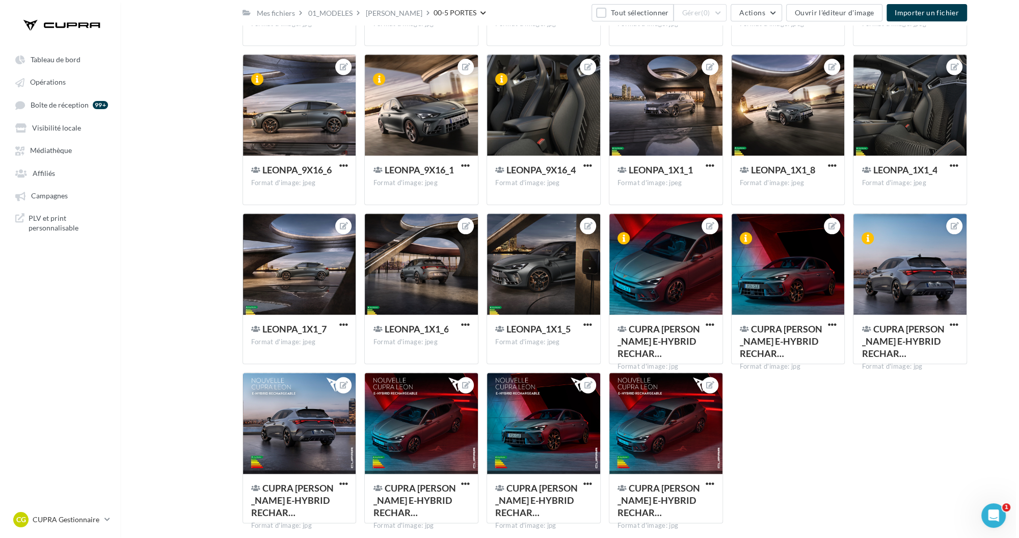
scroll to position [1380, 0]
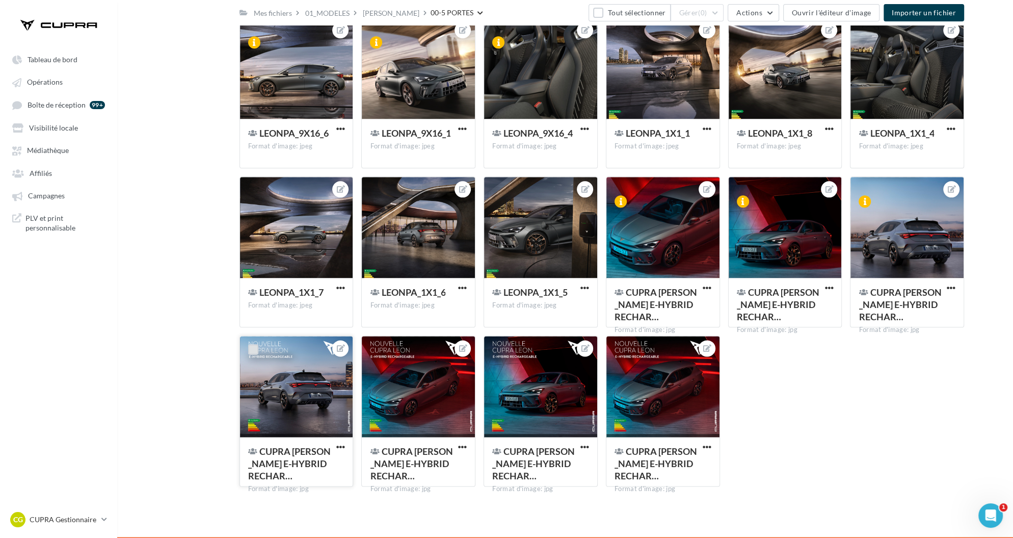
click at [252, 349] on label at bounding box center [253, 349] width 10 height 10
click at [374, 349] on label at bounding box center [375, 349] width 10 height 10
click at [498, 348] on label at bounding box center [497, 349] width 10 height 10
click at [619, 347] on label at bounding box center [620, 349] width 10 height 10
click at [712, 11] on button "Gérer (2)" at bounding box center [698, 12] width 54 height 17
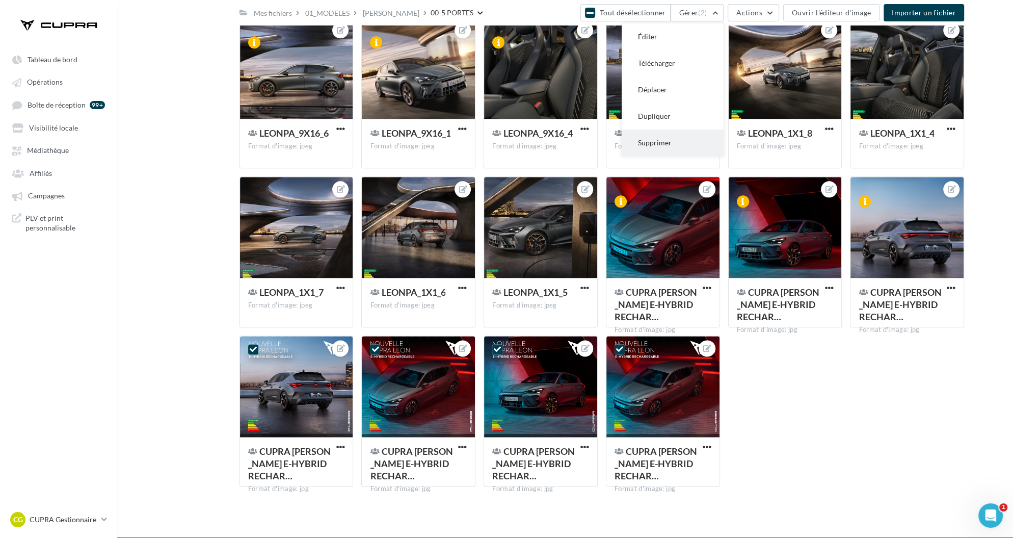
click at [690, 143] on button "Supprimer" at bounding box center [673, 142] width 102 height 26
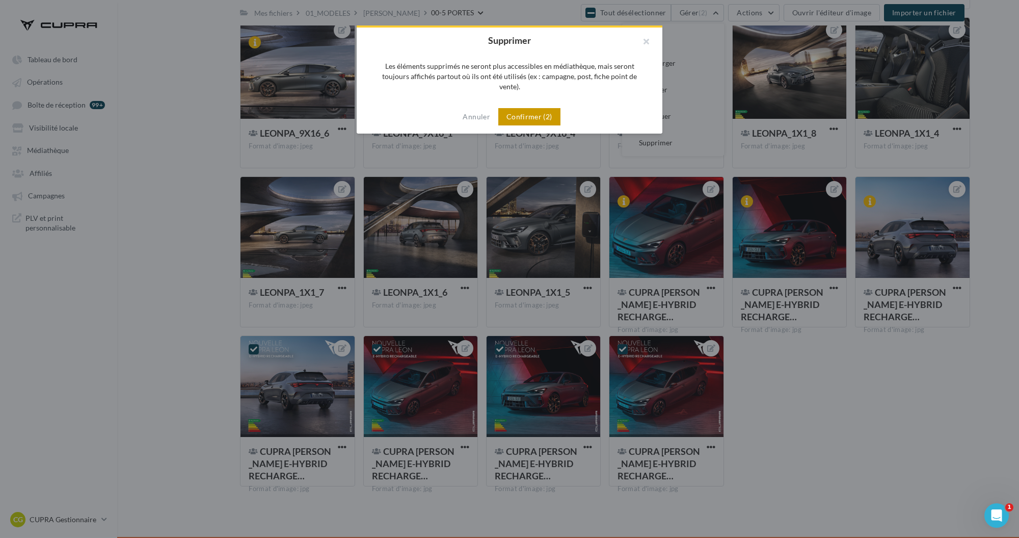
click at [539, 108] on button "Confirmer (2)" at bounding box center [529, 116] width 62 height 17
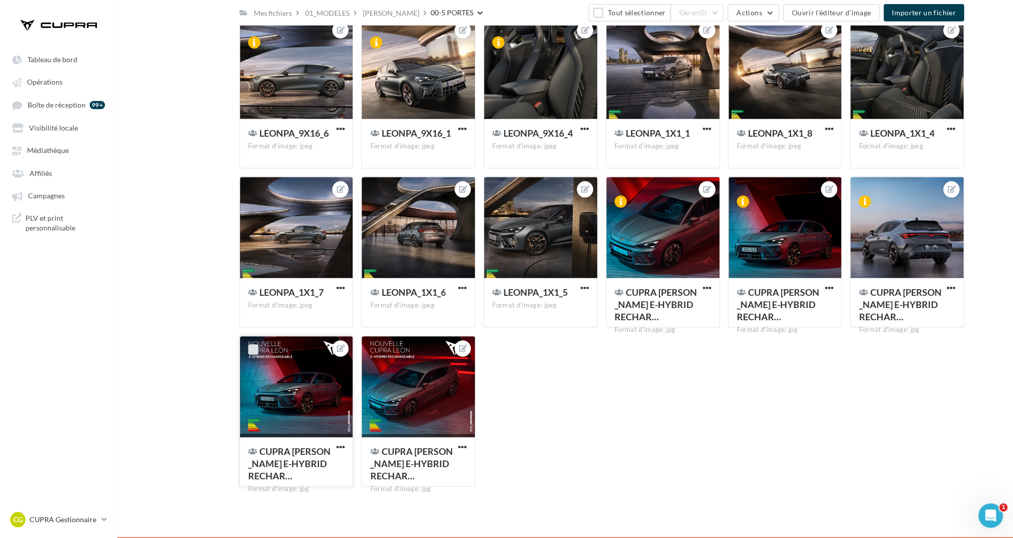
click at [252, 345] on label at bounding box center [253, 349] width 10 height 10
click at [377, 348] on label at bounding box center [375, 349] width 10 height 10
click at [713, 9] on button "Gérer (2)" at bounding box center [698, 12] width 54 height 17
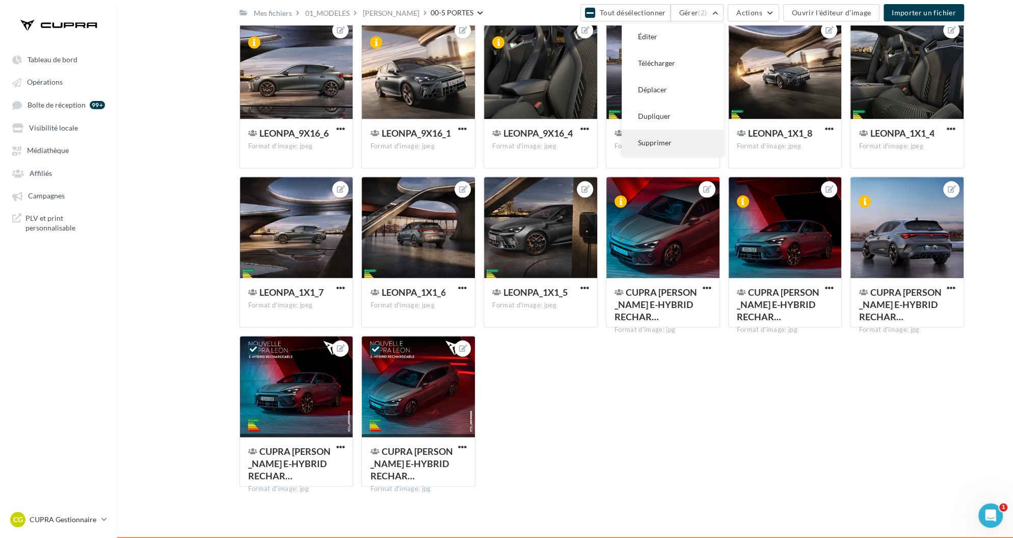
click at [661, 142] on button "Supprimer" at bounding box center [673, 142] width 102 height 26
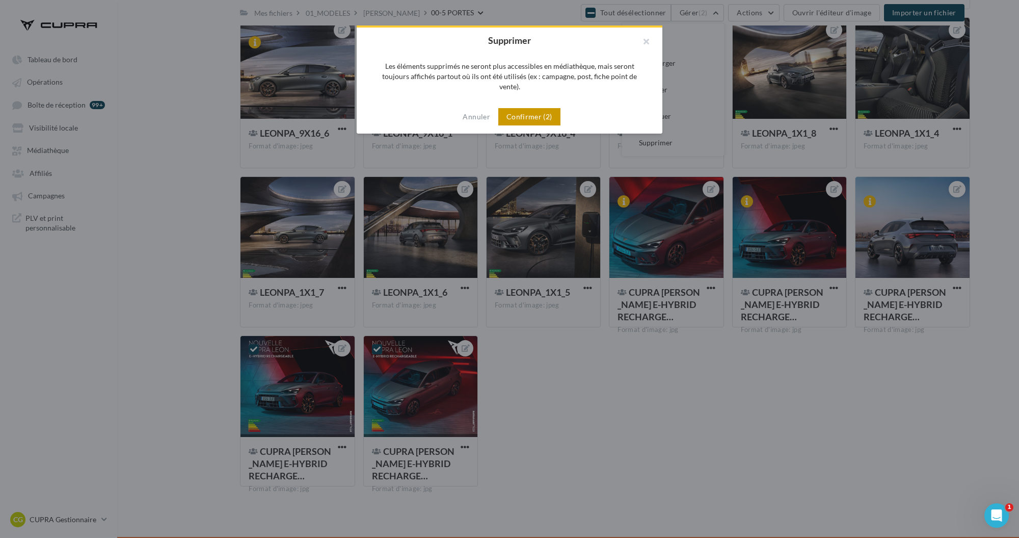
click at [529, 108] on button "Confirmer (2)" at bounding box center [529, 116] width 62 height 17
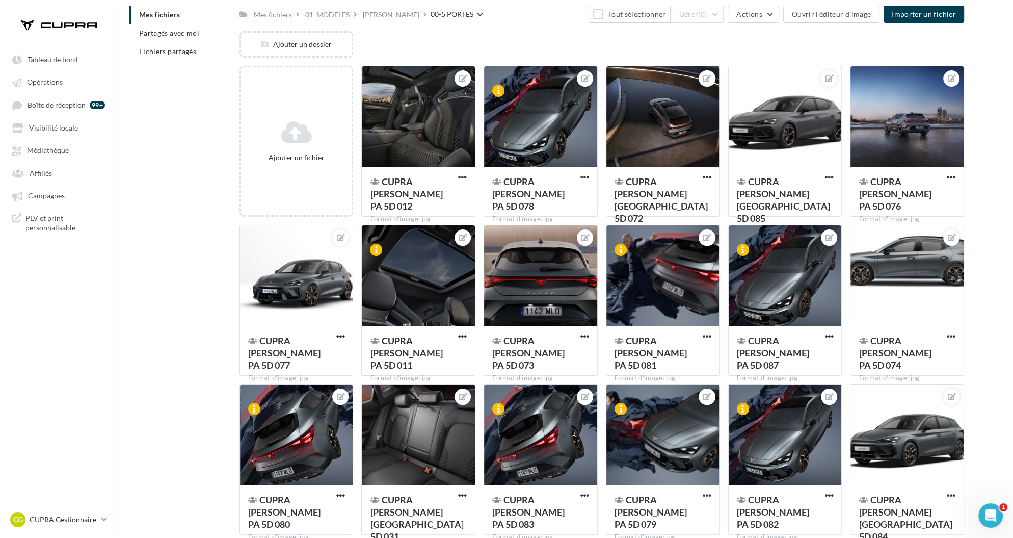
scroll to position [0, 0]
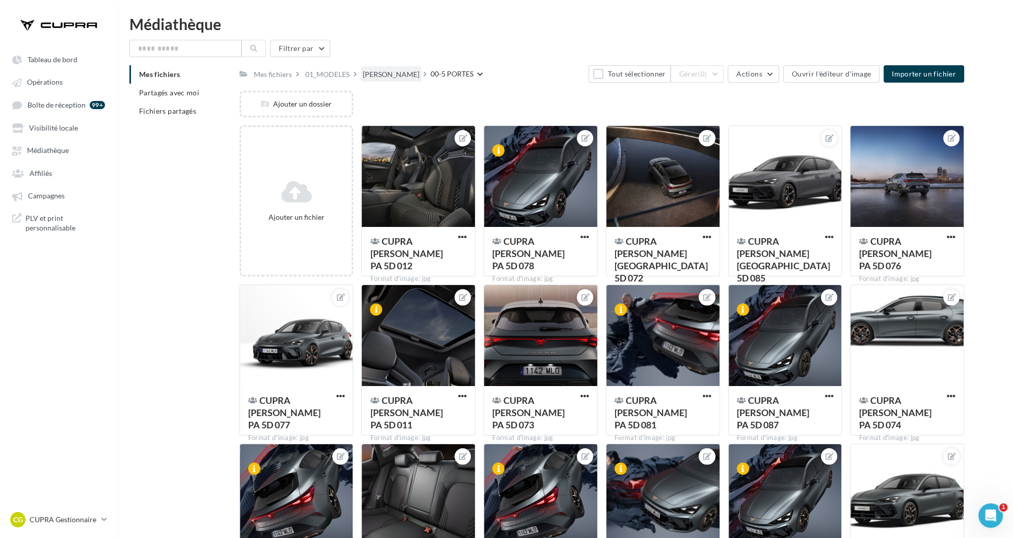
click at [370, 73] on div "[PERSON_NAME]" at bounding box center [391, 74] width 57 height 10
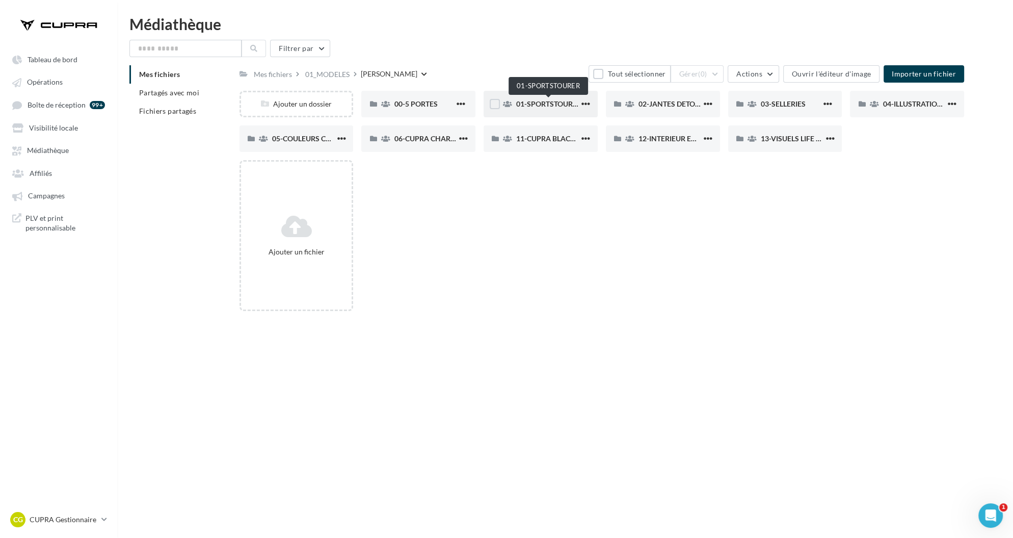
click at [561, 102] on span "01-SPORTSTOURER" at bounding box center [548, 103] width 65 height 9
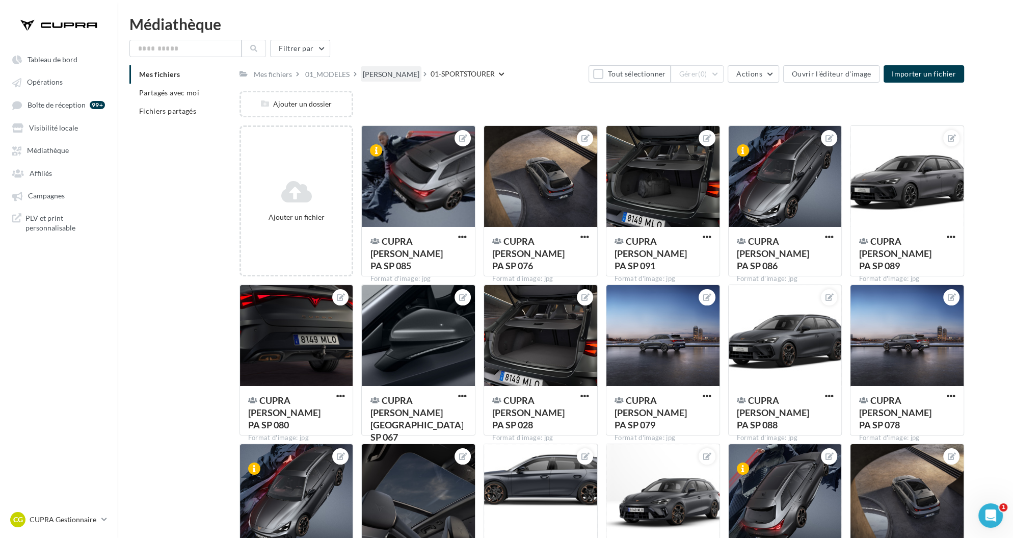
click at [376, 73] on div "[PERSON_NAME]" at bounding box center [391, 74] width 57 height 10
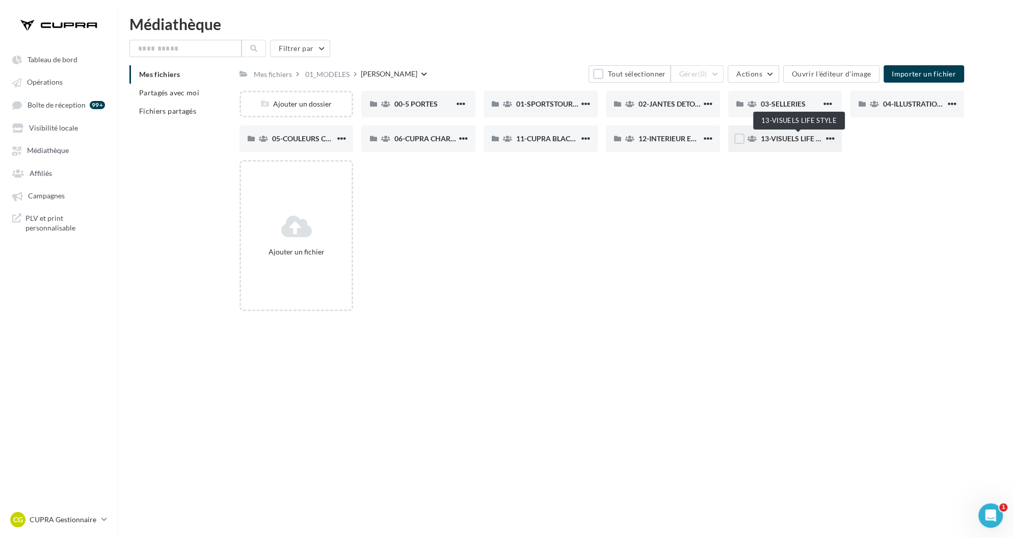
click at [783, 136] on span "13-VISUELS LIFE STYLE" at bounding box center [798, 138] width 75 height 9
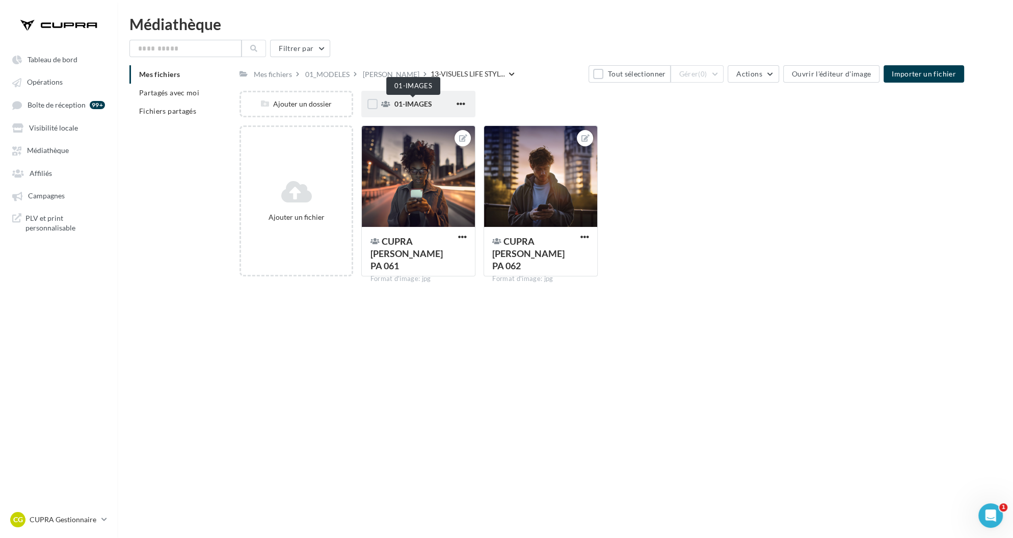
click at [429, 104] on span "01-IMAGES" at bounding box center [413, 103] width 38 height 9
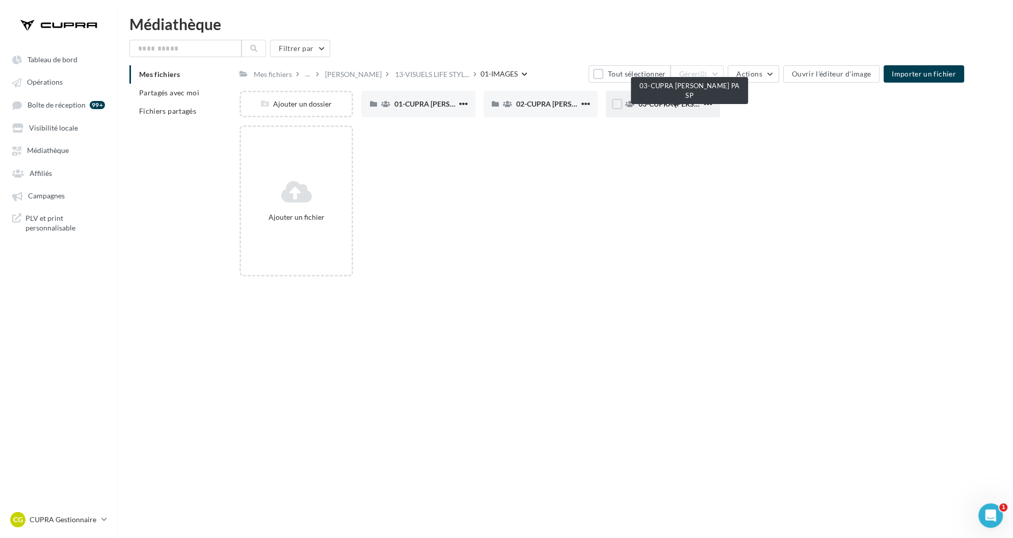
click at [669, 102] on span "03-CUPRA [PERSON_NAME] PA SP" at bounding box center [695, 103] width 114 height 9
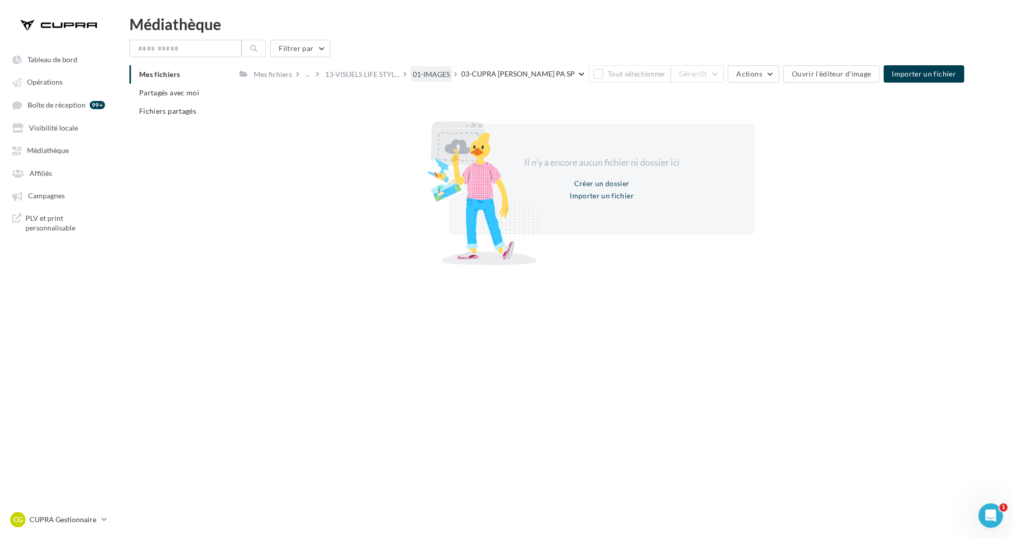
click at [425, 72] on div "01-IMAGES" at bounding box center [431, 74] width 37 height 10
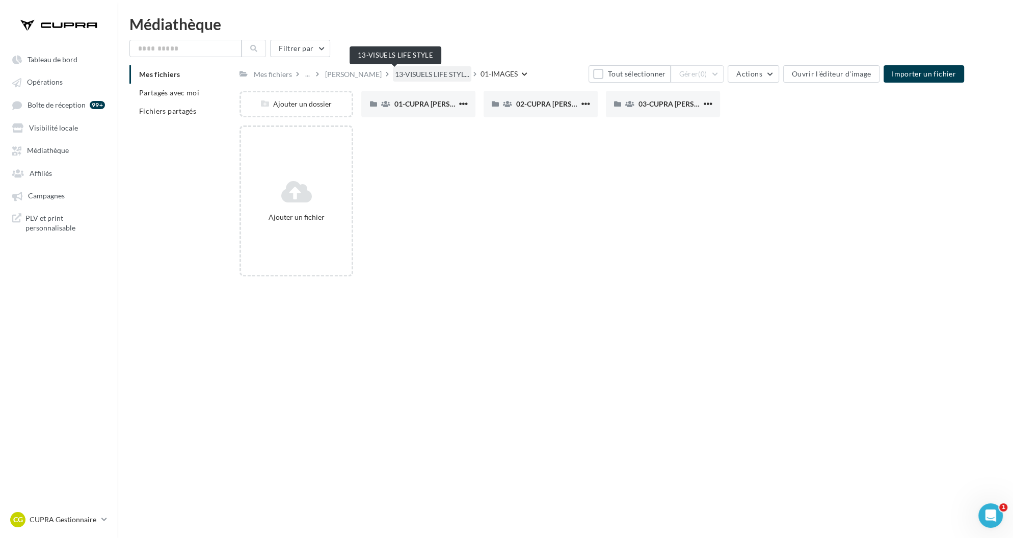
click at [395, 73] on span "13-VISUELS LIFE STYL..." at bounding box center [432, 74] width 74 height 10
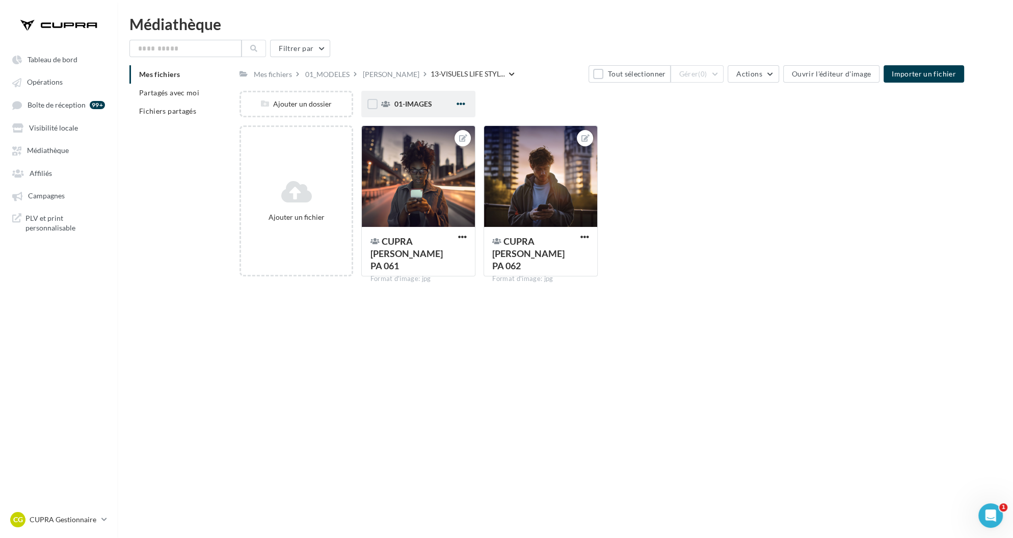
click at [460, 103] on span "button" at bounding box center [461, 103] width 9 height 9
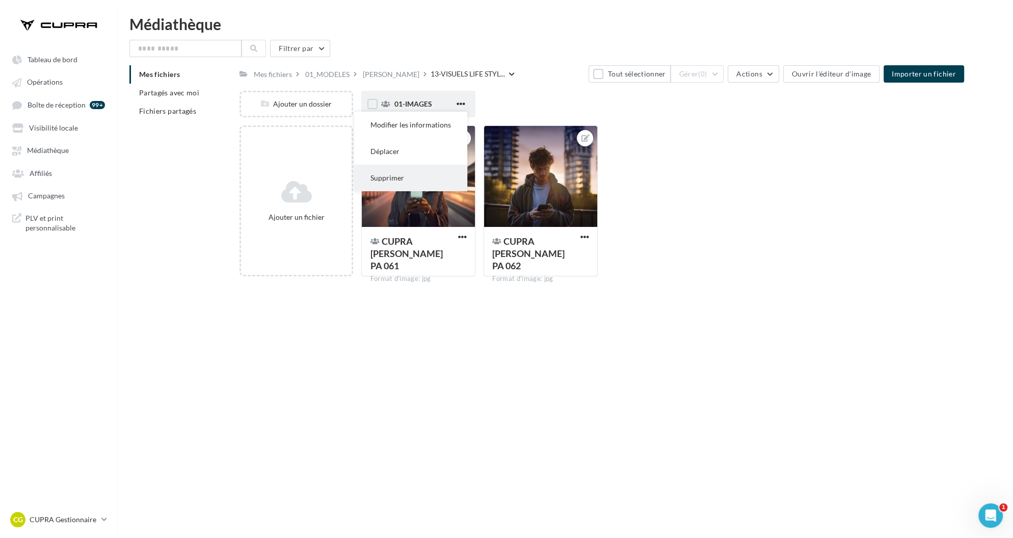
click at [435, 174] on button "Supprimer" at bounding box center [410, 178] width 113 height 26
